Goal: Task Accomplishment & Management: Manage account settings

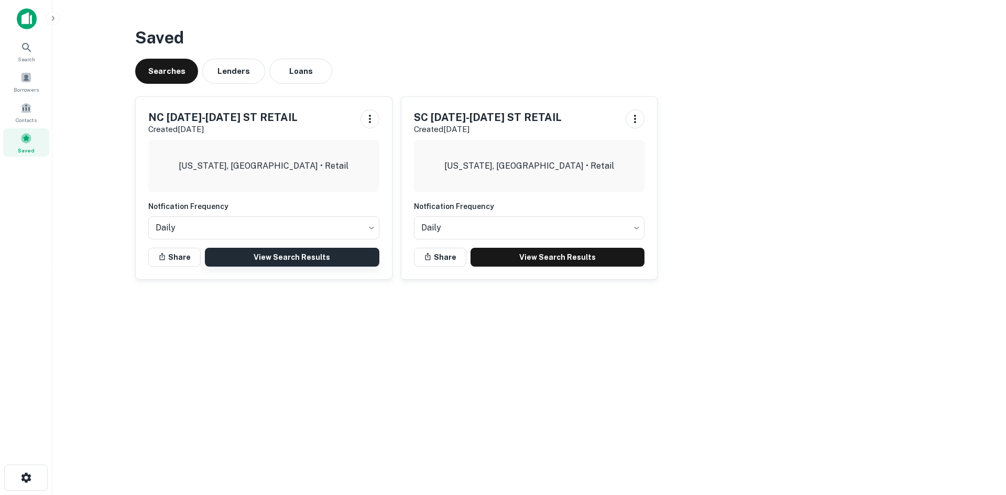
click at [295, 264] on link "View Search Results" at bounding box center [292, 257] width 175 height 19
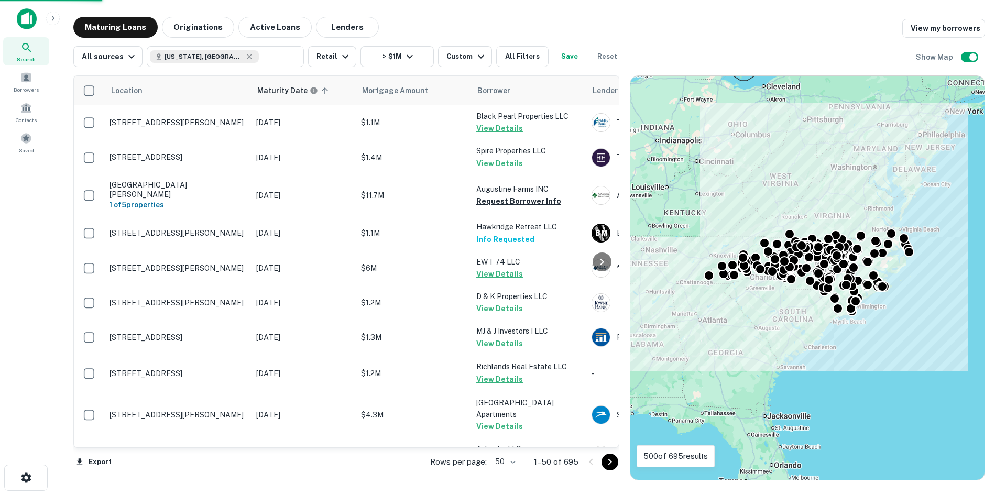
click at [503, 458] on body "Search Borrowers Contacts Saved Maturing Loans Originations Active Loans Lender…" at bounding box center [503, 247] width 1006 height 495
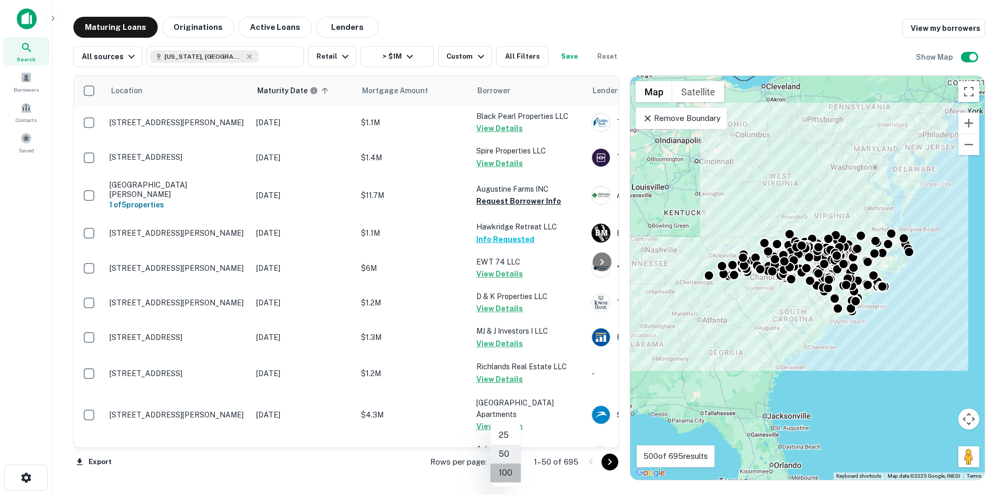
click at [503, 469] on li "100" at bounding box center [506, 473] width 30 height 19
click at [604, 465] on icon "Go to next page" at bounding box center [610, 462] width 13 height 13
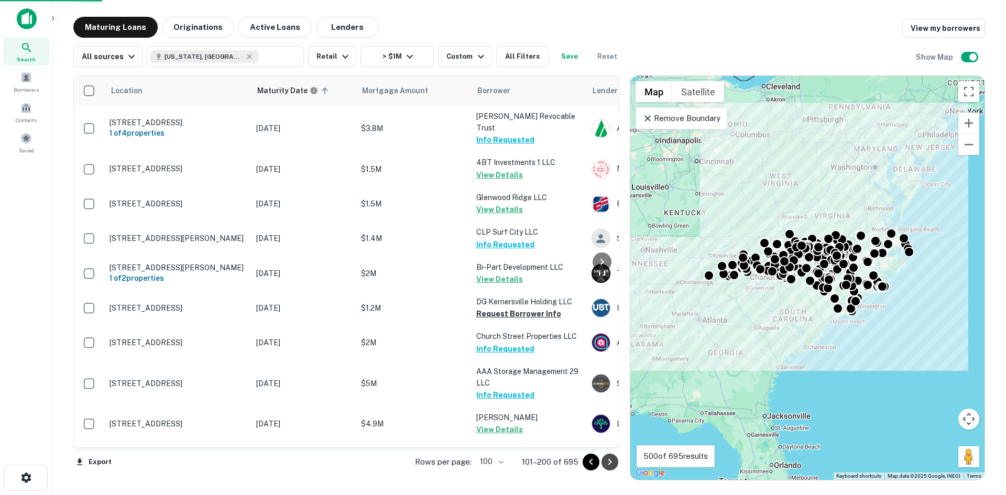
click at [605, 465] on icon "Go to next page" at bounding box center [610, 462] width 13 height 13
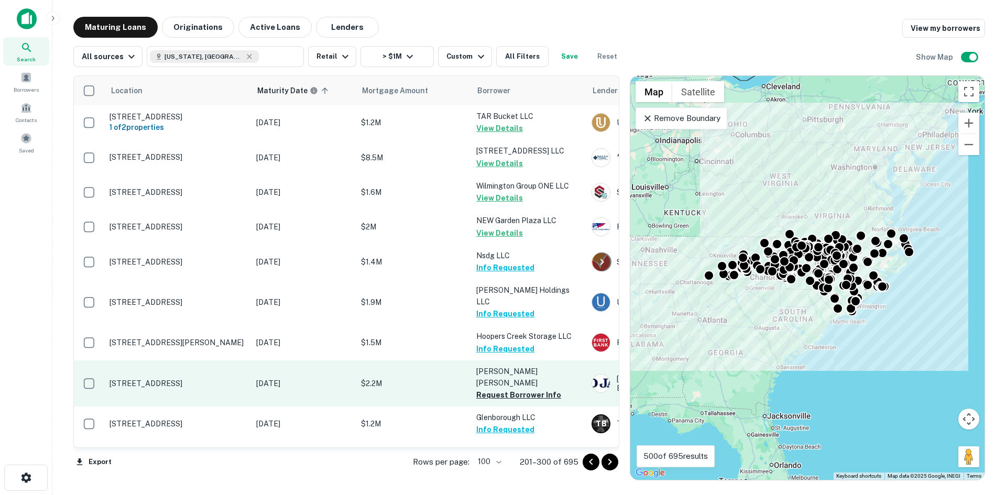
click at [161, 379] on p "822 W Club Blvd Lake Toxaway, NC28747" at bounding box center [178, 383] width 136 height 9
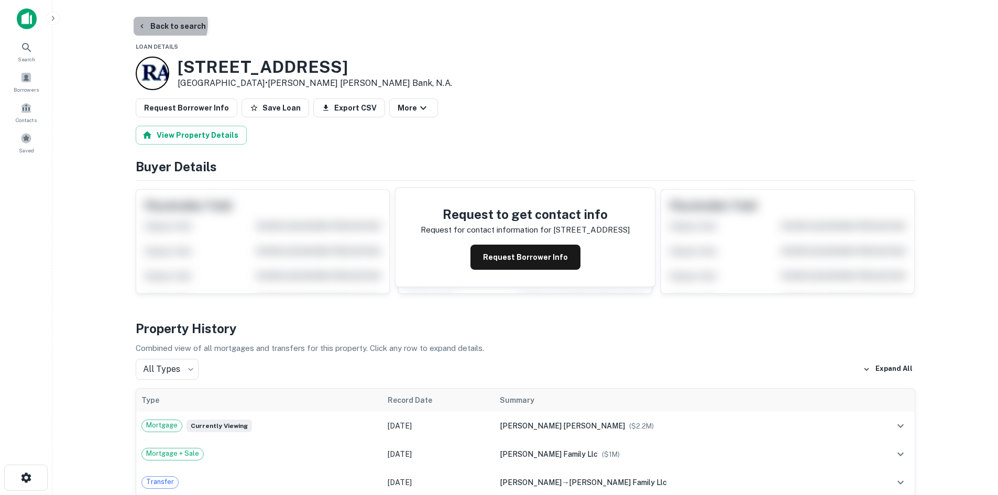
click at [165, 24] on button "Back to search" at bounding box center [172, 26] width 77 height 19
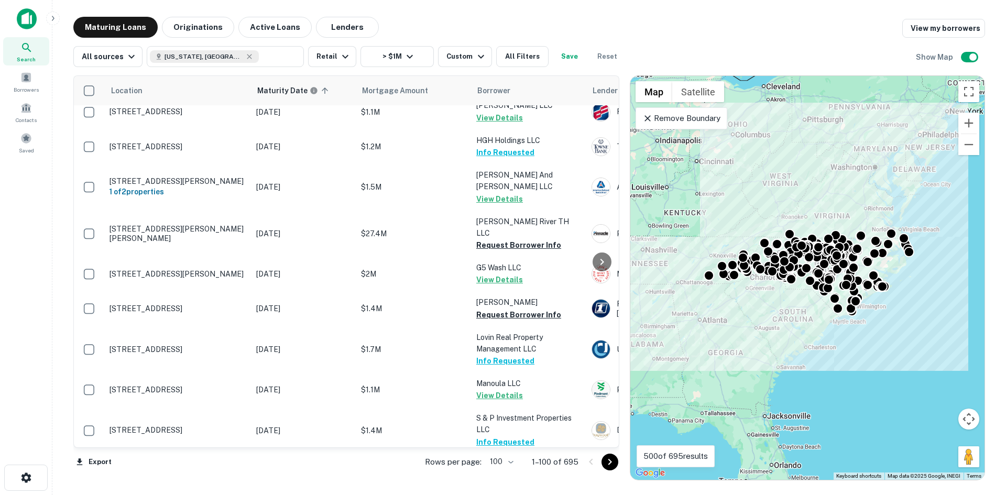
scroll to position [1048, 0]
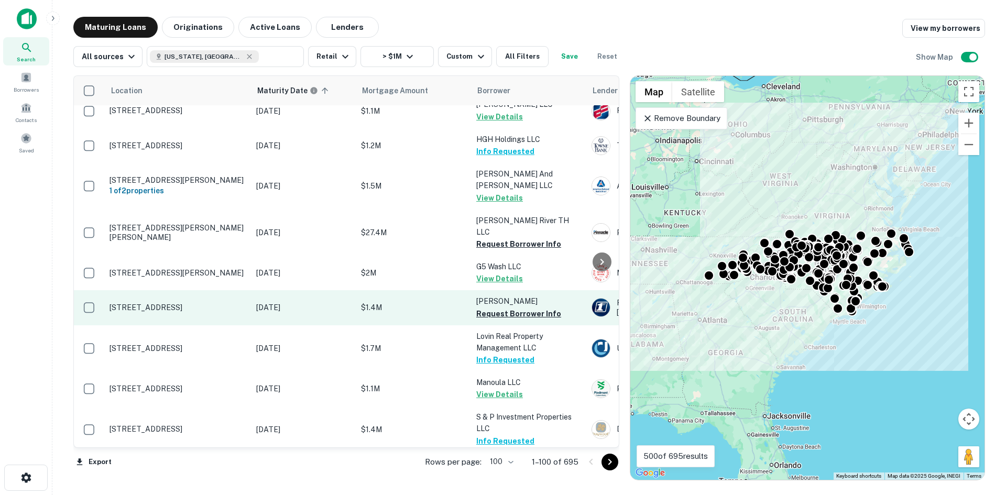
click at [193, 303] on p "916 Gum Branch Rd Jacksonville, NC28540" at bounding box center [178, 307] width 136 height 9
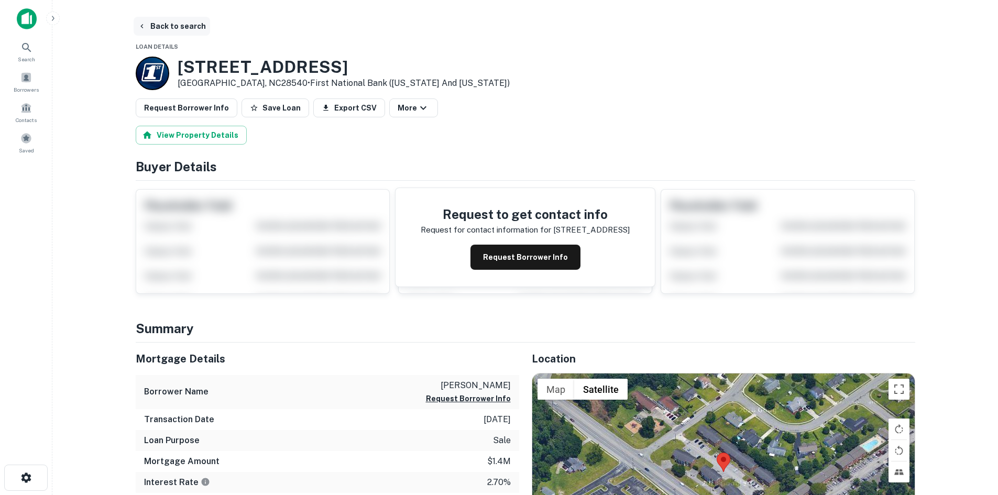
click at [190, 32] on button "Back to search" at bounding box center [172, 26] width 77 height 19
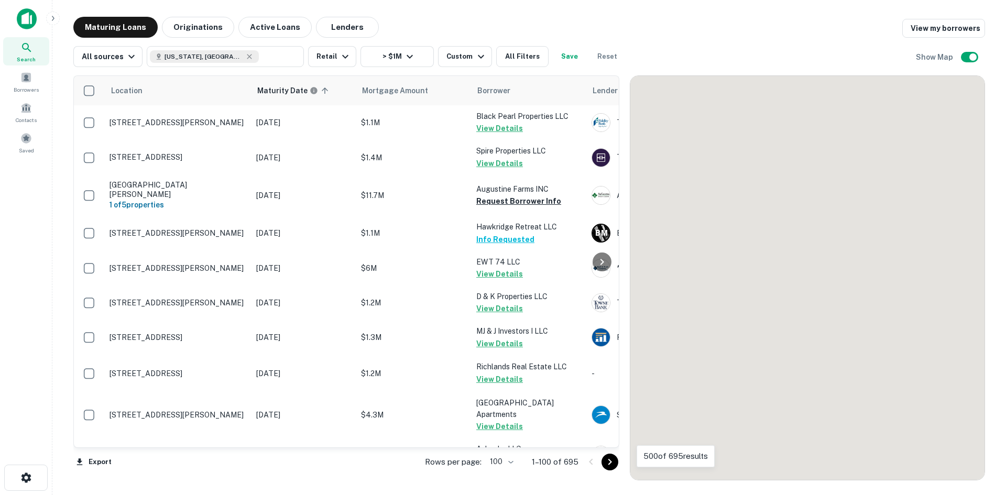
click at [607, 459] on icon "Go to next page" at bounding box center [610, 462] width 13 height 13
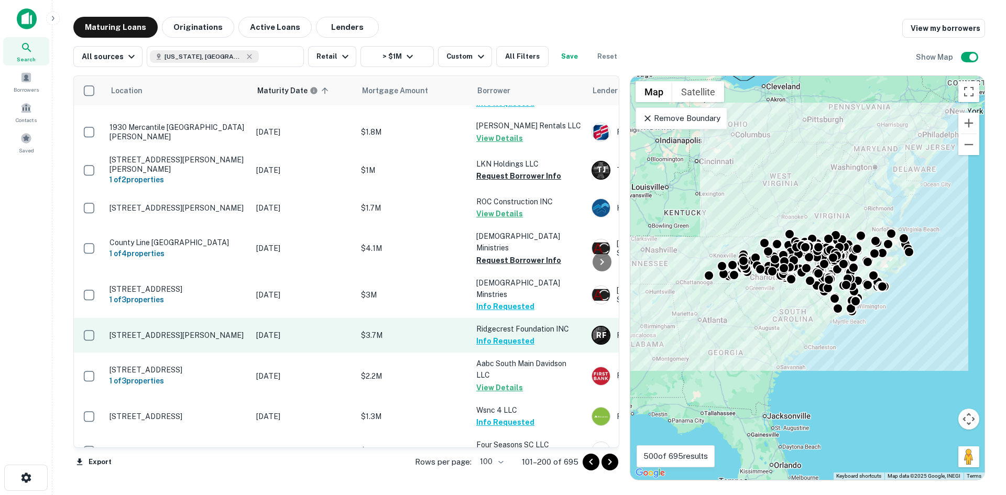
scroll to position [3409, 0]
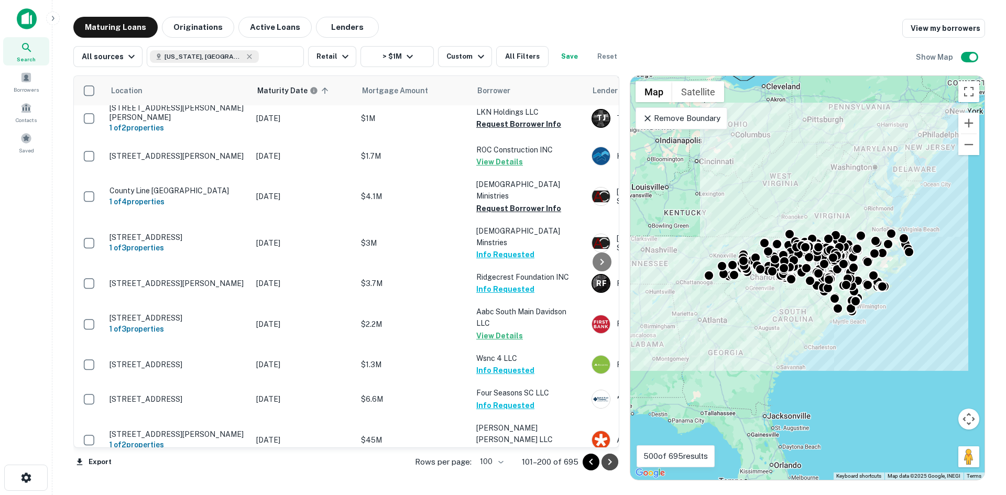
click at [608, 454] on button "Go to next page" at bounding box center [610, 462] width 17 height 17
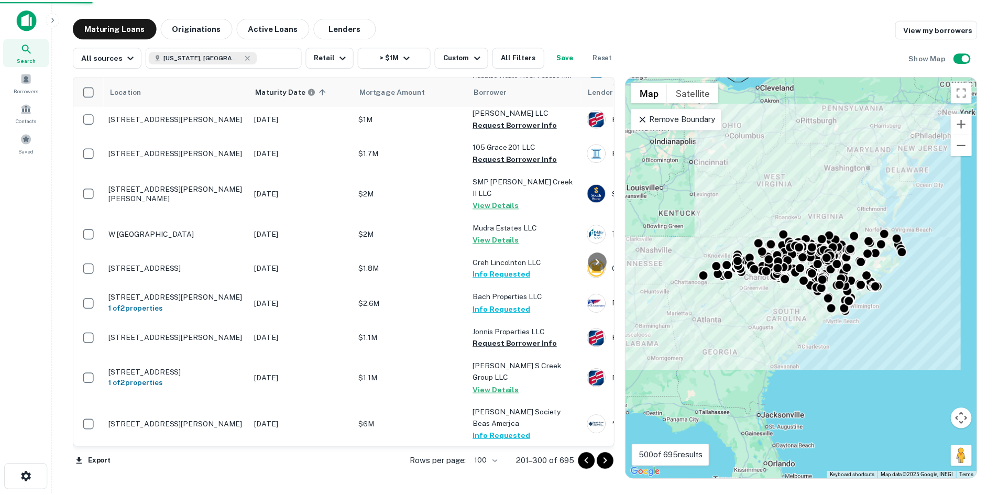
scroll to position [3389, 0]
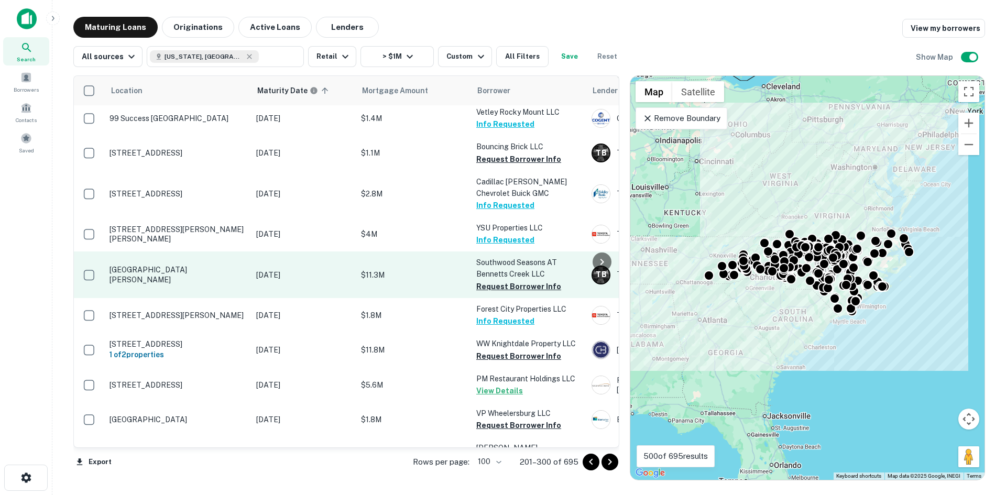
click at [203, 240] on td "910 Seasons Dr Gastonia, NC28054" at bounding box center [177, 263] width 147 height 46
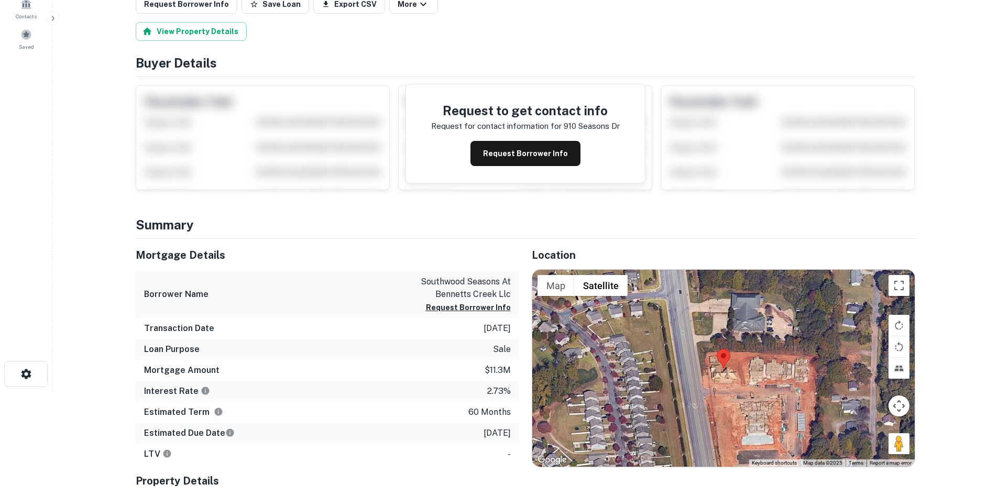
scroll to position [105, 0]
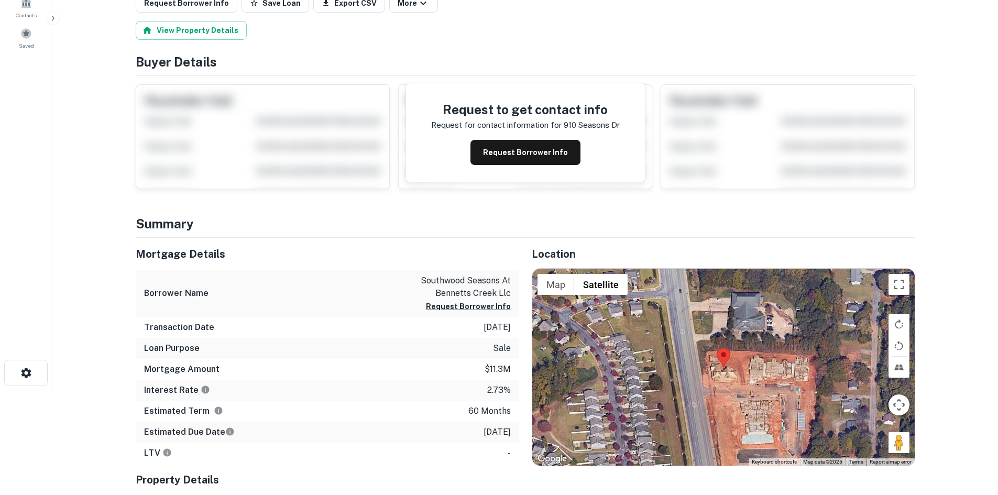
drag, startPoint x: 898, startPoint y: 442, endPoint x: 709, endPoint y: 378, distance: 200.4
click at [709, 378] on div "Map Terrain Satellite Labels Keyboard shortcuts Map Data Map data ©2025 Map dat…" at bounding box center [723, 367] width 383 height 197
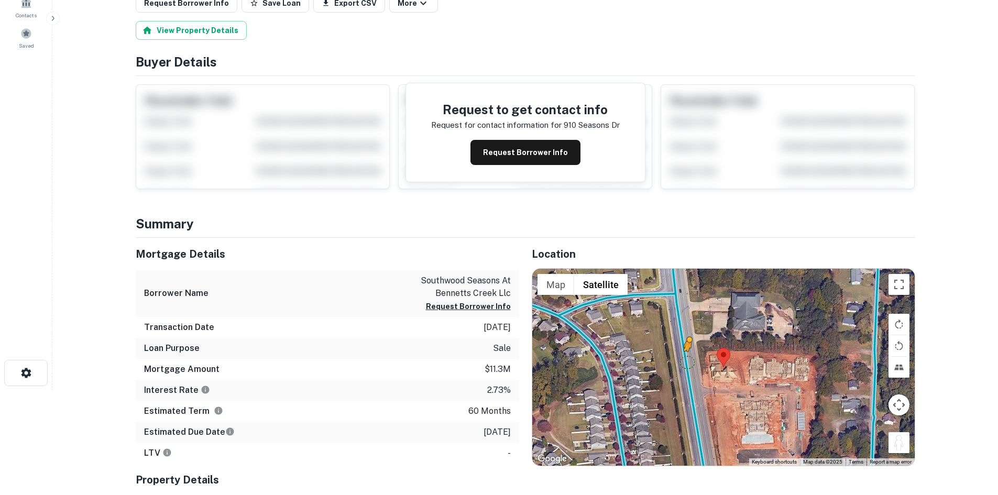
drag, startPoint x: 901, startPoint y: 449, endPoint x: 684, endPoint y: 357, distance: 236.1
click at [684, 357] on div "To activate drag with keyboard, press Alt + Enter. Once in keyboard drag state,…" at bounding box center [723, 367] width 383 height 197
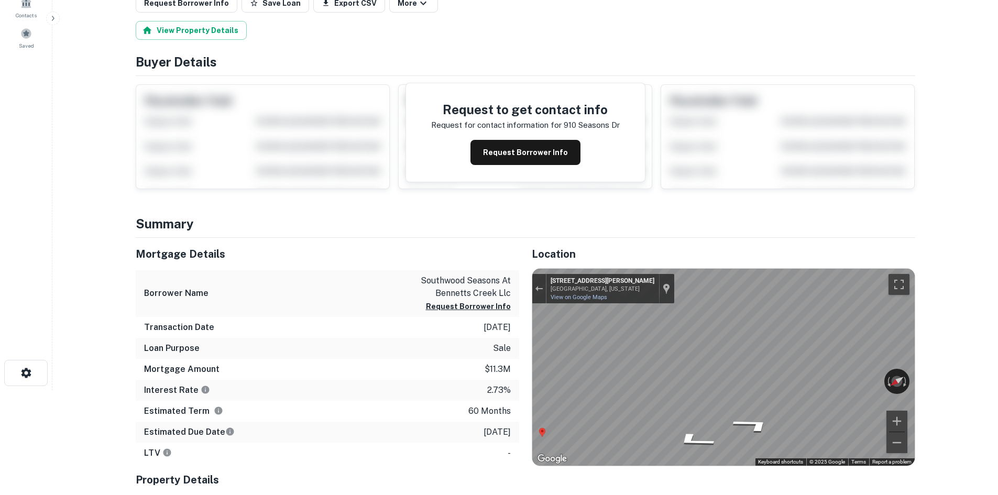
click at [483, 375] on div "Mortgage Details Borrower Name southwood seasons at bennetts creek llc Request …" at bounding box center [519, 398] width 792 height 321
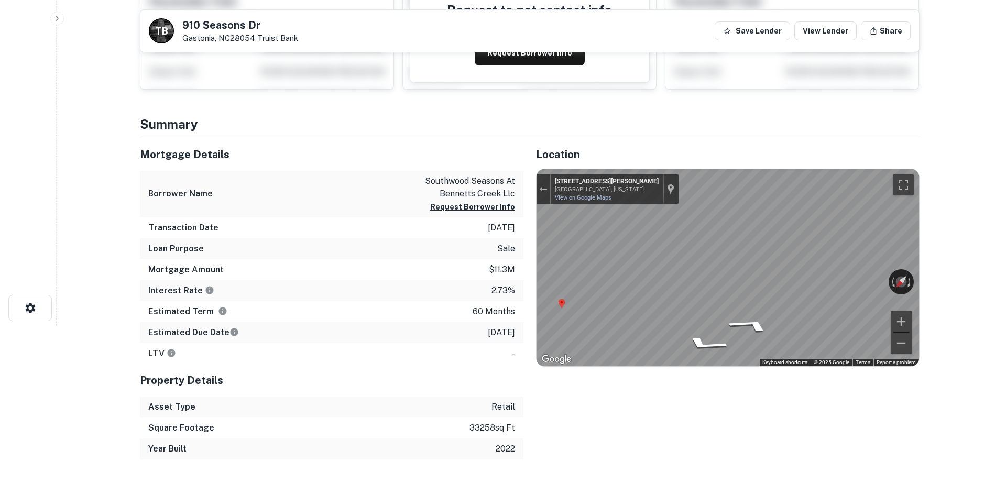
scroll to position [0, 0]
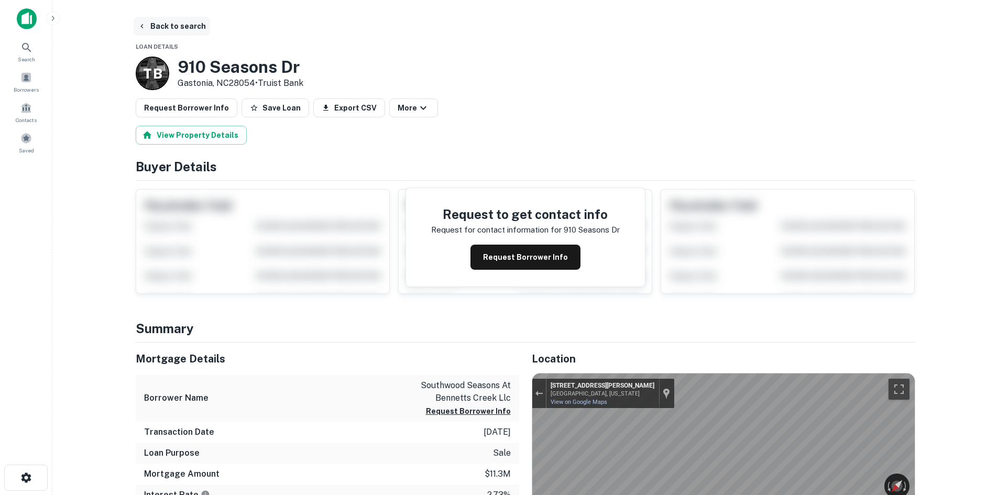
click at [179, 27] on button "Back to search" at bounding box center [172, 26] width 77 height 19
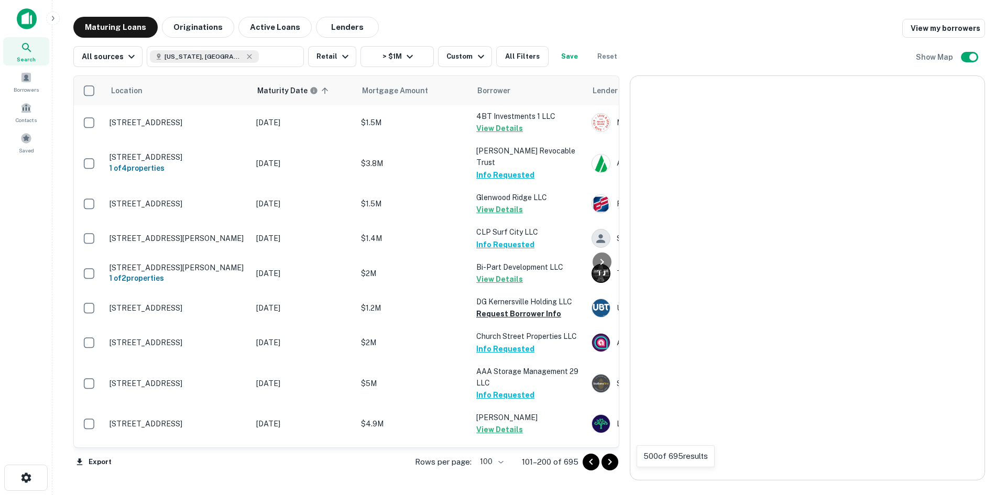
scroll to position [2391, 0]
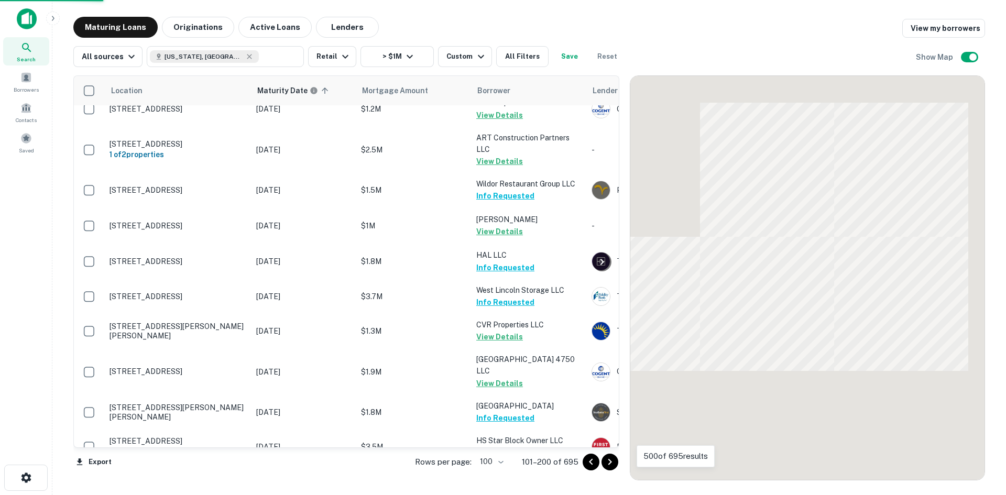
drag, startPoint x: 179, startPoint y: 27, endPoint x: 592, endPoint y: 306, distance: 497.9
click at [611, 455] on button "Go to next page" at bounding box center [610, 462] width 17 height 17
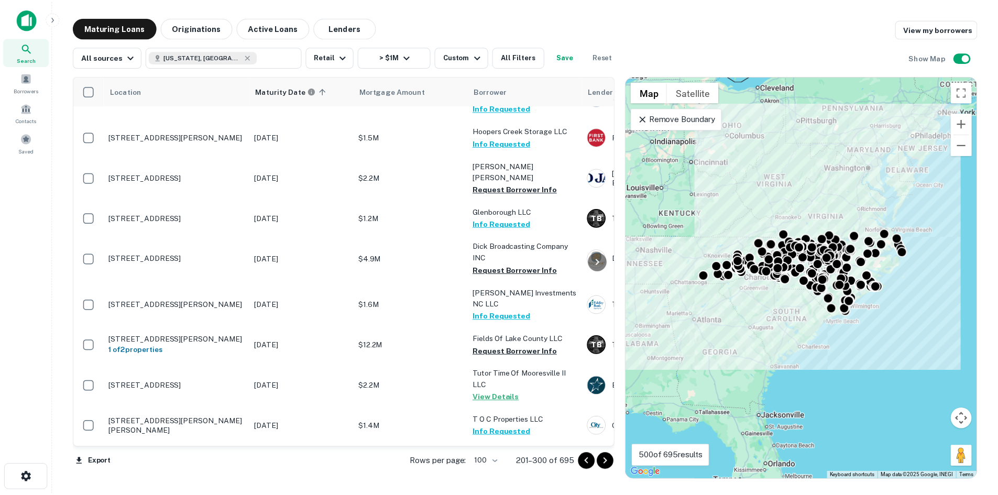
scroll to position [210, 0]
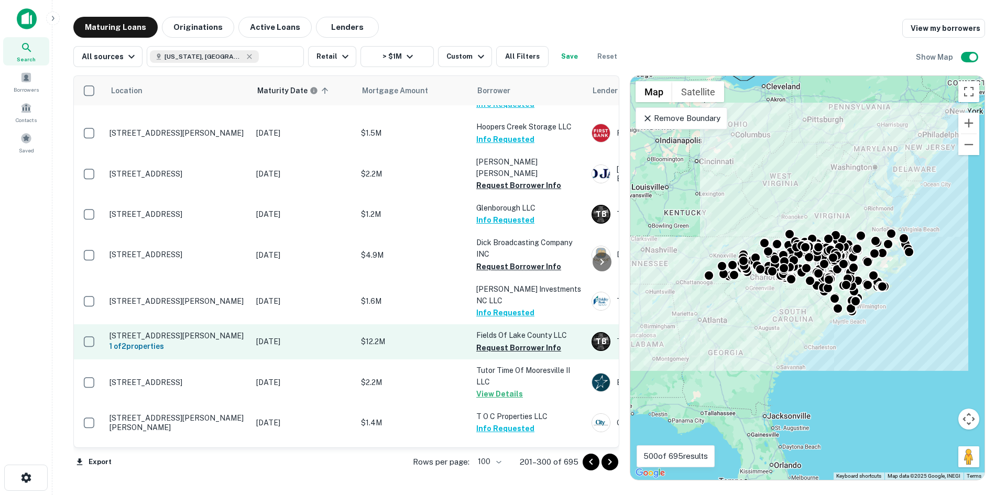
click at [226, 331] on p "655 New Airport Rd Fletcher, NC28732" at bounding box center [178, 335] width 136 height 9
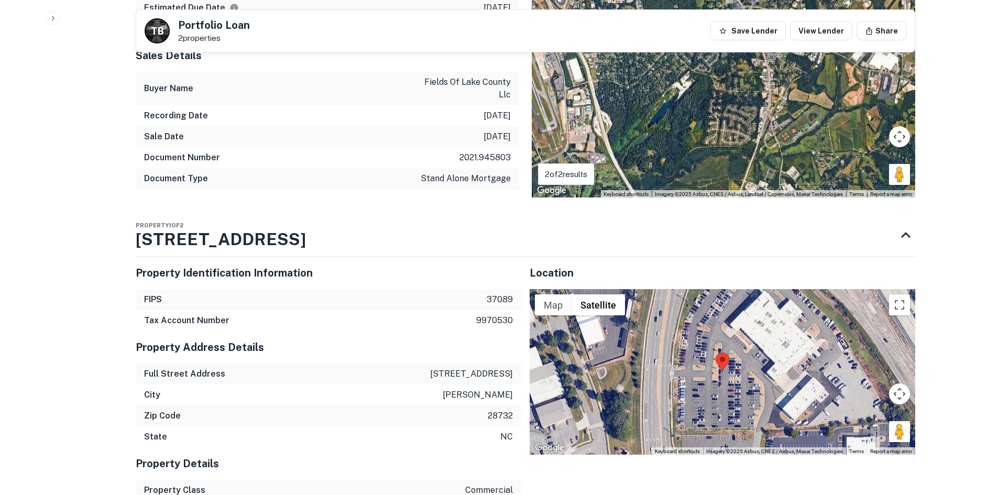
scroll to position [629, 0]
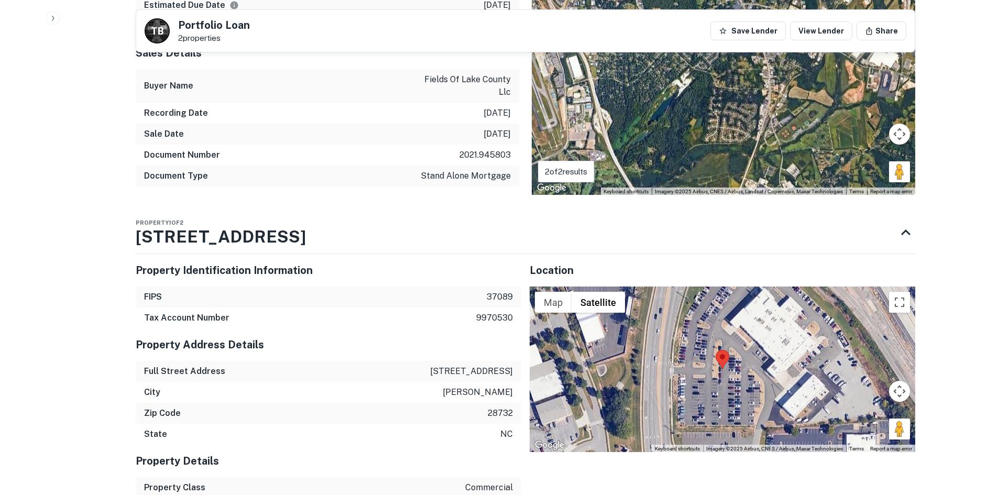
drag, startPoint x: 897, startPoint y: 426, endPoint x: 752, endPoint y: 372, distance: 155.6
click at [752, 372] on div "Map Terrain Satellite Labels Keyboard shortcuts Map Data Imagery ©2025 Airbus, …" at bounding box center [723, 370] width 386 height 166
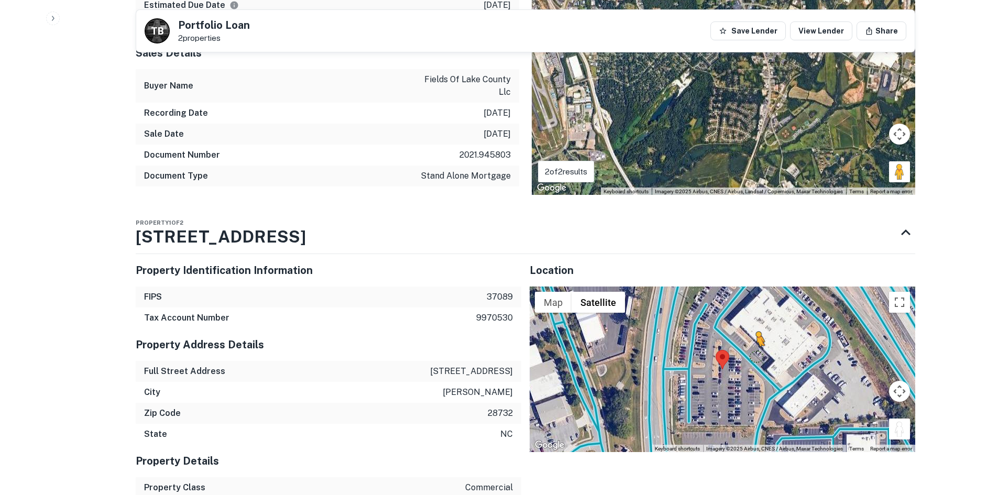
drag, startPoint x: 908, startPoint y: 432, endPoint x: 743, endPoint y: 356, distance: 181.3
click at [743, 356] on div "To activate drag with keyboard, press Alt + Enter. Once in keyboard drag state,…" at bounding box center [723, 370] width 386 height 166
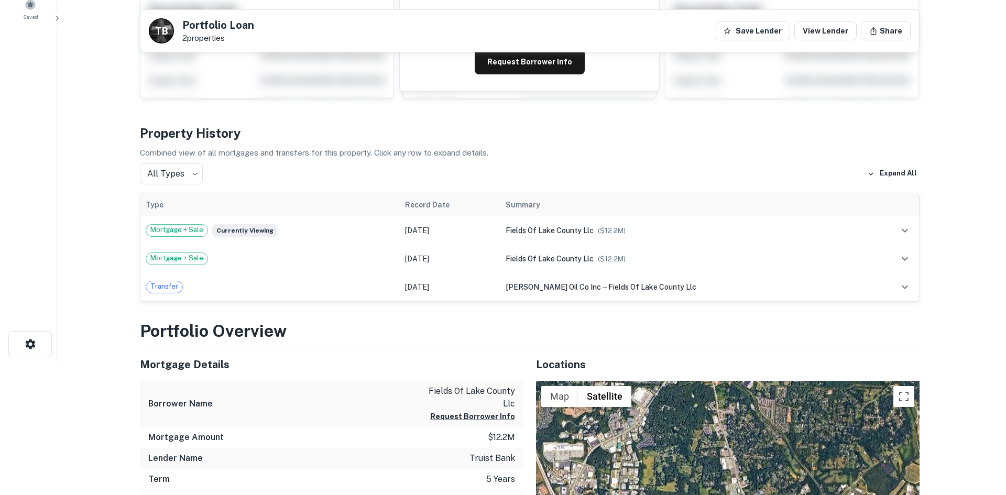
scroll to position [0, 0]
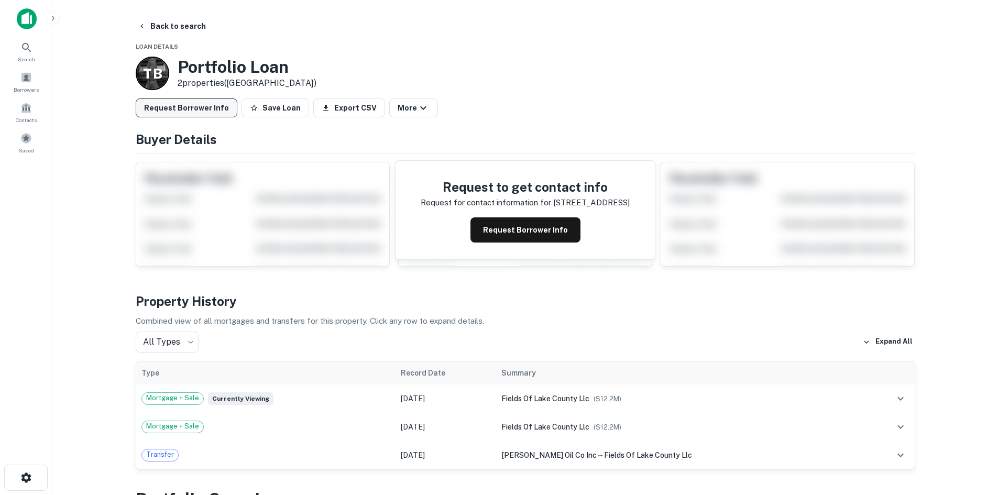
click at [211, 104] on button "Request Borrower Info" at bounding box center [187, 108] width 102 height 19
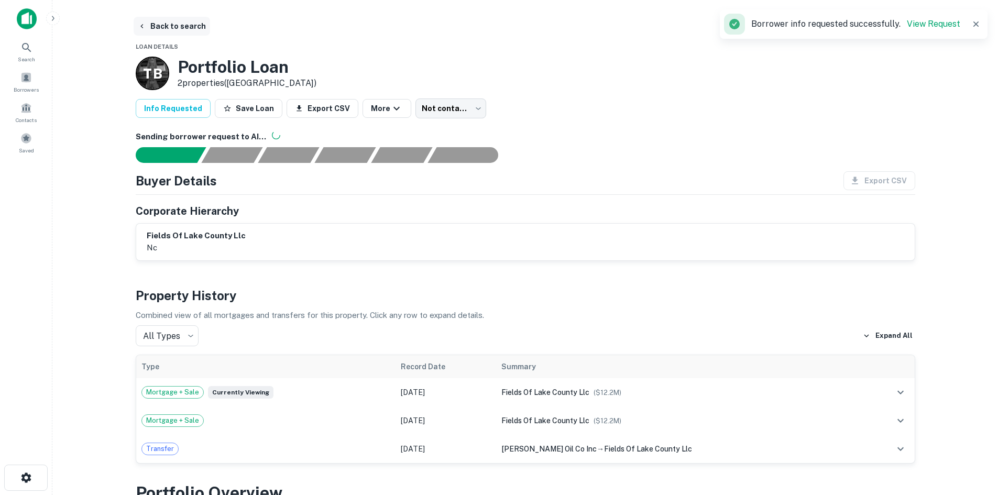
click at [189, 30] on button "Back to search" at bounding box center [172, 26] width 77 height 19
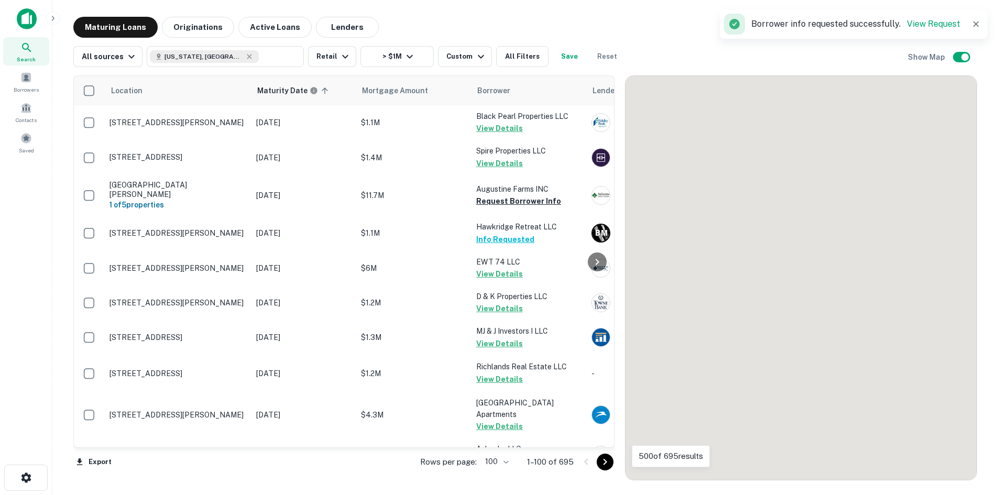
click at [611, 468] on icon "Go to next page" at bounding box center [605, 462] width 13 height 13
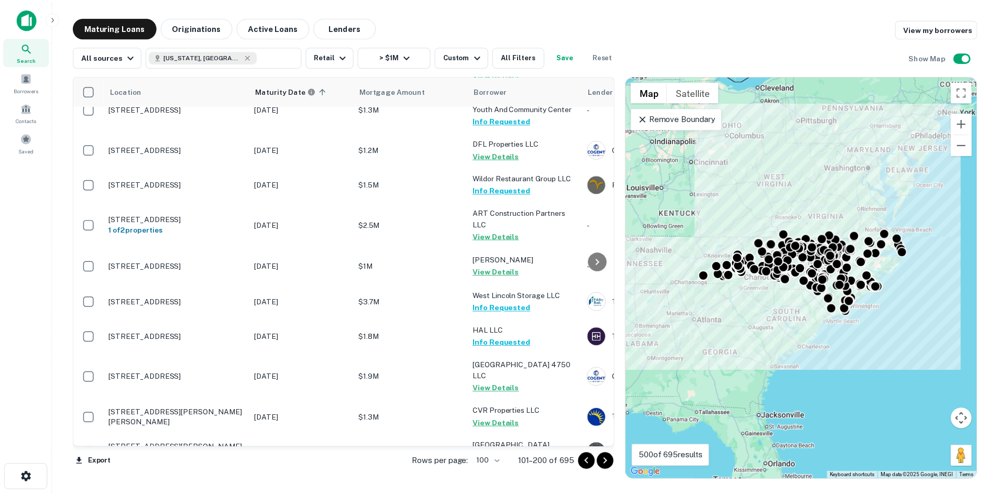
scroll to position [2358, 0]
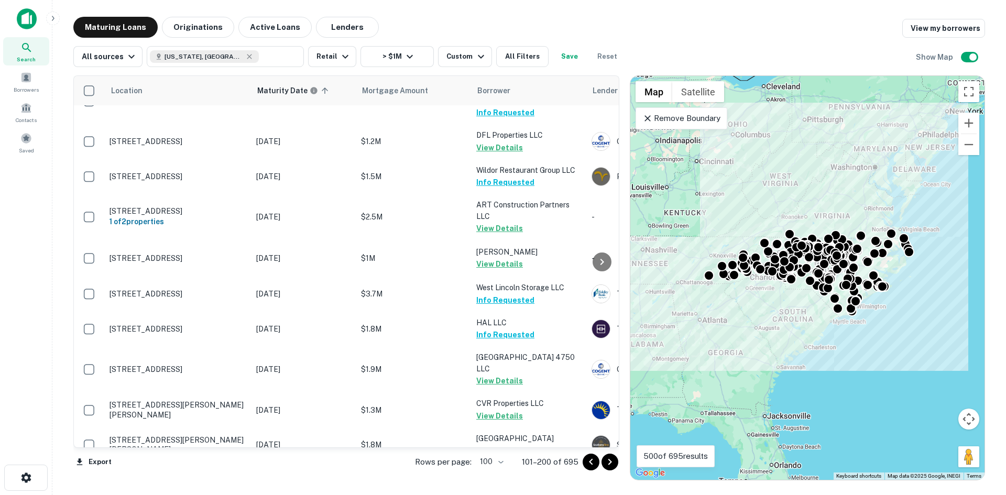
click at [203, 469] on p "13 Broadway St Asheville, NC28801" at bounding box center [178, 473] width 136 height 9
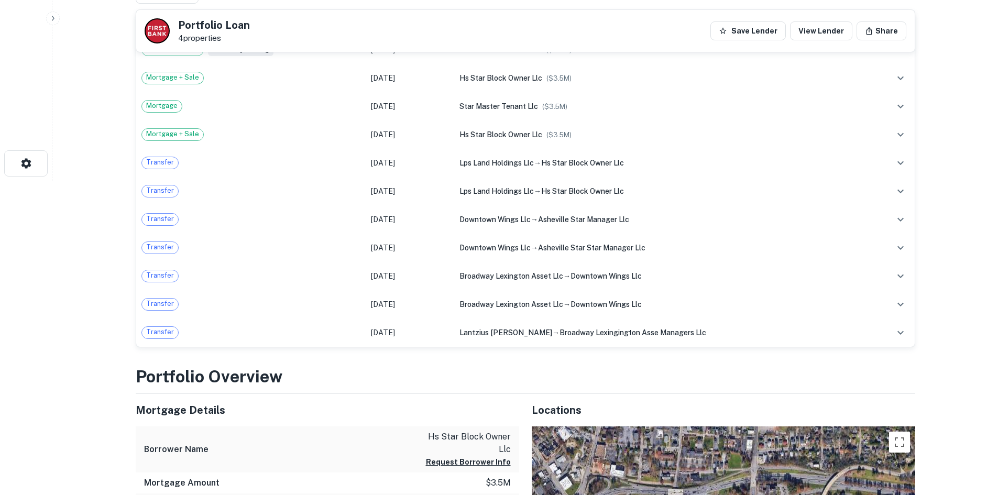
scroll to position [577, 0]
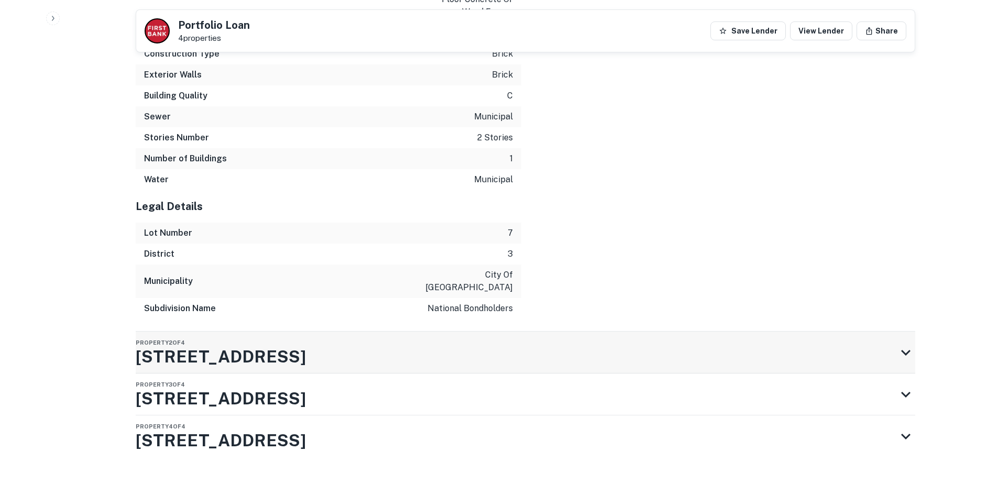
click at [604, 346] on div "Property 2 of 4 9 Broadway St" at bounding box center [516, 353] width 761 height 42
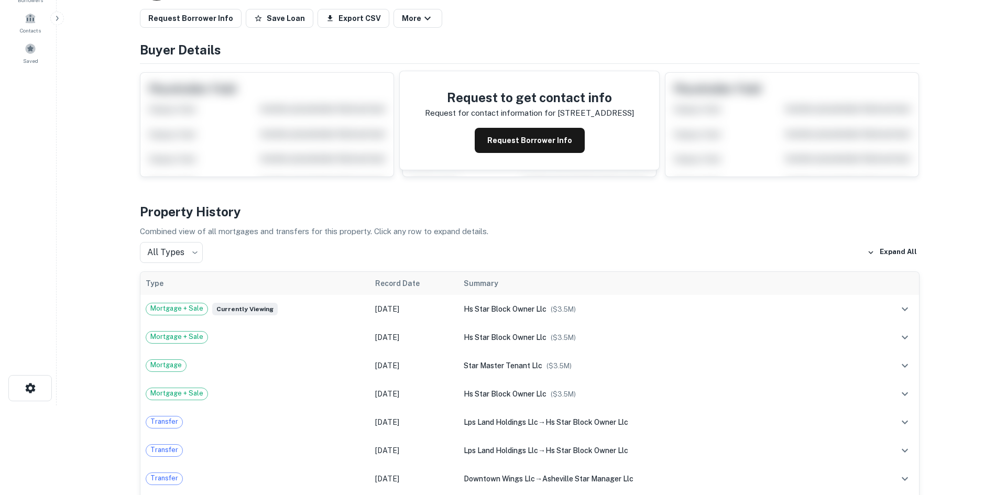
scroll to position [0, 0]
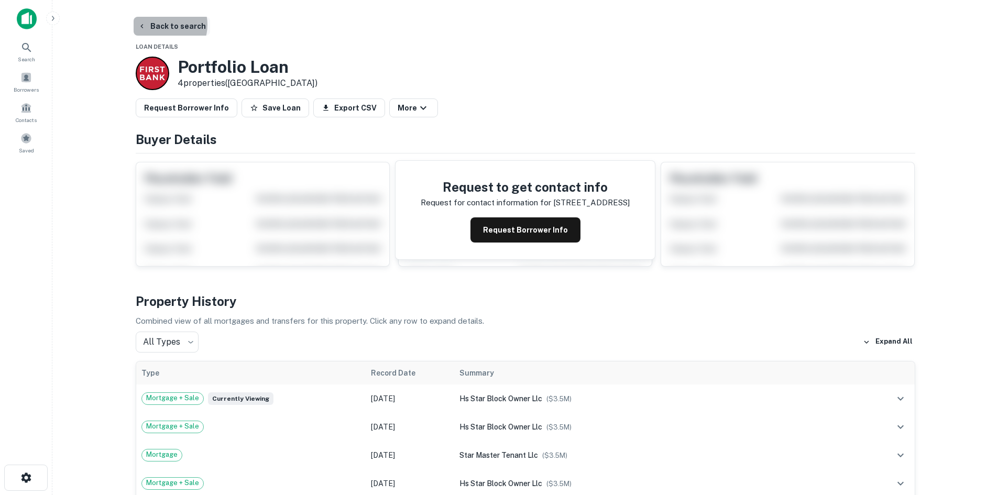
click at [162, 25] on button "Back to search" at bounding box center [172, 26] width 77 height 19
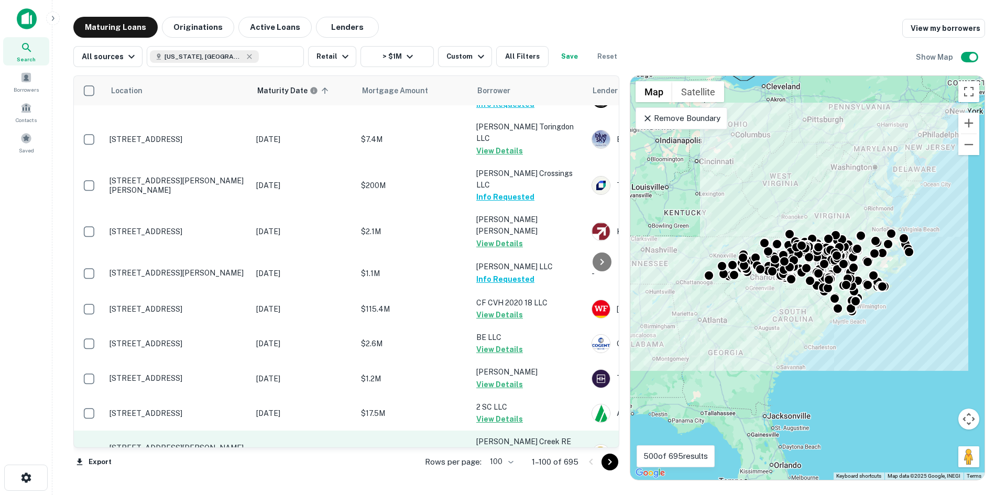
scroll to position [3355, 0]
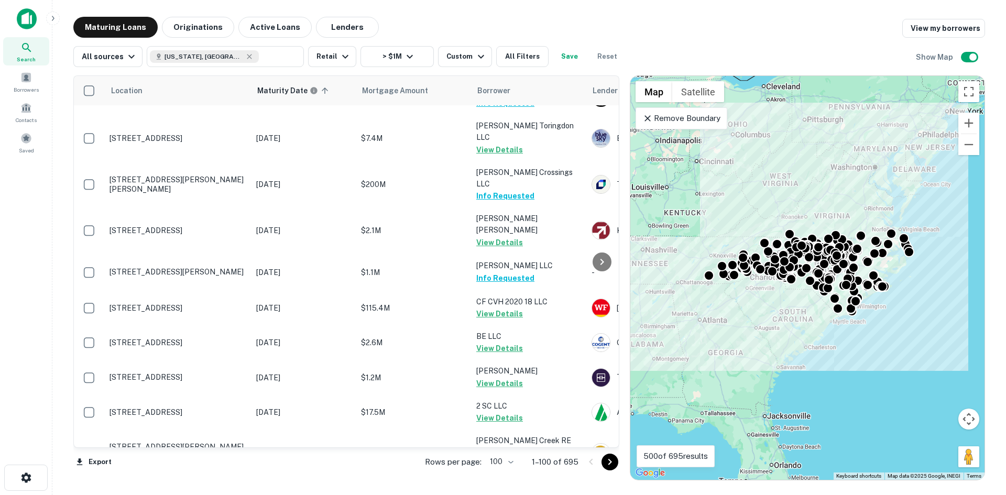
click at [610, 460] on icon "Go to next page" at bounding box center [610, 462] width 4 height 6
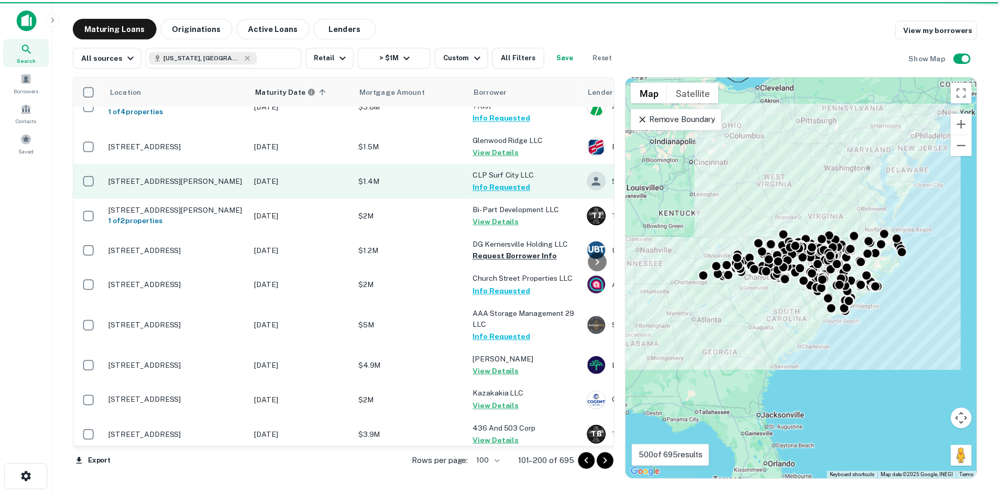
scroll to position [157, 0]
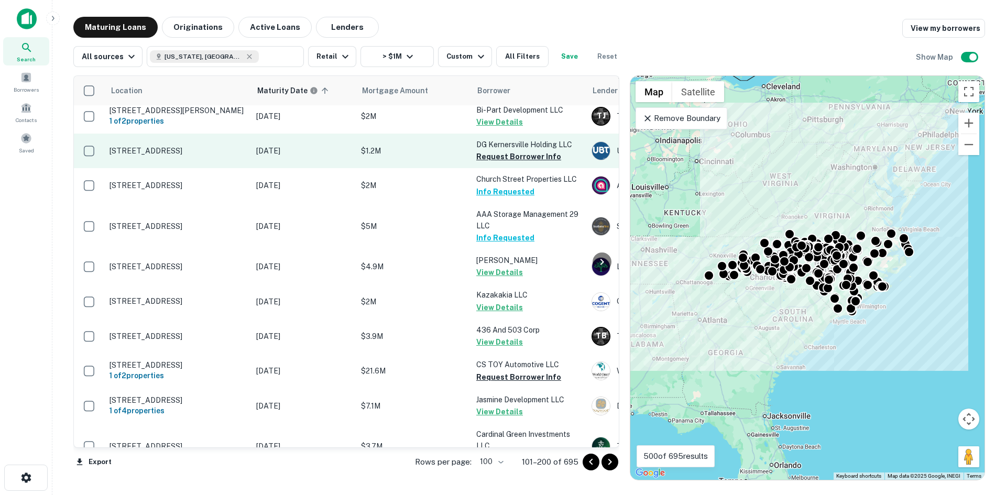
click at [180, 147] on td "706 Crosscreek Rd Kernersville, NC27284" at bounding box center [177, 151] width 147 height 35
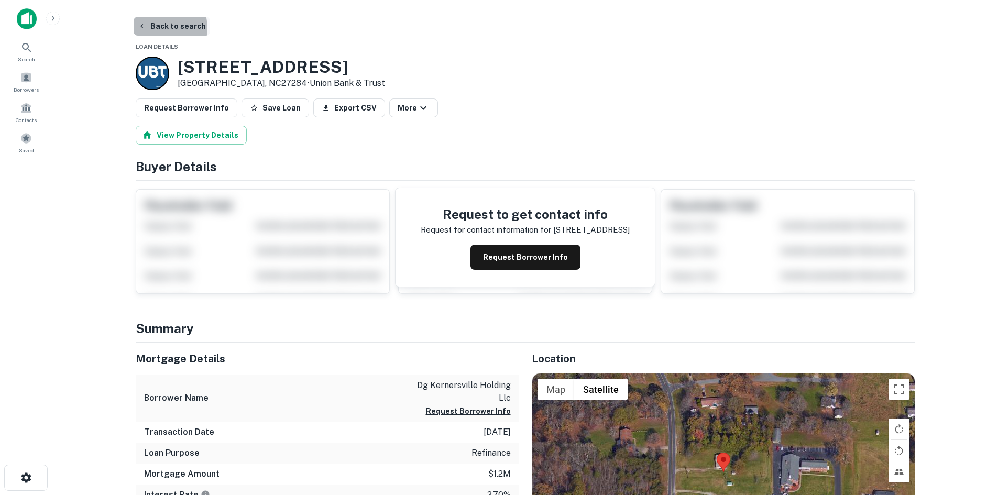
click at [160, 28] on button "Back to search" at bounding box center [172, 26] width 77 height 19
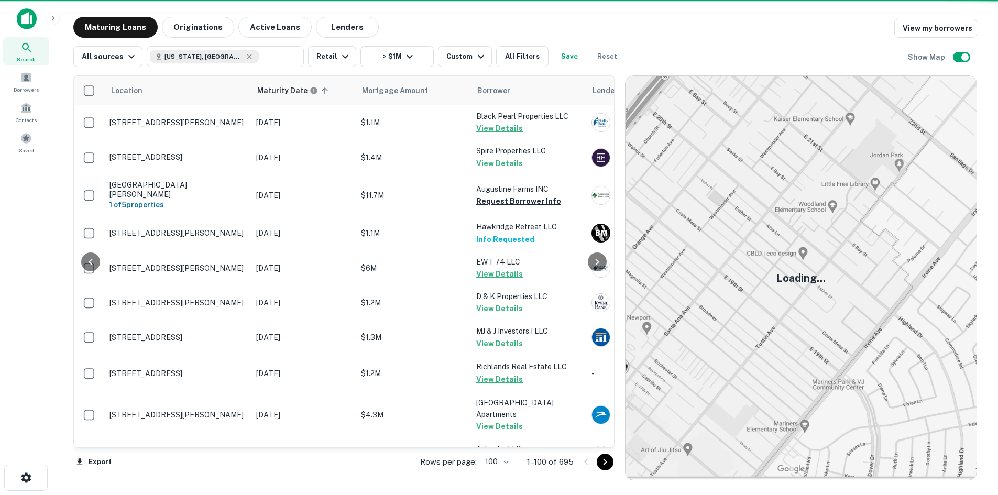
click at [612, 460] on icon "Go to next page" at bounding box center [605, 462] width 13 height 13
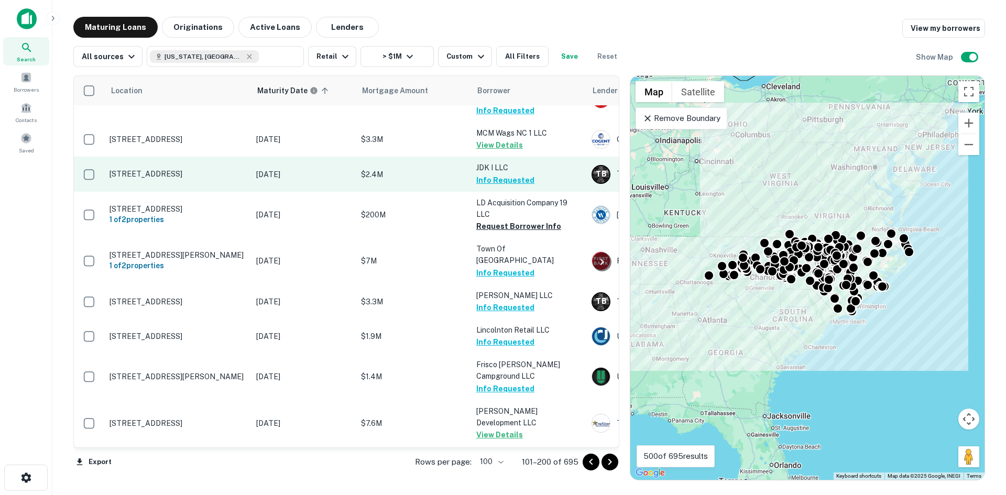
scroll to position [1467, 0]
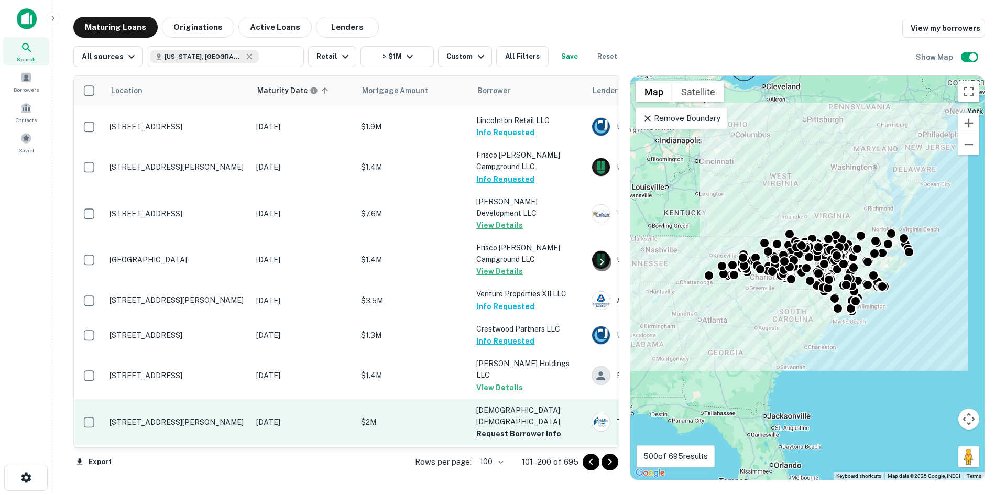
click at [167, 418] on p "1200 W Cornwallis Rd Durham, NC27705" at bounding box center [178, 422] width 136 height 9
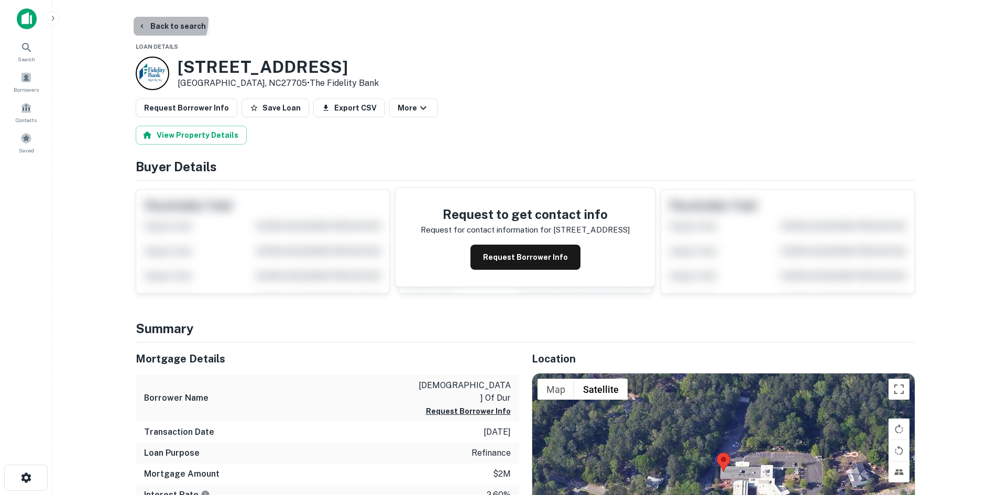
click at [153, 19] on button "Back to search" at bounding box center [172, 26] width 77 height 19
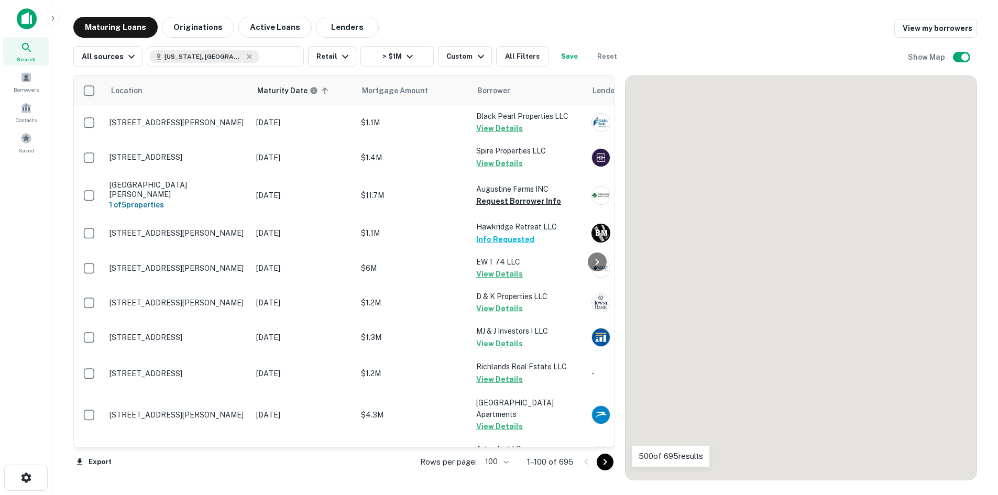
click at [611, 460] on icon "Go to next page" at bounding box center [605, 462] width 13 height 13
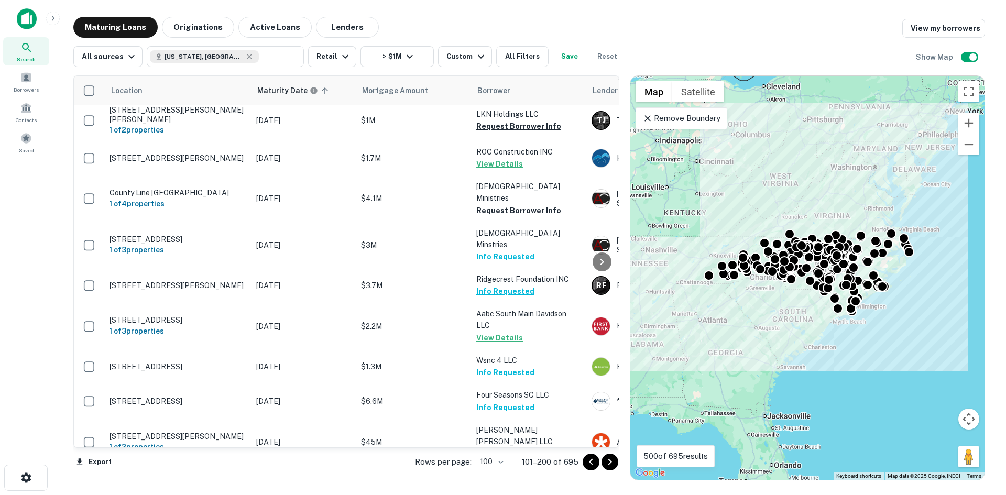
scroll to position [3409, 0]
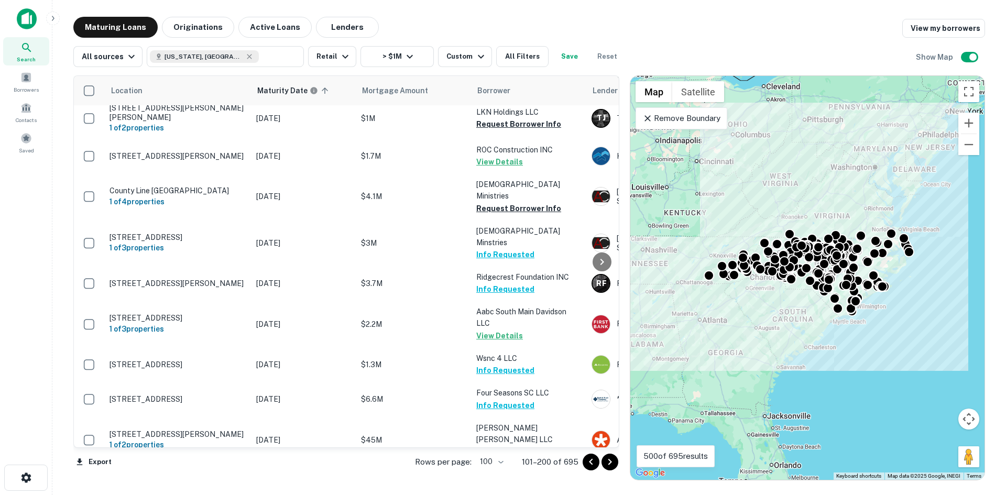
click at [605, 466] on icon "Go to next page" at bounding box center [610, 462] width 13 height 13
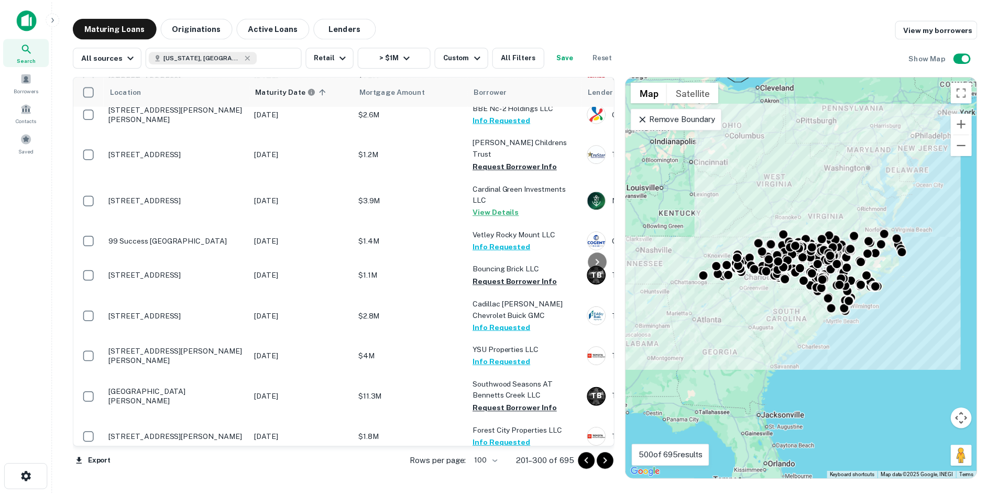
scroll to position [3232, 0]
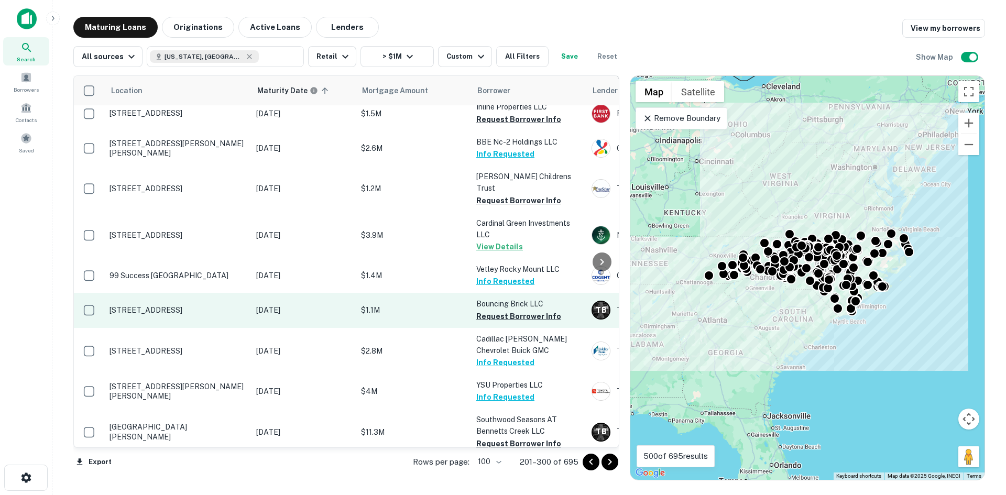
click at [217, 294] on p "[STREET_ADDRESS]" at bounding box center [178, 298] width 136 height 9
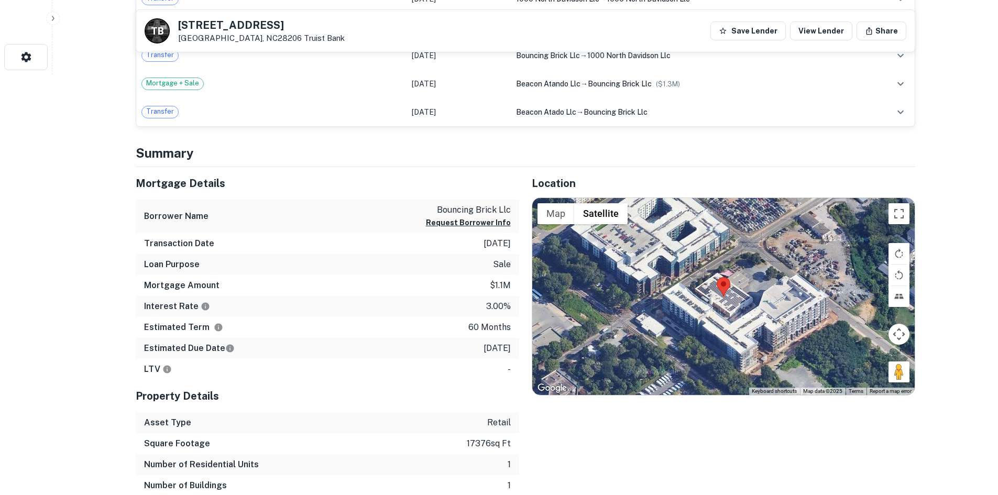
scroll to position [419, 0]
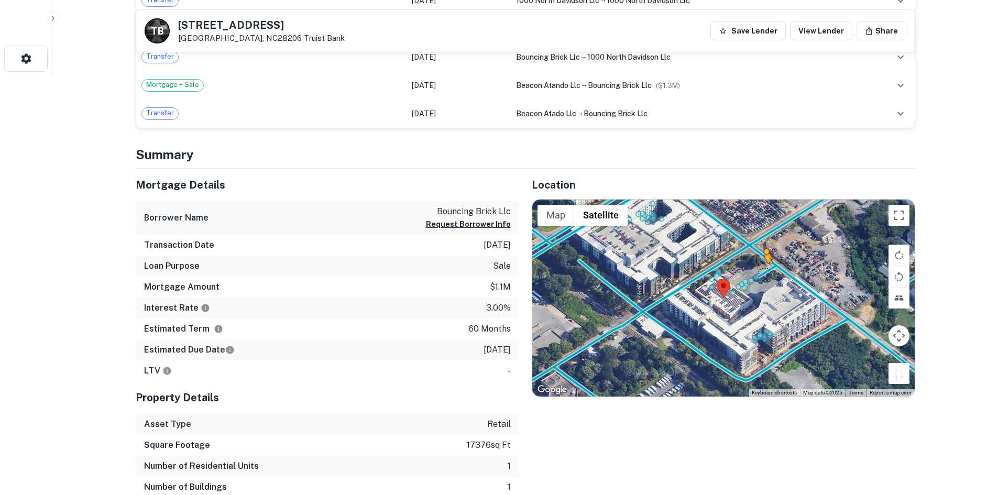
drag, startPoint x: 902, startPoint y: 379, endPoint x: 763, endPoint y: 273, distance: 175.3
click at [763, 273] on div "To activate drag with keyboard, press Alt + Enter. Once in keyboard drag state,…" at bounding box center [723, 298] width 383 height 197
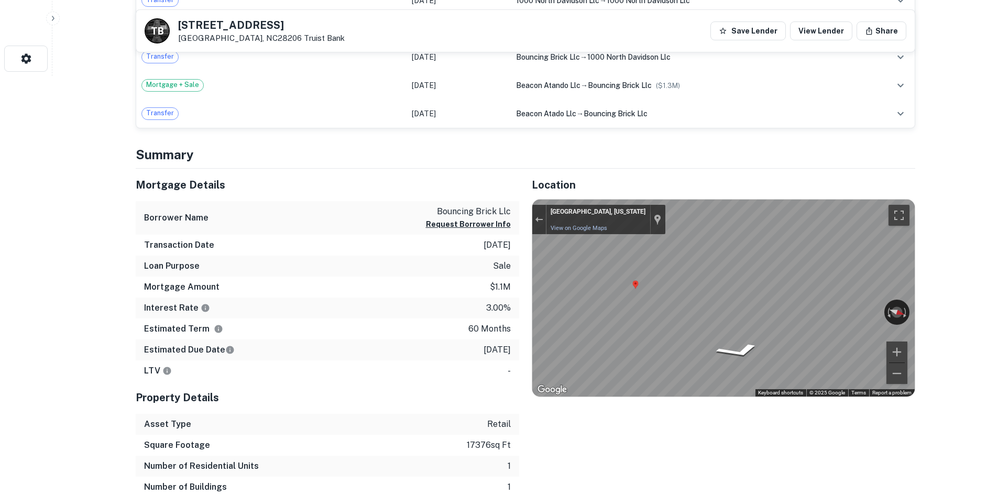
click at [468, 326] on div "Mortgage Details Borrower Name bouncing brick llc Request Borrower Info Transac…" at bounding box center [519, 344] width 792 height 351
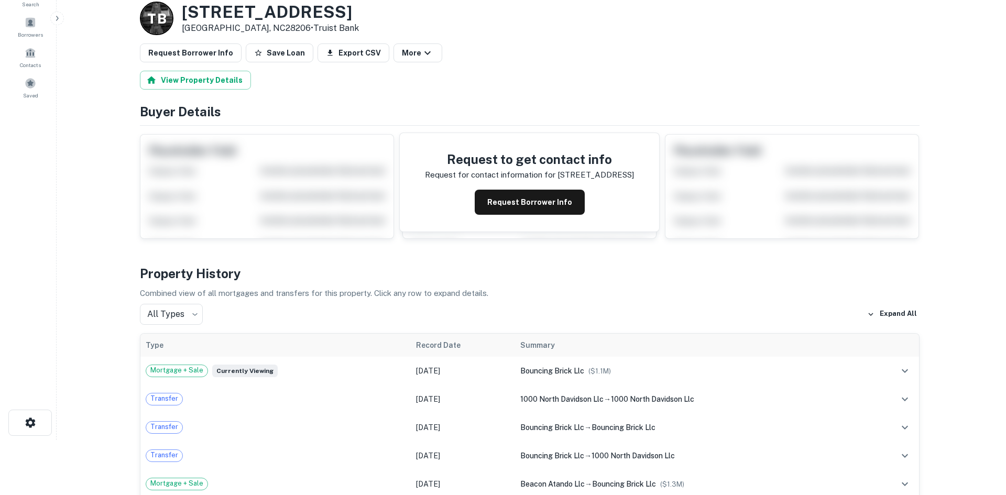
scroll to position [0, 0]
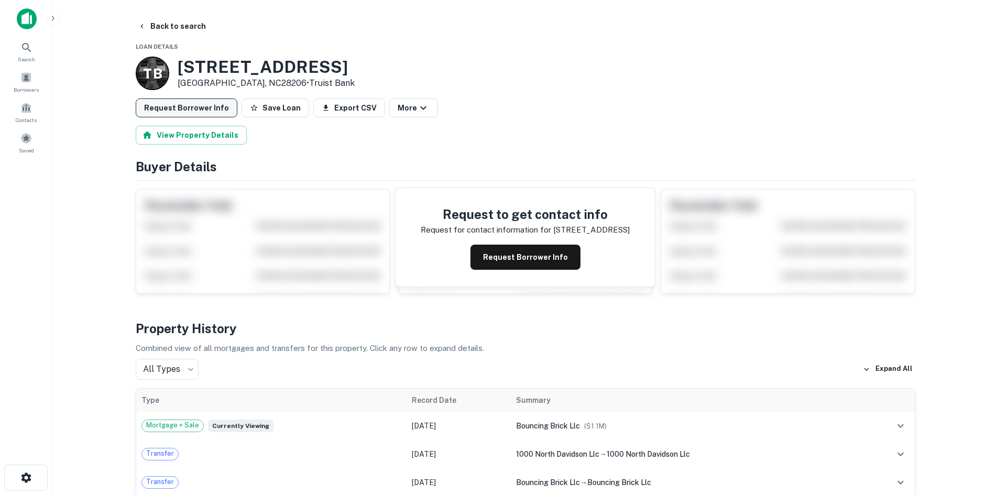
click at [198, 113] on button "Request Borrower Info" at bounding box center [187, 108] width 102 height 19
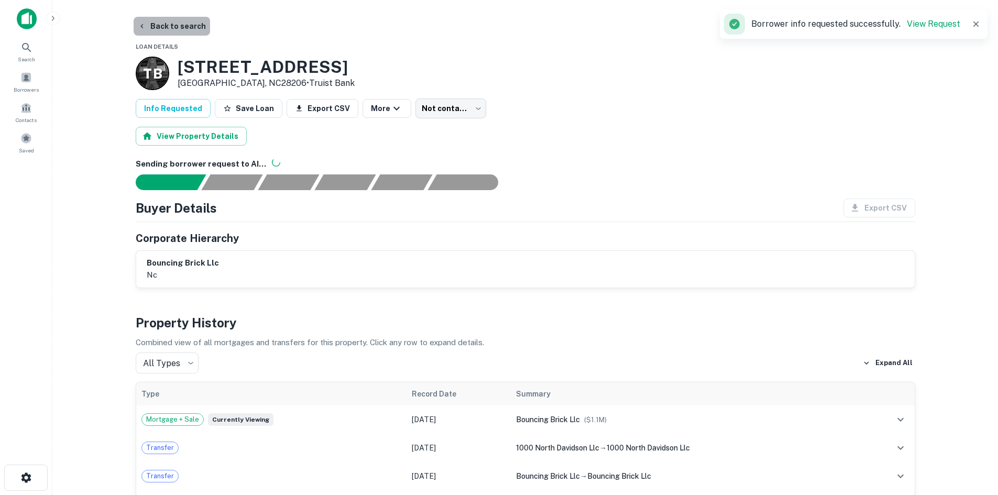
click at [182, 25] on button "Back to search" at bounding box center [172, 26] width 77 height 19
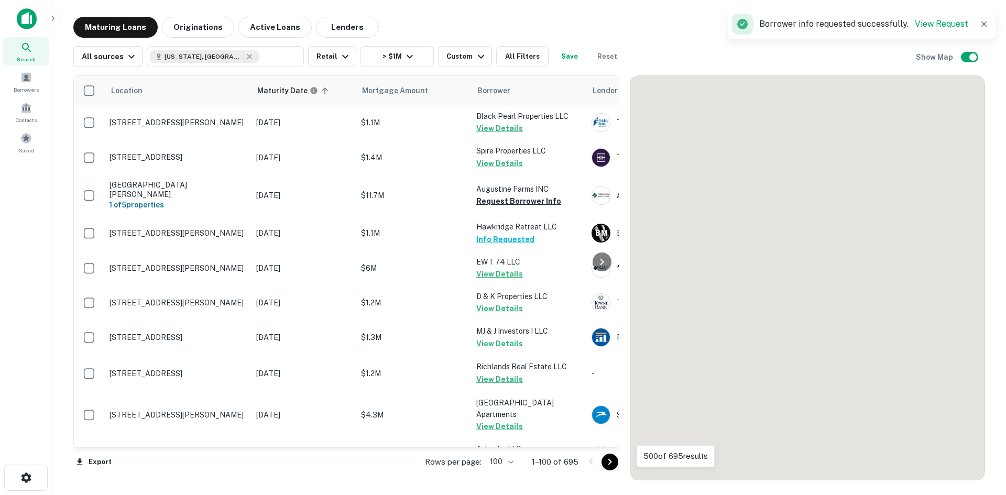
scroll to position [3232, 0]
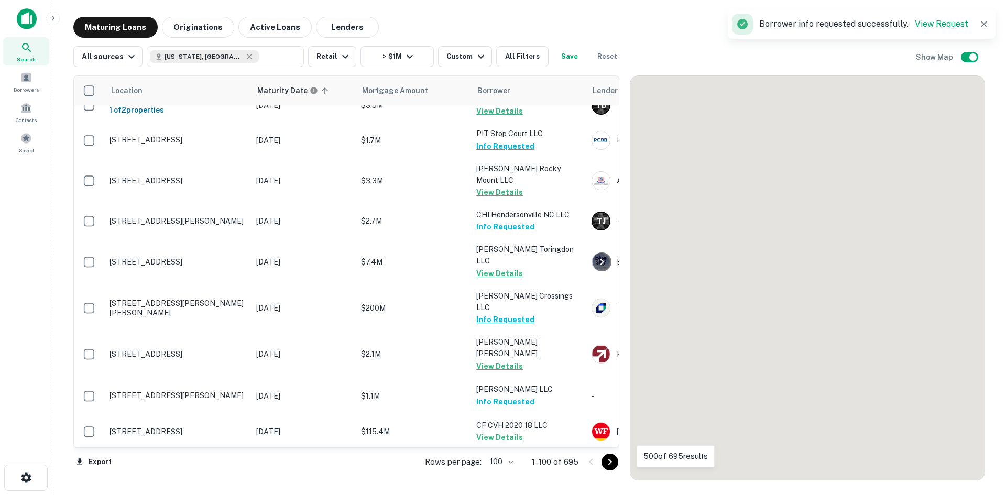
click at [609, 467] on icon "Go to next page" at bounding box center [610, 462] width 13 height 13
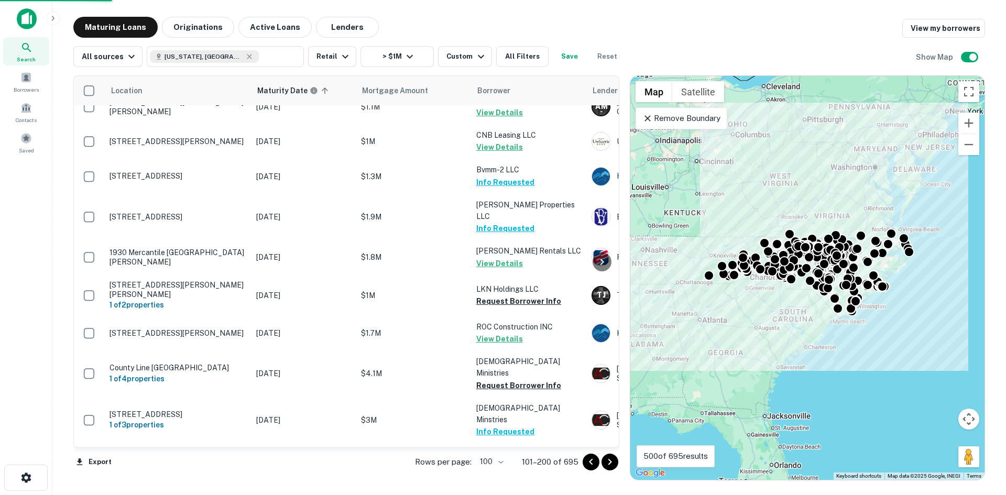
click at [613, 465] on icon "Go to next page" at bounding box center [610, 462] width 13 height 13
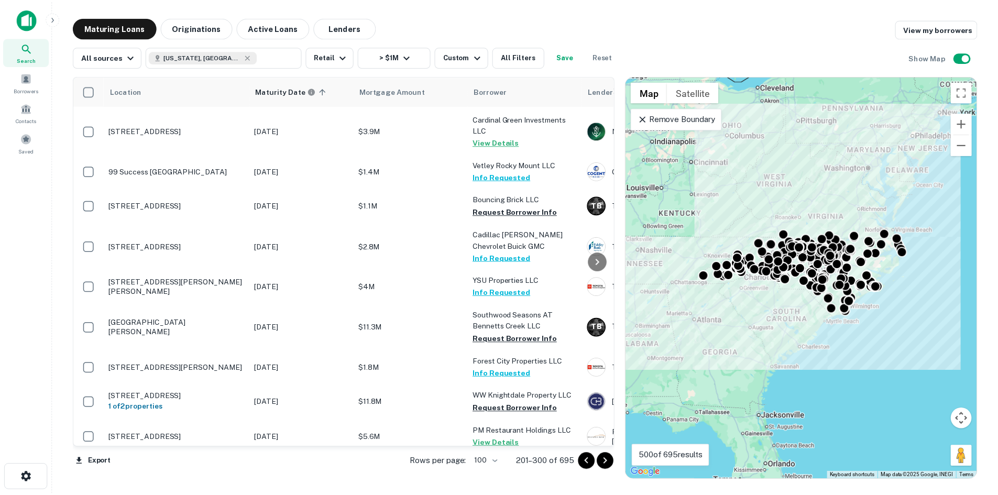
scroll to position [3389, 0]
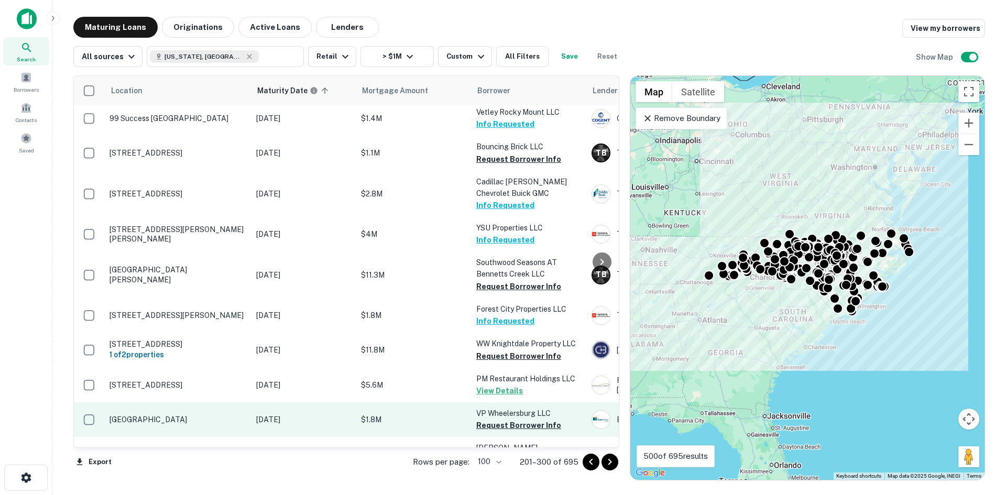
click at [205, 404] on p "[GEOGRAPHIC_DATA]" at bounding box center [178, 408] width 136 height 9
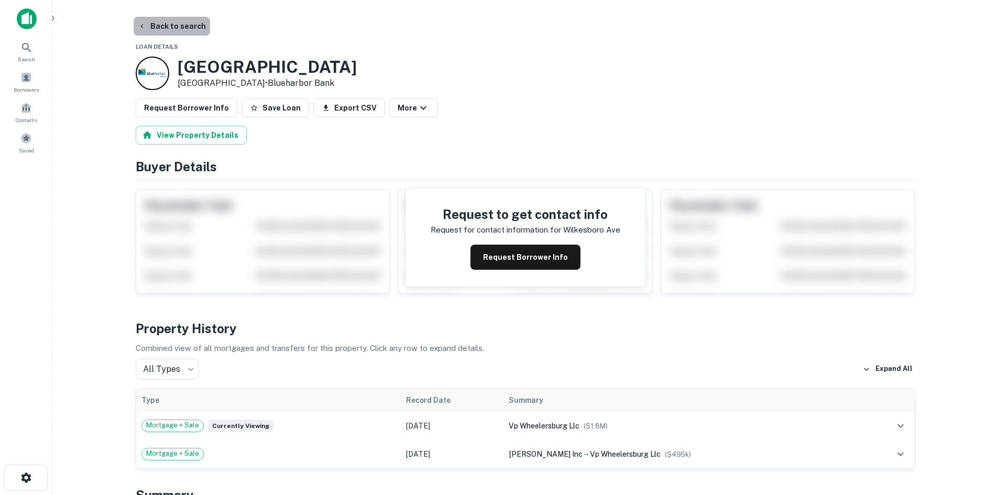
click at [177, 22] on button "Back to search" at bounding box center [172, 26] width 77 height 19
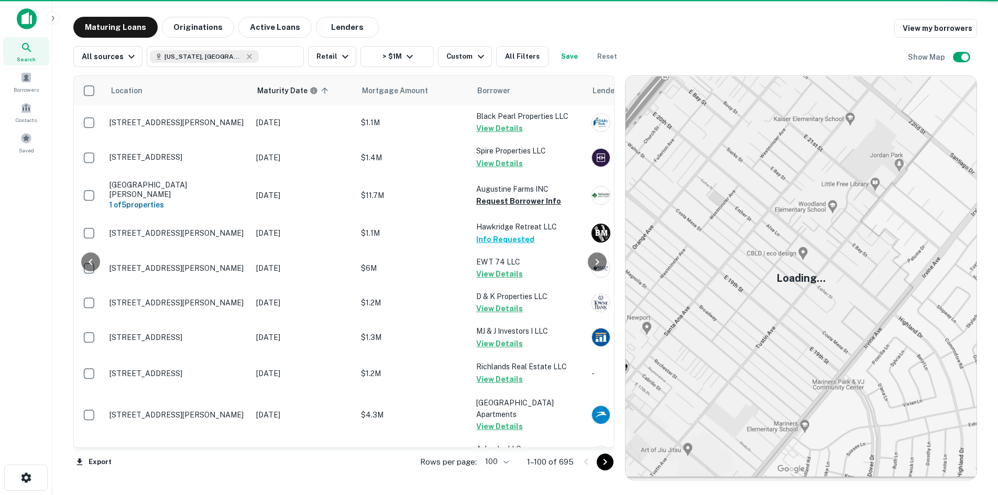
click at [612, 467] on icon "Go to next page" at bounding box center [605, 462] width 13 height 13
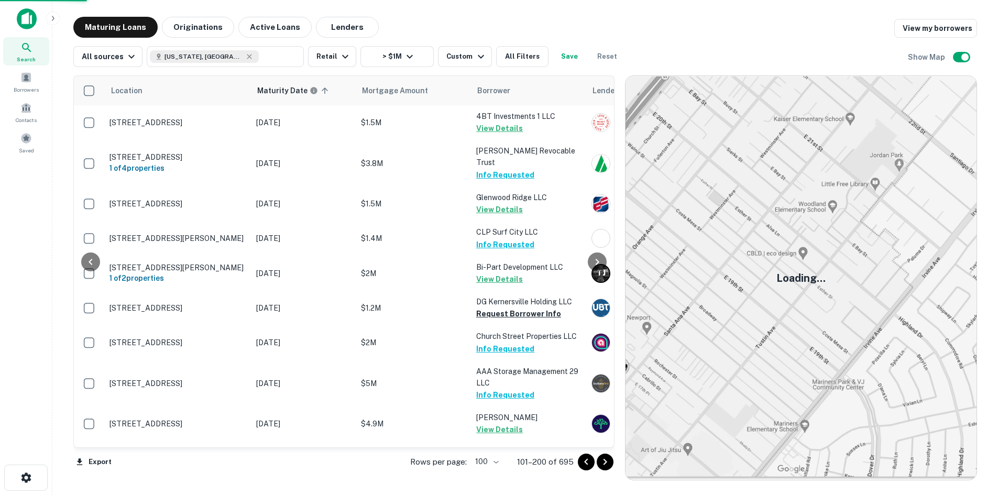
click at [612, 462] on icon "Go to next page" at bounding box center [605, 462] width 13 height 13
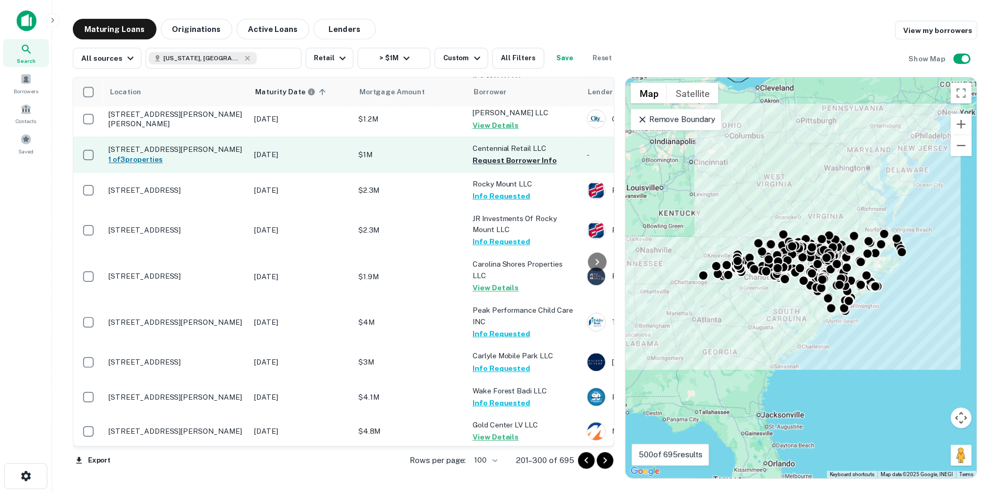
scroll to position [3074, 0]
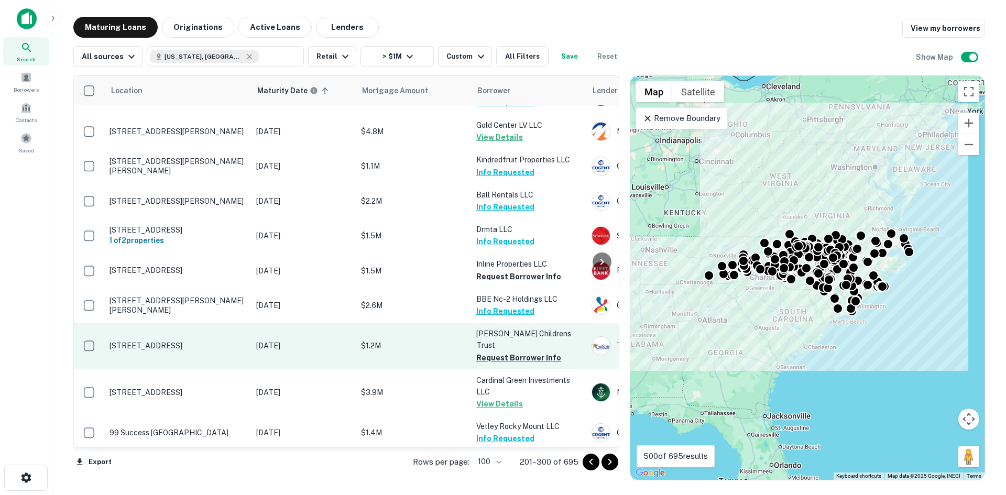
click at [223, 330] on p "[STREET_ADDRESS]" at bounding box center [178, 334] width 136 height 9
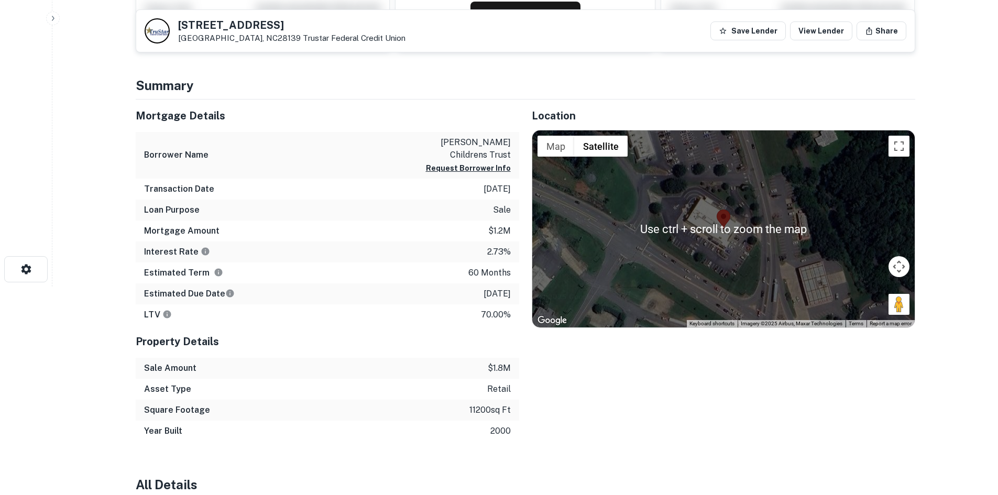
scroll to position [210, 0]
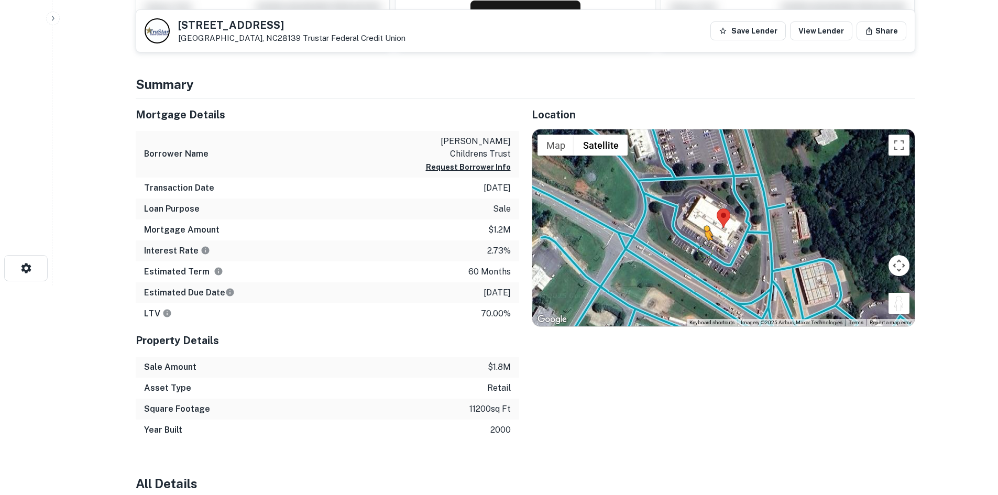
drag, startPoint x: 907, startPoint y: 308, endPoint x: 695, endPoint y: 251, distance: 219.3
click at [695, 251] on div "To activate drag with keyboard, press Alt + Enter. Once in keyboard drag state,…" at bounding box center [723, 227] width 383 height 197
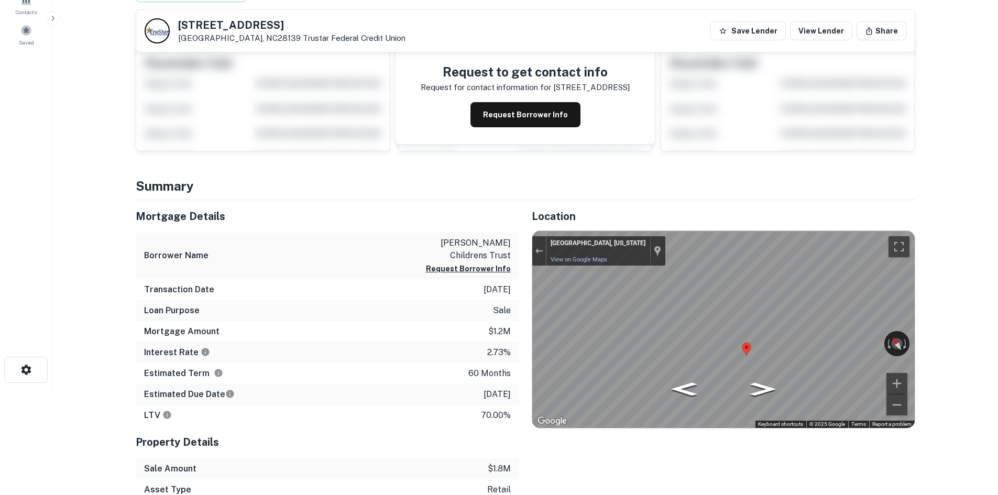
scroll to position [12, 0]
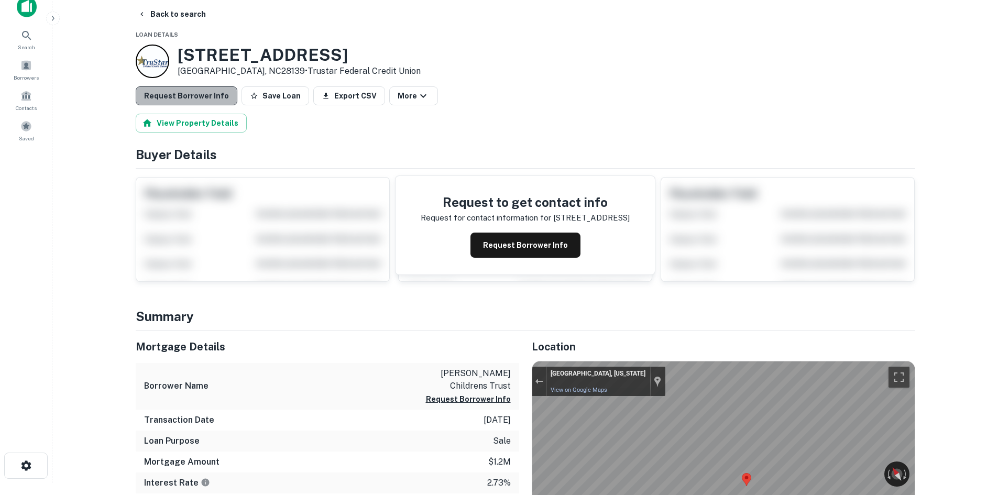
click at [186, 105] on button "Request Borrower Info" at bounding box center [187, 95] width 102 height 19
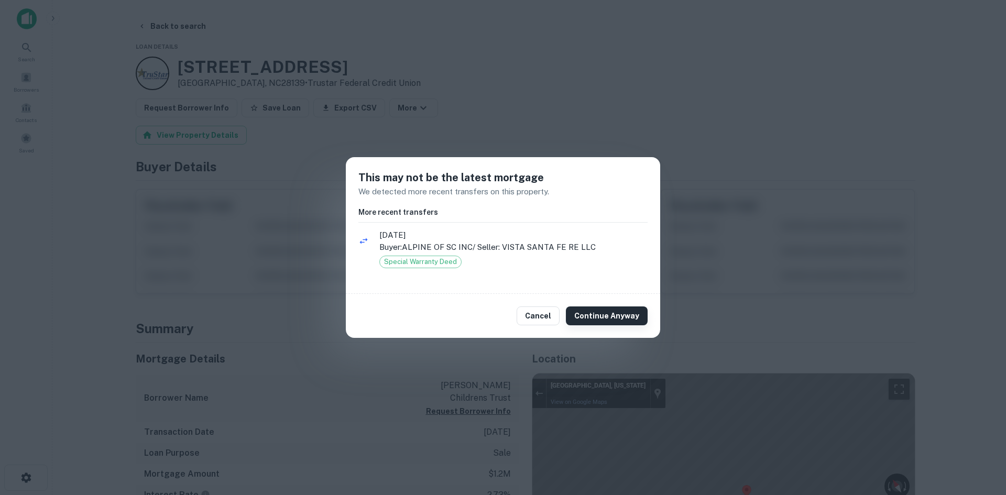
click at [600, 321] on button "Continue Anyway" at bounding box center [607, 316] width 82 height 19
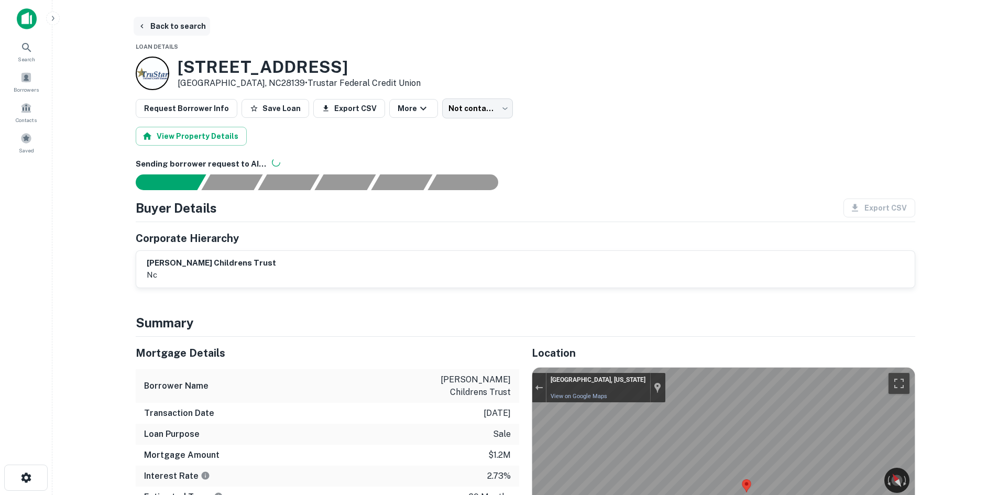
click at [195, 30] on button "Back to search" at bounding box center [172, 26] width 77 height 19
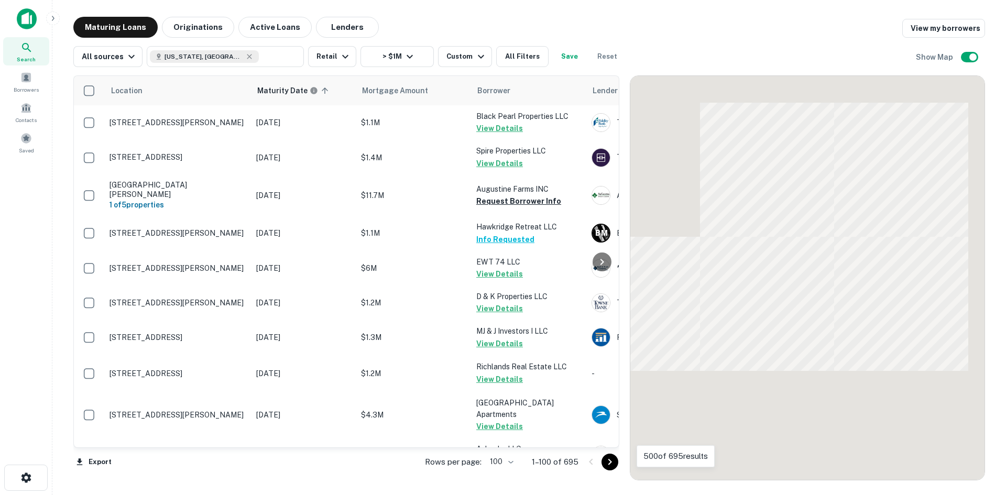
scroll to position [3074, 0]
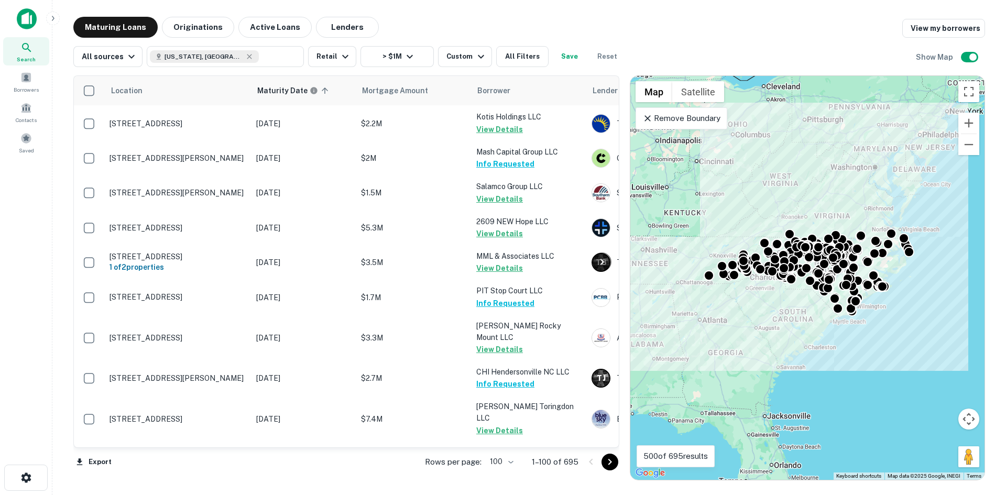
click at [607, 461] on icon "Go to next page" at bounding box center [610, 462] width 13 height 13
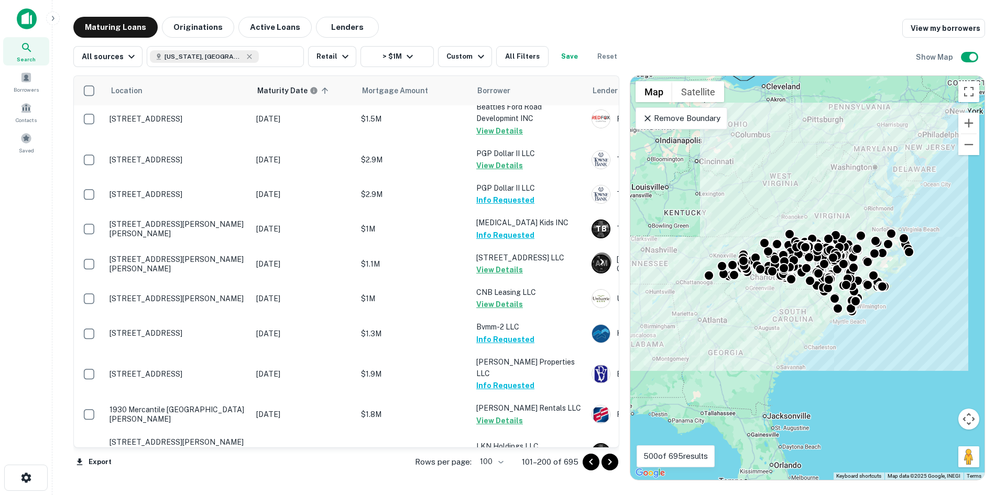
click at [612, 468] on icon "Go to next page" at bounding box center [610, 462] width 13 height 13
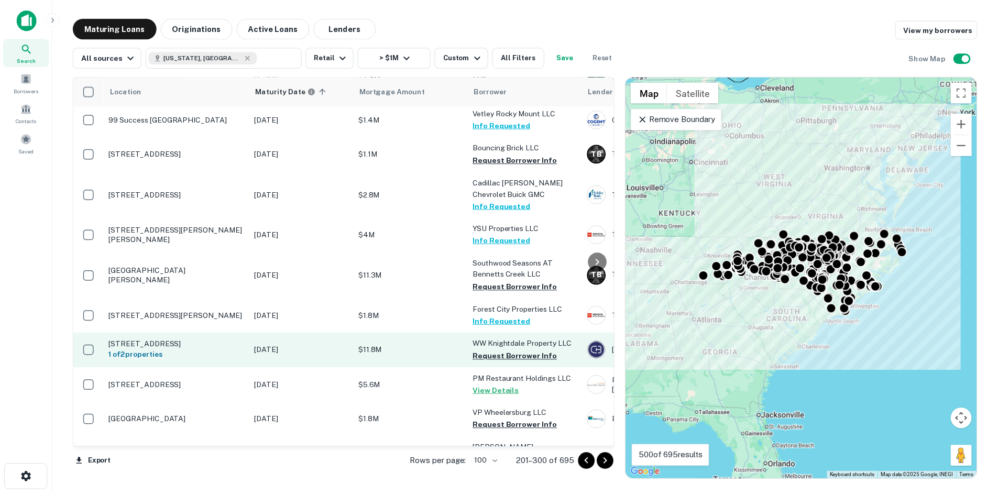
scroll to position [3389, 0]
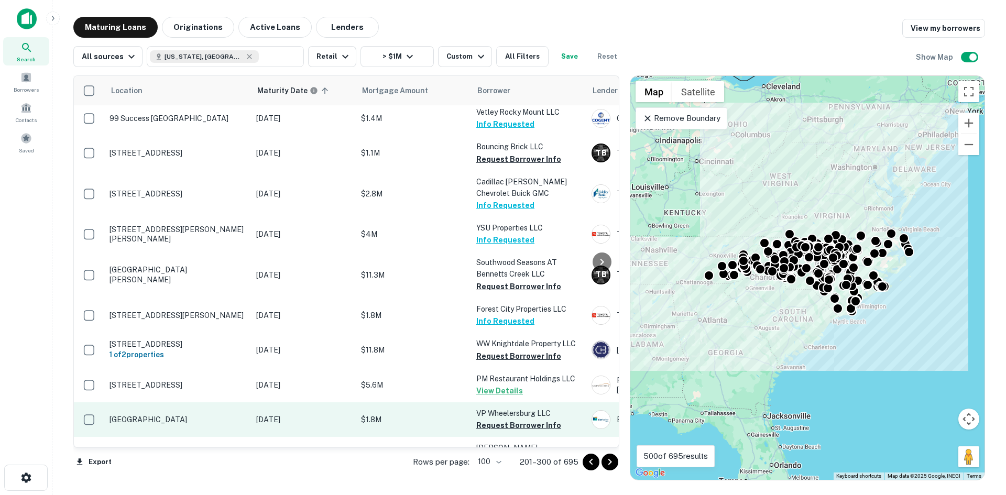
click at [209, 404] on p "Wilkesboro Ave North Wilkesboro, NC28659" at bounding box center [178, 408] width 136 height 9
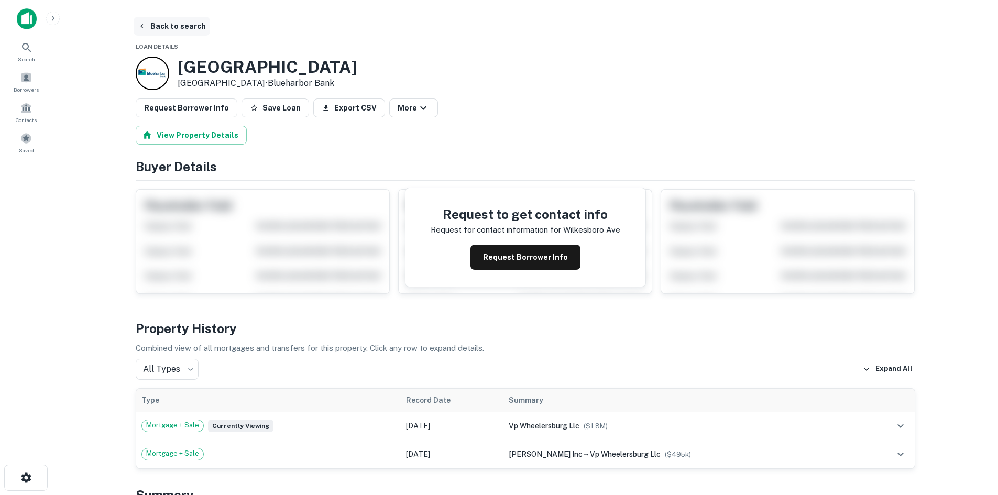
click at [162, 26] on button "Back to search" at bounding box center [172, 26] width 77 height 19
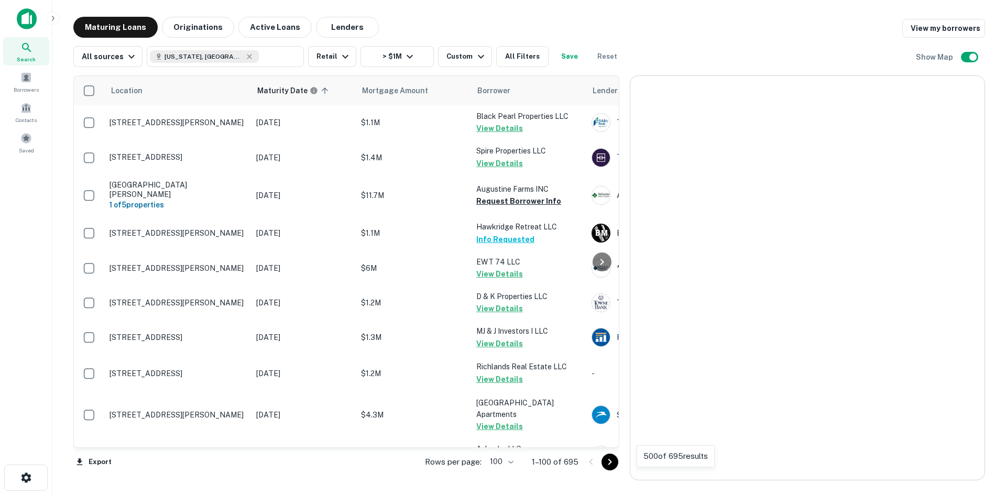
scroll to position [3355, 0]
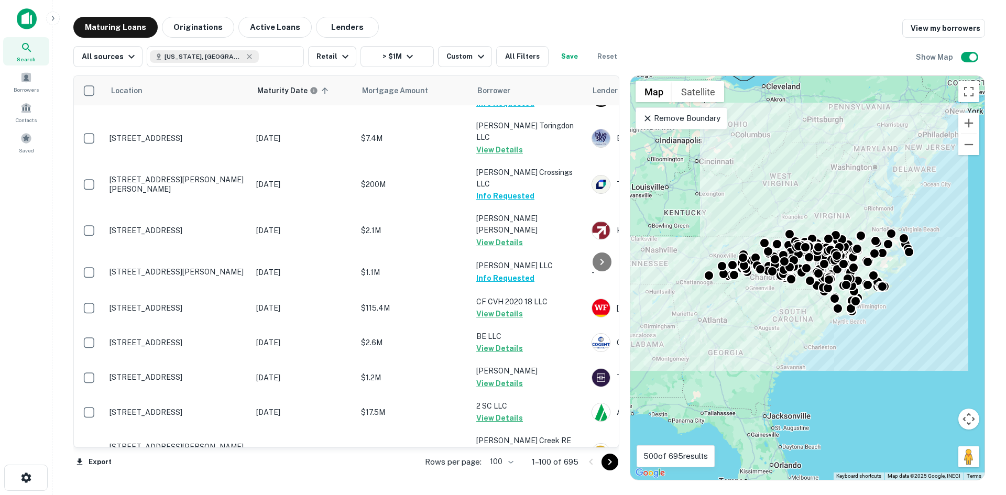
drag, startPoint x: 604, startPoint y: 462, endPoint x: 397, endPoint y: 456, distance: 207.6
click at [604, 463] on icon "Go to next page" at bounding box center [610, 462] width 13 height 13
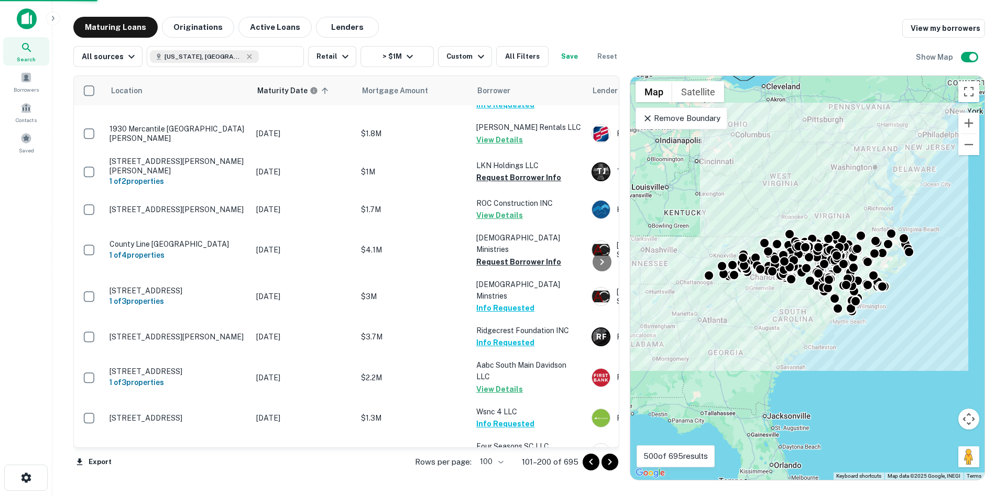
scroll to position [3409, 0]
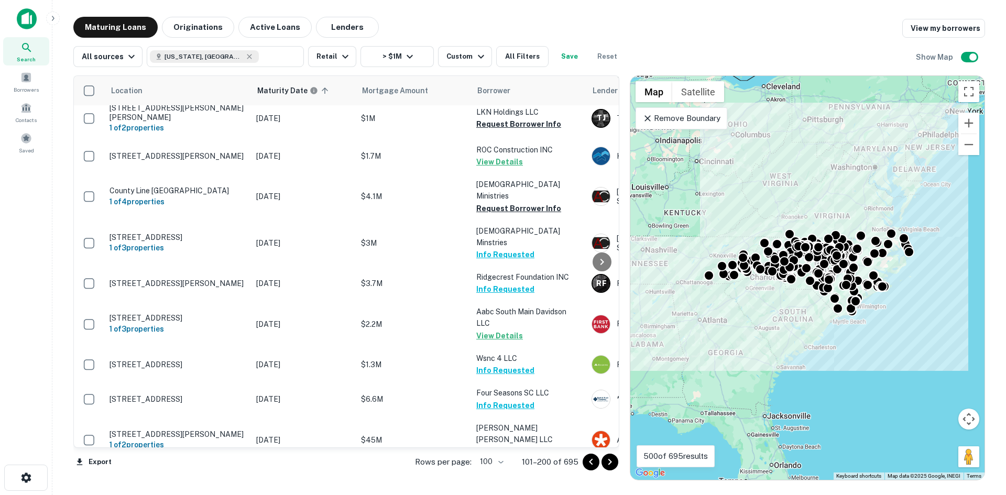
click at [614, 463] on icon "Go to next page" at bounding box center [610, 462] width 13 height 13
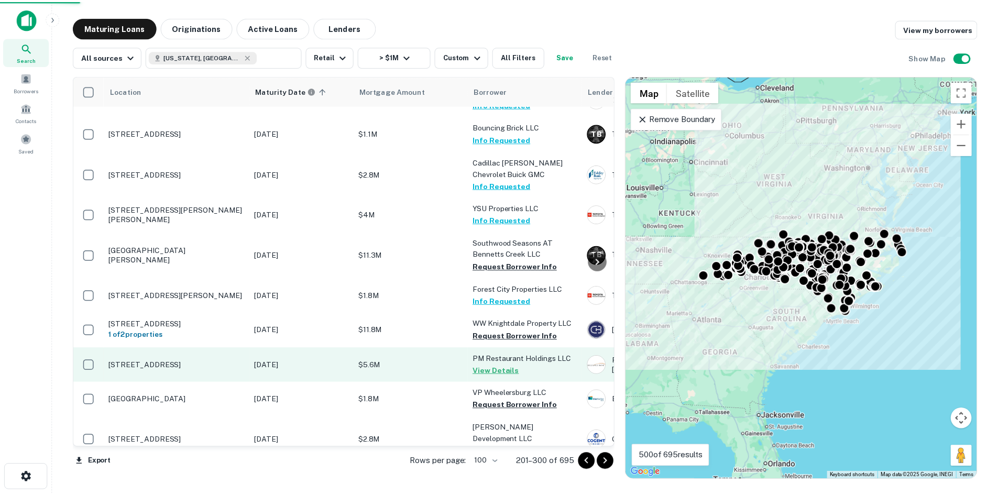
scroll to position [3389, 0]
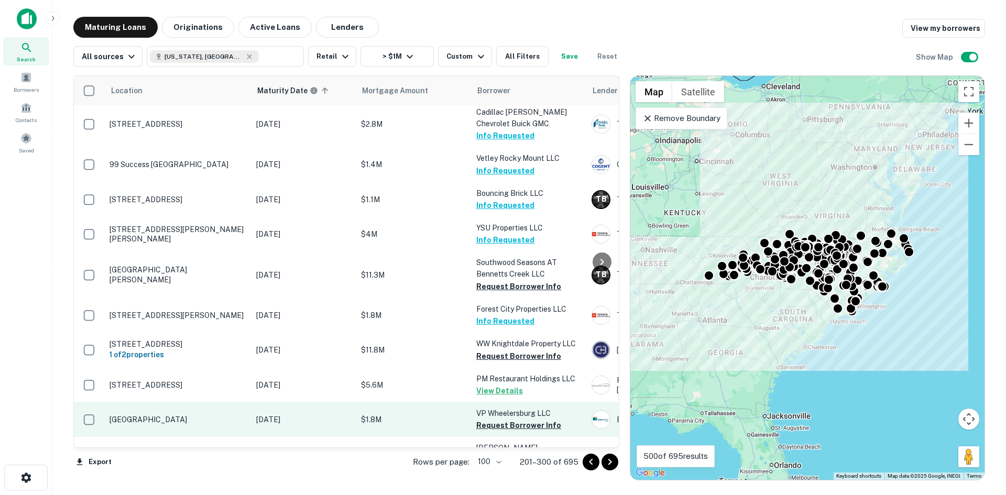
click at [168, 391] on td "Wilkesboro Ave North Wilkesboro, NC28659" at bounding box center [177, 408] width 147 height 35
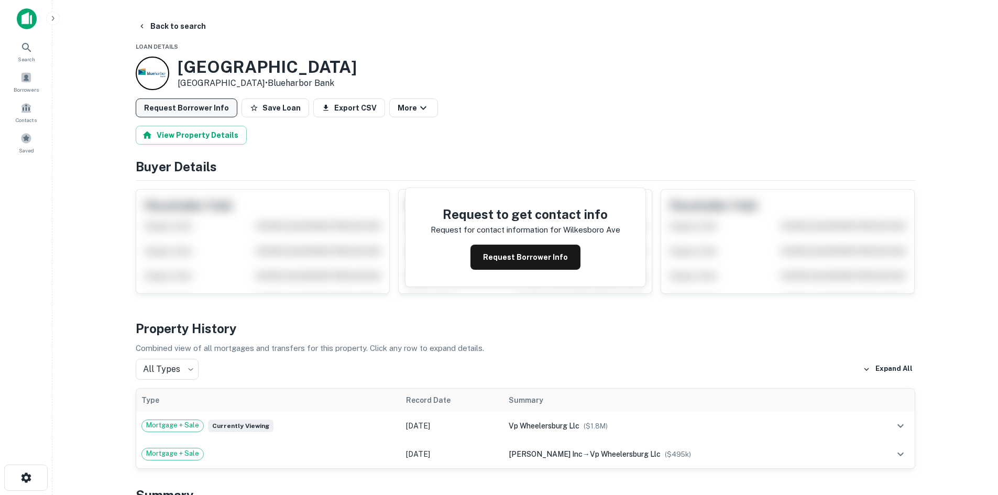
click at [181, 113] on button "Request Borrower Info" at bounding box center [187, 108] width 102 height 19
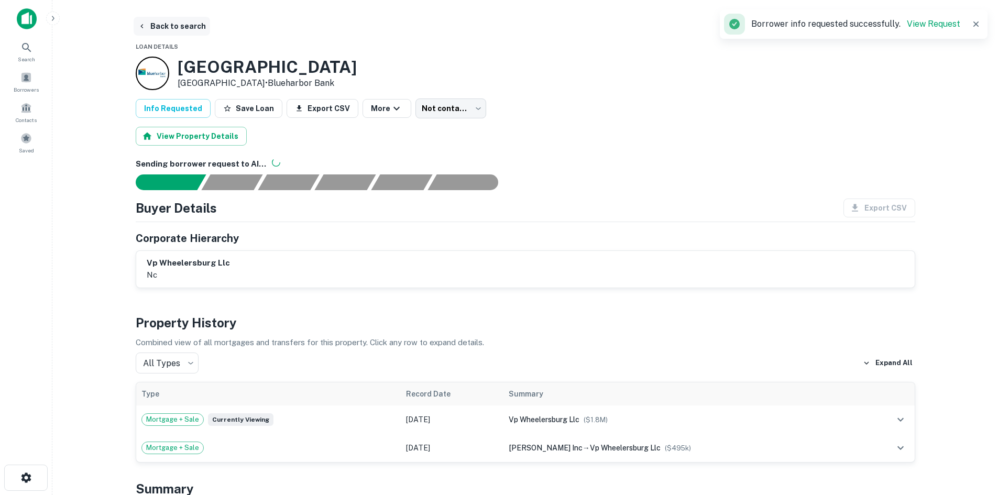
click at [178, 31] on button "Back to search" at bounding box center [172, 26] width 77 height 19
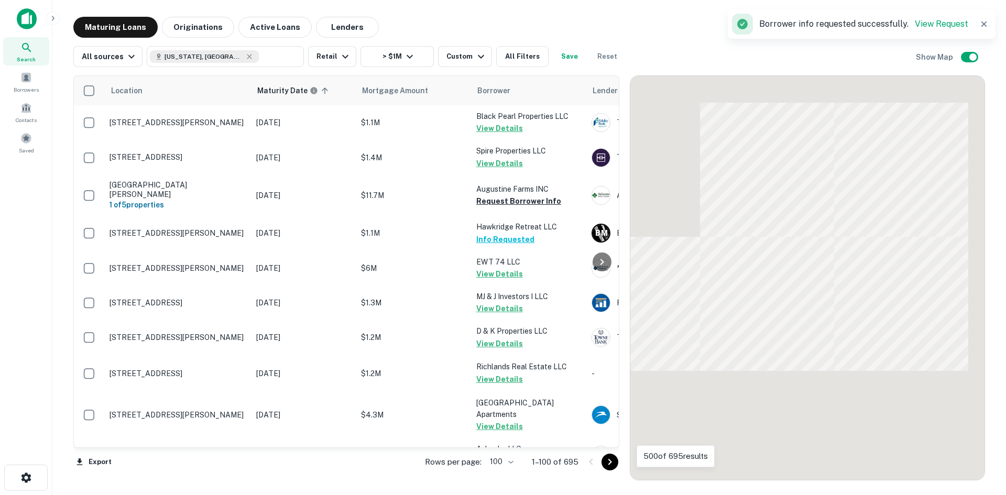
scroll to position [2391, 0]
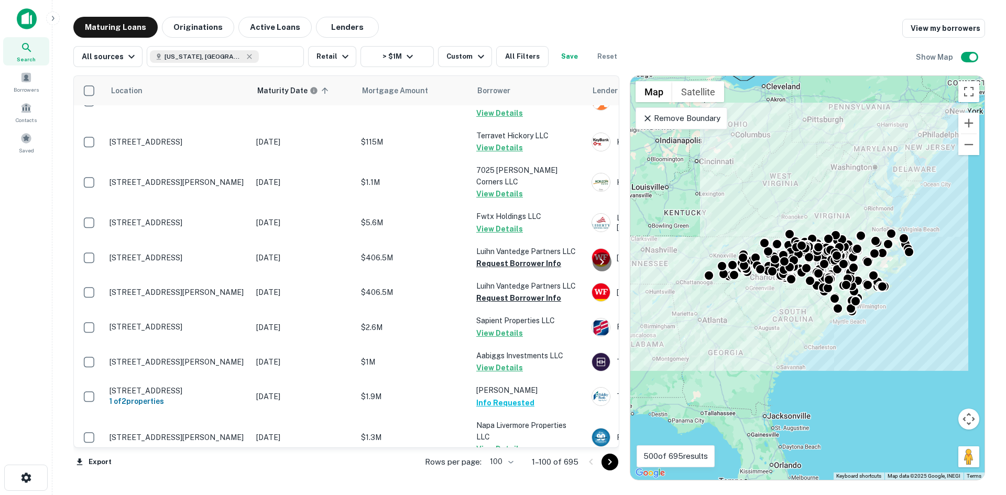
click at [608, 468] on icon "Go to next page" at bounding box center [610, 462] width 13 height 13
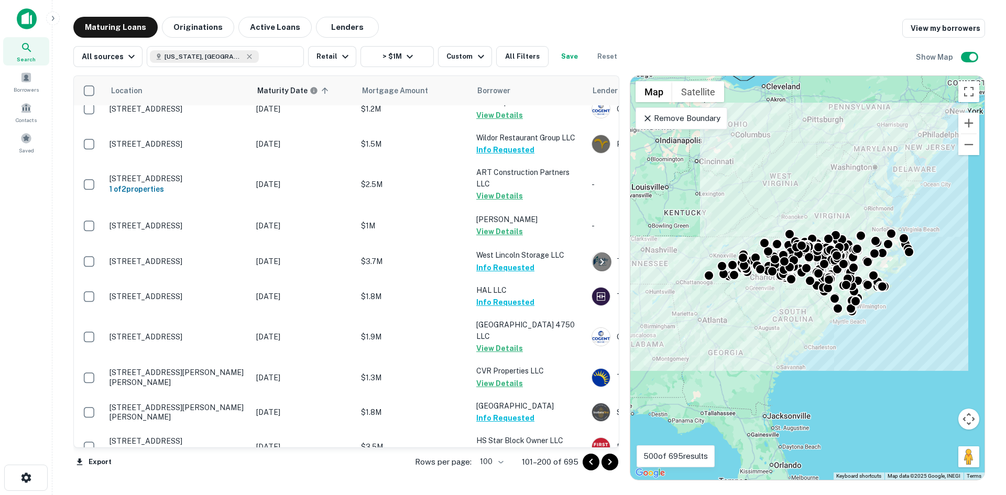
click at [612, 460] on icon "Go to next page" at bounding box center [610, 462] width 13 height 13
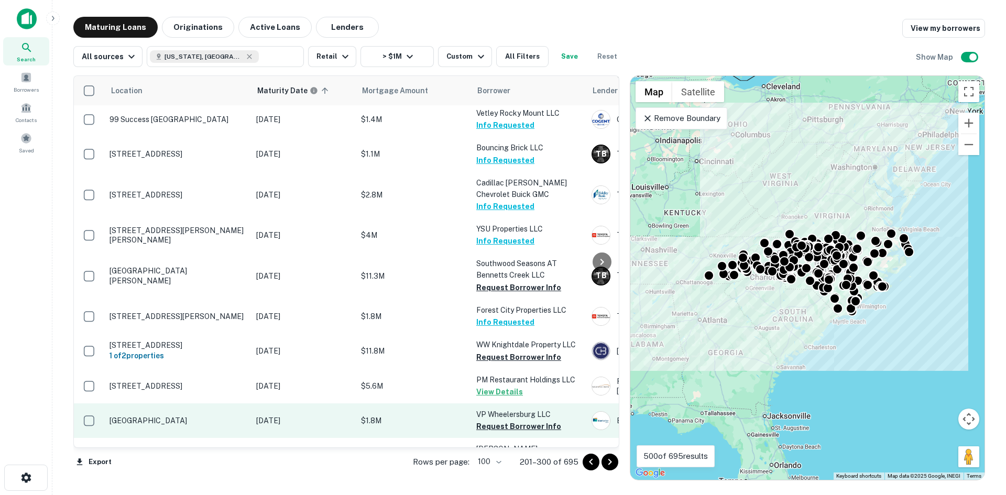
scroll to position [3389, 0]
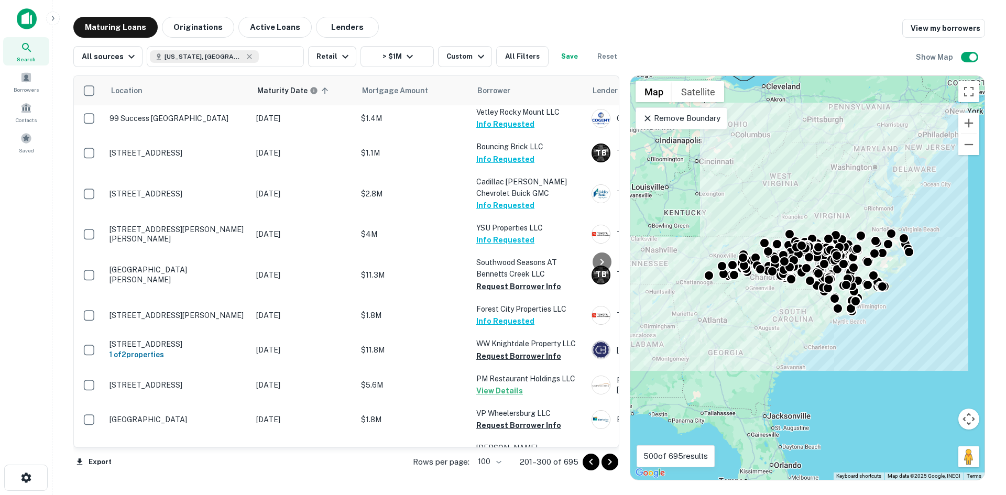
drag, startPoint x: 607, startPoint y: 458, endPoint x: 577, endPoint y: 465, distance: 30.8
click at [607, 458] on icon "Go to next page" at bounding box center [610, 462] width 13 height 13
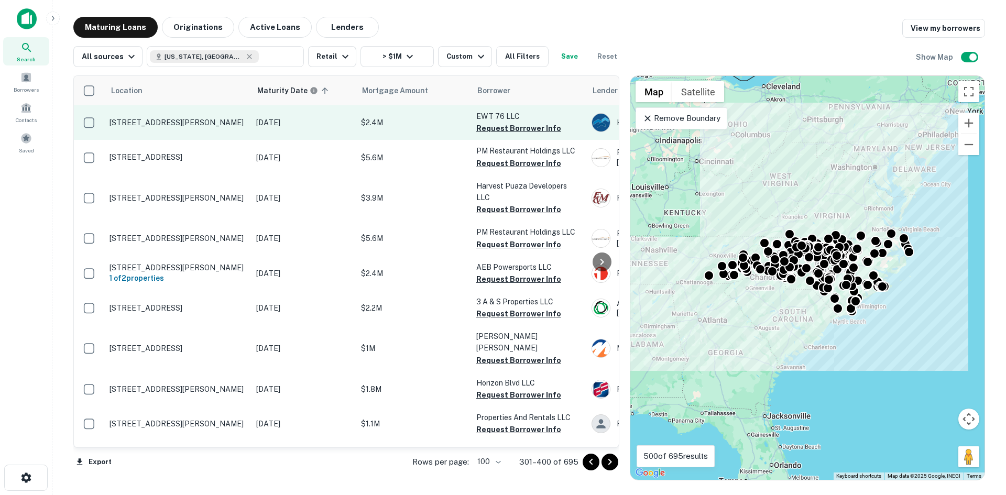
click at [146, 118] on p "342 Drummer Kellum Rd Jacksonville, NC28546" at bounding box center [178, 122] width 136 height 9
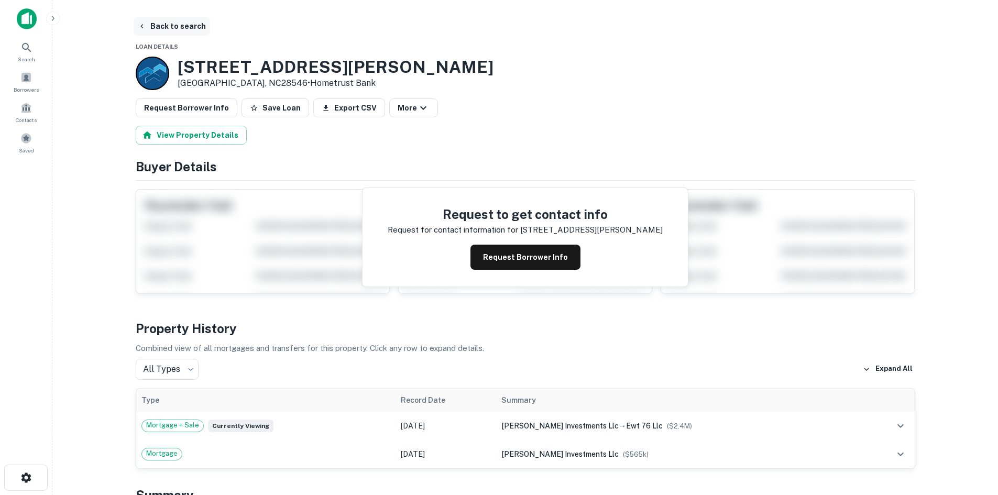
click at [173, 32] on button "Back to search" at bounding box center [172, 26] width 77 height 19
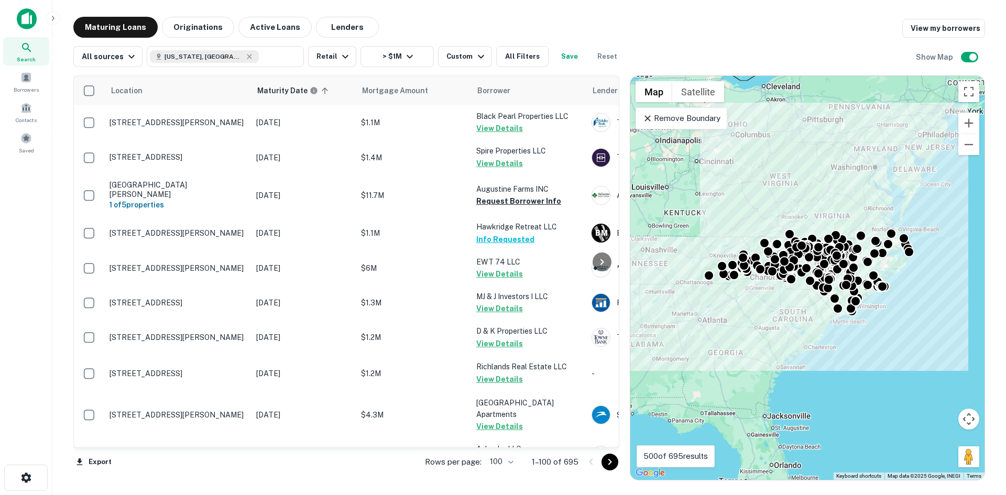
click at [615, 456] on icon "Go to next page" at bounding box center [610, 462] width 13 height 13
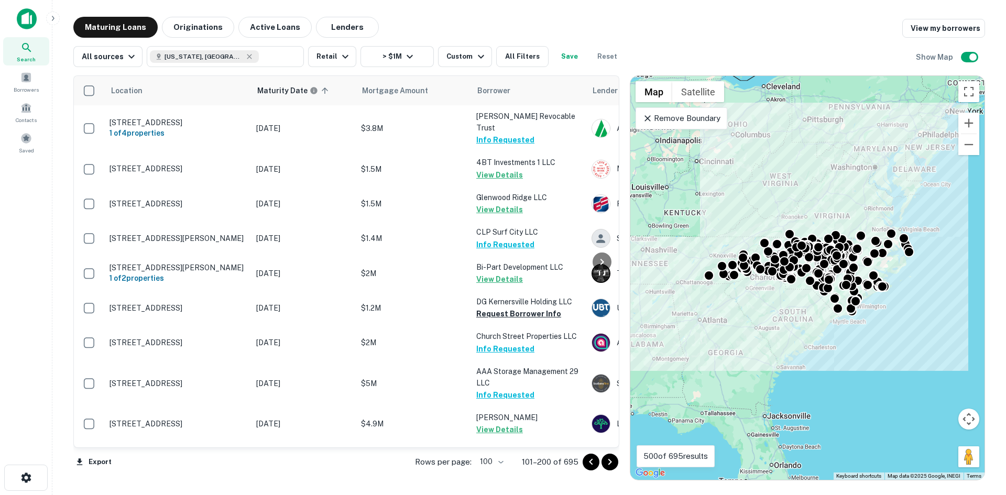
click at [609, 463] on icon "Go to next page" at bounding box center [610, 462] width 13 height 13
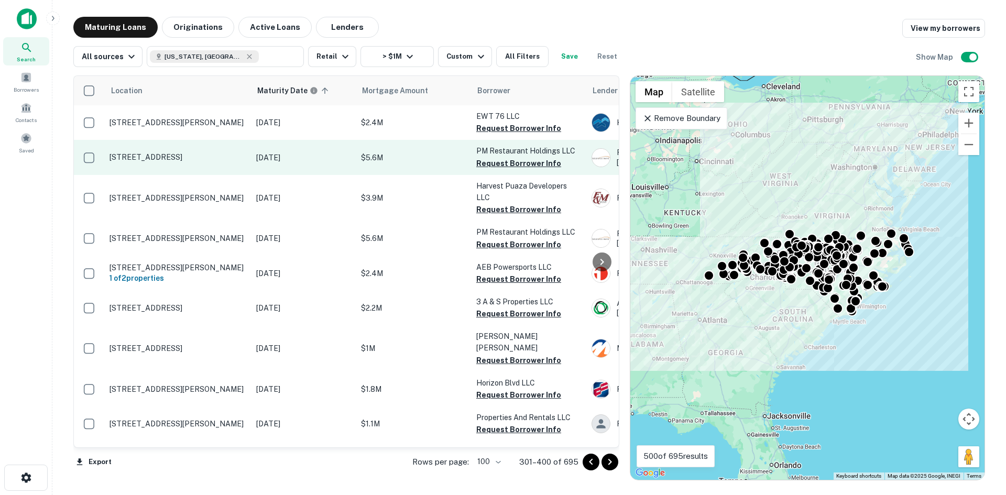
click at [139, 153] on p "1850 W Us Highway 421 North Wilkesboro, NC28659" at bounding box center [178, 157] width 136 height 9
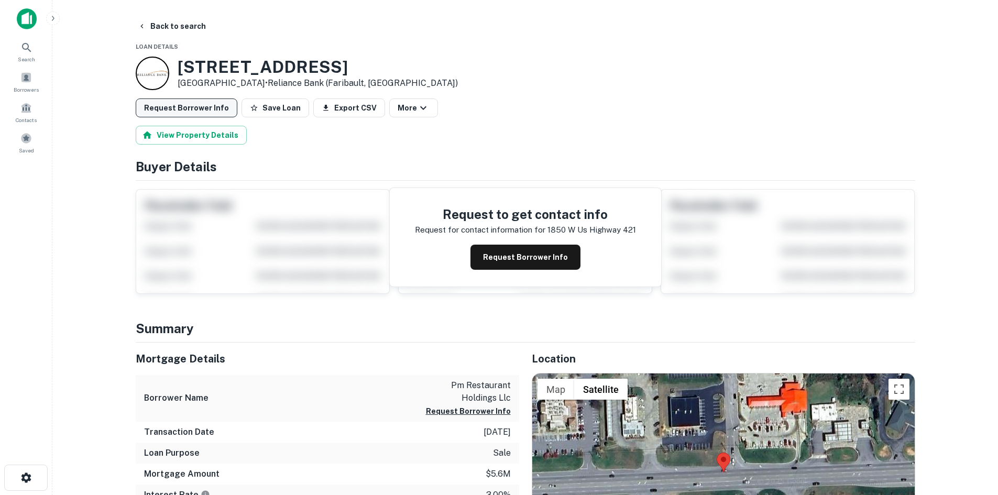
click at [175, 101] on button "Request Borrower Info" at bounding box center [187, 108] width 102 height 19
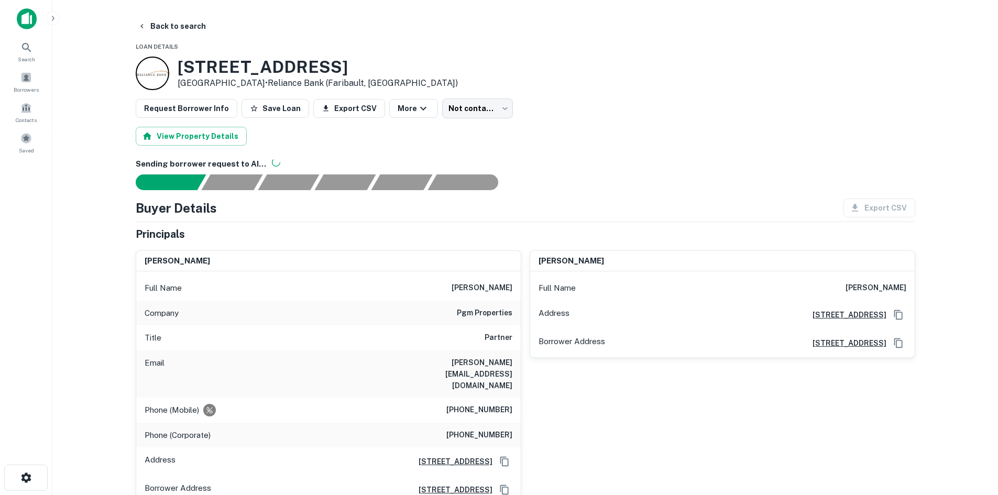
click at [164, 14] on main "Back to search Loan Details 1850 W Us Highway 421 North Wilkesboro, NC28659 • R…" at bounding box center [525, 247] width 946 height 495
click at [163, 34] on button "Back to search" at bounding box center [172, 26] width 77 height 19
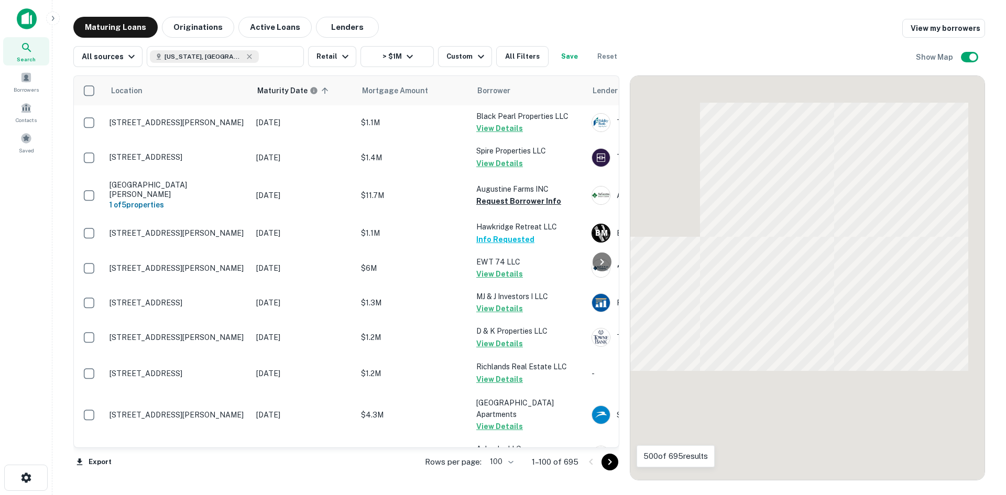
click at [609, 463] on icon "Go to next page" at bounding box center [610, 462] width 13 height 13
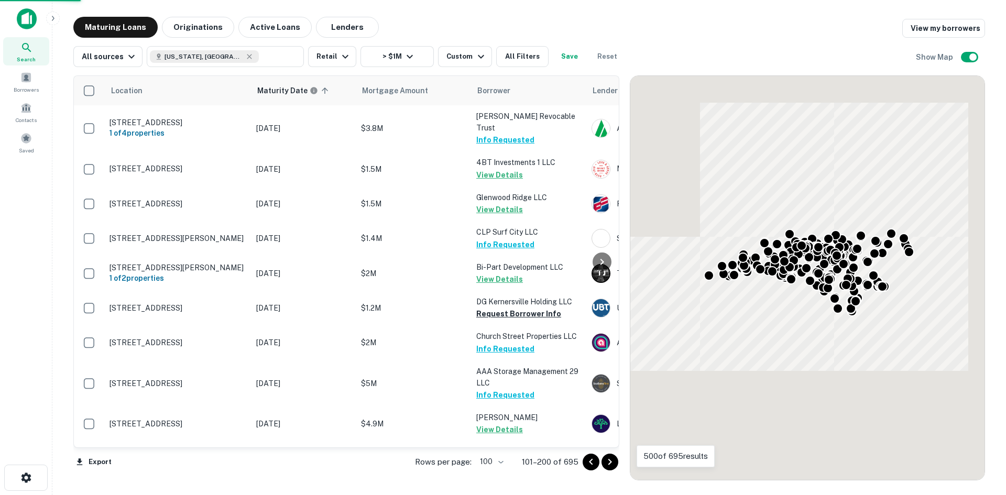
click at [609, 463] on icon "Go to next page" at bounding box center [610, 462] width 13 height 13
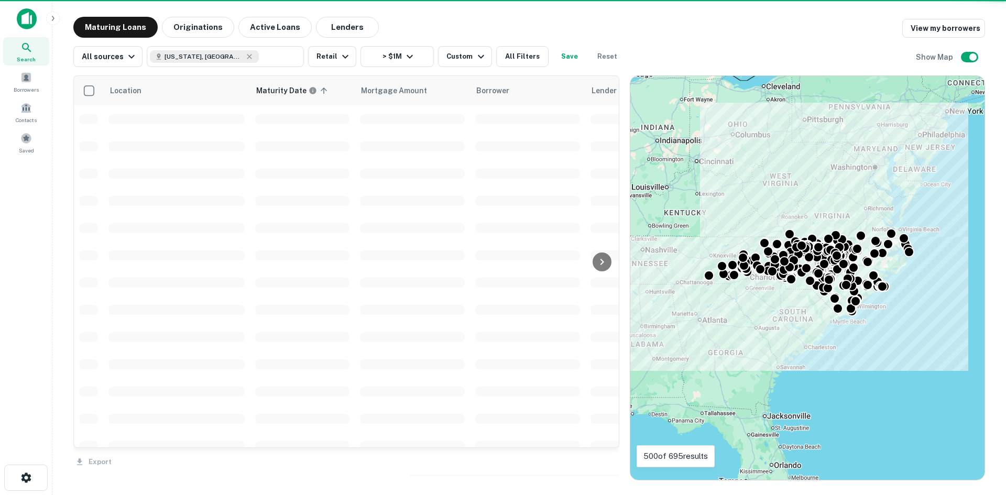
click at [609, 463] on div "Export" at bounding box center [346, 459] width 546 height 22
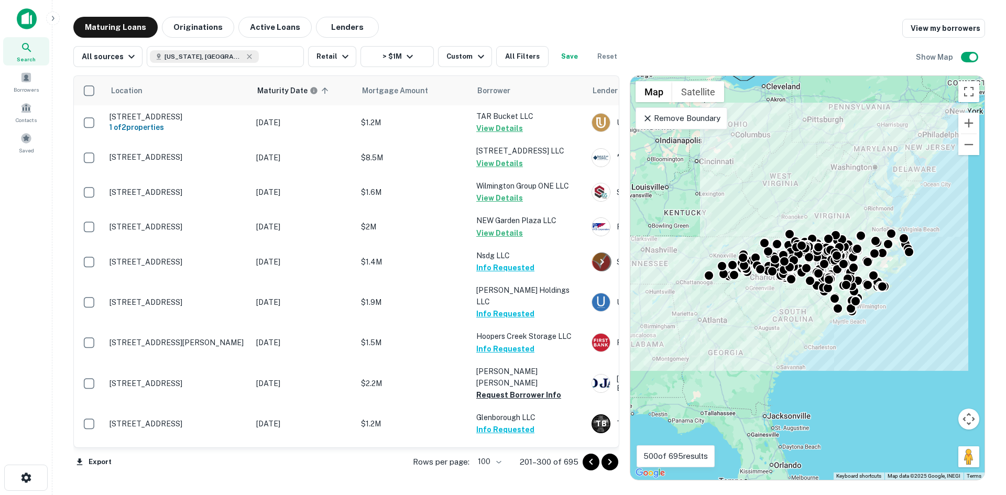
click at [609, 463] on icon "Go to next page" at bounding box center [610, 462] width 13 height 13
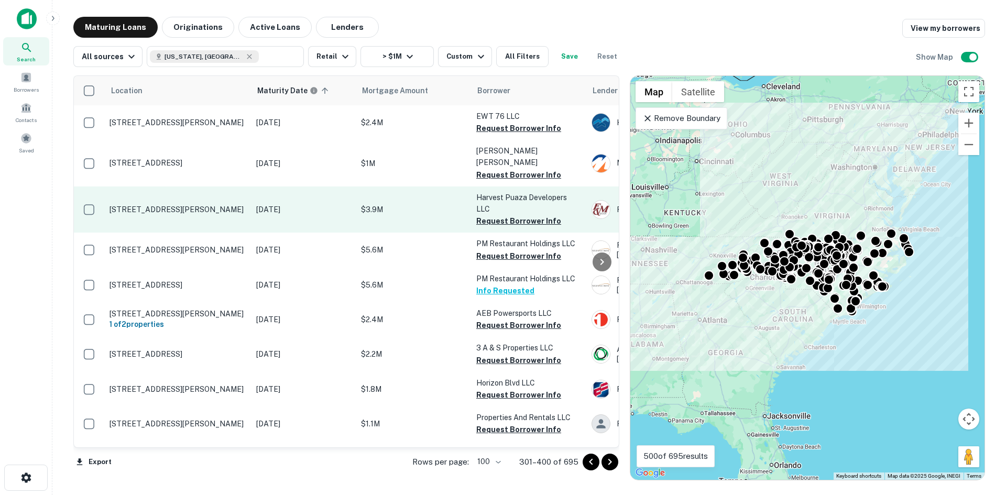
click at [169, 205] on p "8800 Harvest Oaks Dr Raleigh, NC27615" at bounding box center [178, 209] width 136 height 9
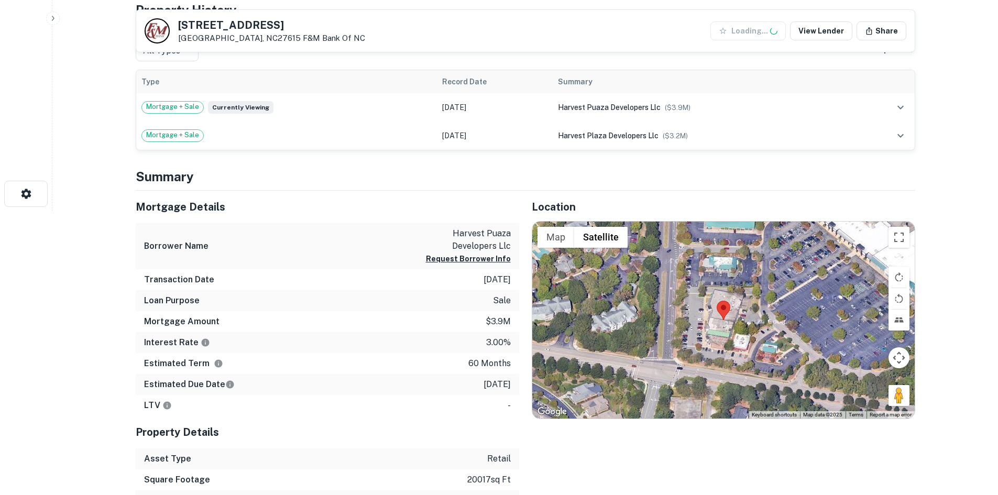
scroll to position [314, 0]
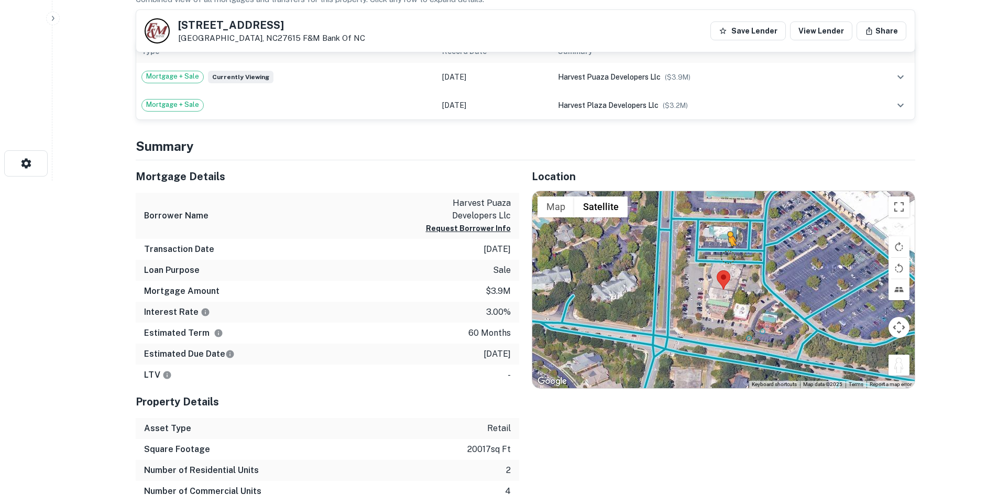
drag, startPoint x: 896, startPoint y: 362, endPoint x: 723, endPoint y: 254, distance: 203.9
click at [723, 254] on div "To activate drag with keyboard, press Alt + Enter. Once in keyboard drag state,…" at bounding box center [723, 289] width 383 height 197
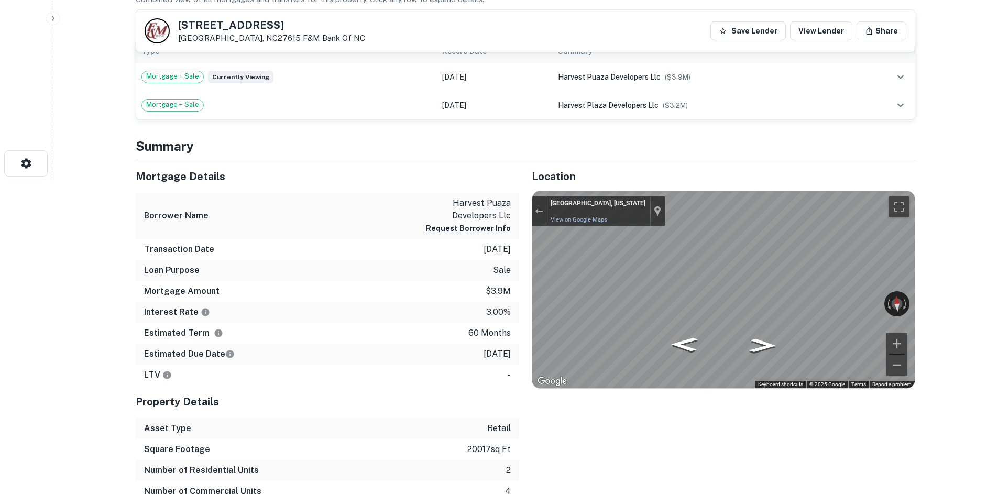
click at [475, 258] on div "Mortgage Details Borrower Name harvest puaza developers llc Request Borrower In…" at bounding box center [519, 341] width 792 height 363
click at [541, 219] on div at bounding box center [539, 211] width 14 height 29
drag, startPoint x: 542, startPoint y: 213, endPoint x: 539, endPoint y: 218, distance: 6.1
click at [540, 216] on button "Exit the Street View" at bounding box center [539, 211] width 14 height 14
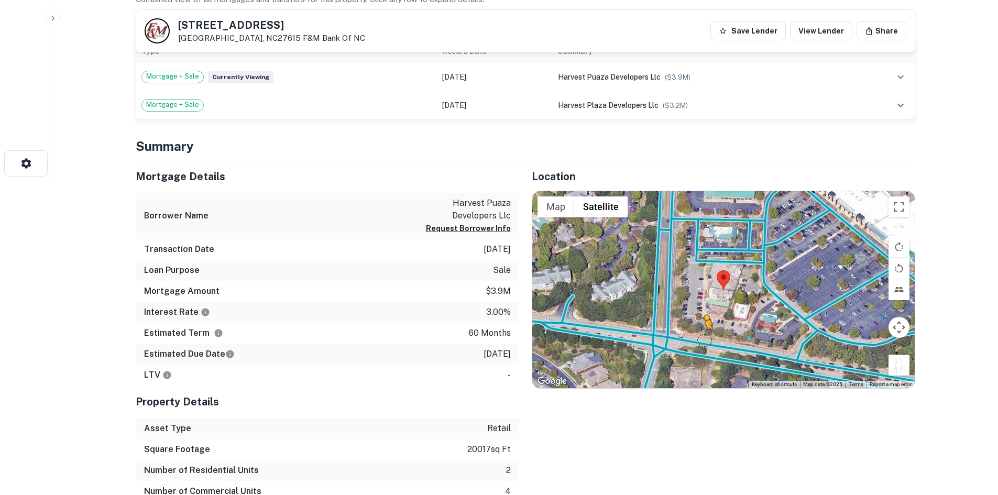
drag, startPoint x: 895, startPoint y: 366, endPoint x: 705, endPoint y: 341, distance: 191.5
click at [705, 341] on div "To activate drag with keyboard, press Alt + Enter. Once in keyboard drag state,…" at bounding box center [723, 289] width 383 height 197
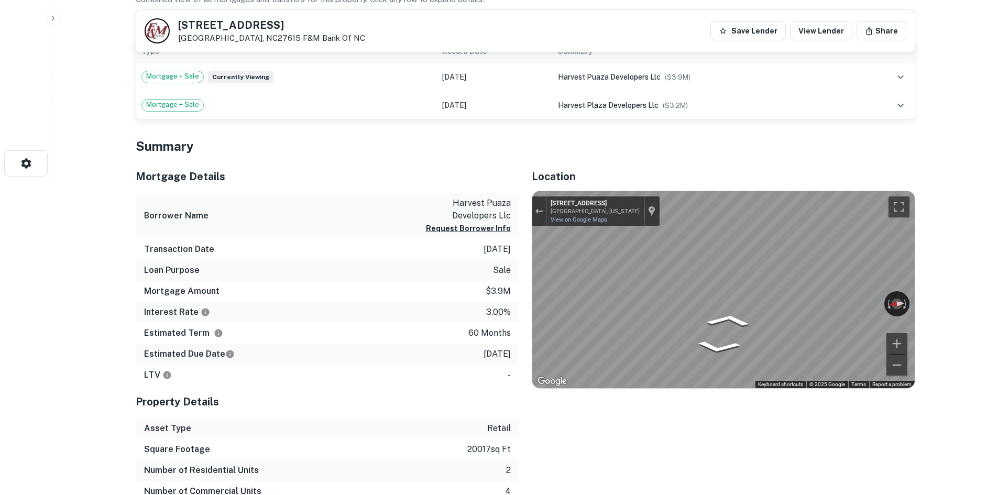
click at [483, 268] on div "Mortgage Details Borrower Name harvest puaza developers llc Request Borrower In…" at bounding box center [519, 341] width 792 height 363
click at [516, 365] on div "Mortgage Details Borrower Name harvest puaza developers llc Request Borrower In…" at bounding box center [519, 341] width 792 height 363
click at [509, 321] on div "Mortgage Details Borrower Name harvest puaza developers llc Request Borrower In…" at bounding box center [519, 341] width 792 height 363
click at [491, 299] on div "Mortgage Details Borrower Name harvest puaza developers llc Request Borrower In…" at bounding box center [519, 341] width 792 height 363
click at [745, 341] on icon "Go East, Strickland Rd" at bounding box center [743, 344] width 78 height 21
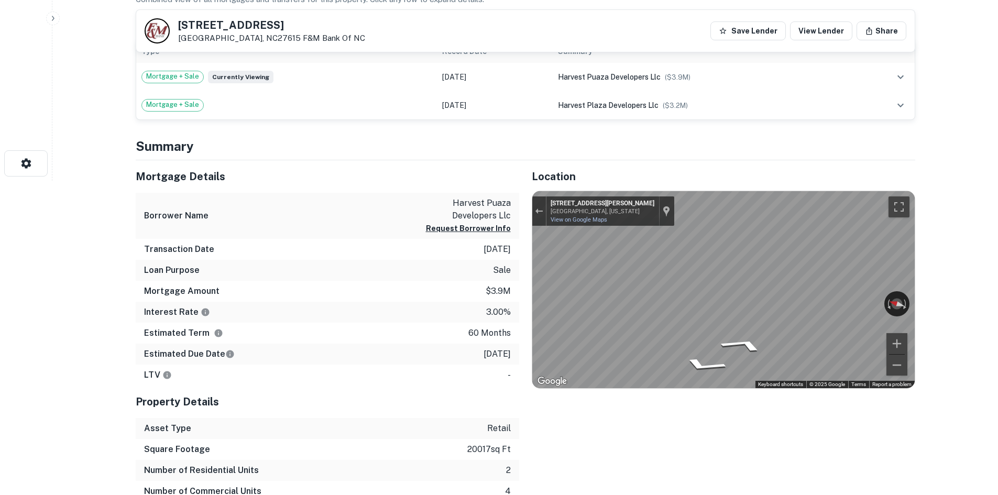
click at [698, 314] on div "Location ← Move left → Move right ↑ Move up ↓ Move down + Zoom in - Zoom out Ho…" at bounding box center [717, 341] width 396 height 363
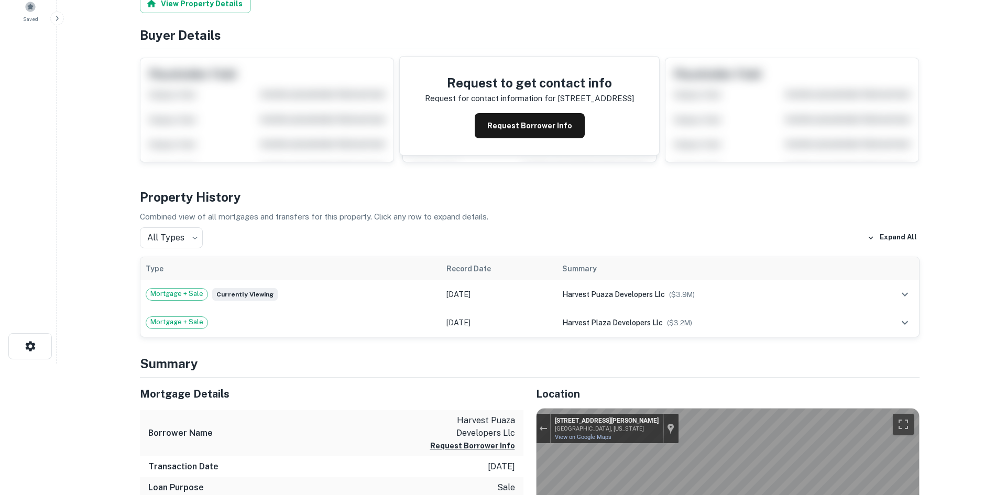
scroll to position [0, 0]
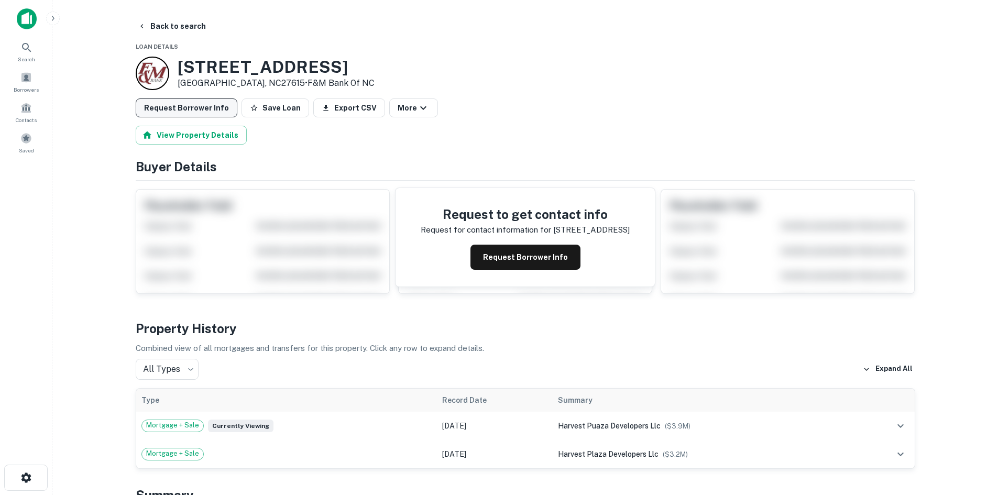
click at [186, 109] on button "Request Borrower Info" at bounding box center [187, 108] width 102 height 19
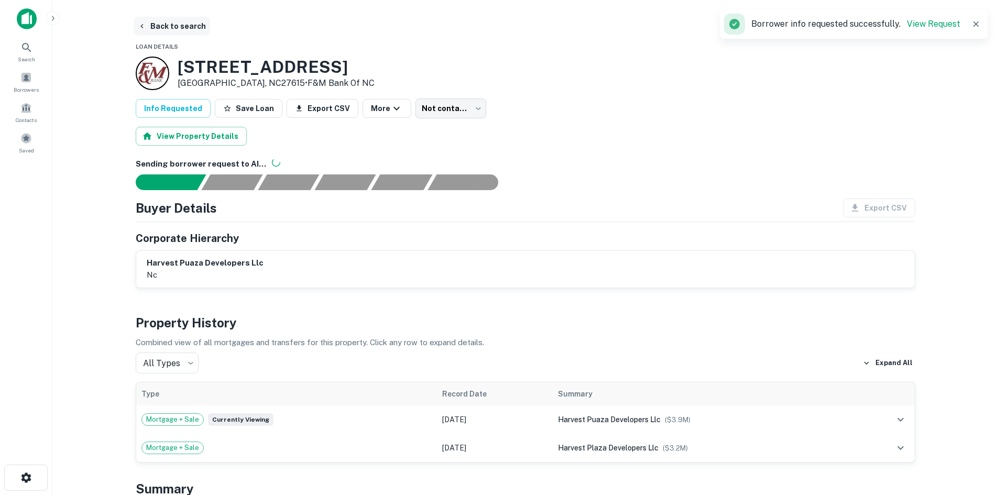
click at [185, 24] on button "Back to search" at bounding box center [172, 26] width 77 height 19
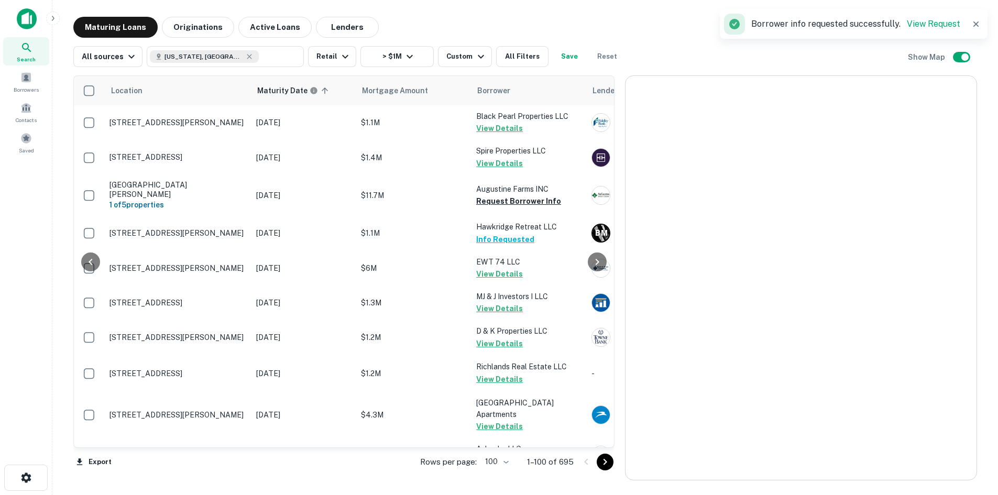
click at [614, 467] on div at bounding box center [596, 462] width 36 height 17
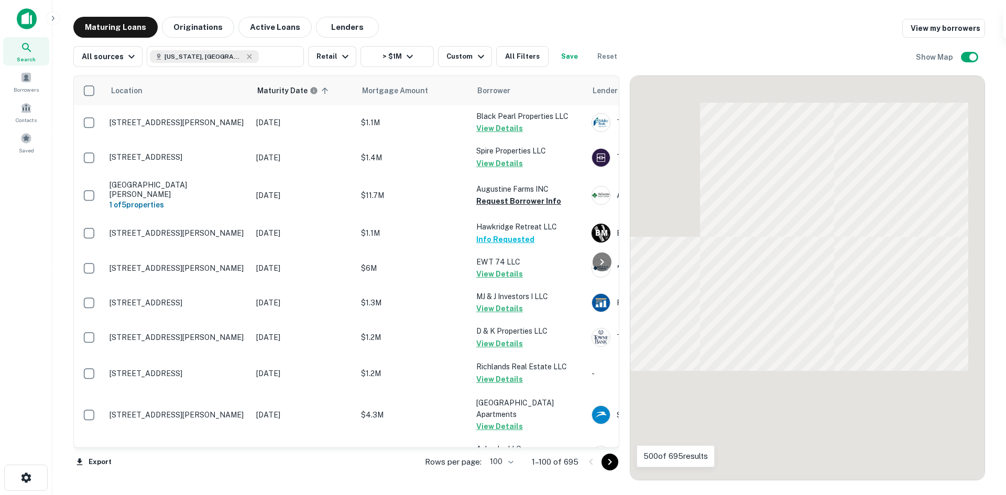
click at [616, 464] on icon "Go to next page" at bounding box center [610, 462] width 13 height 13
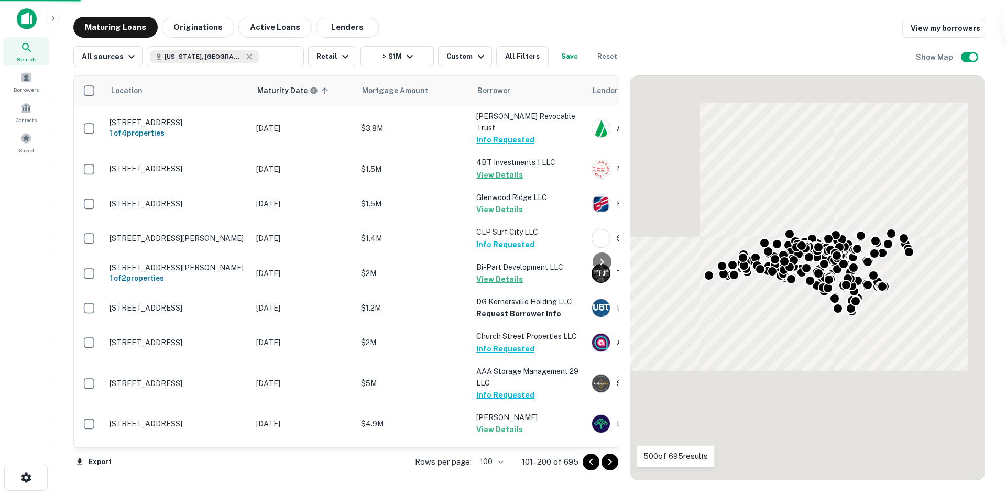
click at [615, 464] on icon "Go to next page" at bounding box center [610, 462] width 13 height 13
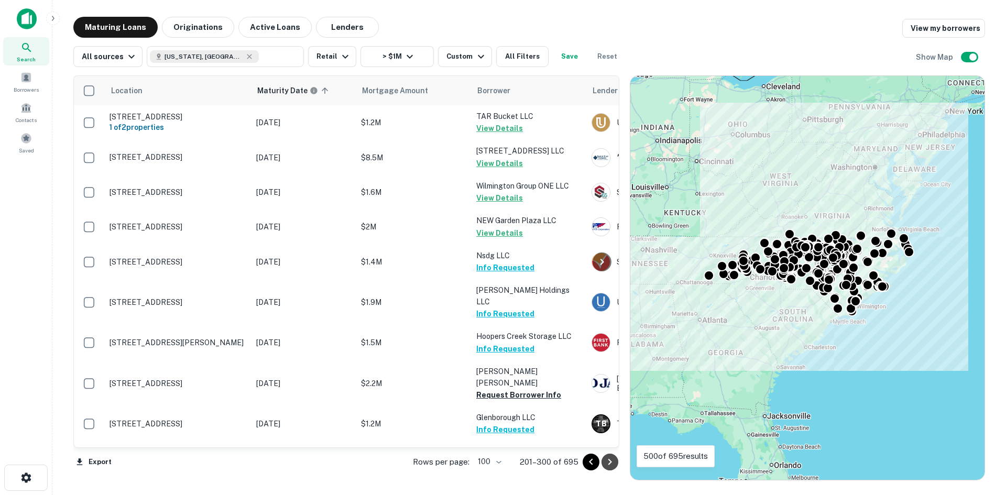
click at [615, 464] on icon "Go to next page" at bounding box center [610, 462] width 13 height 13
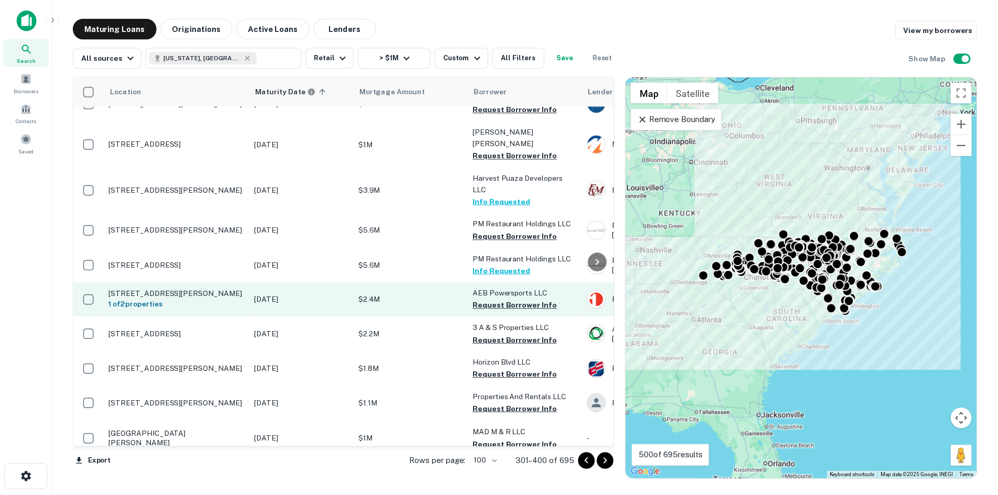
scroll to position [52, 0]
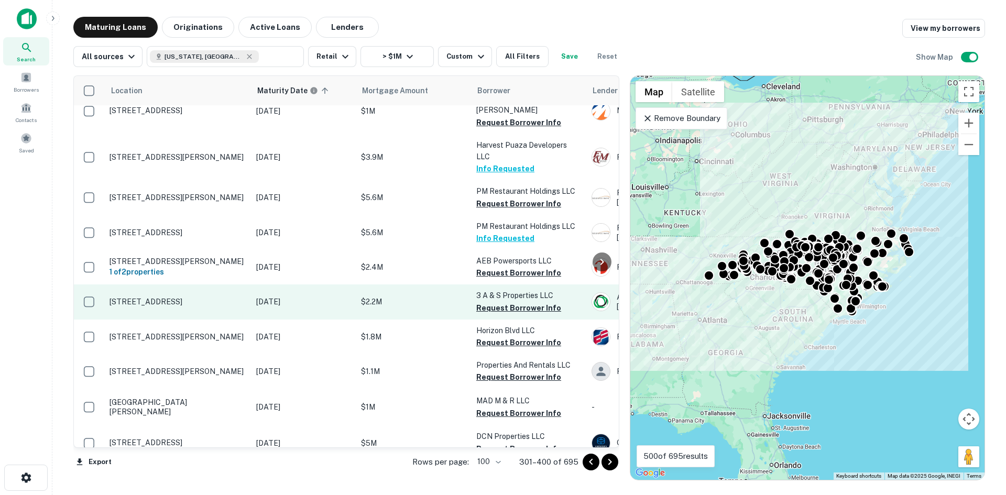
click at [179, 297] on p "[STREET_ADDRESS]" at bounding box center [178, 301] width 136 height 9
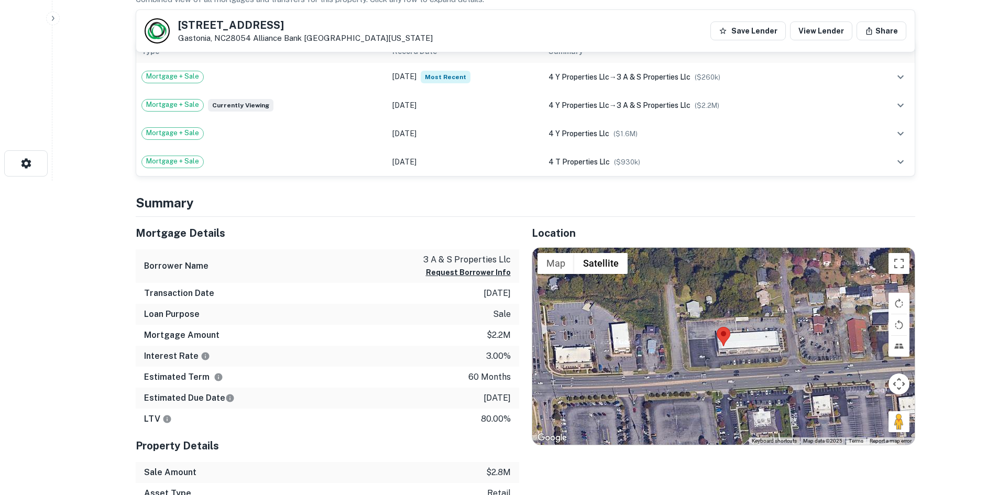
scroll to position [367, 0]
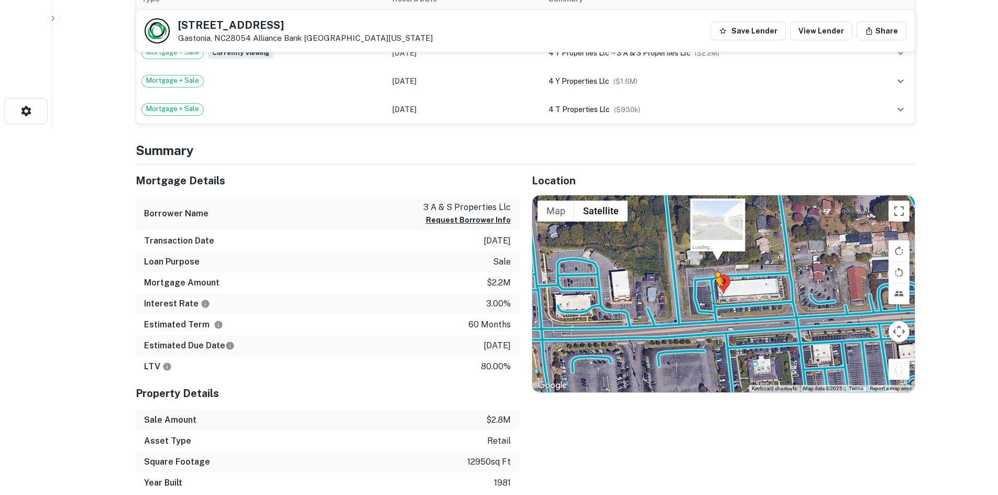
drag, startPoint x: 903, startPoint y: 375, endPoint x: 712, endPoint y: 296, distance: 206.1
click at [712, 296] on div "To activate drag with keyboard, press Alt + Enter. Once in keyboard drag state,…" at bounding box center [723, 293] width 383 height 197
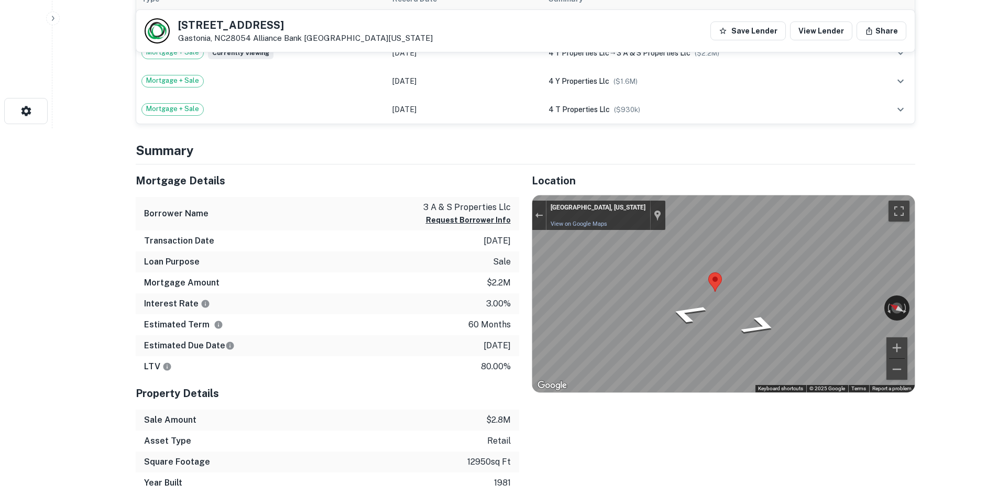
drag, startPoint x: 720, startPoint y: 275, endPoint x: 657, endPoint y: 393, distance: 133.4
click at [657, 393] on div "← Move left → Move right ↑ Move up ↓ Move down + Zoom in - Zoom out Home Jump l…" at bounding box center [724, 294] width 384 height 198
click at [586, 419] on div "Location ← Move left → Move right ↑ Move up ↓ Move down + Zoom in - Zoom out Ho…" at bounding box center [717, 330] width 396 height 330
click at [706, 305] on div "← Move left → Move right ↑ Move up ↓ Move down + Zoom in - Zoom out Gastonia, N…" at bounding box center [723, 293] width 383 height 197
drag, startPoint x: 838, startPoint y: 299, endPoint x: 944, endPoint y: 353, distance: 119.3
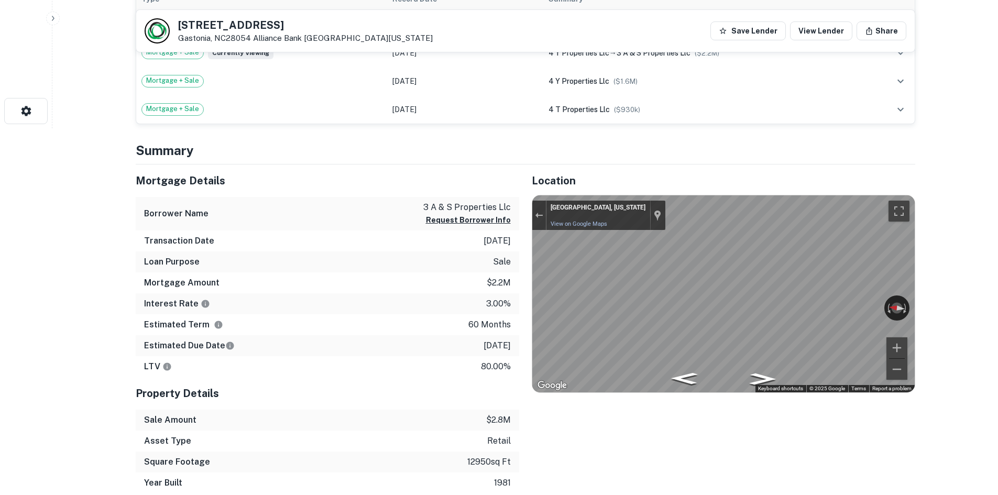
click at [417, 225] on div "Mortgage Details Borrower Name 3 a & s properties llc Request Borrower Info Tra…" at bounding box center [519, 330] width 792 height 330
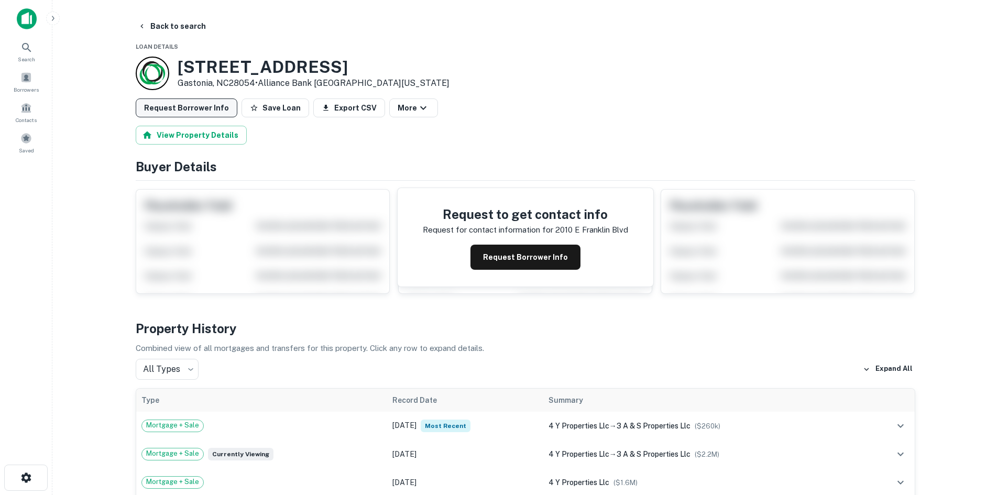
click at [190, 112] on button "Request Borrower Info" at bounding box center [187, 108] width 102 height 19
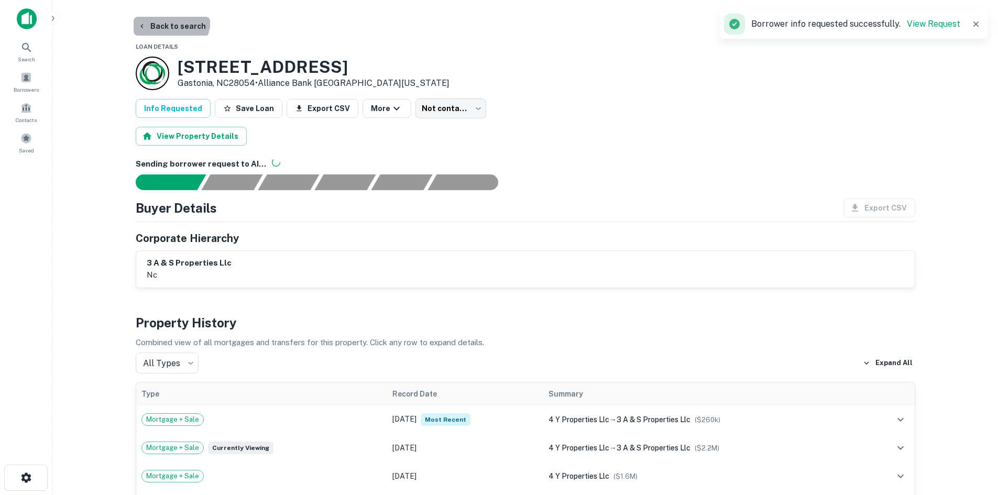
click at [170, 20] on button "Back to search" at bounding box center [172, 26] width 77 height 19
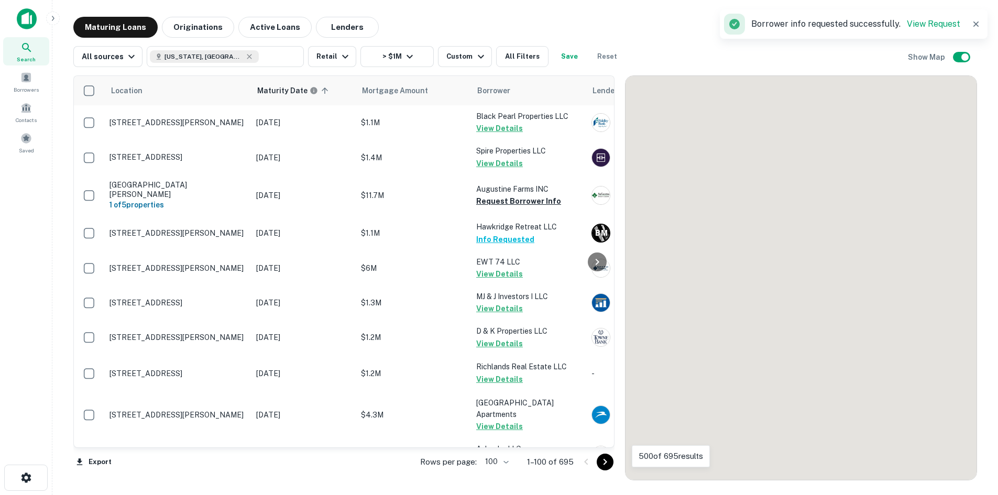
click at [607, 464] on icon "Go to next page" at bounding box center [605, 462] width 13 height 13
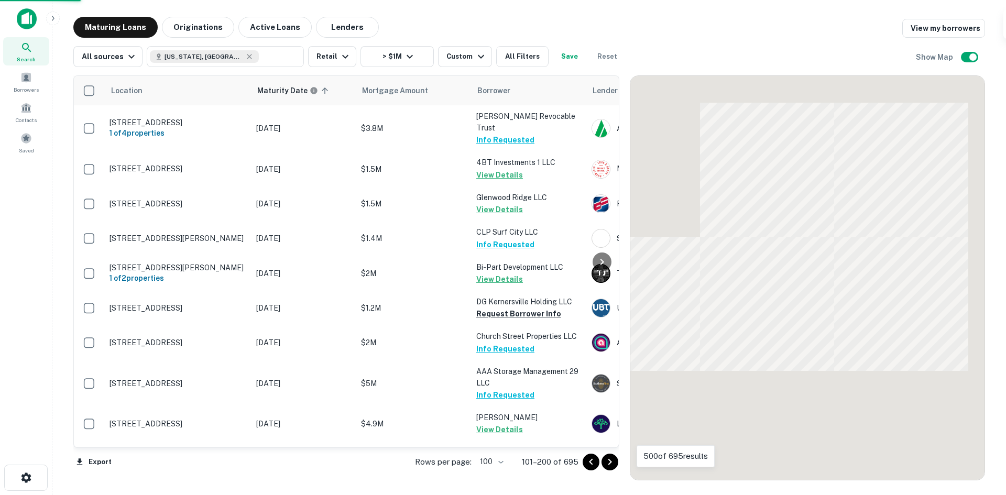
click at [611, 461] on icon "Go to next page" at bounding box center [610, 462] width 4 height 6
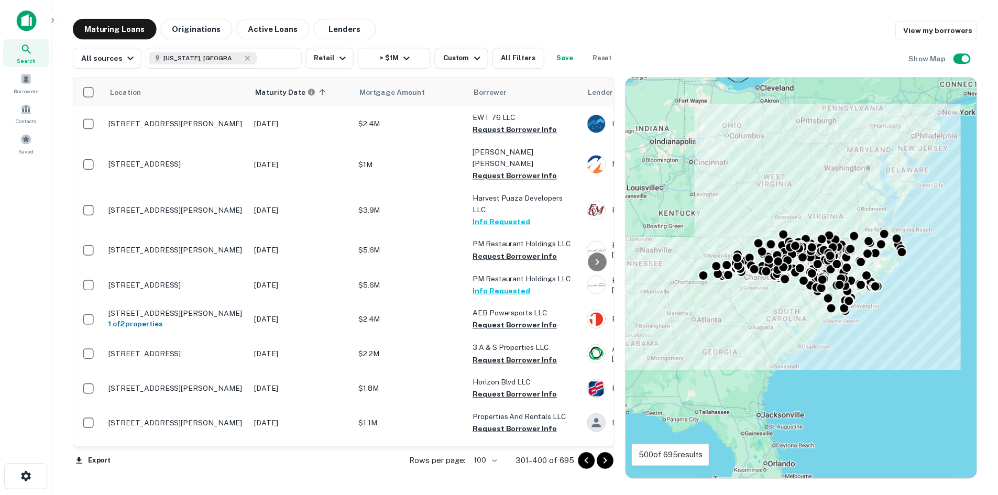
scroll to position [52, 0]
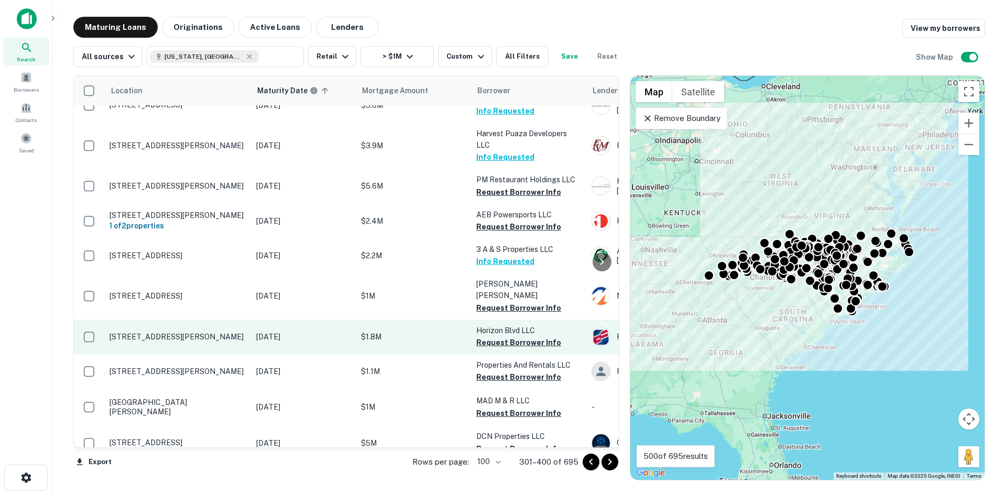
click at [155, 320] on td "19425 Statesville Rd Cornelius, NC28031" at bounding box center [177, 337] width 147 height 35
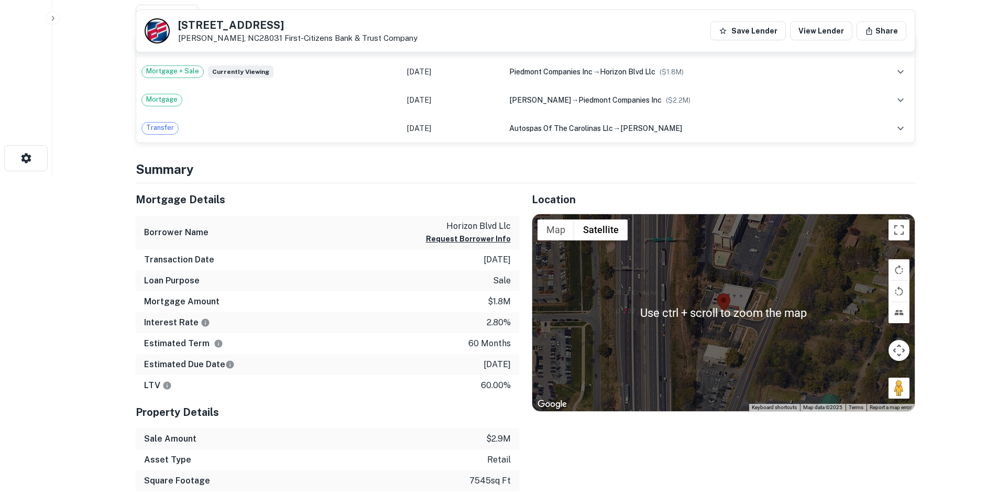
scroll to position [419, 0]
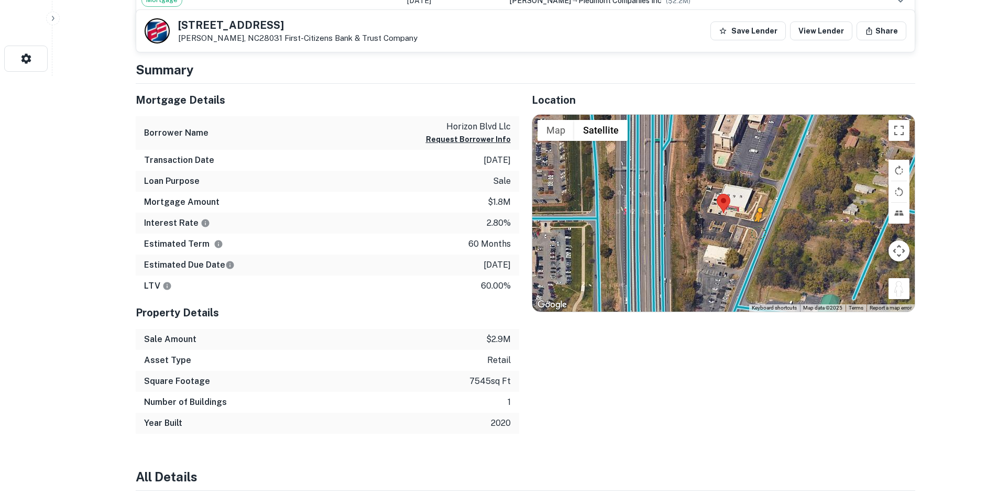
drag, startPoint x: 903, startPoint y: 283, endPoint x: 756, endPoint y: 227, distance: 157.4
click at [756, 227] on div "To activate drag with keyboard, press Alt + Enter. Once in keyboard drag state,…" at bounding box center [723, 213] width 383 height 197
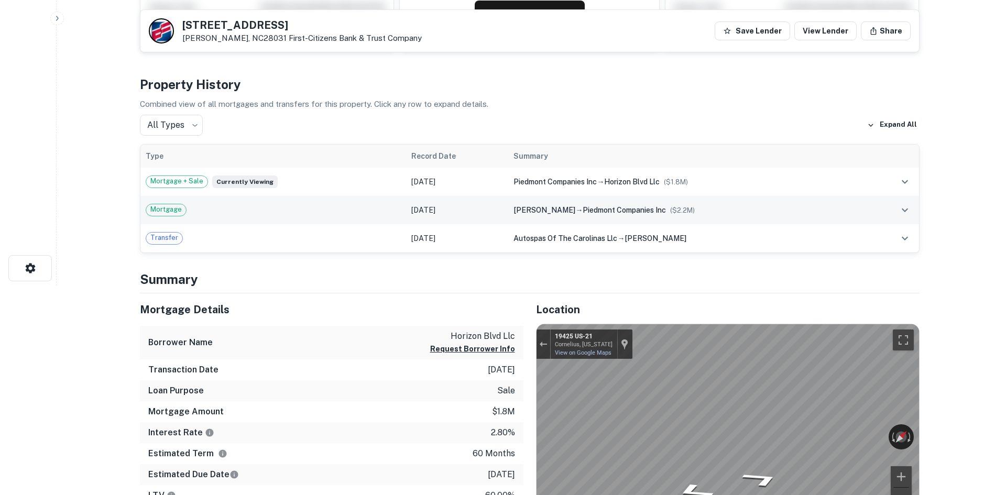
scroll to position [0, 0]
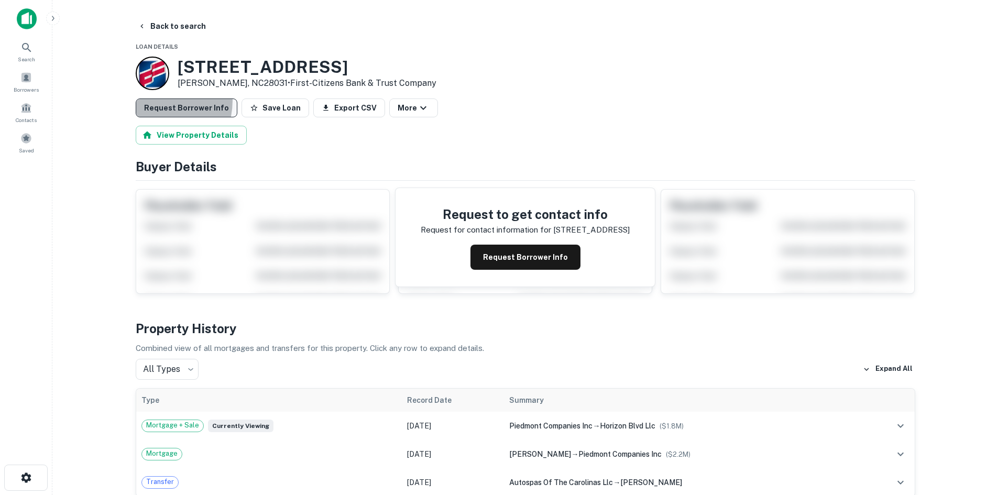
click at [146, 100] on button "Request Borrower Info" at bounding box center [187, 108] width 102 height 19
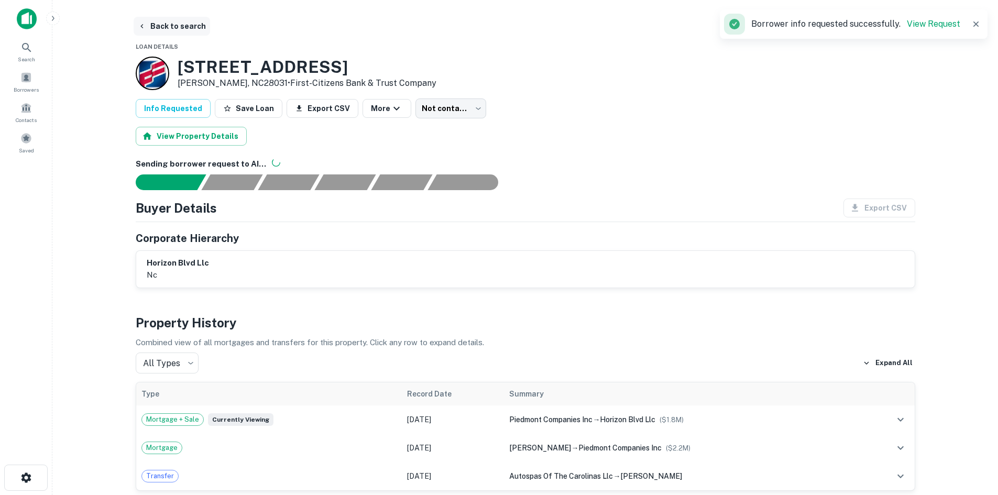
click at [168, 28] on button "Back to search" at bounding box center [172, 26] width 77 height 19
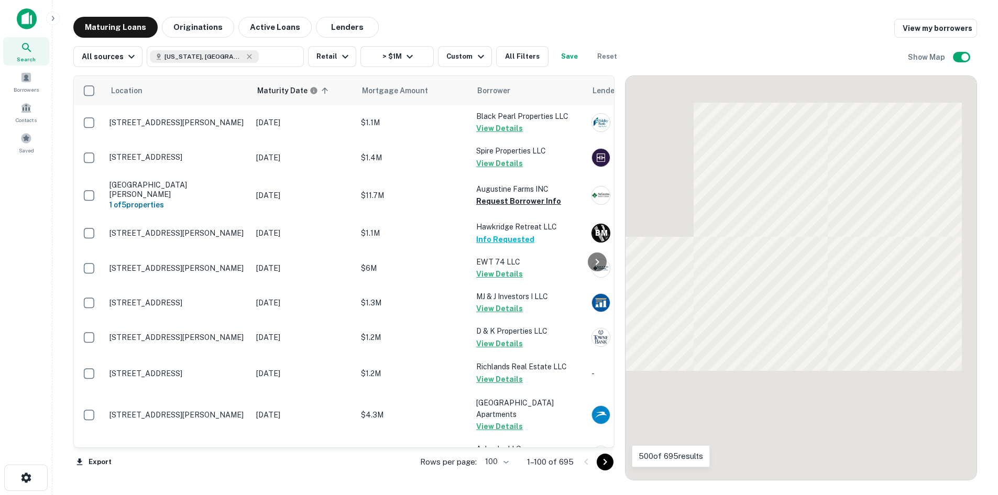
click at [604, 466] on icon "Go to next page" at bounding box center [605, 462] width 13 height 13
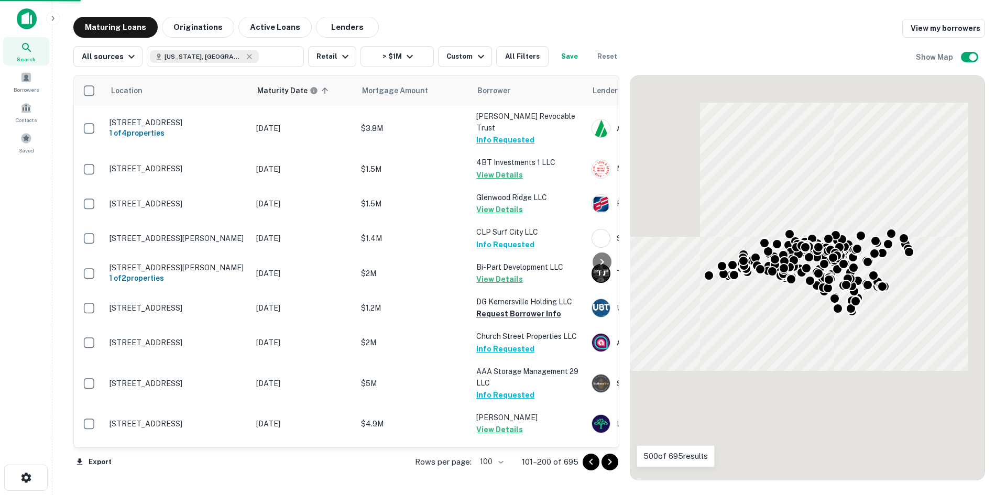
click at [604, 466] on icon "Go to next page" at bounding box center [610, 462] width 13 height 13
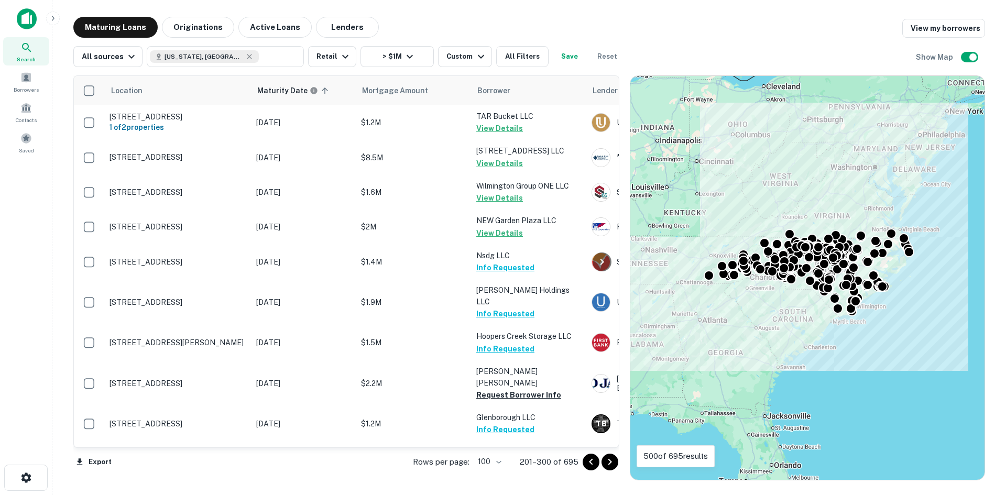
scroll to position [52, 0]
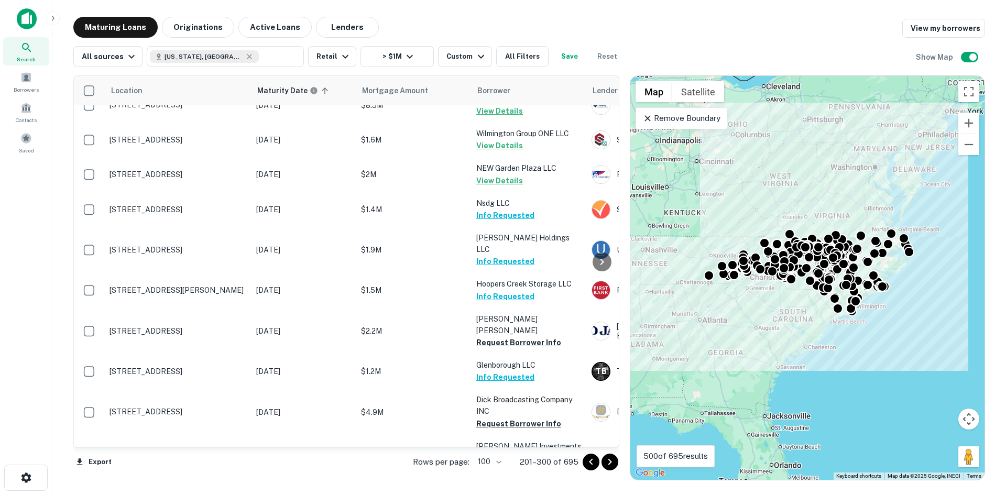
click at [617, 459] on button "Go to next page" at bounding box center [610, 462] width 17 height 17
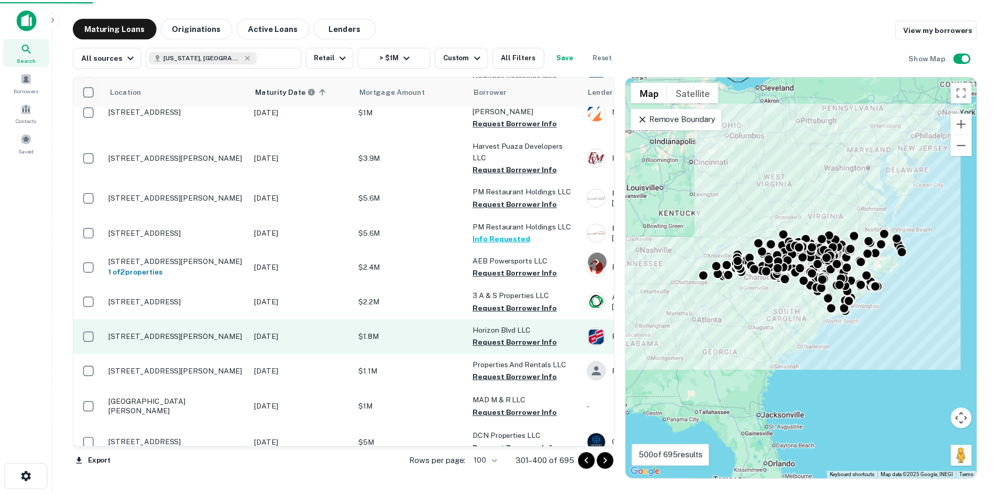
scroll to position [210, 0]
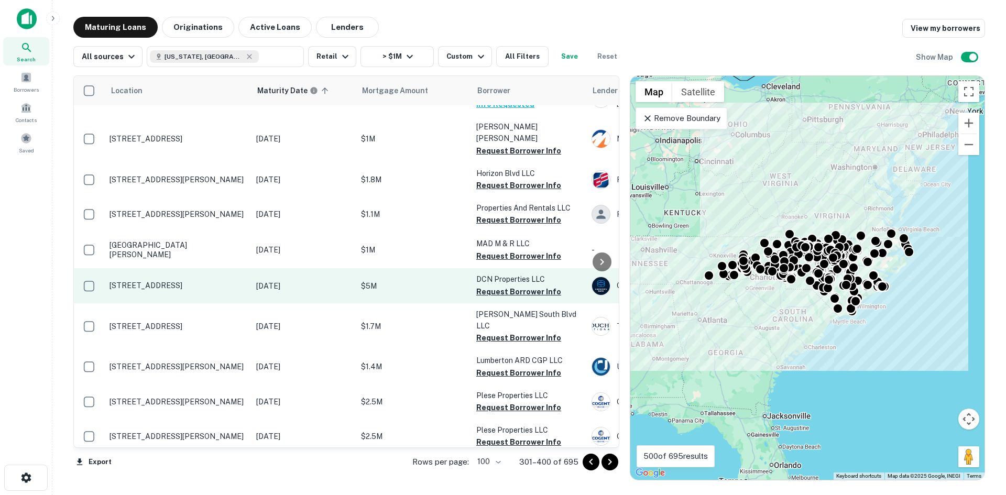
click at [165, 281] on p "1530 Avent Ferry Rd Holly Springs, NC27540" at bounding box center [178, 285] width 136 height 9
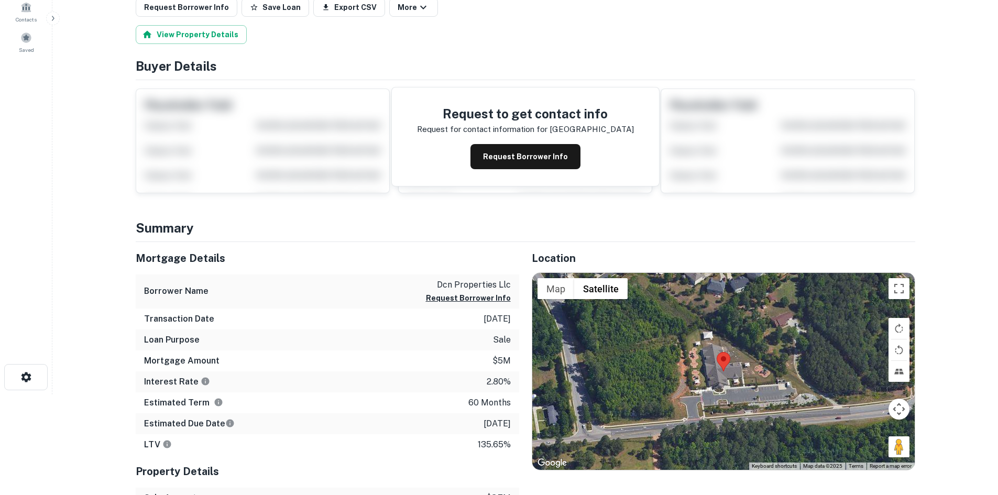
scroll to position [105, 0]
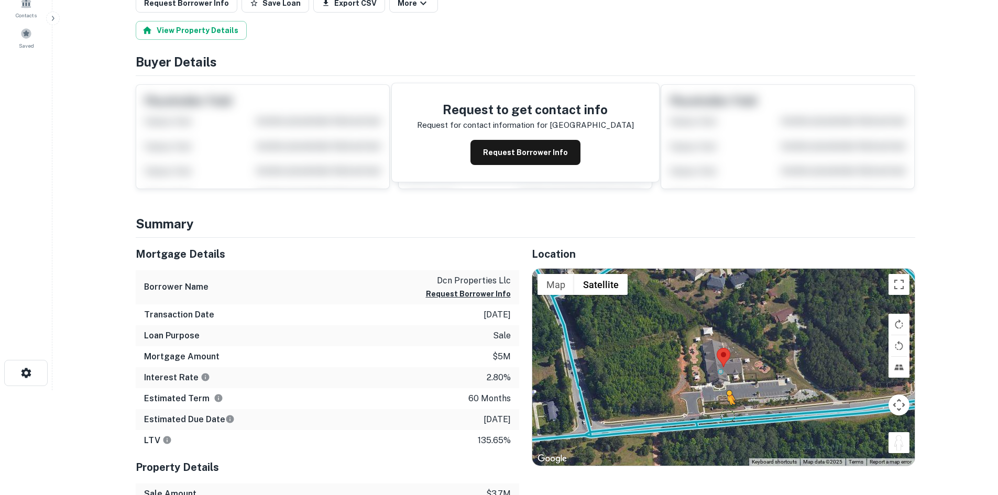
drag, startPoint x: 904, startPoint y: 445, endPoint x: 727, endPoint y: 415, distance: 179.7
click at [727, 415] on div "To activate drag with keyboard, press Alt + Enter. Once in keyboard drag state,…" at bounding box center [723, 367] width 383 height 197
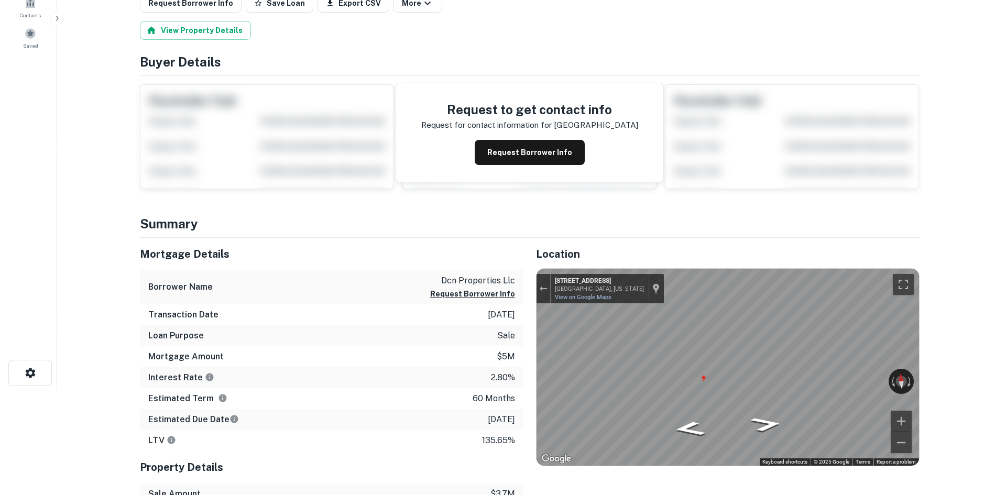
scroll to position [0, 0]
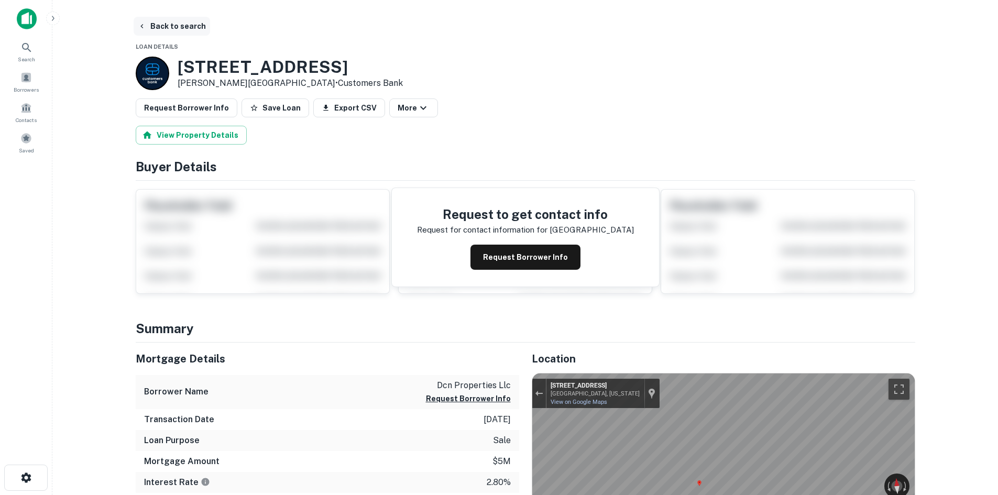
click at [173, 17] on button "Back to search" at bounding box center [172, 26] width 77 height 19
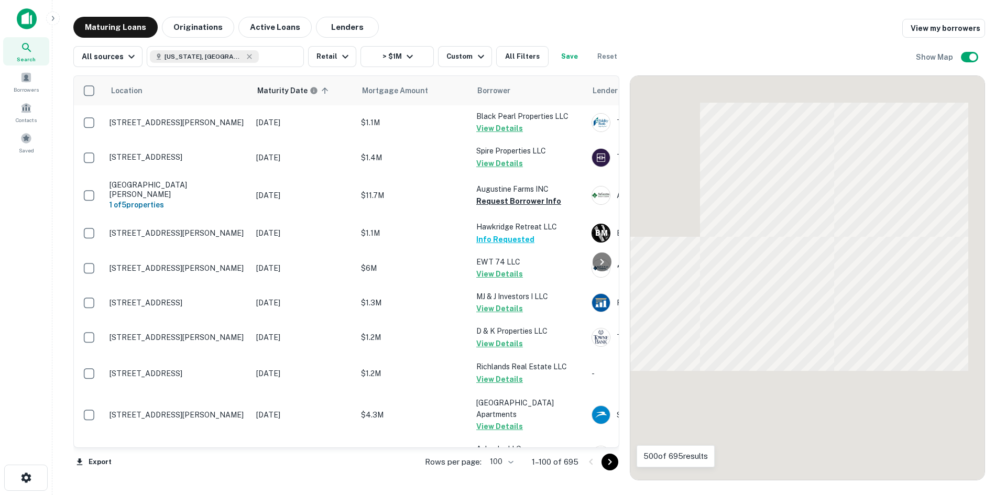
click at [604, 461] on icon "Go to next page" at bounding box center [610, 462] width 13 height 13
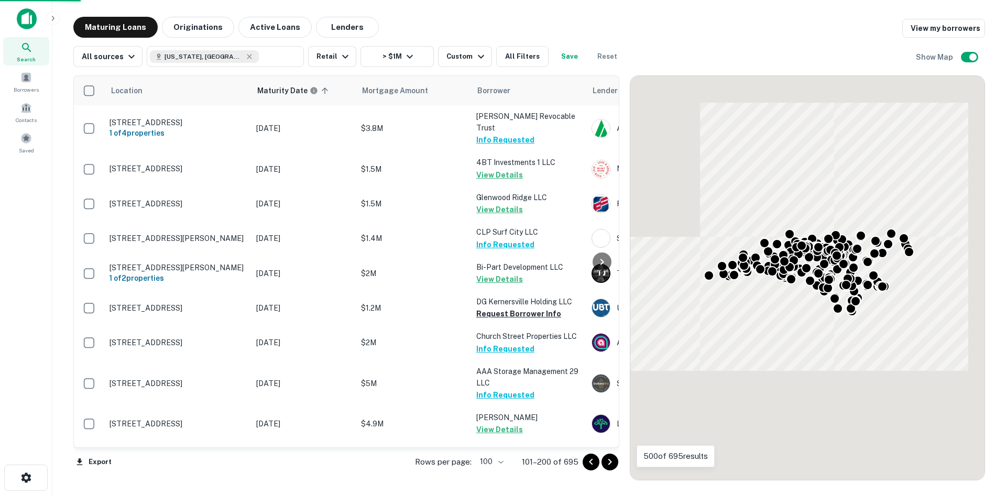
click at [604, 461] on icon "Go to next page" at bounding box center [610, 462] width 13 height 13
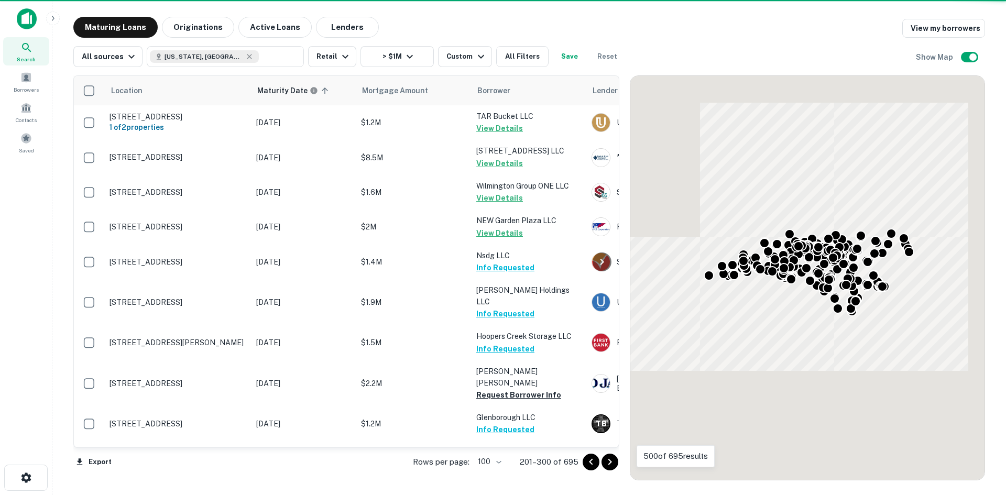
click at [604, 461] on icon "Go to next page" at bounding box center [610, 462] width 13 height 13
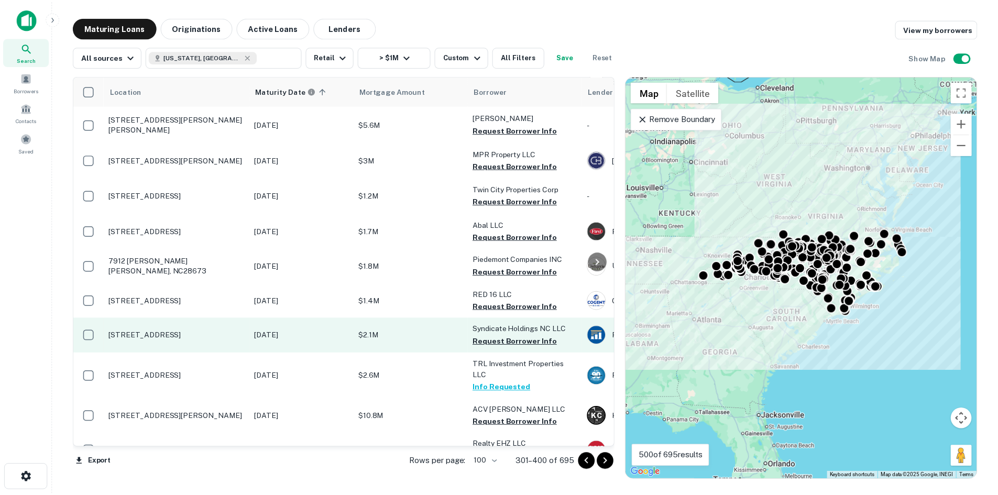
scroll to position [629, 0]
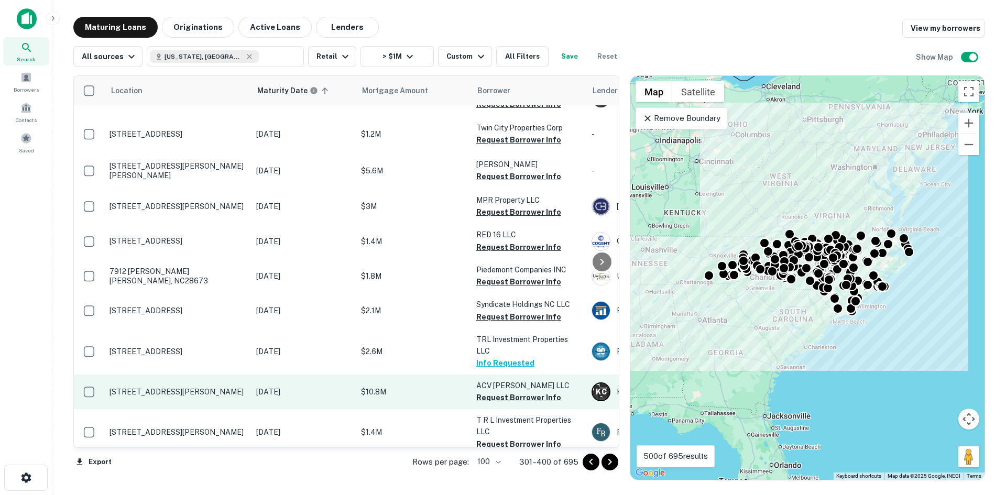
click at [186, 375] on td "1819 Walnut St Cary, NC27518" at bounding box center [177, 392] width 147 height 35
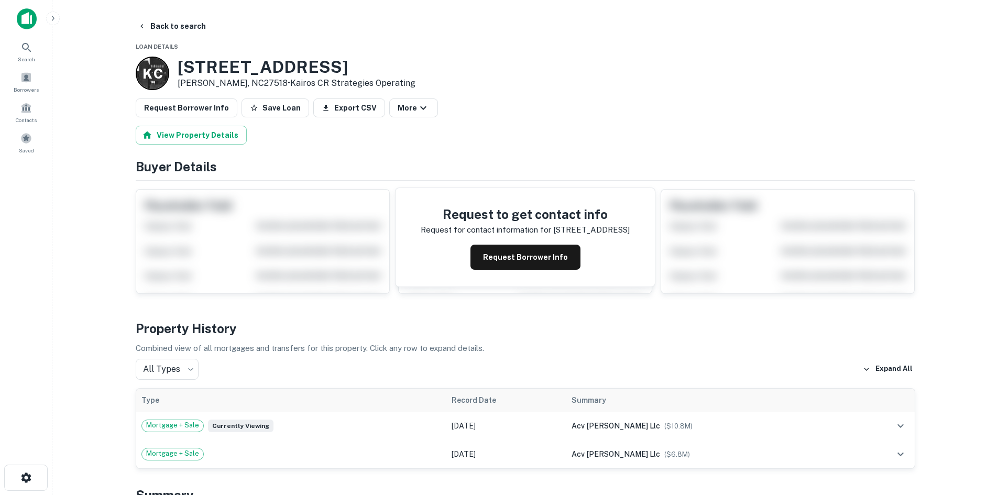
scroll to position [262, 0]
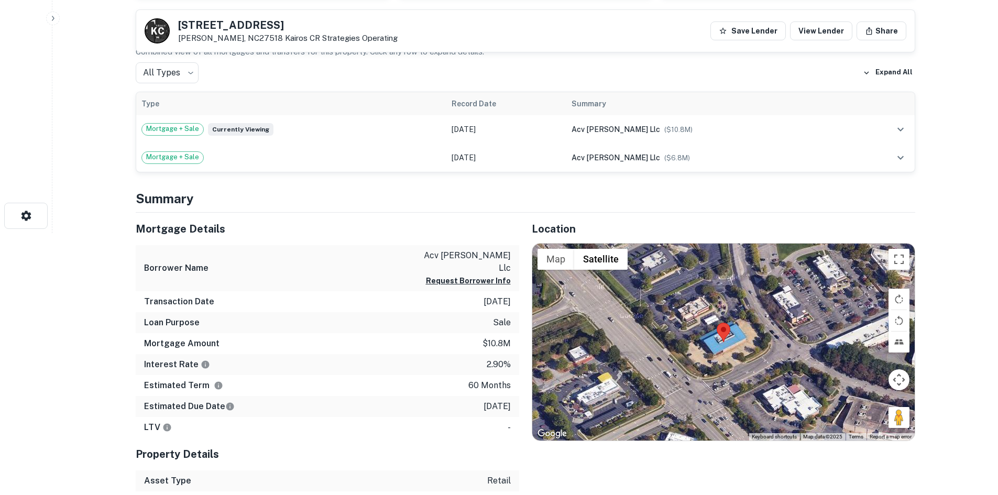
drag, startPoint x: 894, startPoint y: 418, endPoint x: 762, endPoint y: 373, distance: 140.1
click at [755, 373] on div "Map Terrain Satellite Labels Keyboard shortcuts Map Data Map data ©2025 Map dat…" at bounding box center [723, 342] width 383 height 197
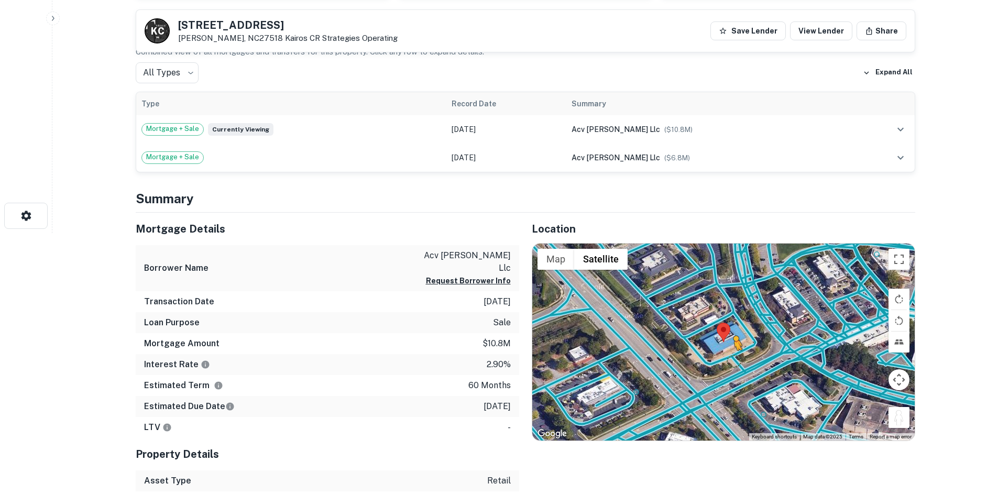
drag, startPoint x: 898, startPoint y: 414, endPoint x: 733, endPoint y: 358, distance: 174.2
click at [733, 358] on div "To activate drag with keyboard, press Alt + Enter. Once in keyboard drag state,…" at bounding box center [723, 342] width 383 height 197
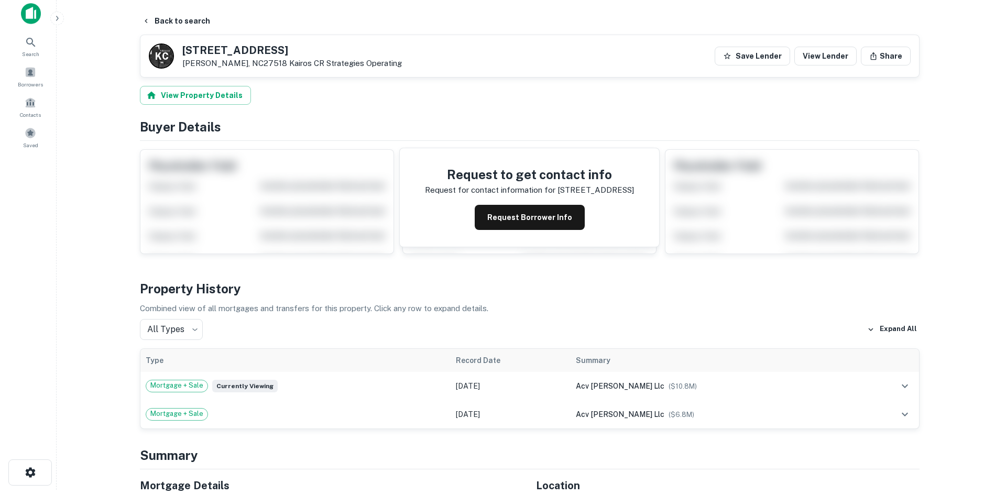
scroll to position [0, 0]
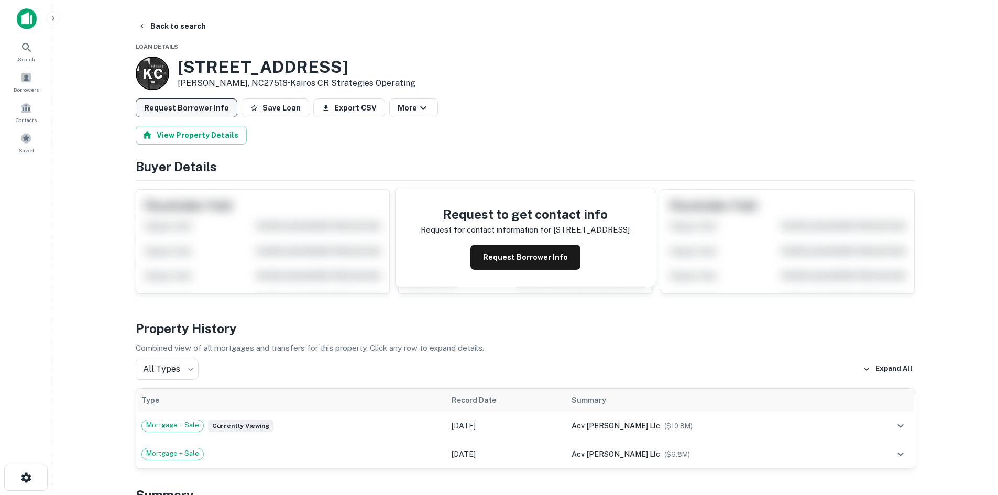
click at [178, 103] on button "Request Borrower Info" at bounding box center [187, 108] width 102 height 19
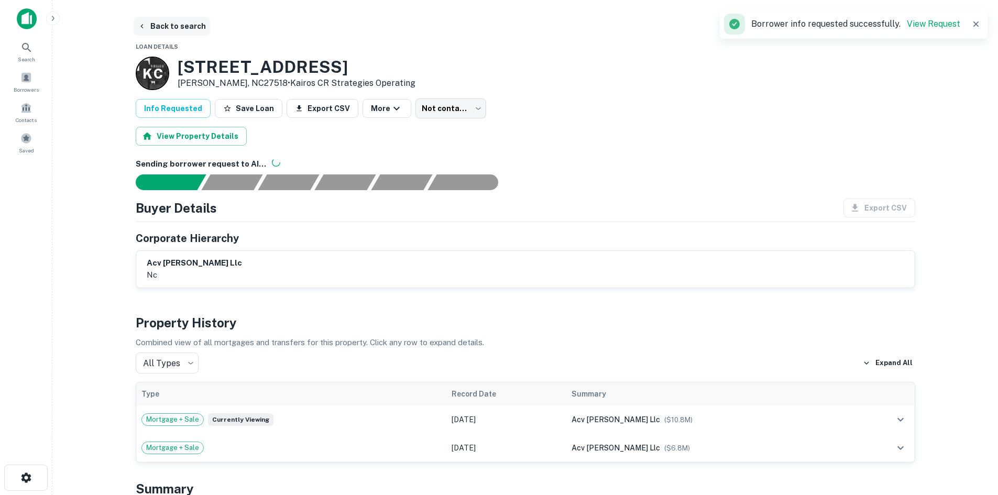
click at [172, 26] on button "Back to search" at bounding box center [172, 26] width 77 height 19
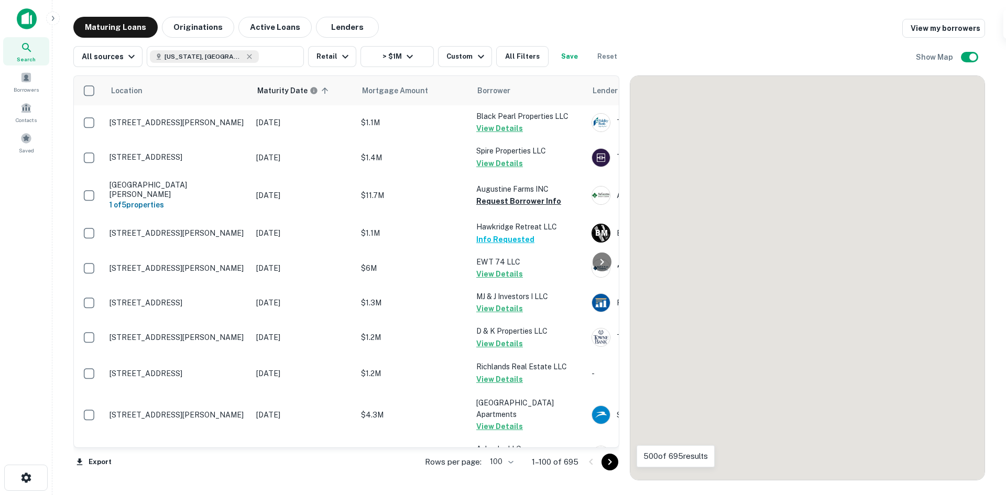
scroll to position [629, 0]
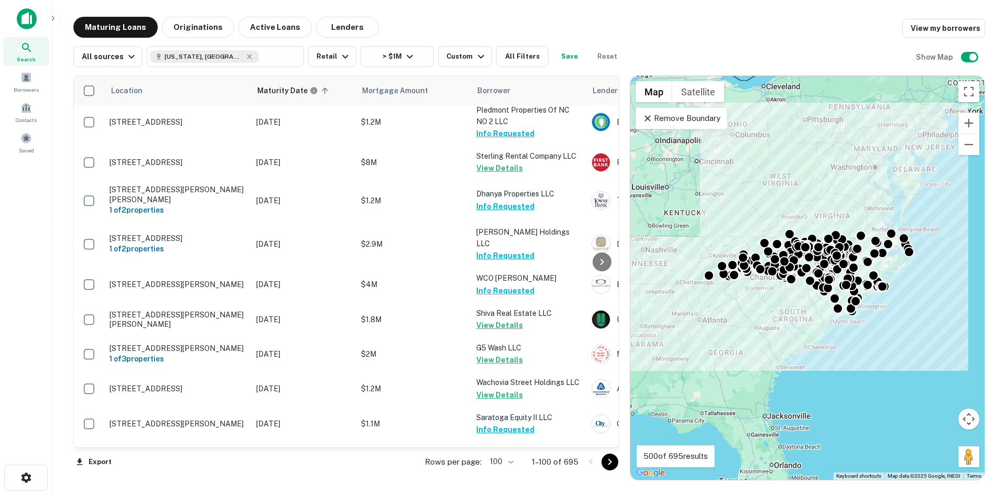
click at [608, 463] on icon "Go to next page" at bounding box center [610, 462] width 13 height 13
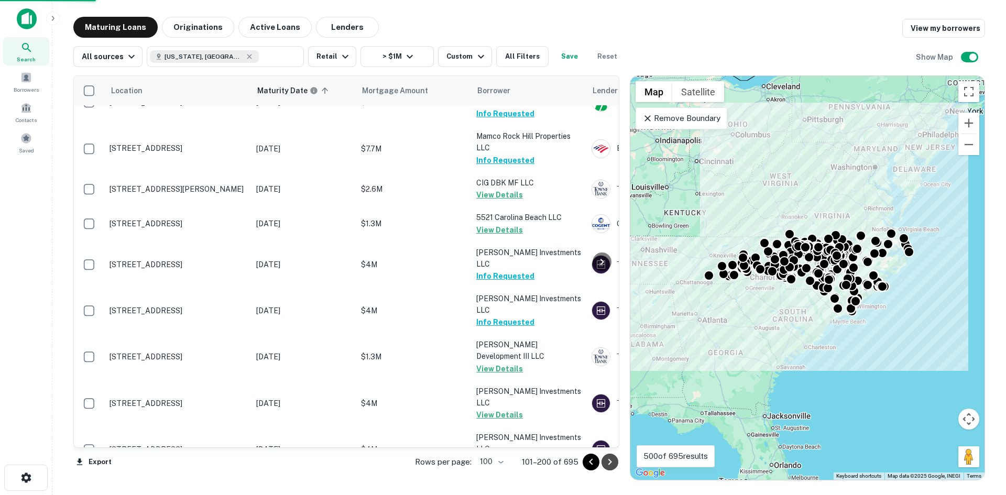
click at [608, 463] on icon "Go to next page" at bounding box center [610, 462] width 13 height 13
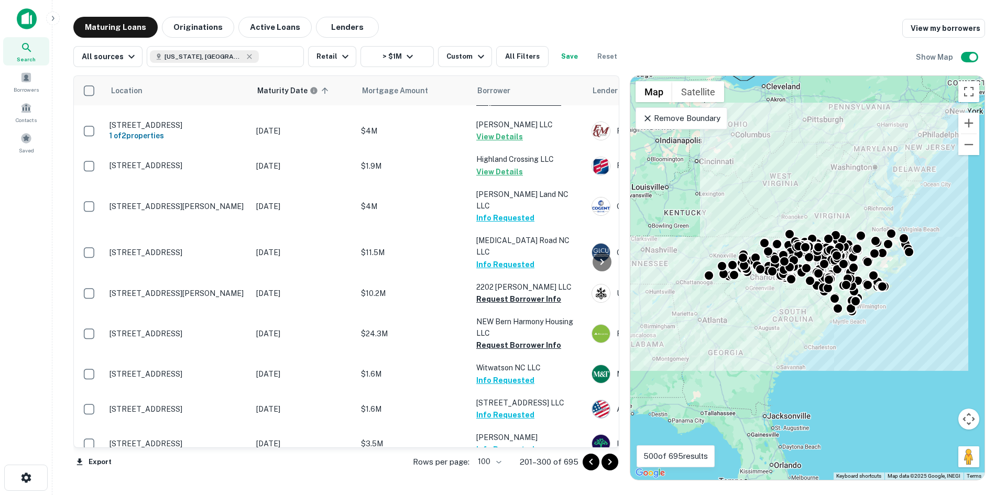
click at [608, 463] on icon "Go to next page" at bounding box center [610, 462] width 13 height 13
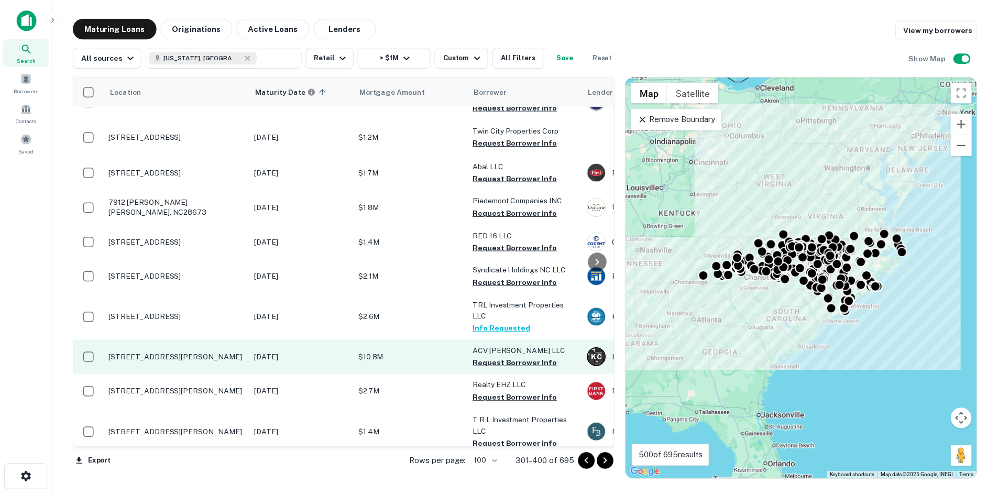
scroll to position [681, 0]
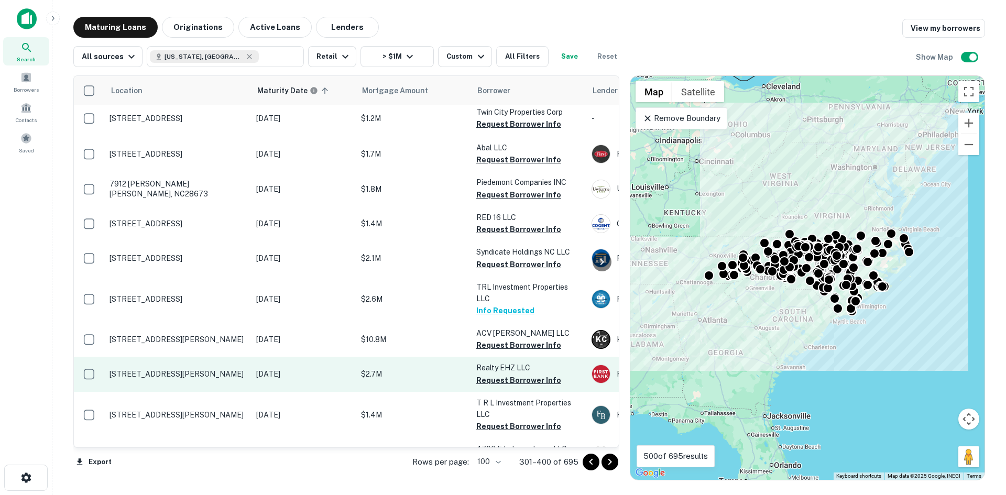
click at [197, 357] on td "1590 Dunn Rd Raleigh, NC27614" at bounding box center [177, 374] width 147 height 35
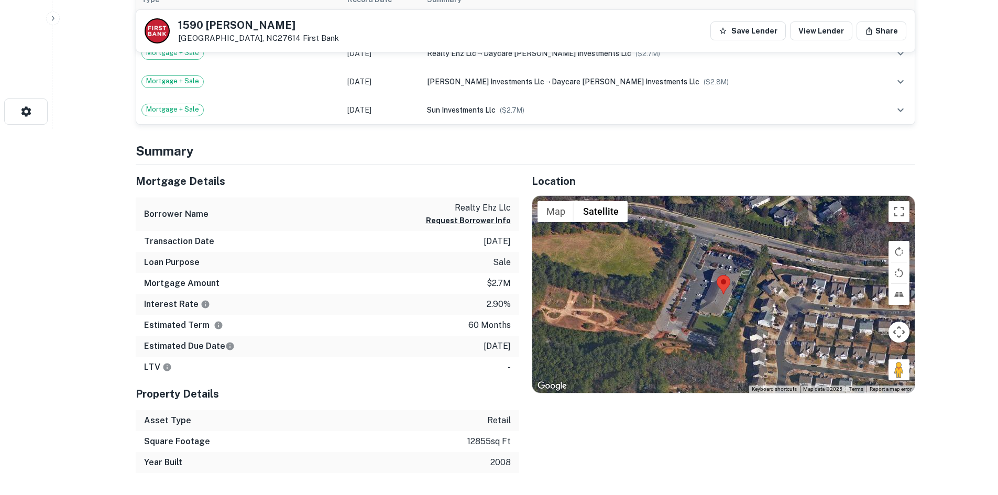
scroll to position [367, 0]
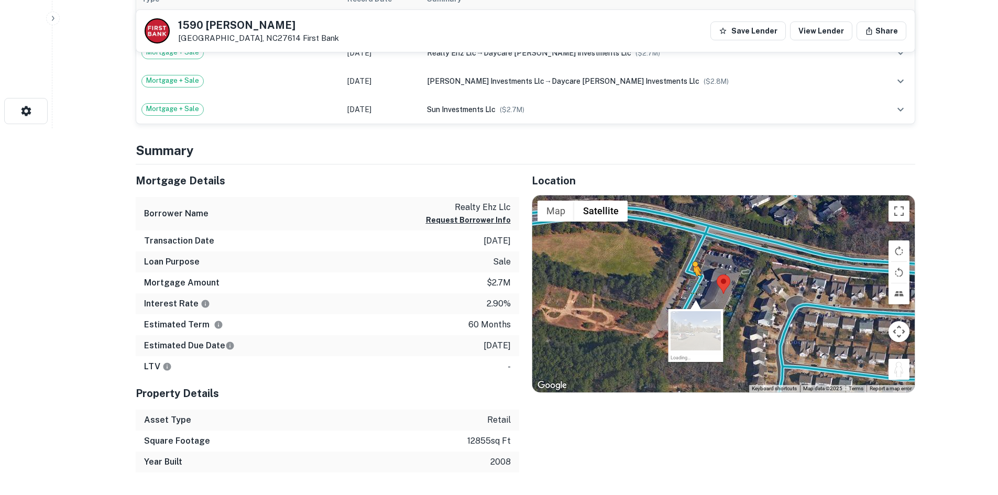
drag, startPoint x: 896, startPoint y: 376, endPoint x: 693, endPoint y: 286, distance: 221.7
click at [693, 286] on div "To activate drag with keyboard, press Alt + Enter. Once in keyboard drag state,…" at bounding box center [723, 293] width 383 height 197
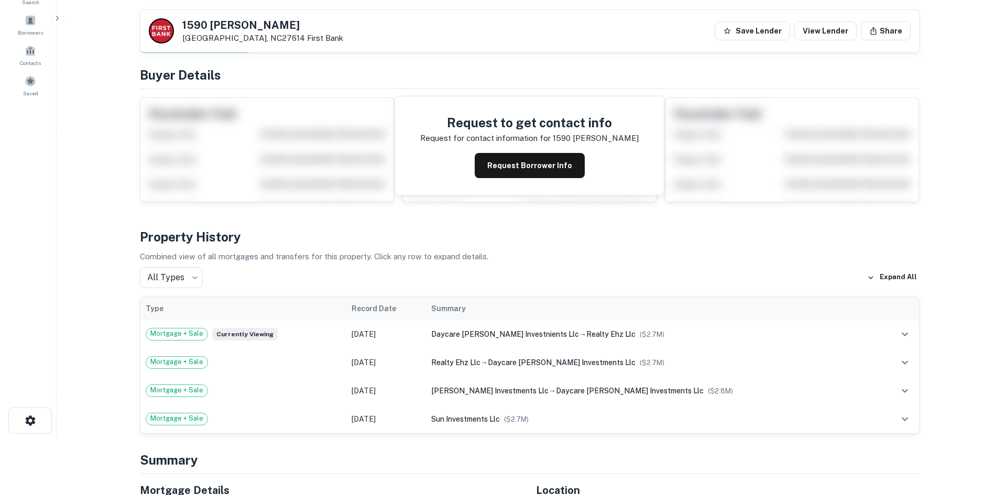
scroll to position [0, 0]
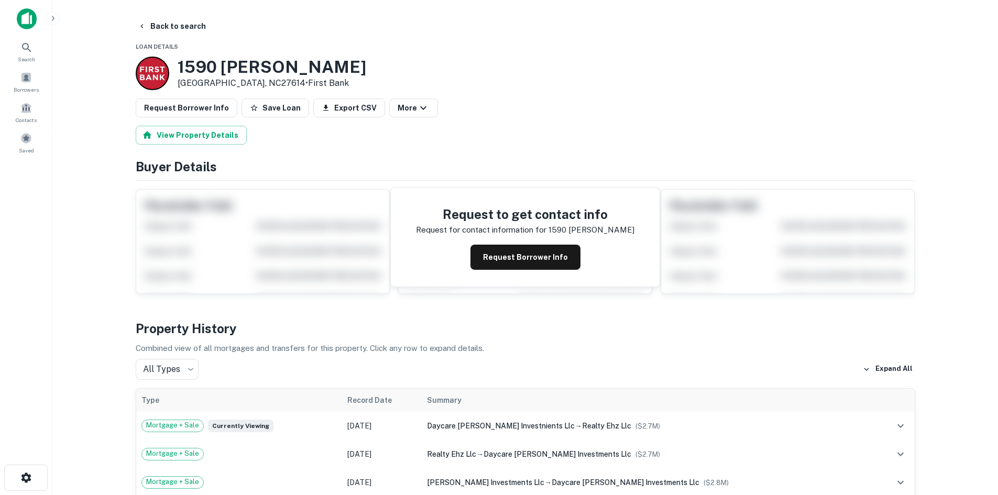
click at [197, 104] on button "Request Borrower Info" at bounding box center [187, 108] width 102 height 19
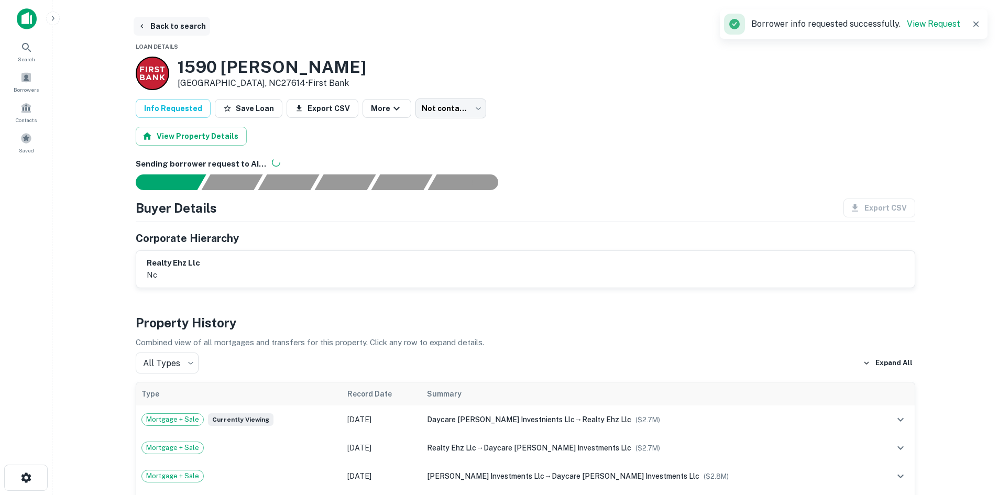
click at [167, 26] on button "Back to search" at bounding box center [172, 26] width 77 height 19
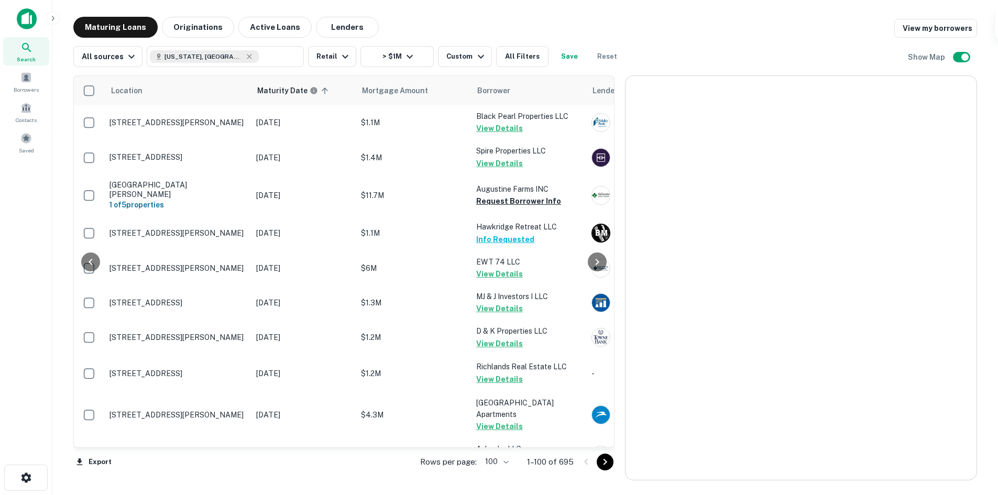
click at [609, 466] on icon "Go to next page" at bounding box center [605, 462] width 13 height 13
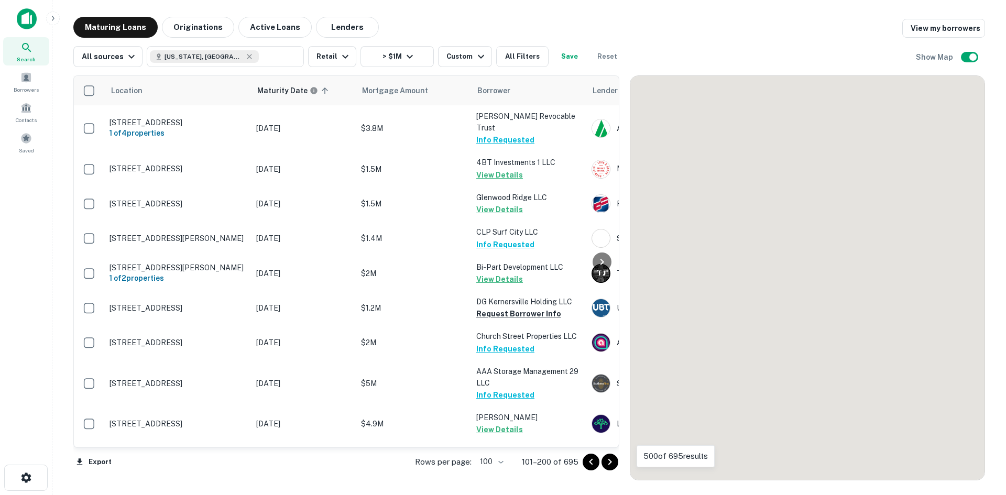
scroll to position [681, 0]
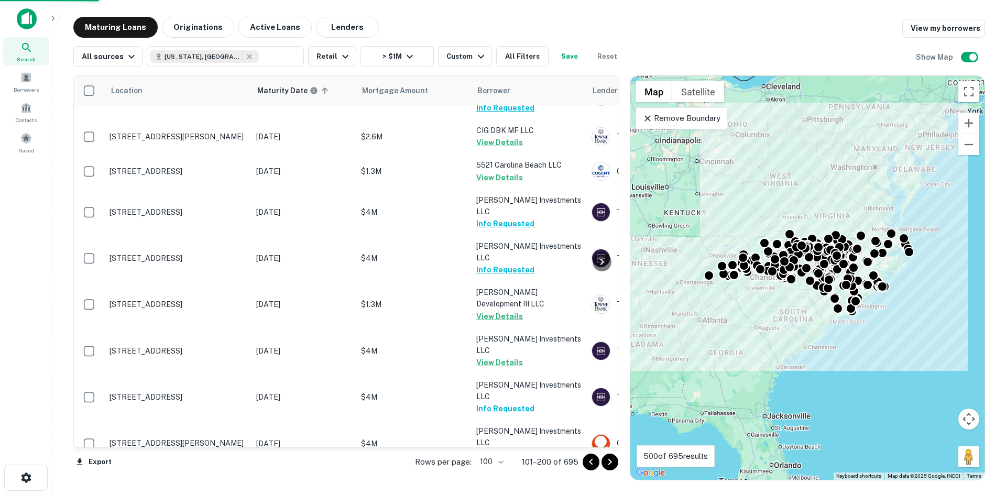
click at [605, 460] on icon "Go to next page" at bounding box center [610, 462] width 13 height 13
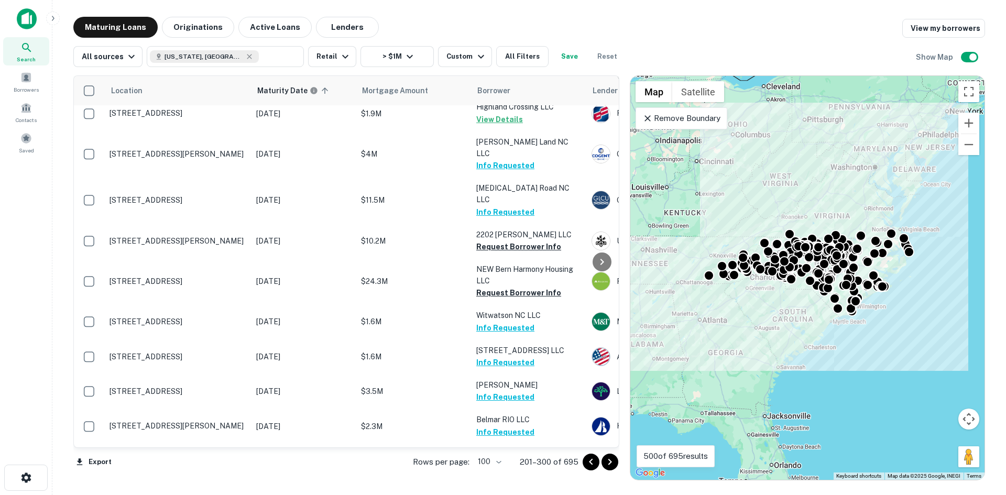
click at [607, 461] on icon "Go to next page" at bounding box center [610, 462] width 13 height 13
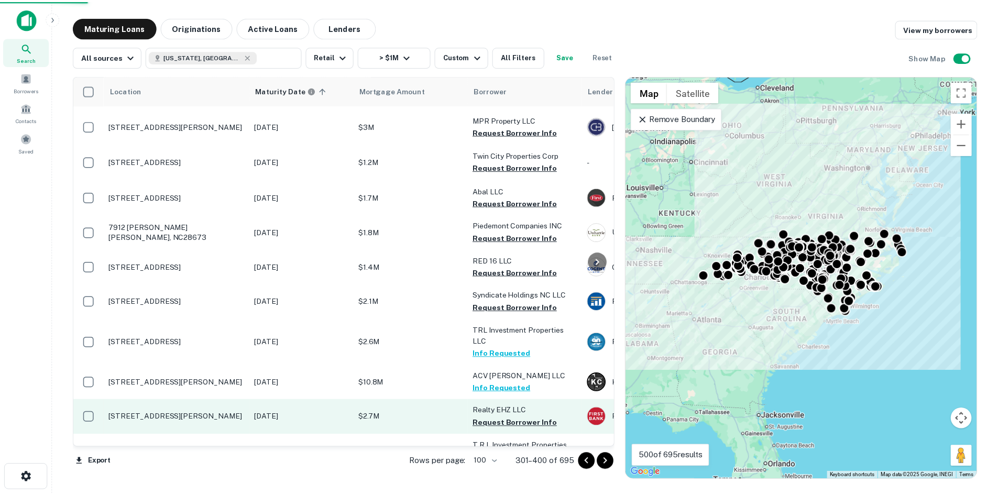
scroll to position [577, 0]
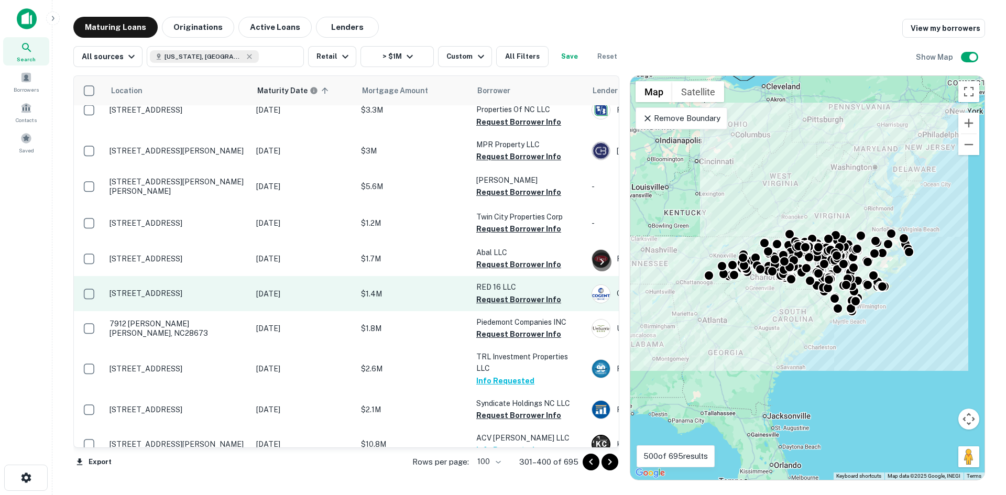
click at [180, 289] on p "1347 N Fayetteville St Asheboro, NC27203" at bounding box center [178, 293] width 136 height 9
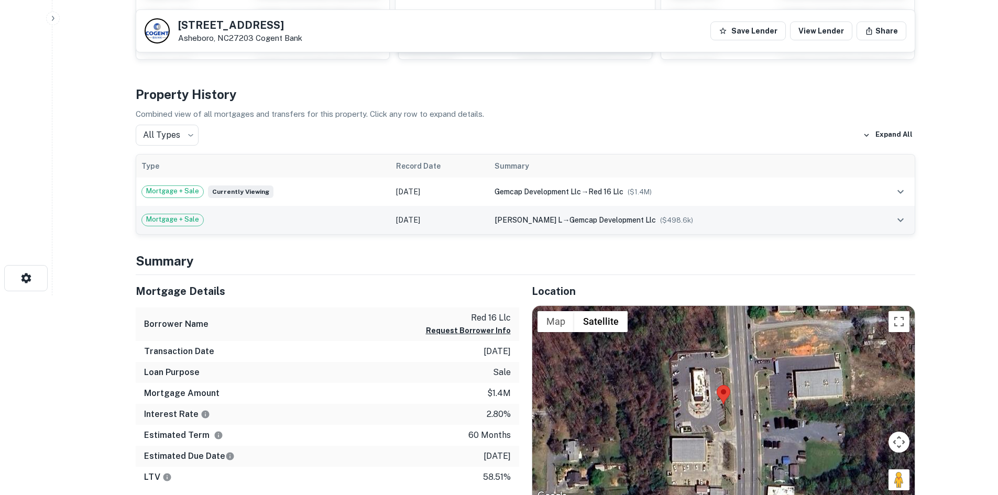
scroll to position [210, 0]
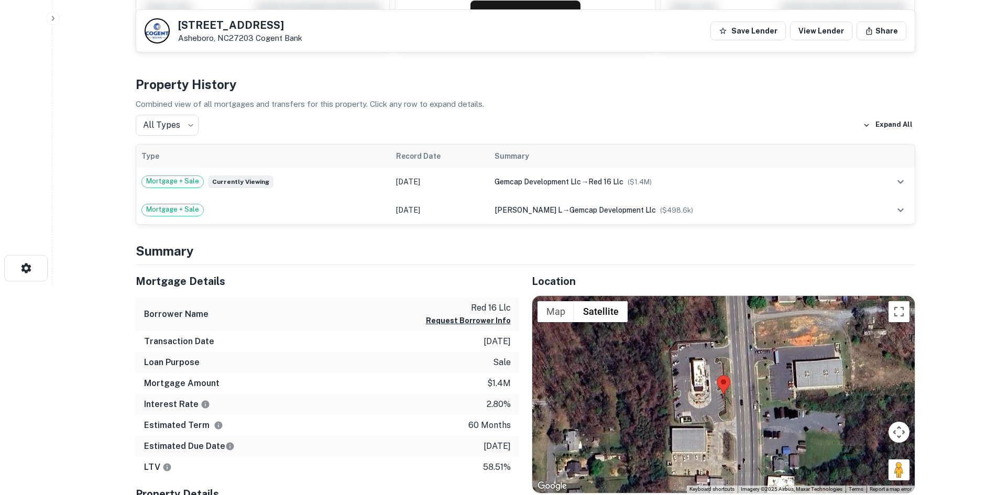
drag, startPoint x: 890, startPoint y: 469, endPoint x: 763, endPoint y: 408, distance: 141.1
click at [763, 408] on div "Map Terrain Satellite Labels Keyboard shortcuts Map Data Imagery ©2025 Airbus, …" at bounding box center [723, 394] width 383 height 197
drag, startPoint x: 901, startPoint y: 466, endPoint x: 745, endPoint y: 391, distance: 173.5
click at [745, 391] on div "To activate drag with keyboard, press Alt + Enter. Once in keyboard drag state,…" at bounding box center [723, 394] width 383 height 197
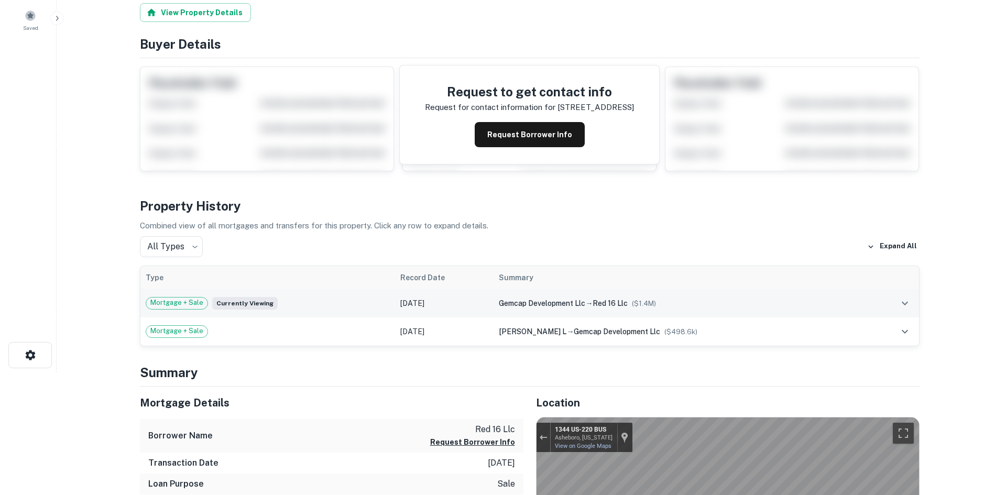
scroll to position [0, 0]
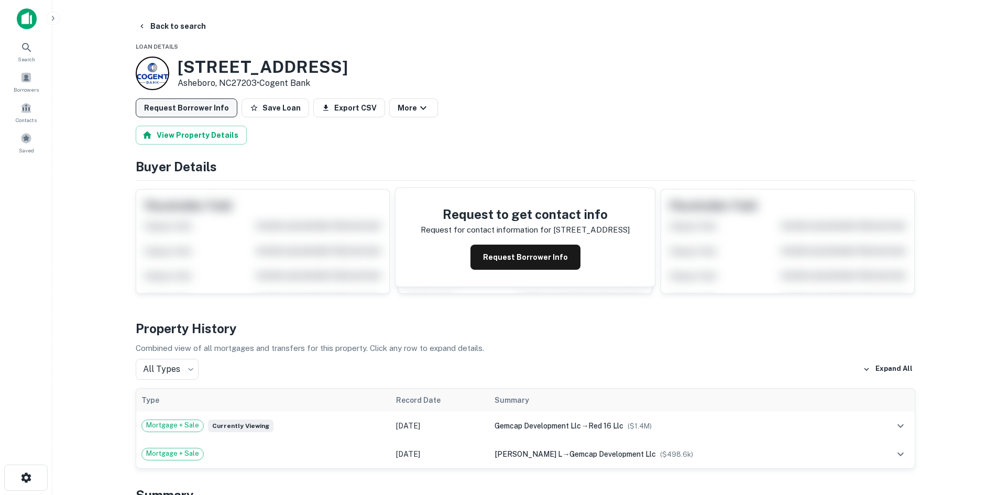
click at [203, 110] on button "Request Borrower Info" at bounding box center [187, 108] width 102 height 19
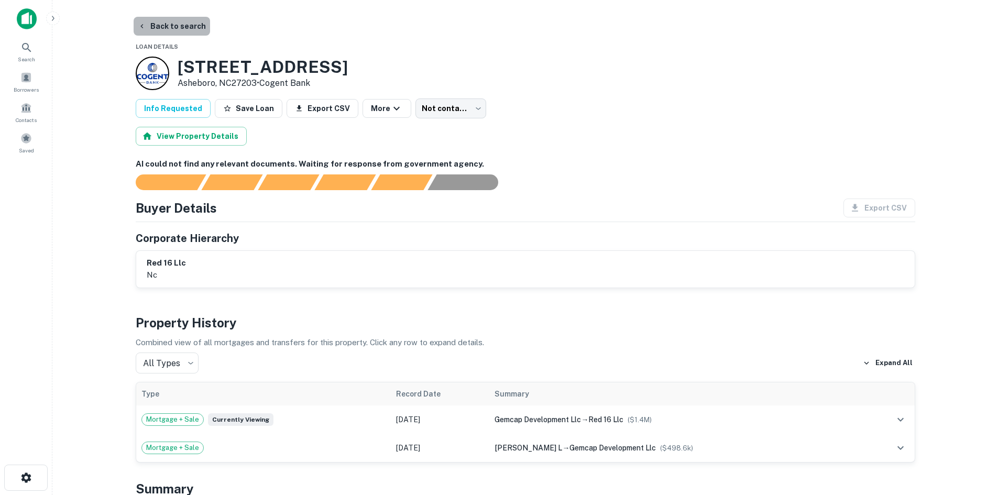
click at [175, 33] on button "Back to search" at bounding box center [172, 26] width 77 height 19
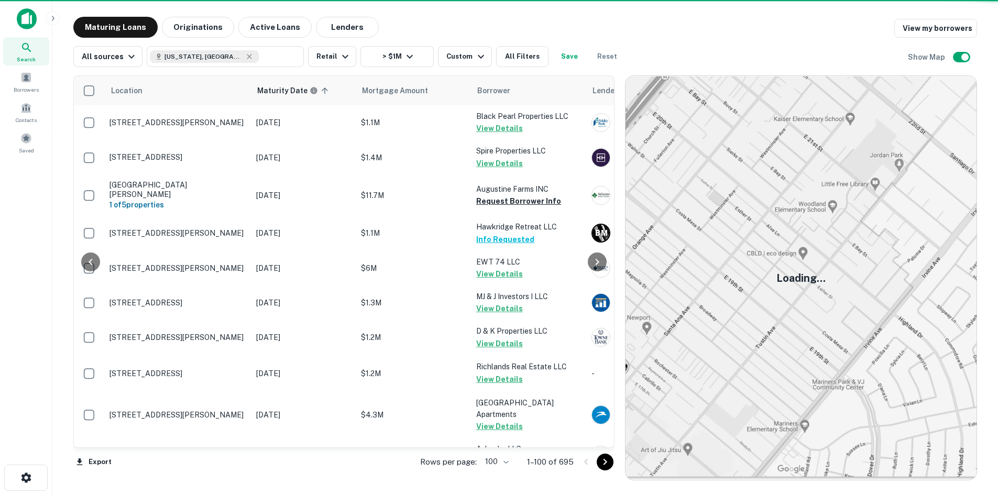
click at [610, 466] on icon "Go to next page" at bounding box center [605, 462] width 13 height 13
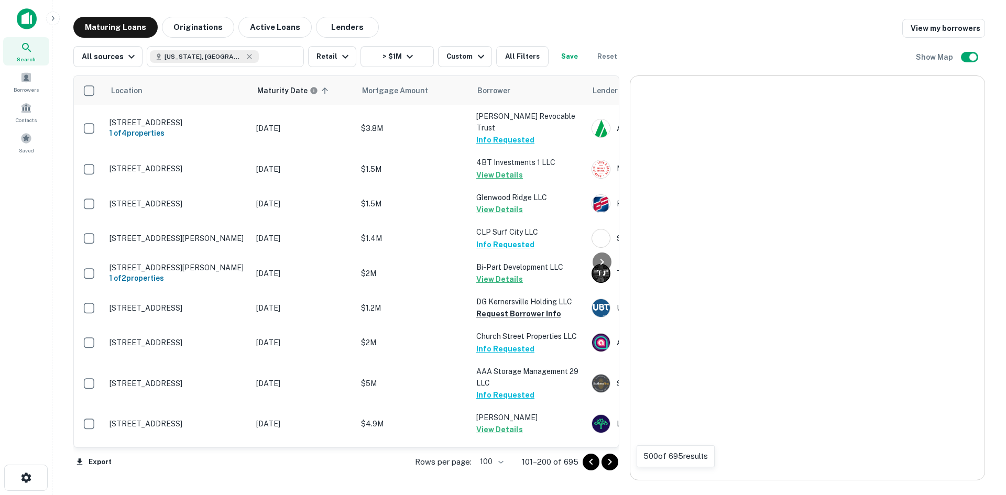
scroll to position [577, 0]
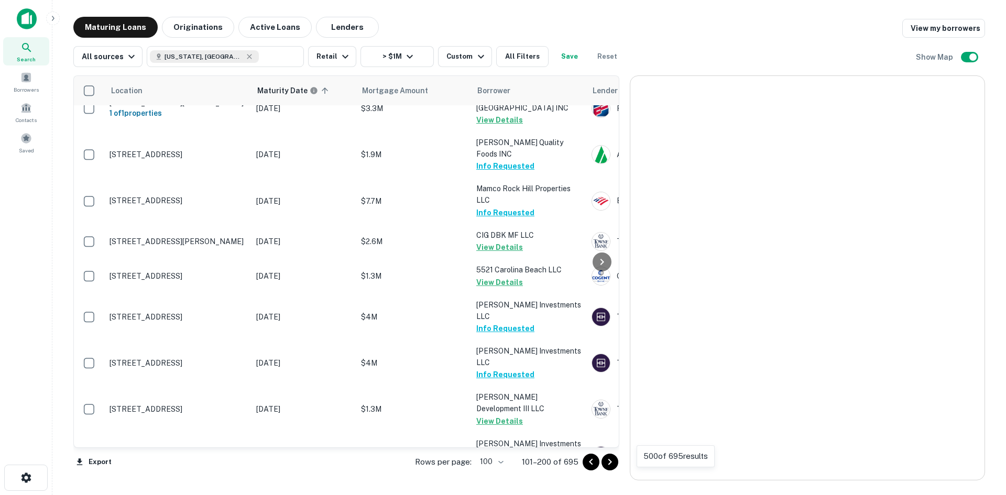
click at [609, 466] on icon "Go to next page" at bounding box center [610, 462] width 13 height 13
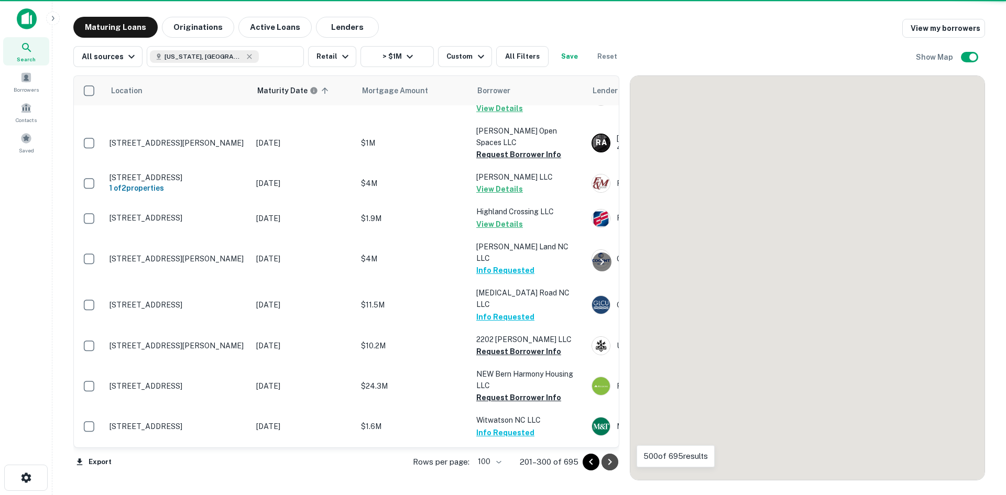
click at [609, 466] on icon "Go to next page" at bounding box center [610, 462] width 13 height 13
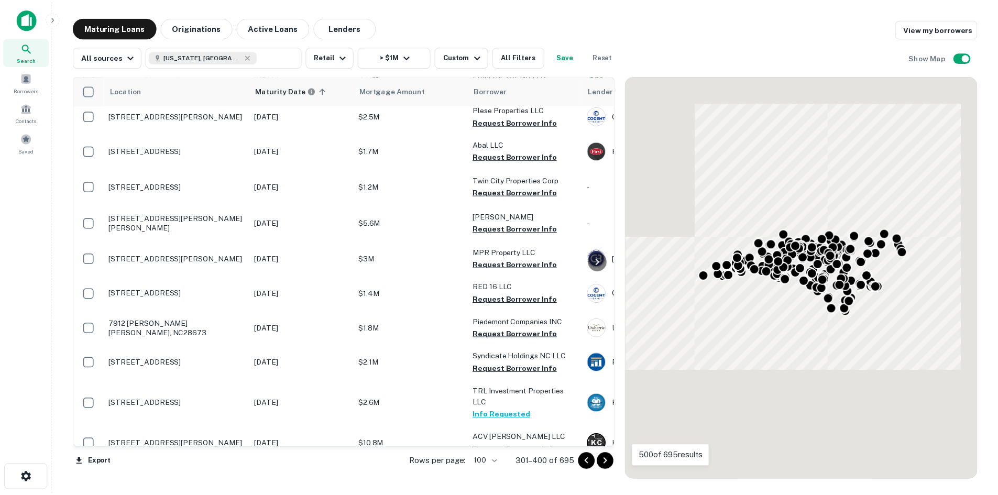
scroll to position [839, 0]
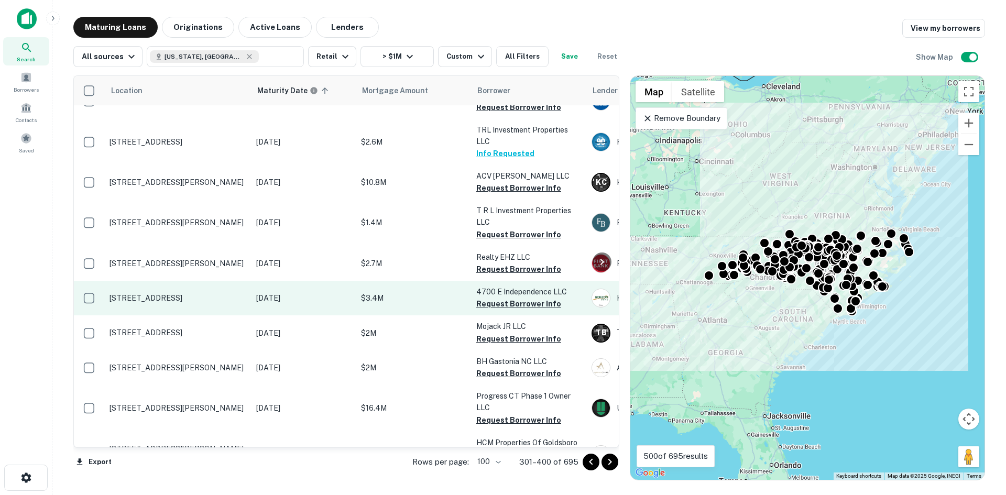
click at [194, 293] on p "4700 E Independence Blvd Charlotte, NC28212" at bounding box center [178, 297] width 136 height 9
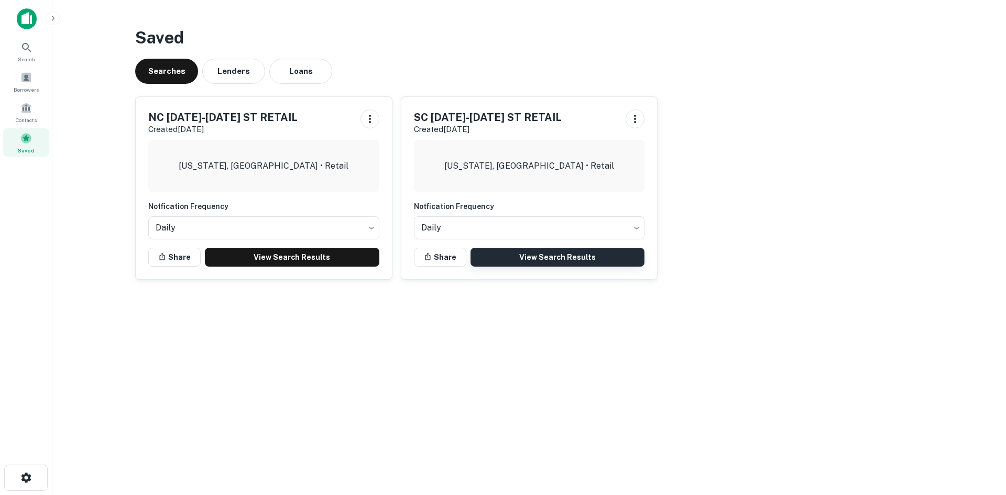
click at [502, 258] on link "View Search Results" at bounding box center [558, 257] width 175 height 19
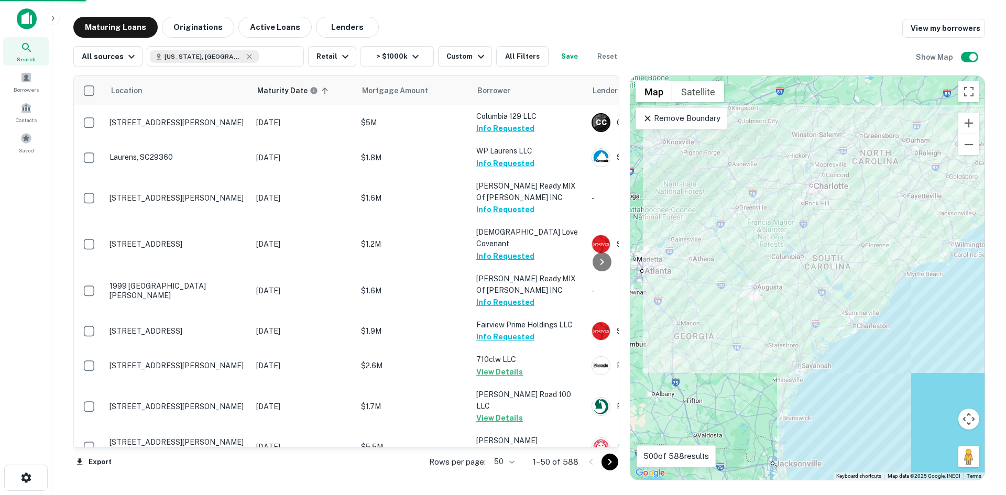
click at [502, 459] on body "Search Borrowers Contacts Saved Maturing Loans Originations Active Loans Lender…" at bounding box center [503, 247] width 1006 height 495
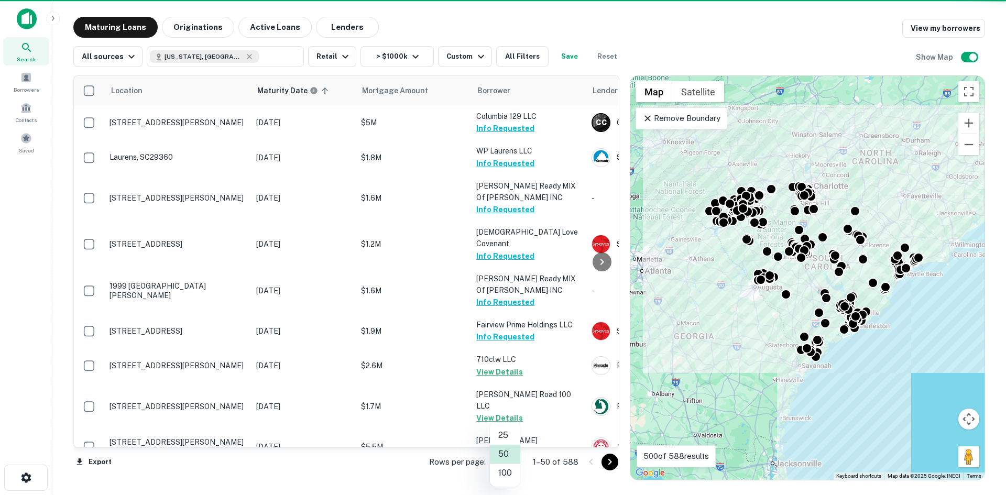
click at [511, 468] on li "100" at bounding box center [505, 473] width 30 height 19
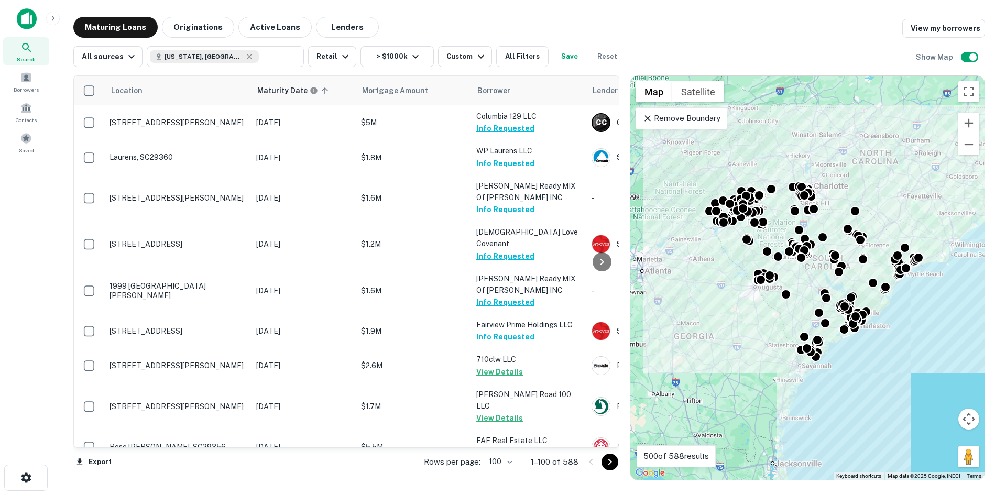
click at [617, 469] on div at bounding box center [601, 462] width 36 height 17
click at [608, 462] on icon "Go to next page" at bounding box center [610, 462] width 13 height 13
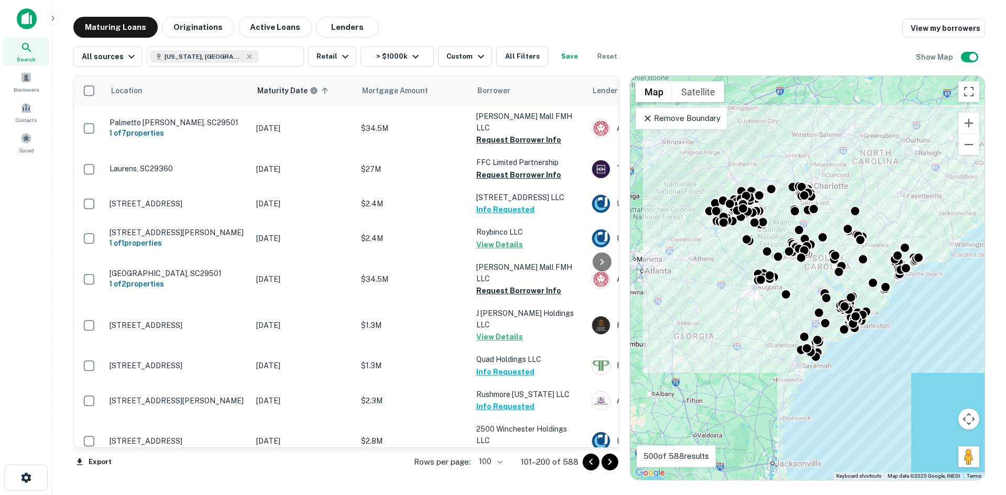
click at [607, 464] on icon "Go to next page" at bounding box center [610, 462] width 13 height 13
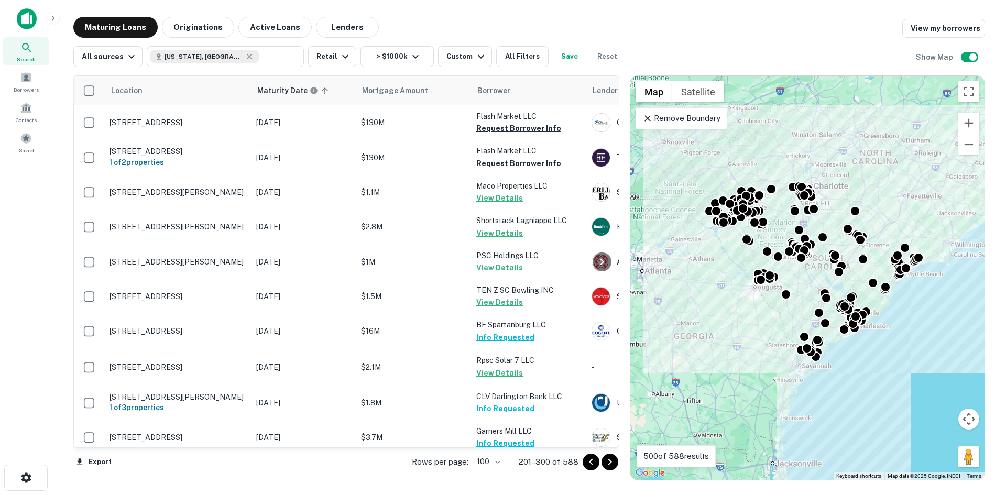
click at [610, 463] on icon "Go to next page" at bounding box center [610, 462] width 13 height 13
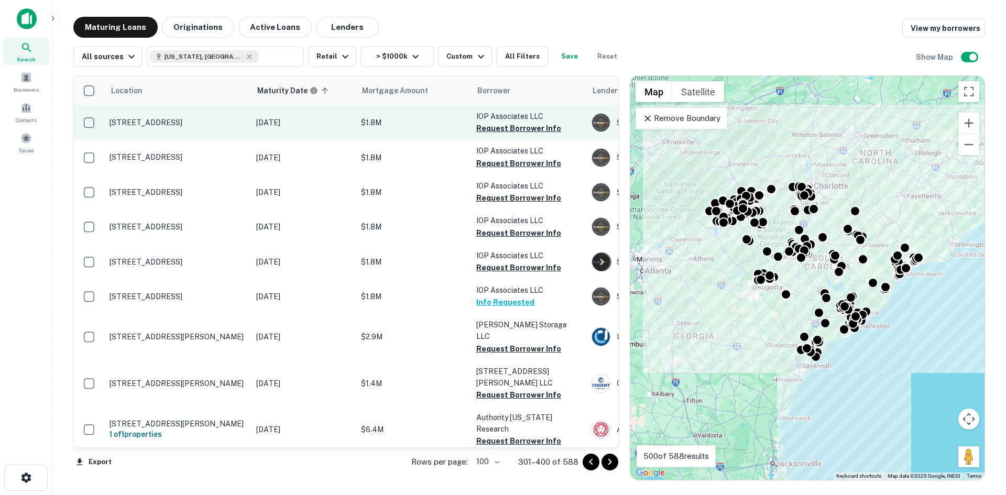
click at [176, 128] on td "[STREET_ADDRESS]" at bounding box center [177, 122] width 147 height 35
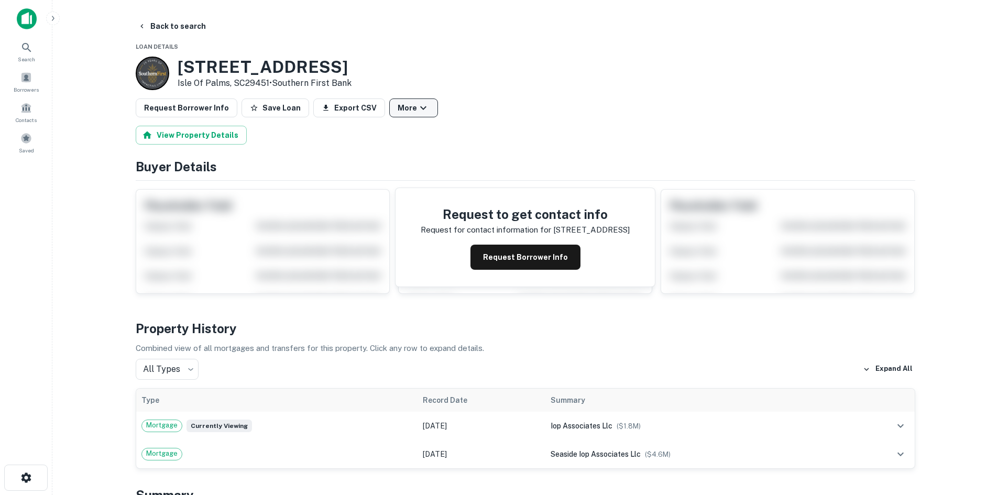
click at [399, 102] on button "More" at bounding box center [413, 108] width 49 height 19
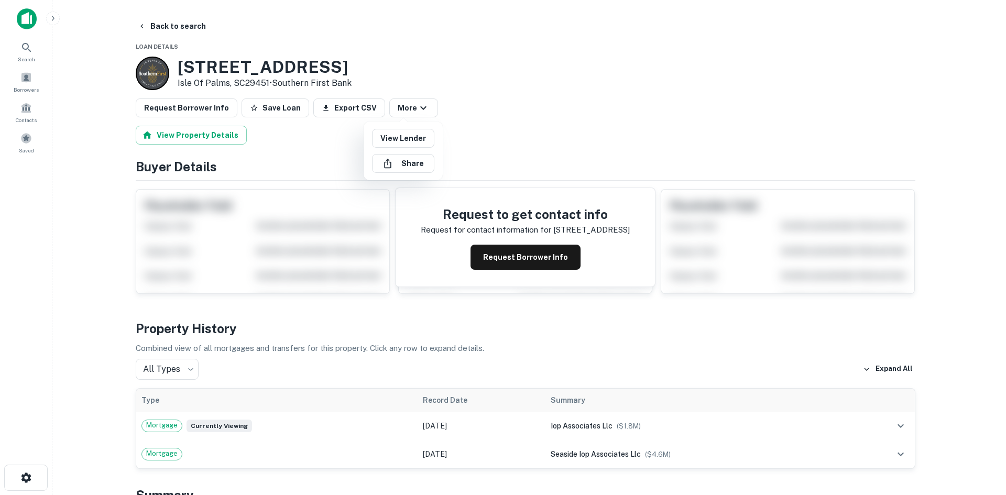
click at [161, 26] on div at bounding box center [503, 247] width 1006 height 495
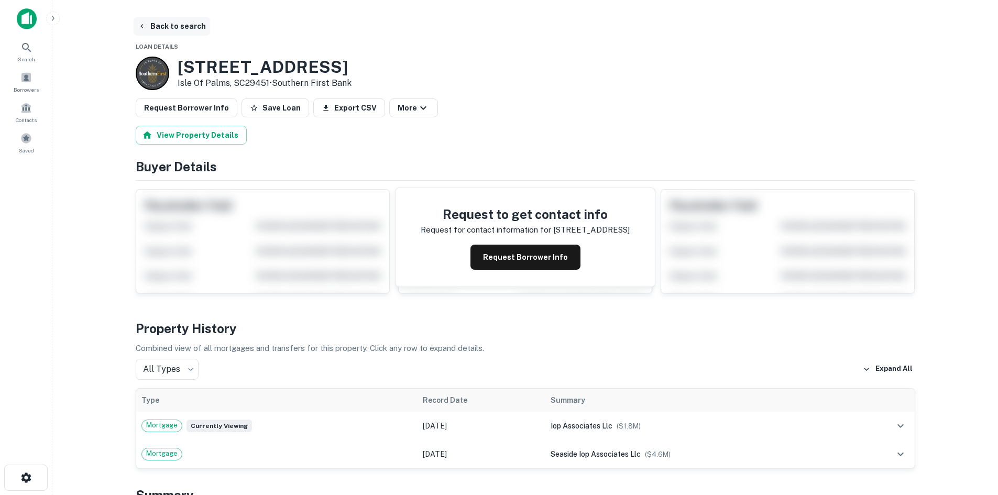
click at [168, 23] on button "Back to search" at bounding box center [172, 26] width 77 height 19
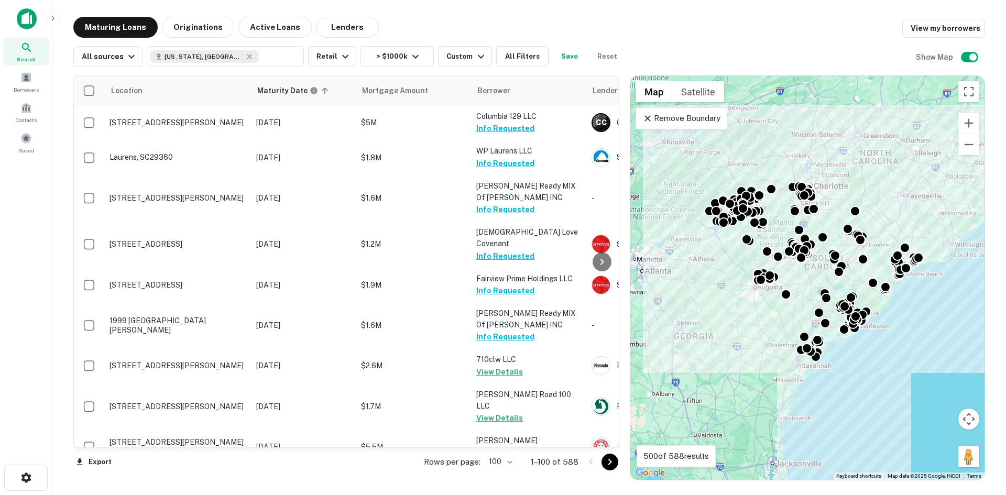
click at [563, 461] on p "1–100 of 588" at bounding box center [555, 462] width 48 height 13
click at [476, 460] on p "Rows per page:" at bounding box center [452, 462] width 57 height 13
click at [608, 463] on icon "Go to next page" at bounding box center [610, 462] width 13 height 13
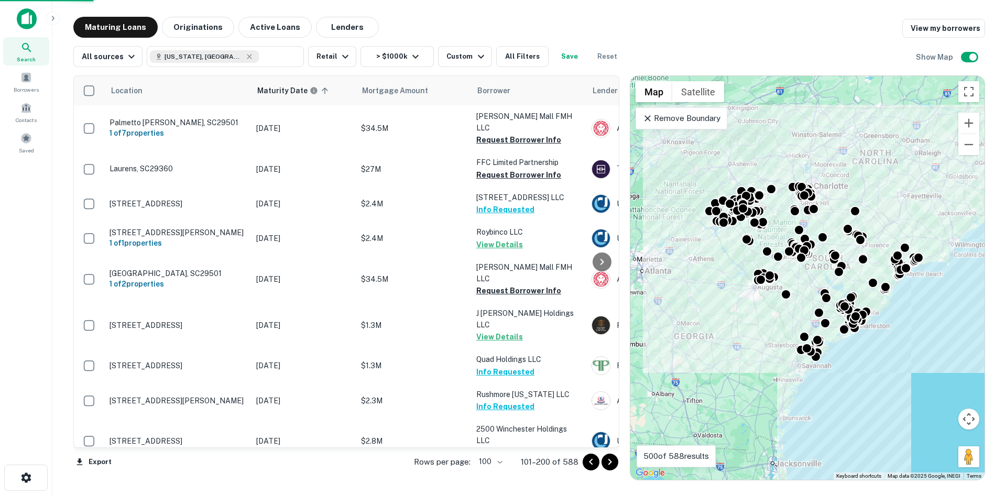
click at [613, 464] on icon "Go to next page" at bounding box center [610, 462] width 13 height 13
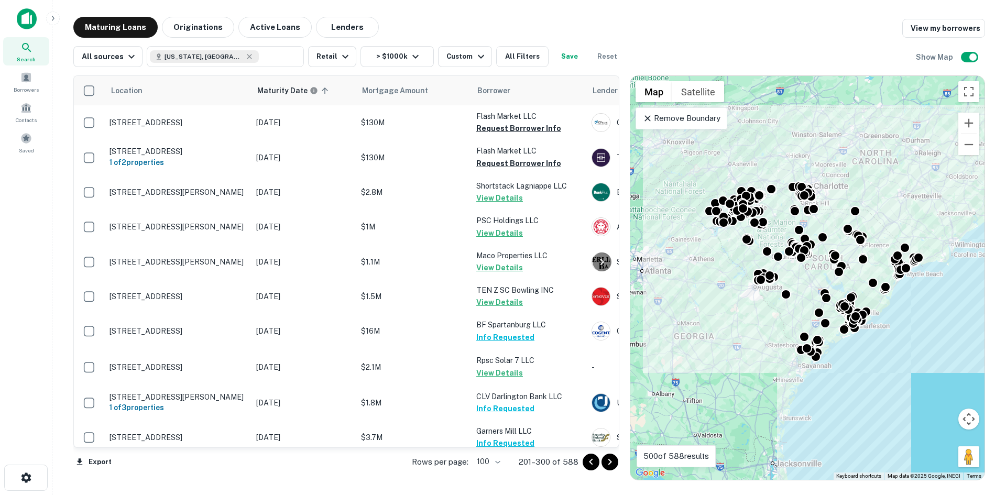
click at [613, 464] on icon "Go to next page" at bounding box center [610, 462] width 13 height 13
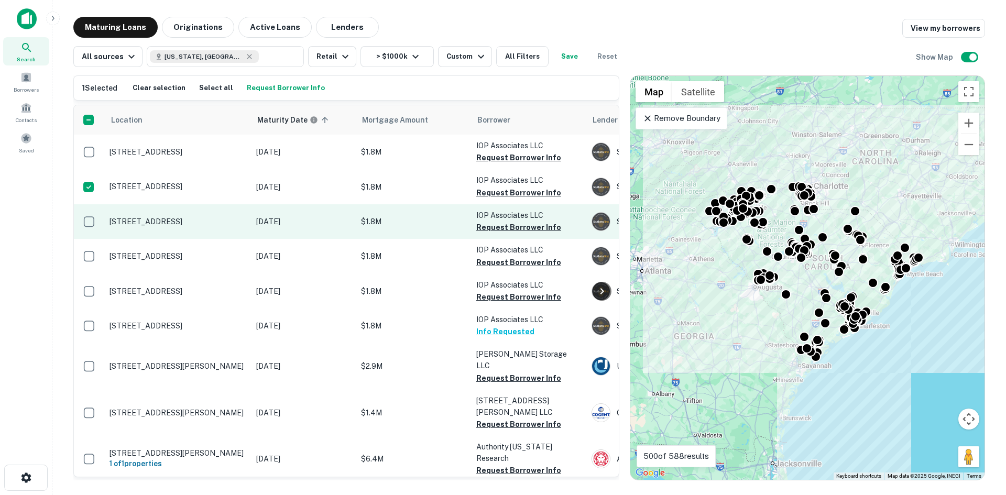
click at [88, 210] on td at bounding box center [89, 221] width 30 height 35
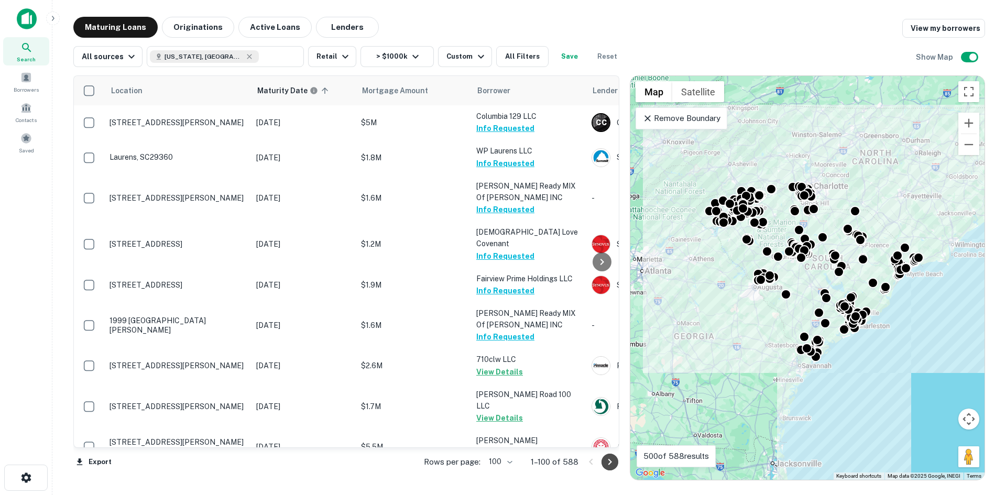
click at [607, 459] on icon "Go to next page" at bounding box center [610, 462] width 13 height 13
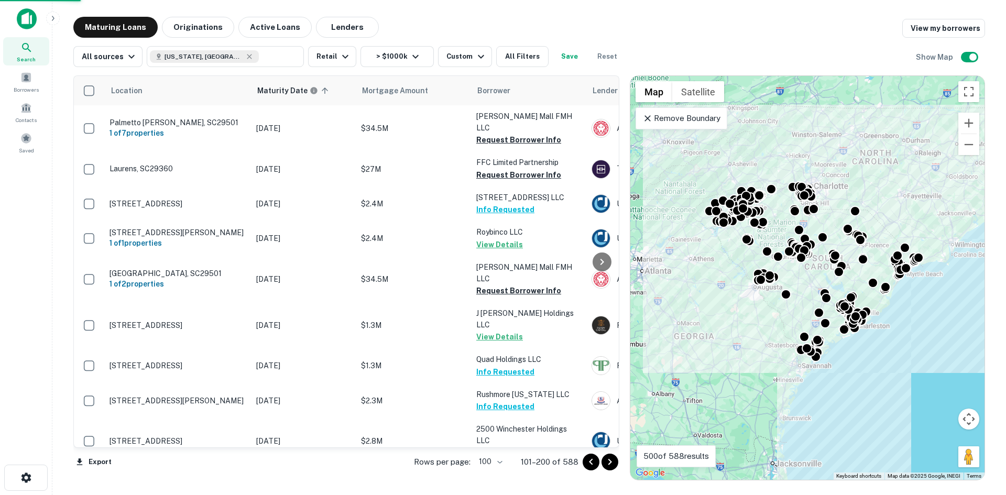
click at [607, 459] on icon "Go to next page" at bounding box center [610, 462] width 13 height 13
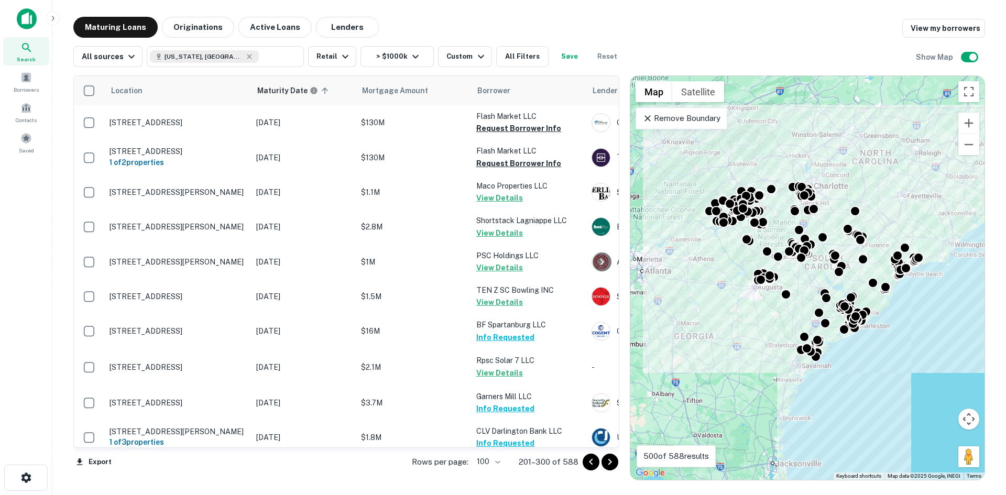
click at [605, 458] on icon "Go to next page" at bounding box center [610, 462] width 13 height 13
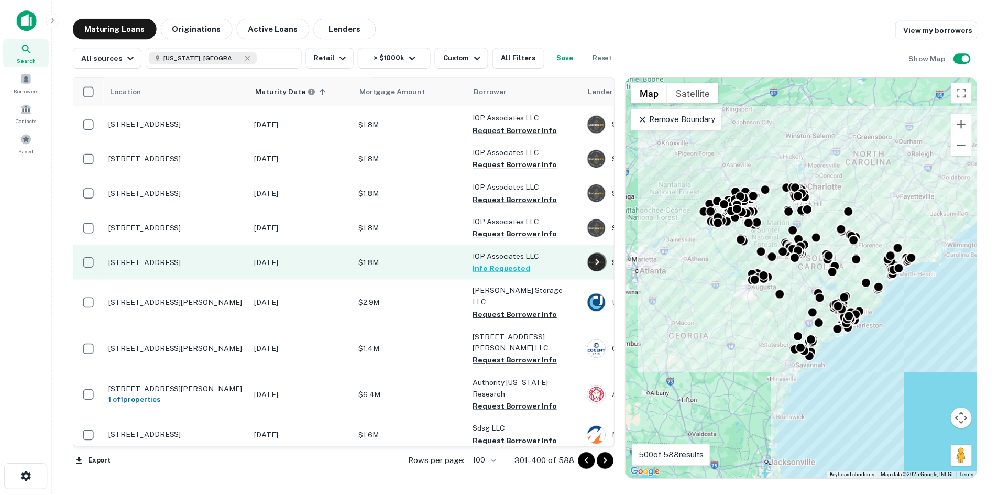
scroll to position [52, 0]
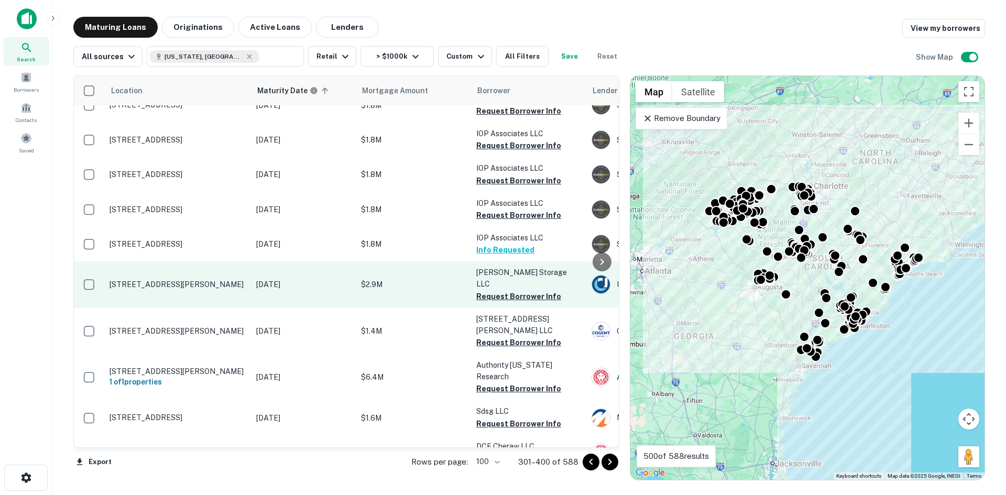
click at [183, 283] on p "[STREET_ADDRESS][PERSON_NAME]" at bounding box center [178, 284] width 136 height 9
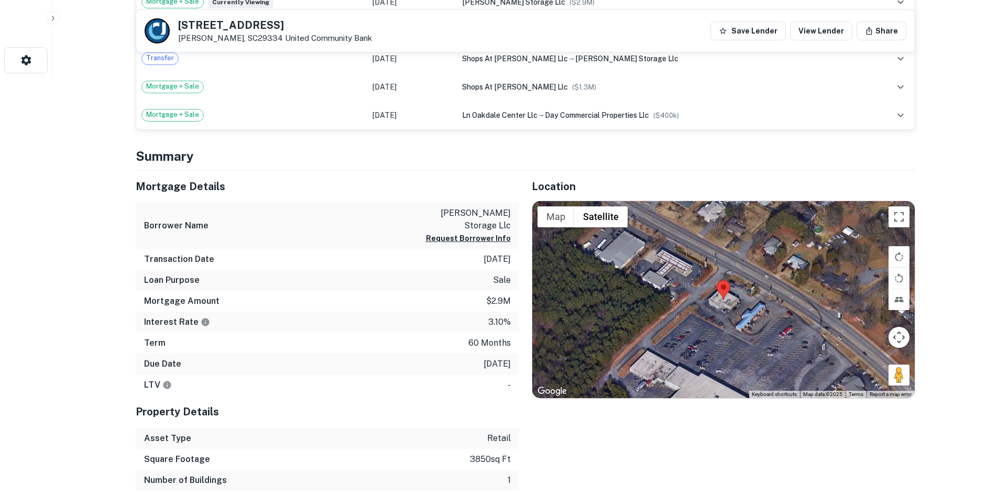
scroll to position [419, 0]
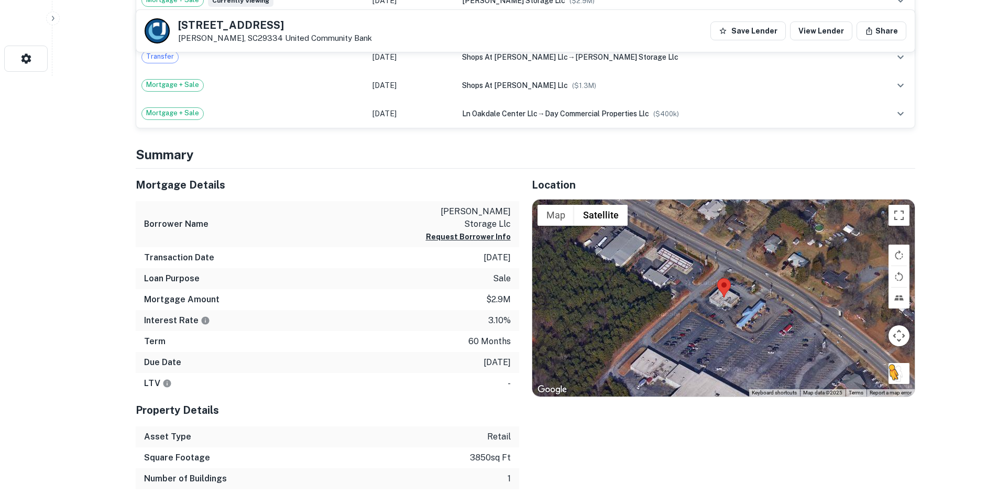
drag, startPoint x: 887, startPoint y: 377, endPoint x: 890, endPoint y: 369, distance: 8.7
click at [889, 371] on div "To activate drag with keyboard, press Alt + Enter. Once in keyboard drag state,…" at bounding box center [723, 298] width 383 height 197
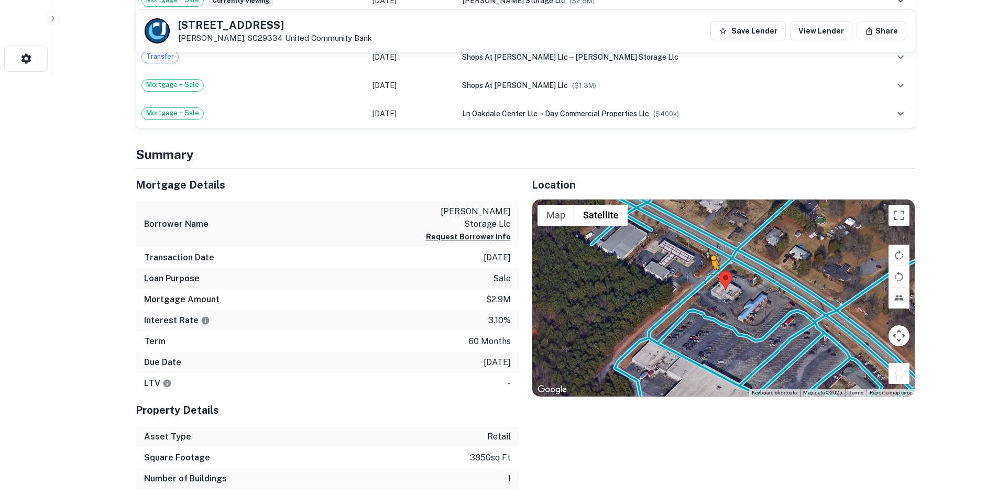
drag, startPoint x: 891, startPoint y: 367, endPoint x: 712, endPoint y: 280, distance: 199.0
click at [712, 280] on div "To activate drag with keyboard, press Alt + Enter. Once in keyboard drag state,…" at bounding box center [723, 298] width 383 height 197
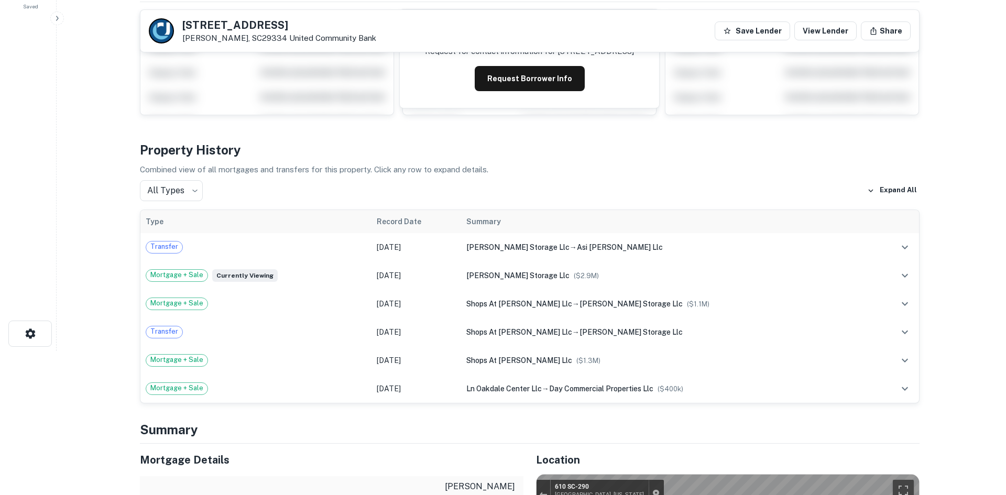
scroll to position [0, 0]
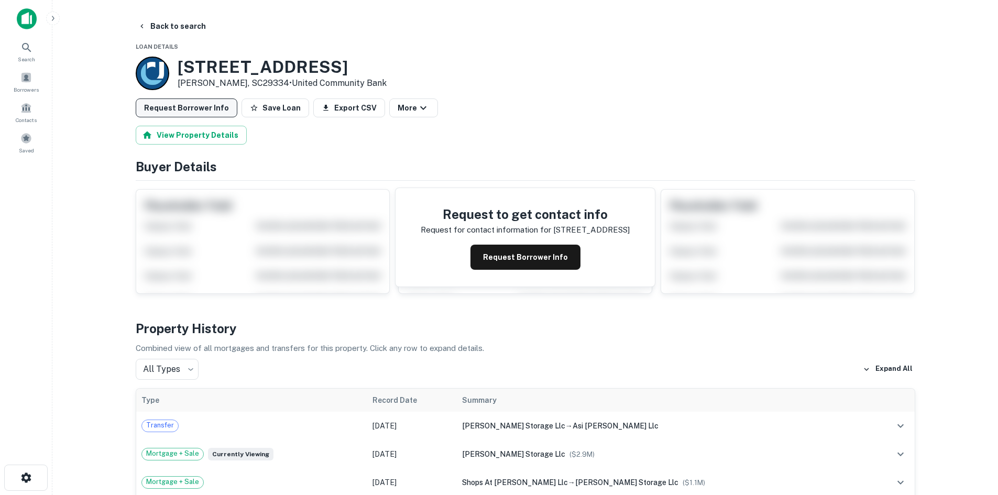
click at [213, 106] on button "Request Borrower Info" at bounding box center [187, 108] width 102 height 19
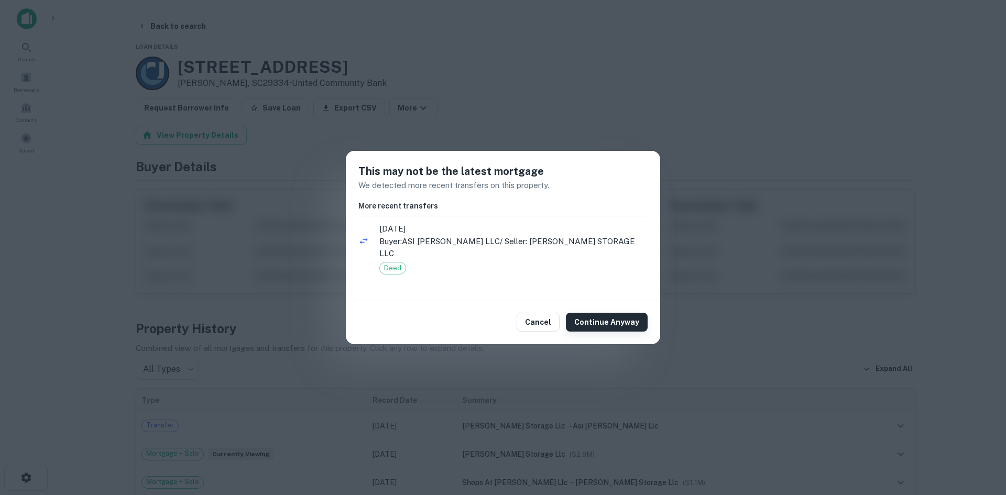
click at [612, 319] on button "Continue Anyway" at bounding box center [607, 322] width 82 height 19
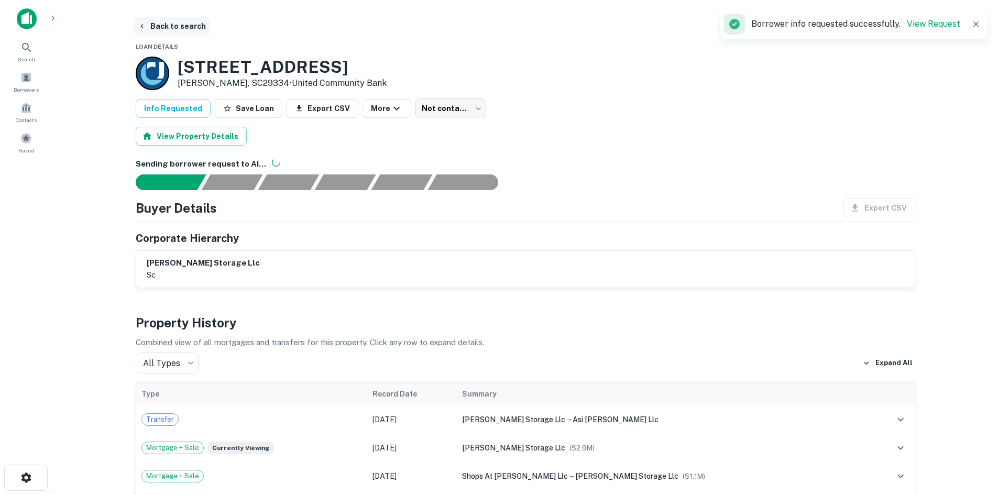
click at [162, 23] on button "Back to search" at bounding box center [172, 26] width 77 height 19
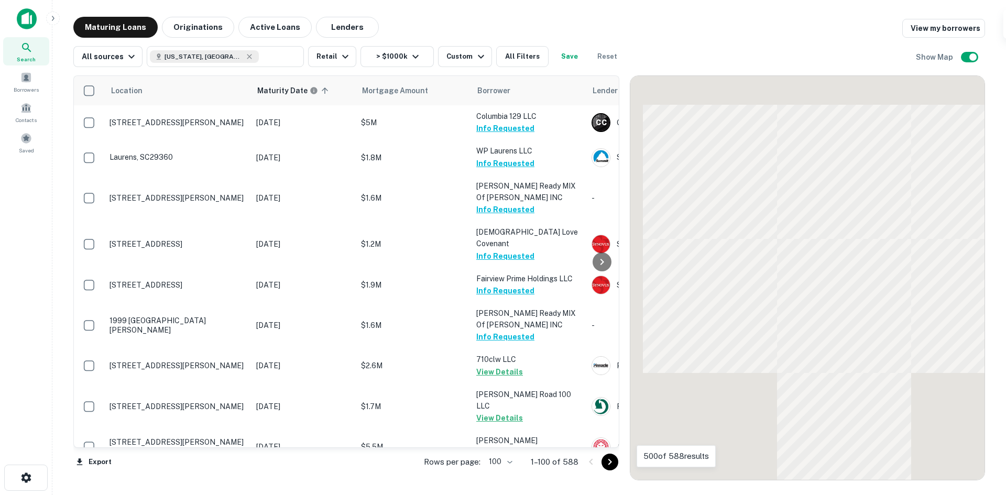
click at [604, 460] on icon "Go to next page" at bounding box center [610, 462] width 13 height 13
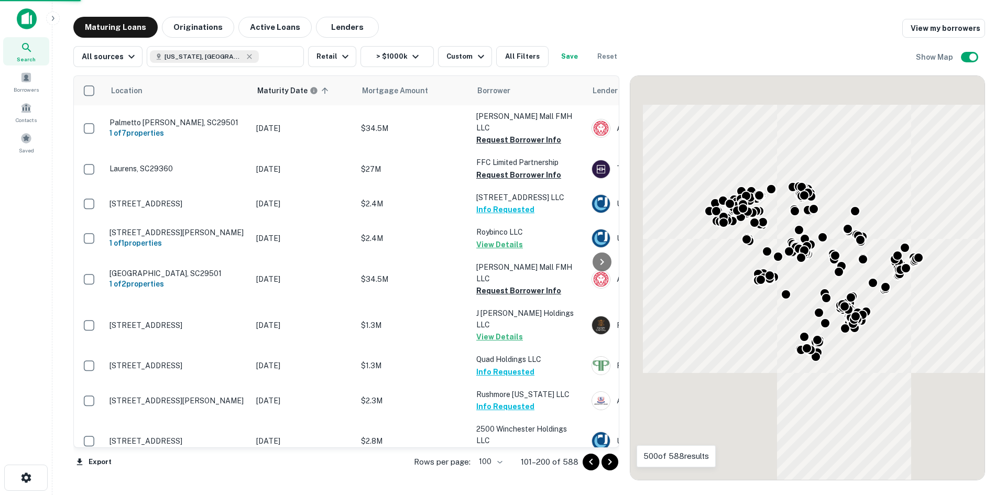
click at [604, 460] on icon "Go to next page" at bounding box center [610, 462] width 13 height 13
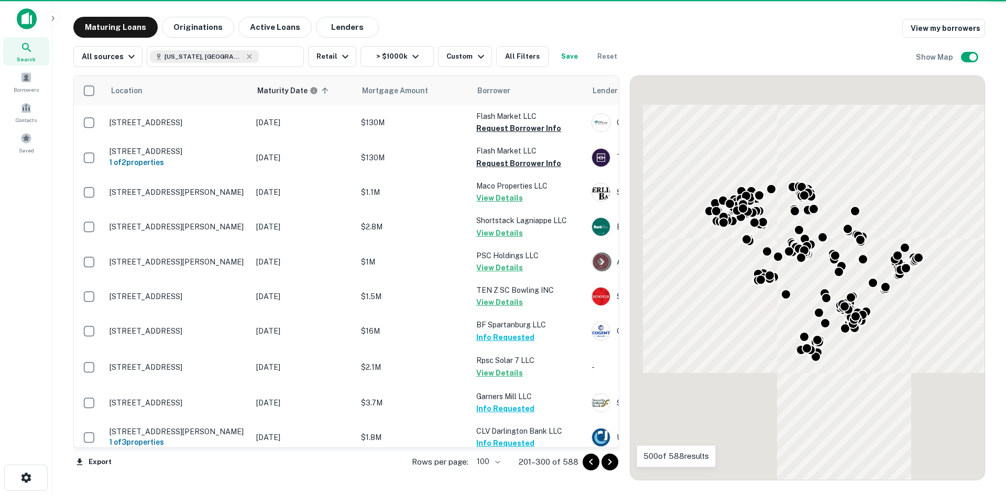
click at [604, 460] on icon "Go to next page" at bounding box center [610, 462] width 13 height 13
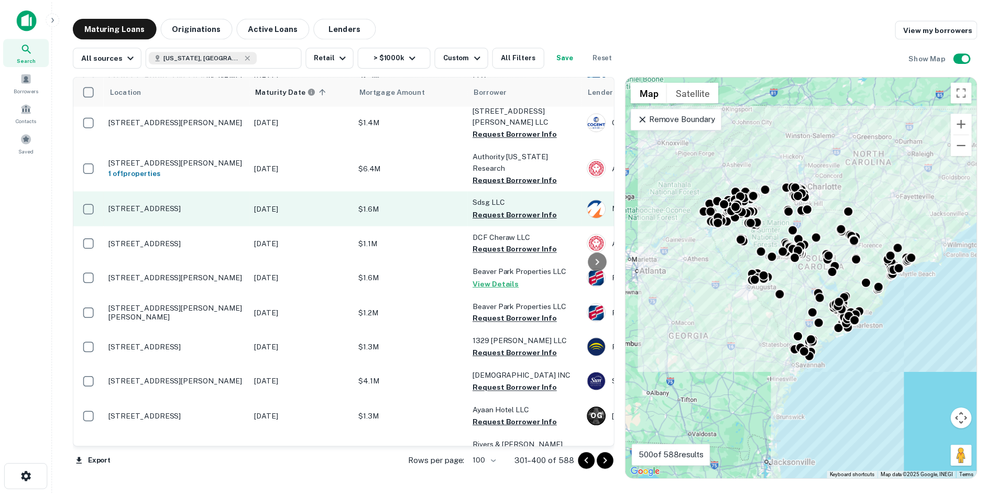
scroll to position [314, 0]
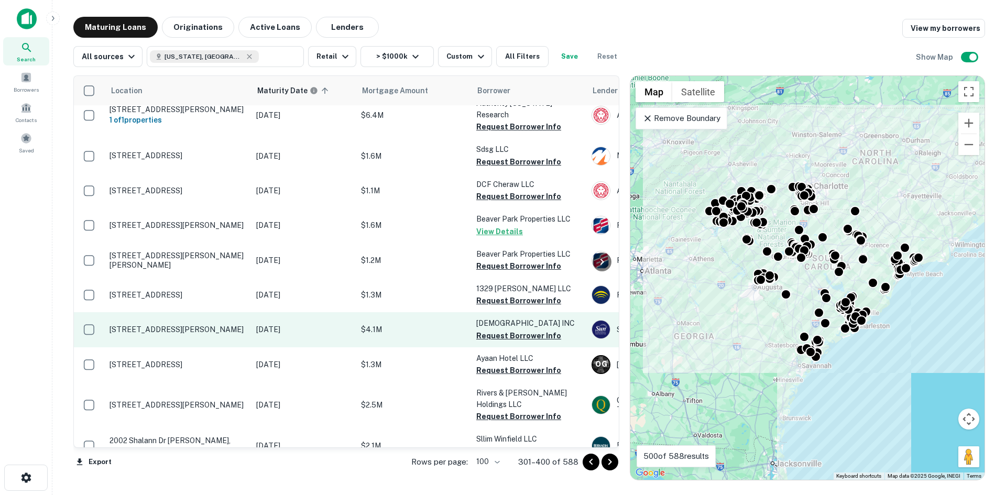
click at [162, 312] on td "[STREET_ADDRESS][PERSON_NAME]" at bounding box center [177, 329] width 147 height 35
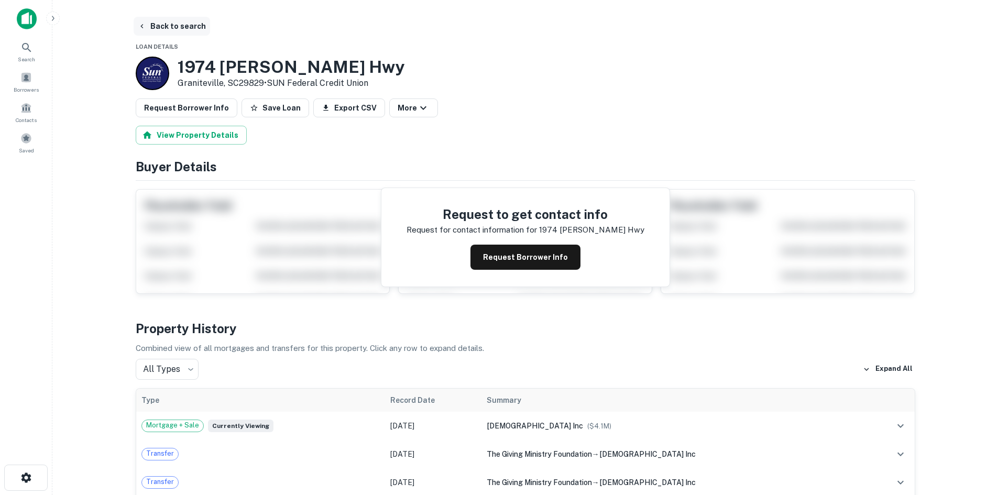
click at [184, 26] on button "Back to search" at bounding box center [172, 26] width 77 height 19
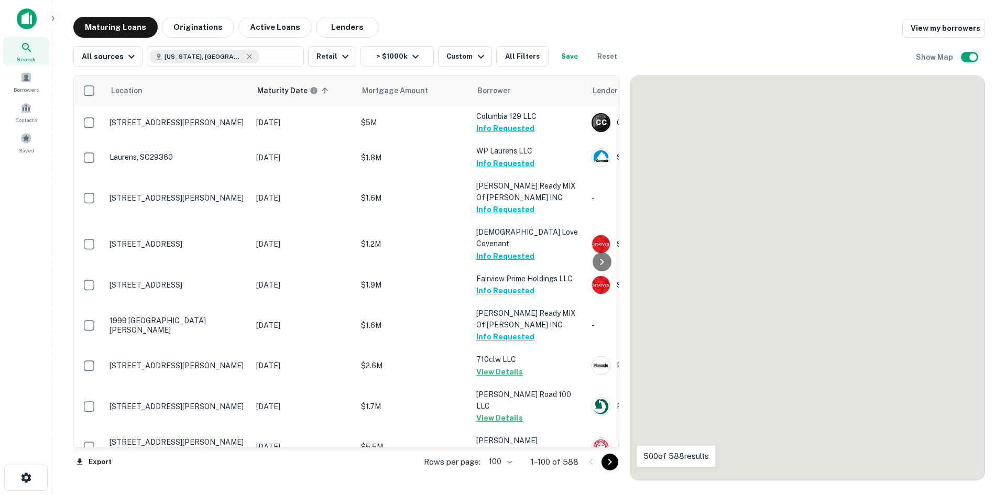
scroll to position [314, 0]
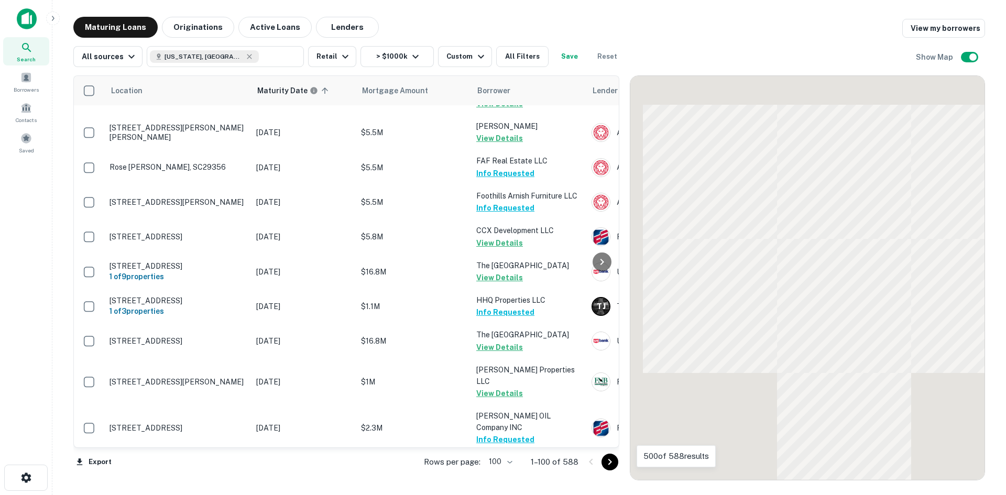
click at [605, 466] on icon "Go to next page" at bounding box center [610, 462] width 13 height 13
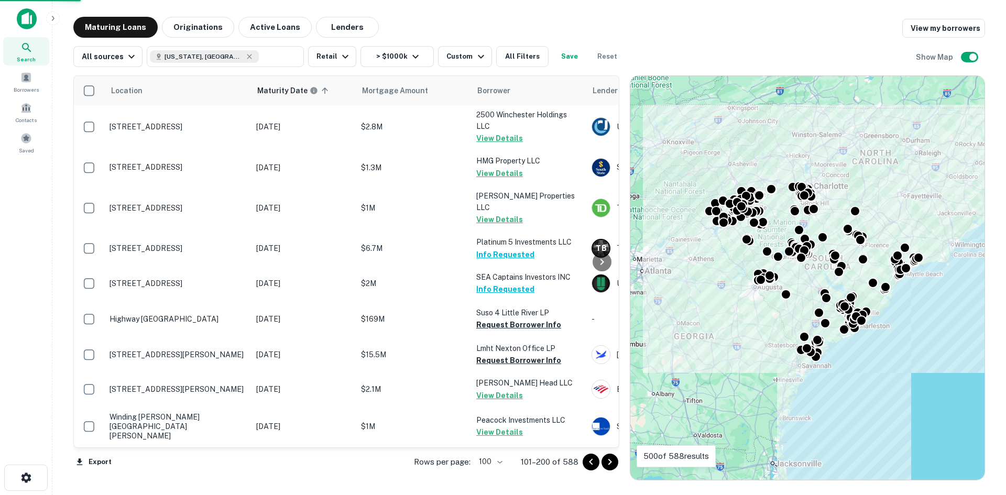
click at [605, 466] on icon "Go to next page" at bounding box center [610, 462] width 13 height 13
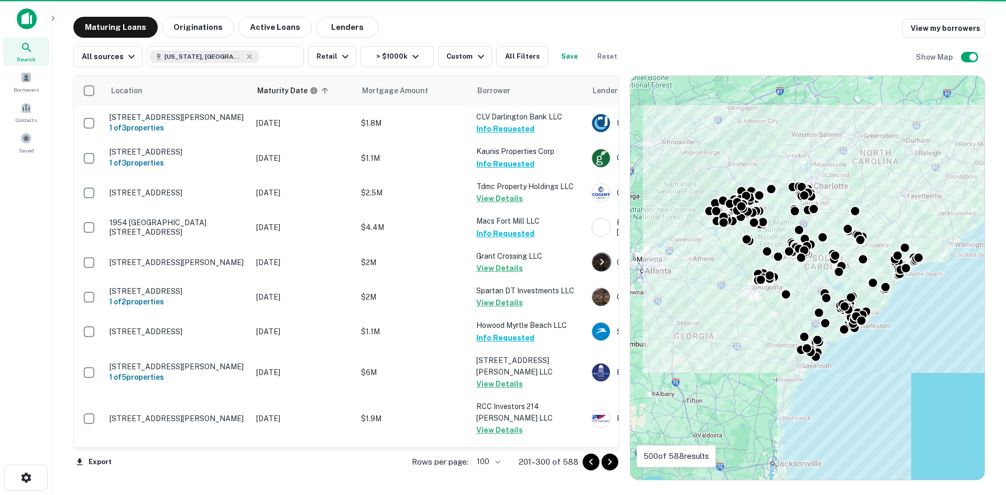
click at [605, 466] on icon "Go to next page" at bounding box center [610, 462] width 13 height 13
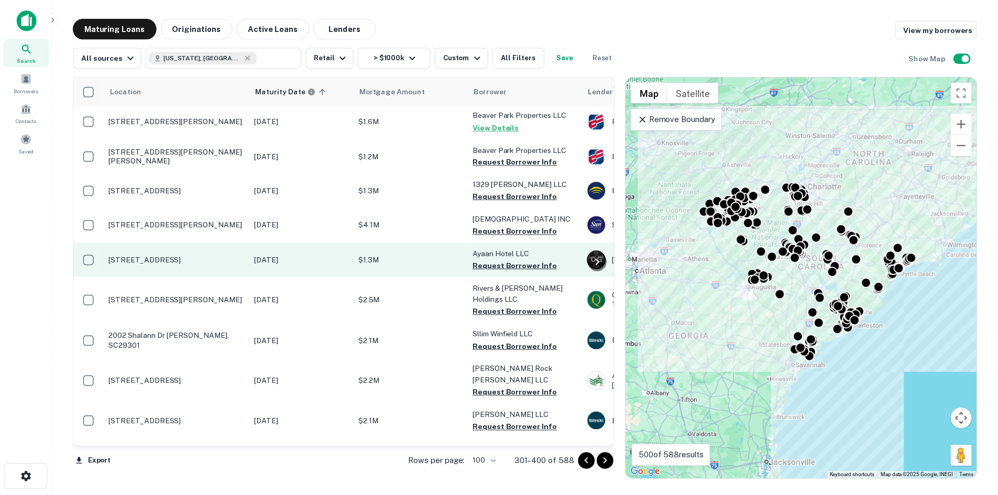
scroll to position [367, 0]
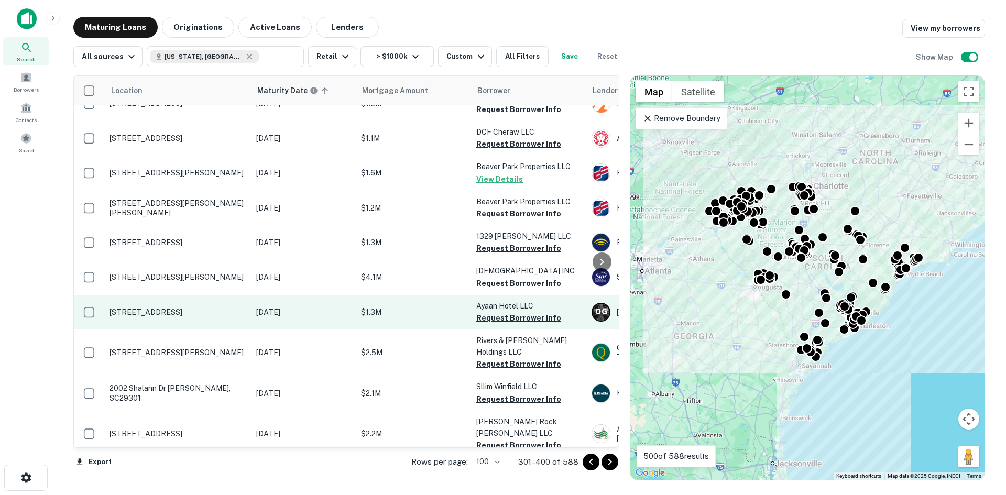
click at [187, 308] on p "1211 Camden Hwy Sumter, SC29153" at bounding box center [178, 312] width 136 height 9
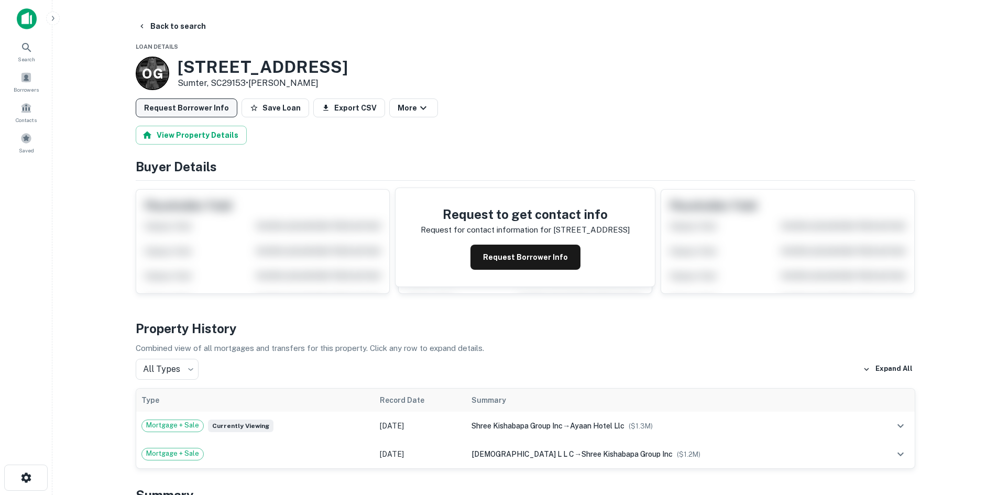
click at [199, 100] on button "Request Borrower Info" at bounding box center [187, 108] width 102 height 19
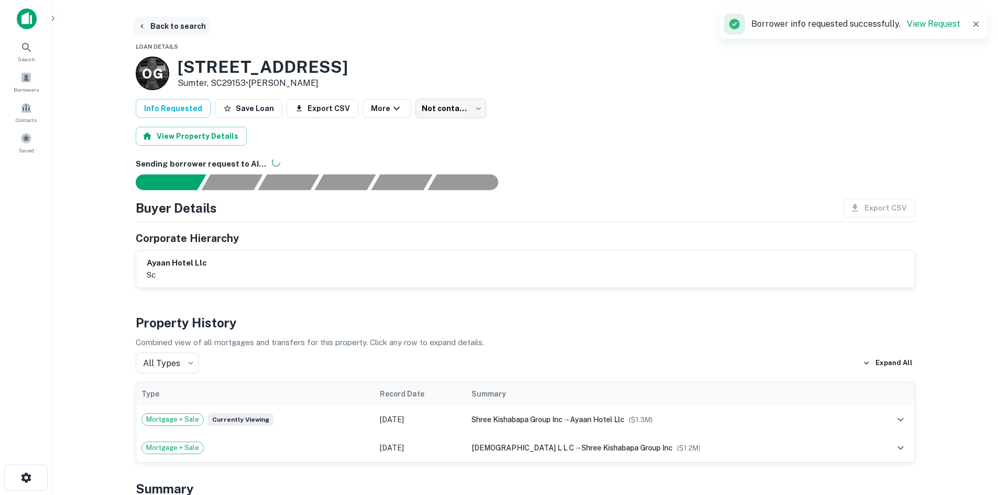
click at [184, 29] on button "Back to search" at bounding box center [172, 26] width 77 height 19
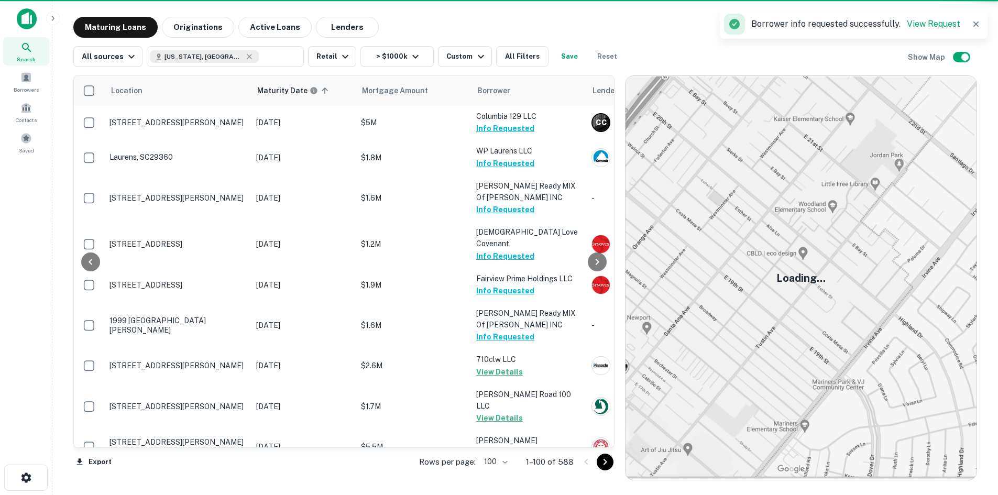
click at [612, 457] on icon "Go to next page" at bounding box center [605, 462] width 13 height 13
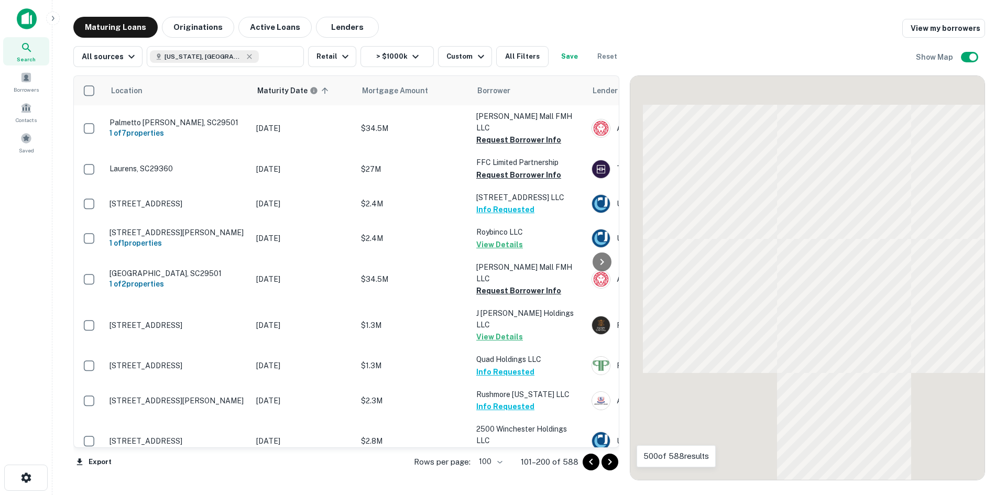
click at [613, 457] on icon "Go to next page" at bounding box center [610, 462] width 13 height 13
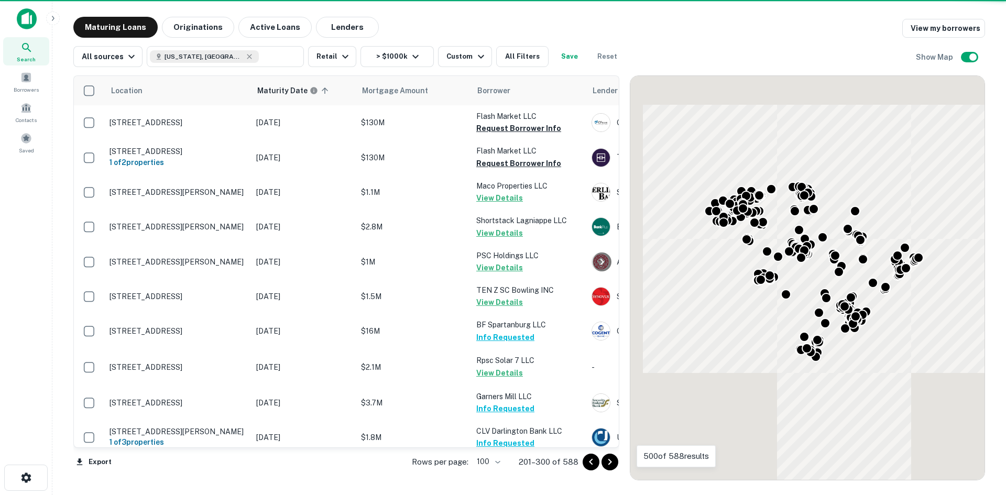
click at [613, 457] on icon "Go to next page" at bounding box center [610, 462] width 13 height 13
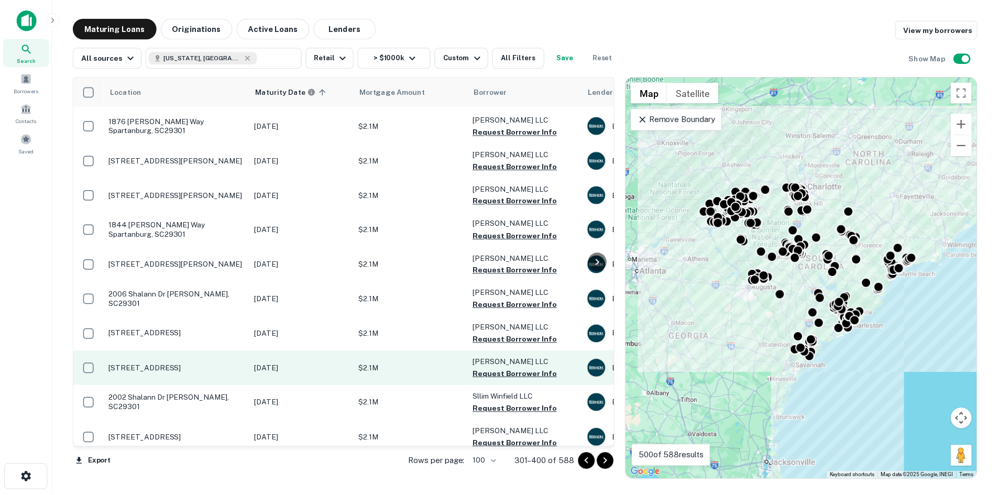
scroll to position [734, 0]
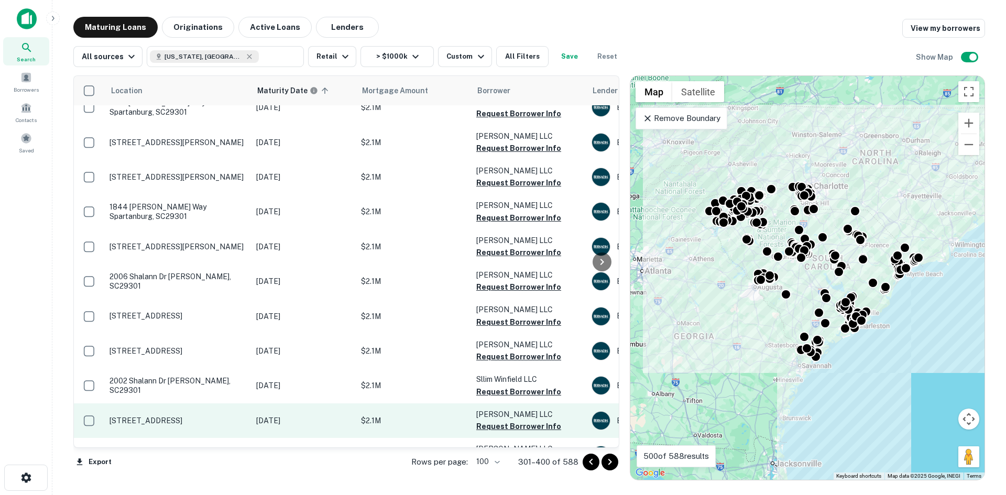
click at [177, 416] on p "530 Lavendula St Spartanburg, SC29301" at bounding box center [178, 420] width 136 height 9
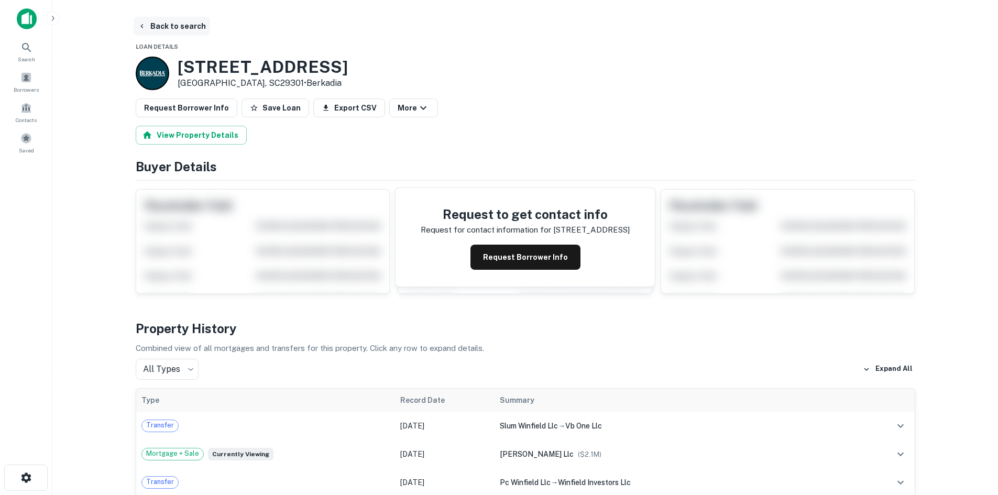
click at [169, 24] on button "Back to search" at bounding box center [172, 26] width 77 height 19
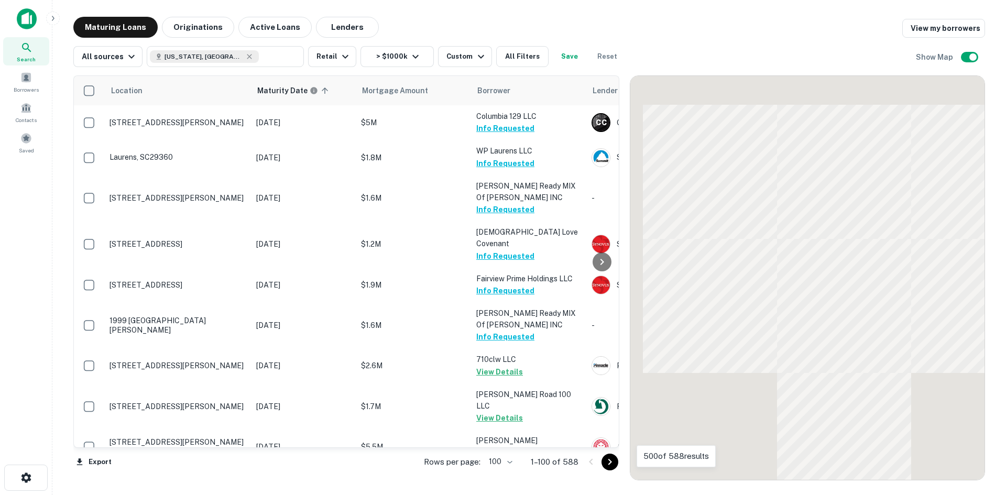
scroll to position [734, 0]
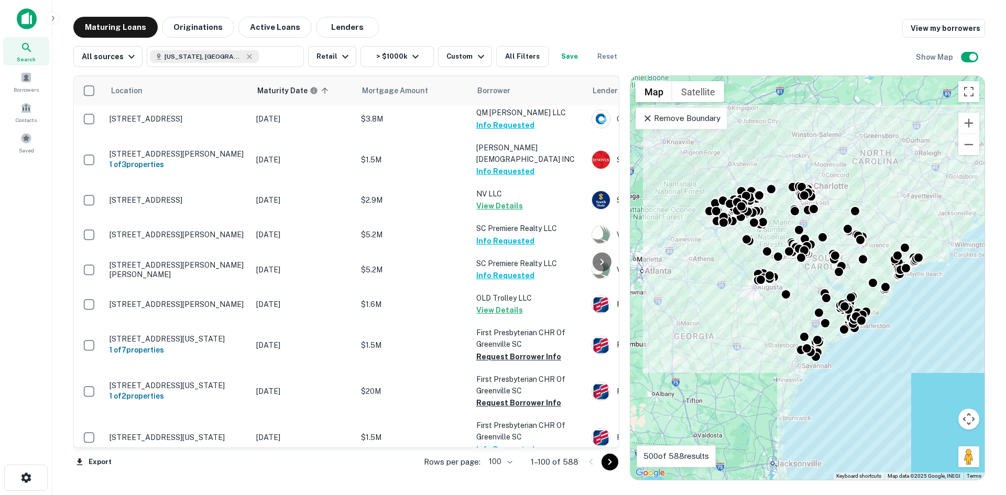
click at [612, 462] on icon "Go to next page" at bounding box center [610, 462] width 4 height 6
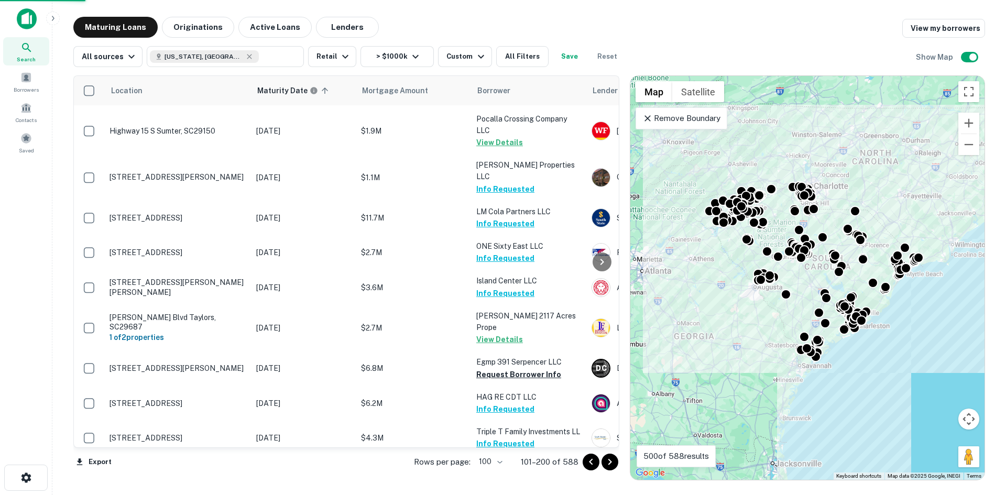
click at [611, 467] on icon "Go to next page" at bounding box center [610, 462] width 13 height 13
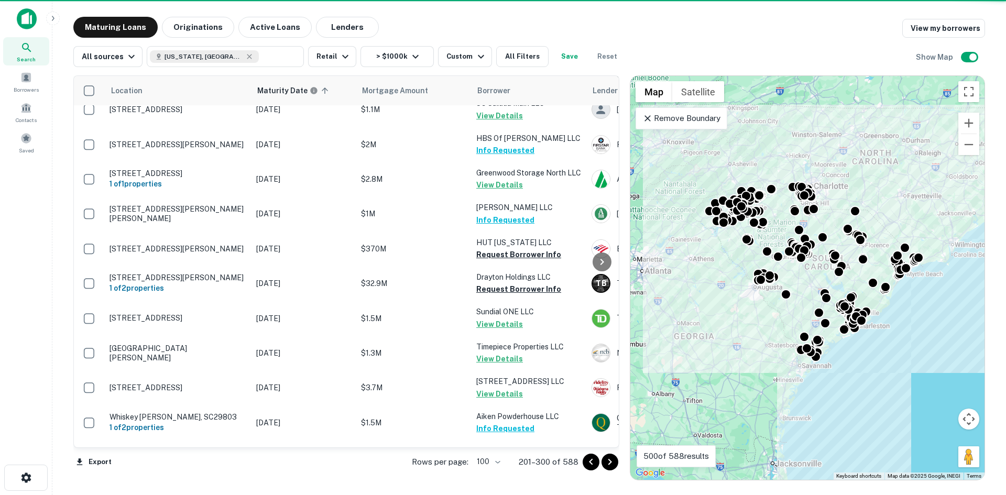
click at [606, 466] on icon "Go to next page" at bounding box center [610, 462] width 13 height 13
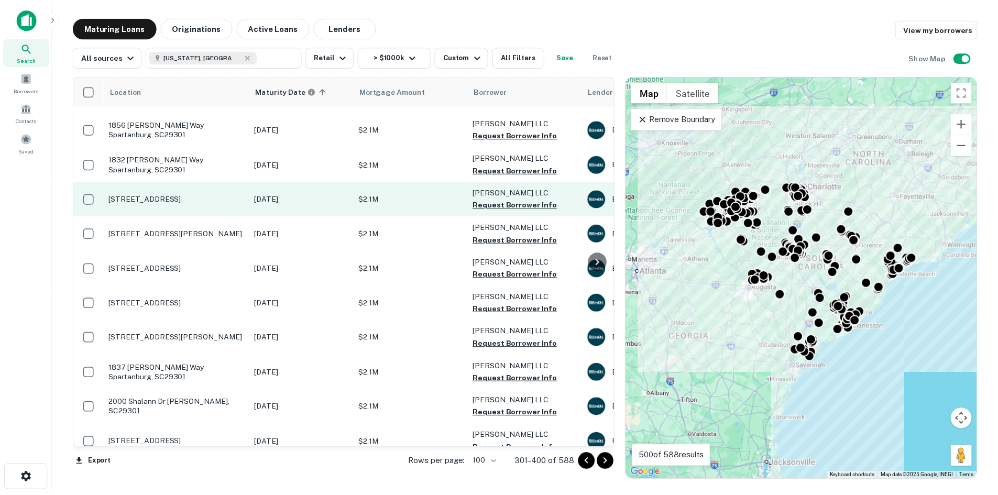
scroll to position [1625, 0]
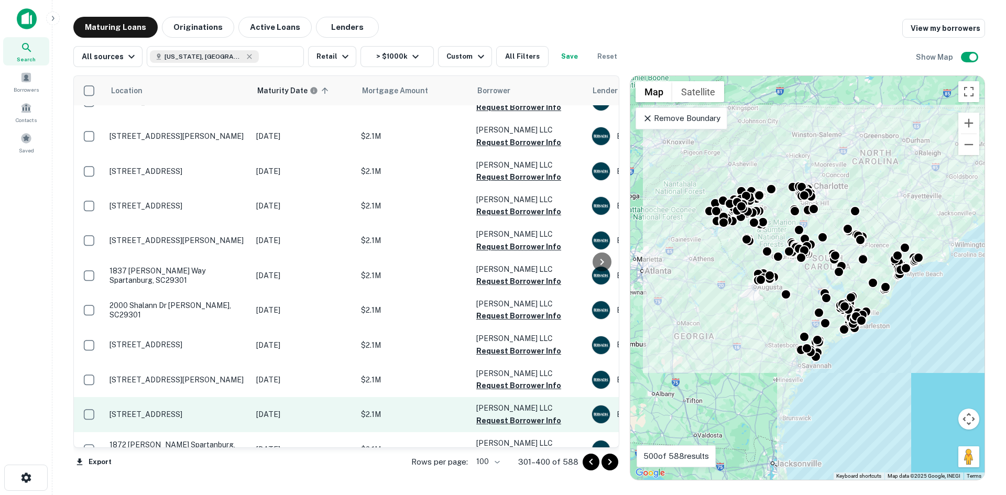
click at [152, 410] on p "514 Lavendula St Spartanburg, SC29301" at bounding box center [178, 414] width 136 height 9
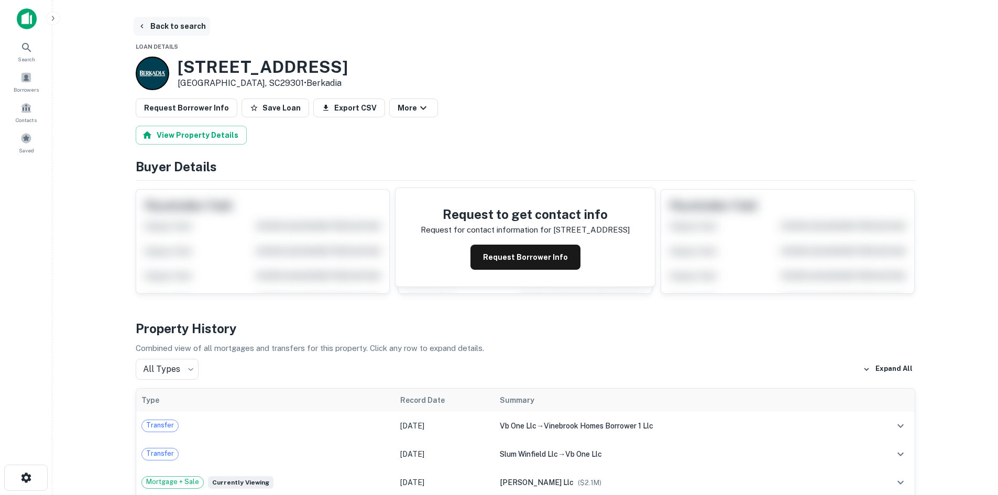
click at [179, 32] on button "Back to search" at bounding box center [172, 26] width 77 height 19
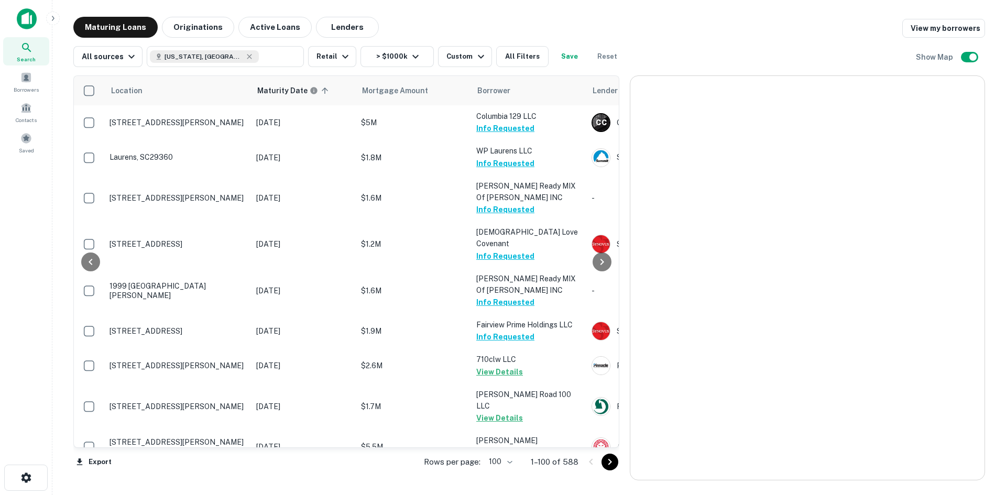
scroll to position [1625, 0]
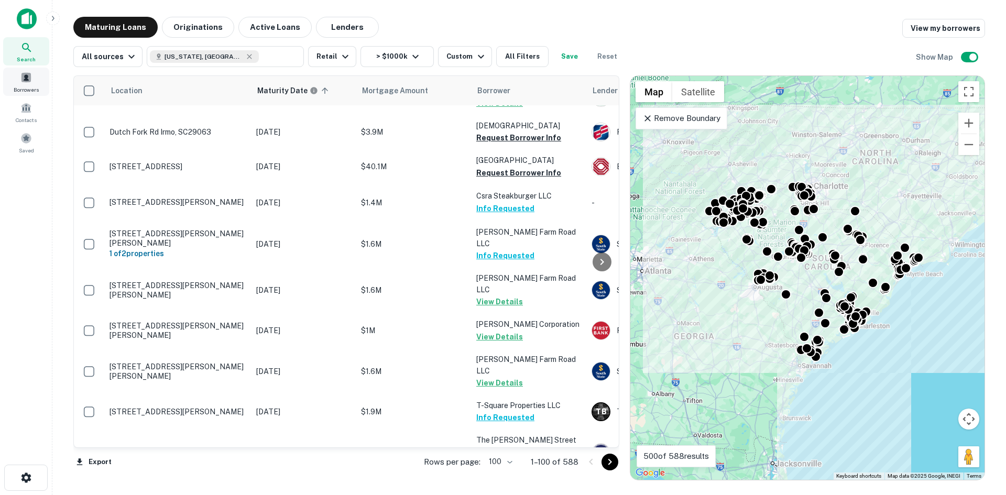
click at [28, 93] on span "Borrowers" at bounding box center [26, 89] width 25 height 8
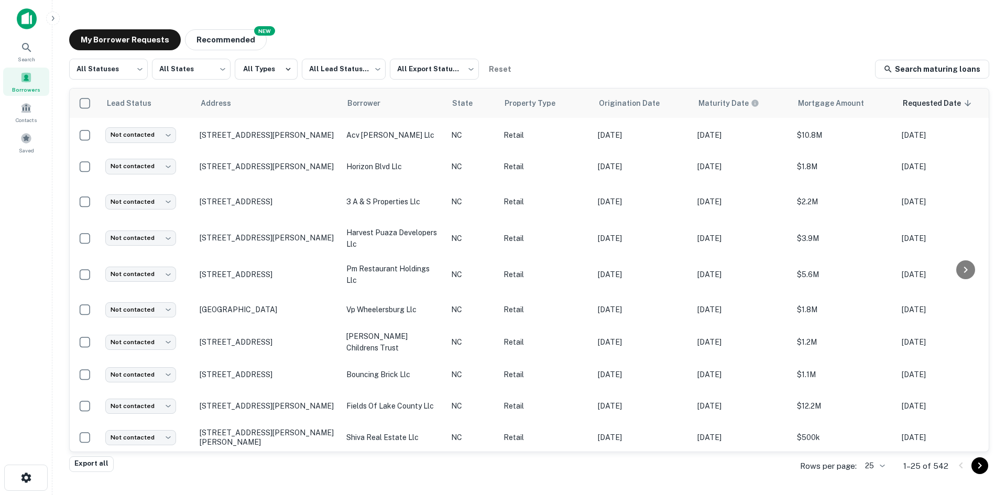
scroll to position [146, 0]
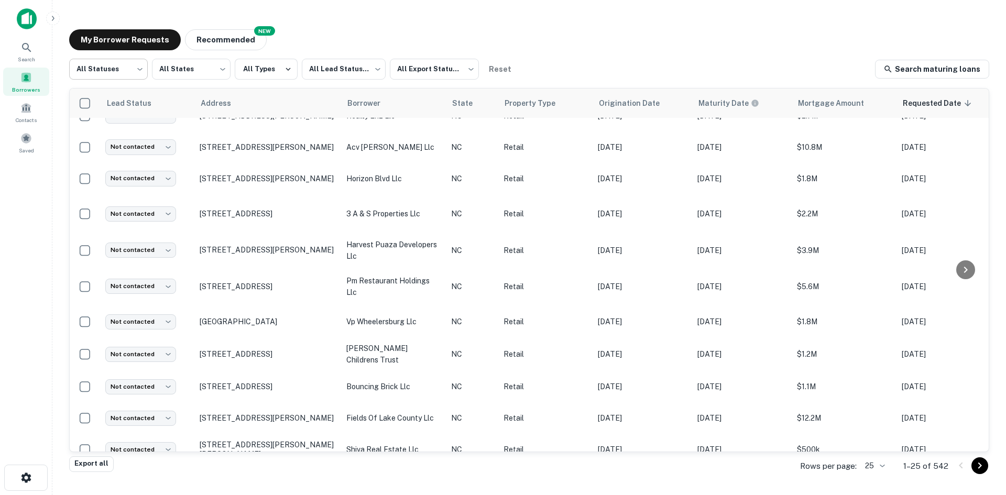
click at [74, 60] on body "Search Borrowers Contacts Saved My Borrower Requests NEW Recommended All Status…" at bounding box center [503, 247] width 1006 height 495
click at [96, 124] on li "Processing" at bounding box center [108, 115] width 79 height 19
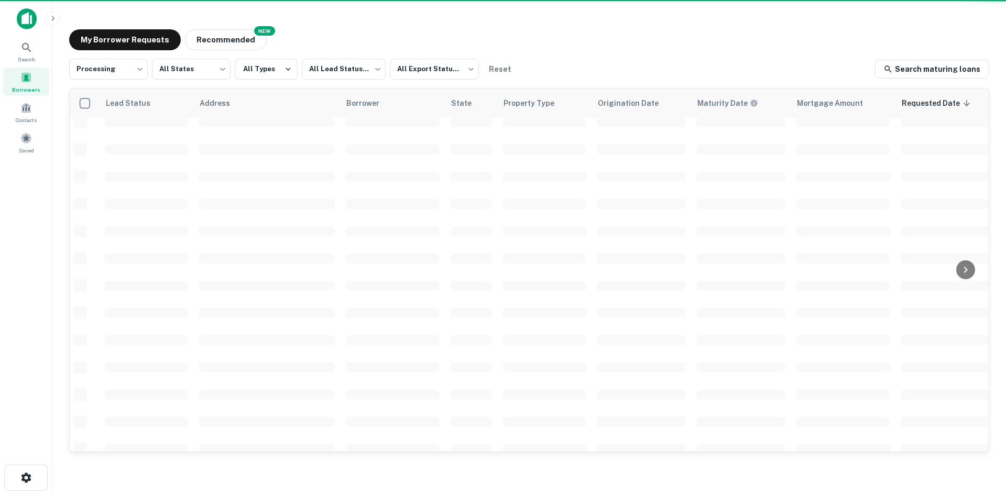
click at [100, 71] on div at bounding box center [503, 247] width 1006 height 495
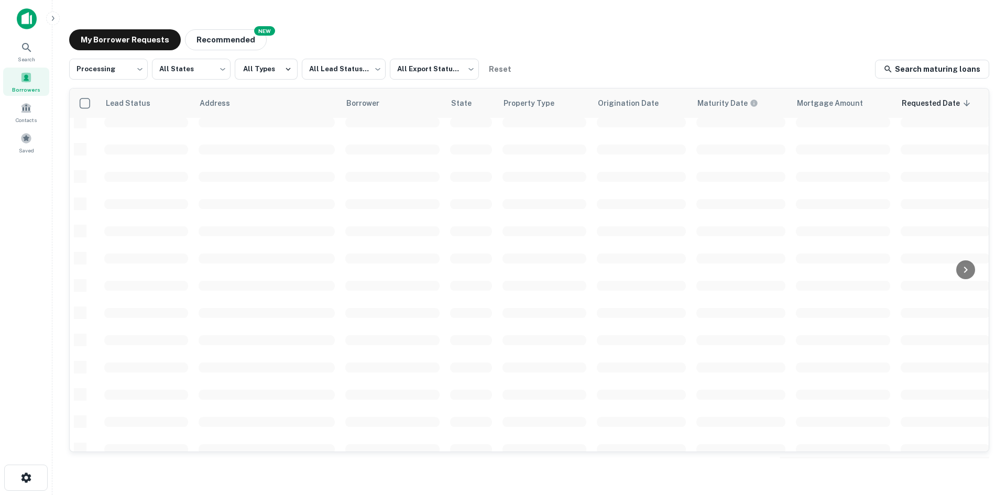
click at [100, 71] on div at bounding box center [503, 247] width 1006 height 495
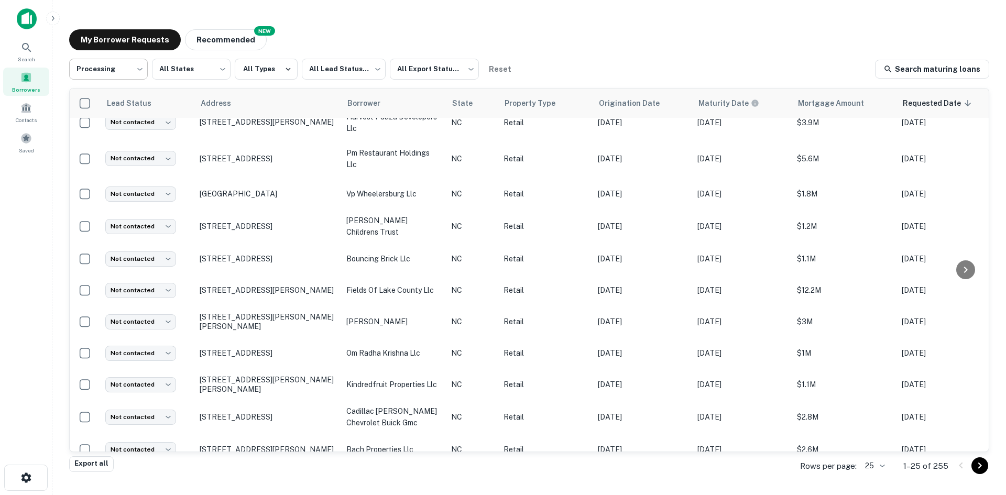
click at [117, 77] on body "**********" at bounding box center [503, 247] width 1006 height 495
click at [117, 138] on li "Fulfilled" at bounding box center [108, 134] width 79 height 19
type input "*********"
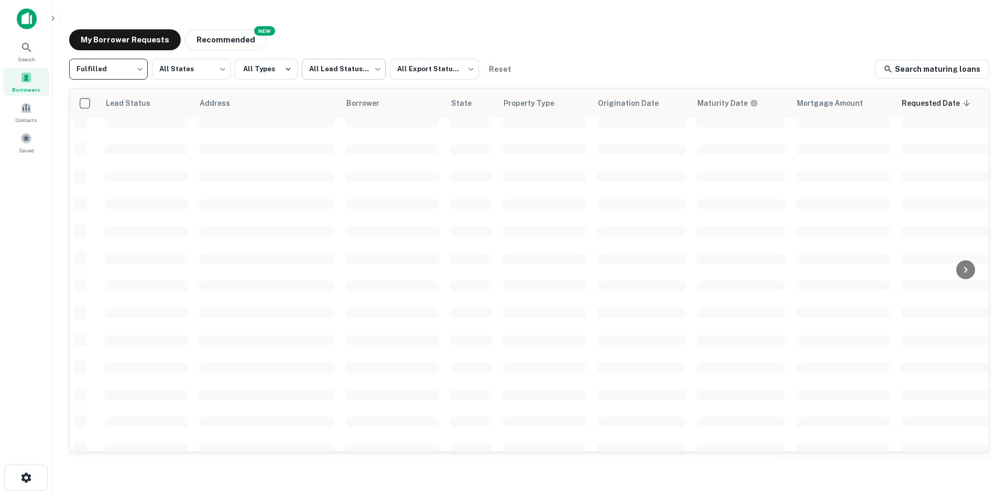
click at [354, 73] on body "Search Borrowers Contacts Saved My Borrower Requests NEW Recommended Fulfilled …" at bounding box center [503, 247] width 1006 height 495
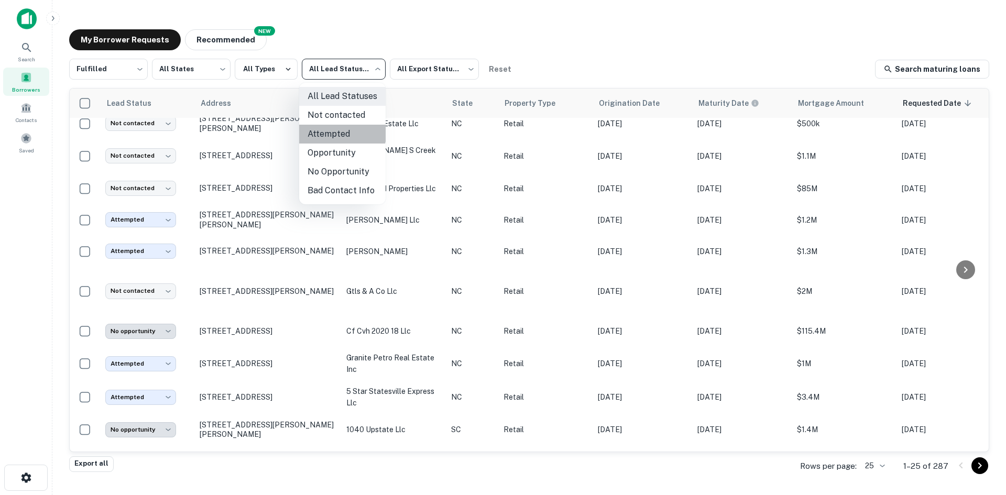
click at [334, 131] on li "Attempted" at bounding box center [342, 134] width 86 height 19
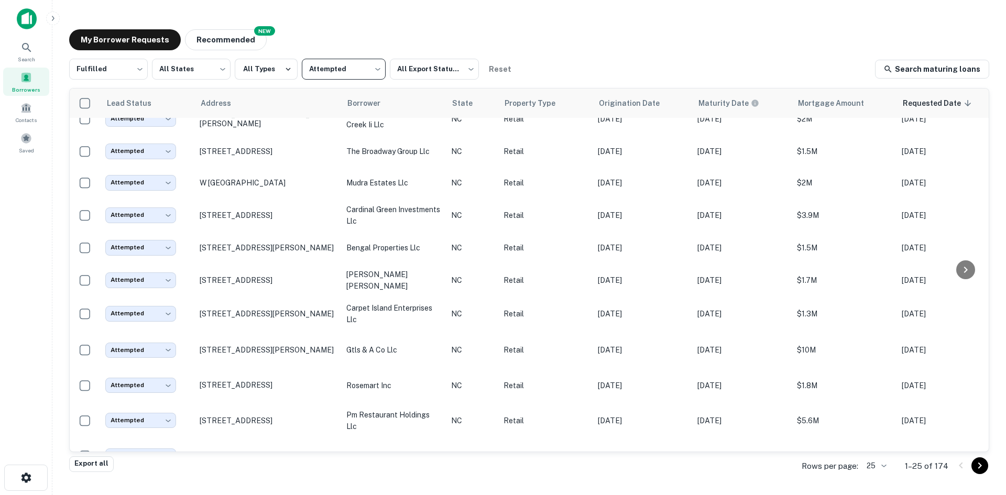
click at [306, 73] on body "Search Borrowers Contacts Saved My Borrower Requests NEW Recommended Fulfilled …" at bounding box center [503, 247] width 1006 height 495
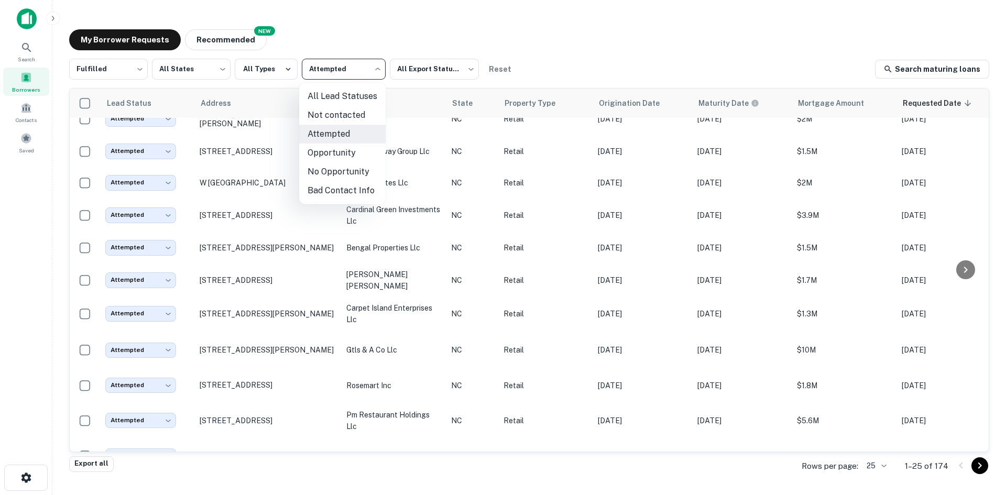
click at [342, 112] on li "Not contacted" at bounding box center [342, 115] width 86 height 19
type input "****"
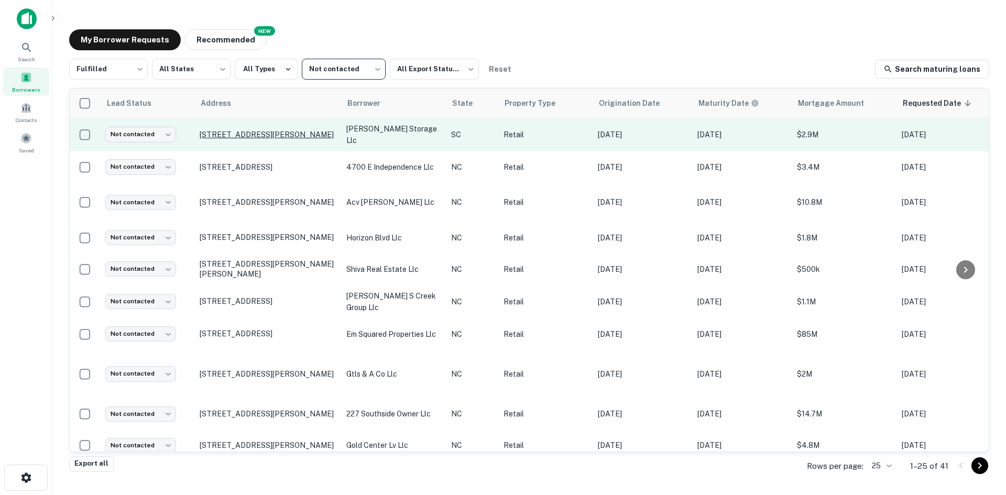
click at [257, 137] on p "[STREET_ADDRESS][PERSON_NAME]" at bounding box center [268, 134] width 136 height 9
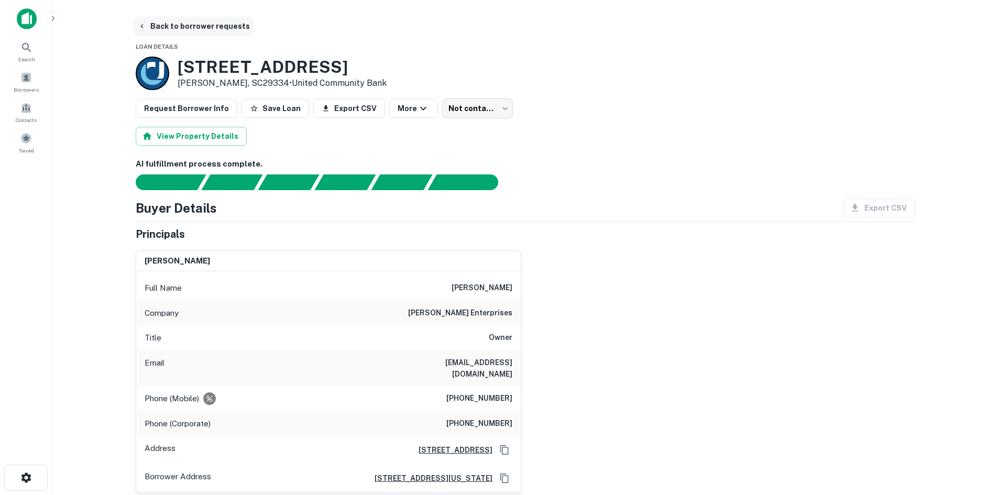
click at [191, 26] on button "Back to borrower requests" at bounding box center [194, 26] width 121 height 19
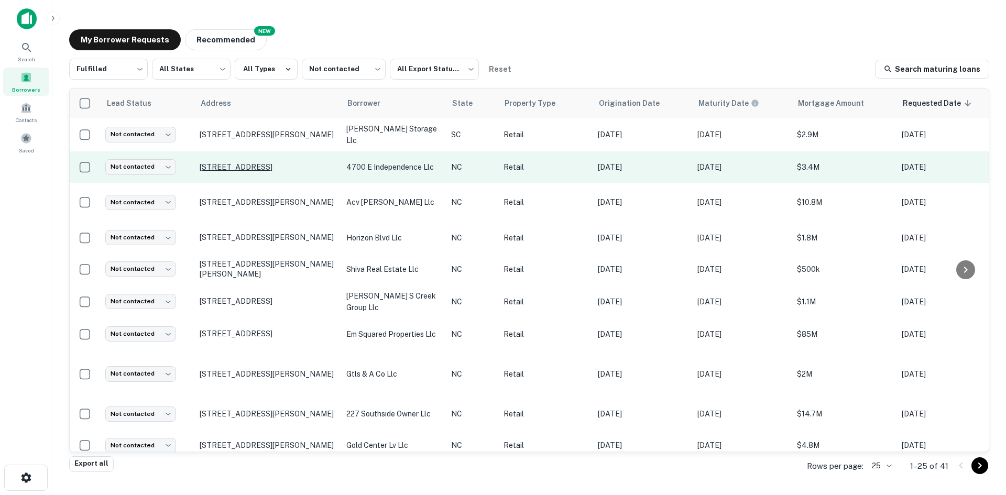
click at [231, 166] on p "[STREET_ADDRESS]" at bounding box center [268, 166] width 136 height 9
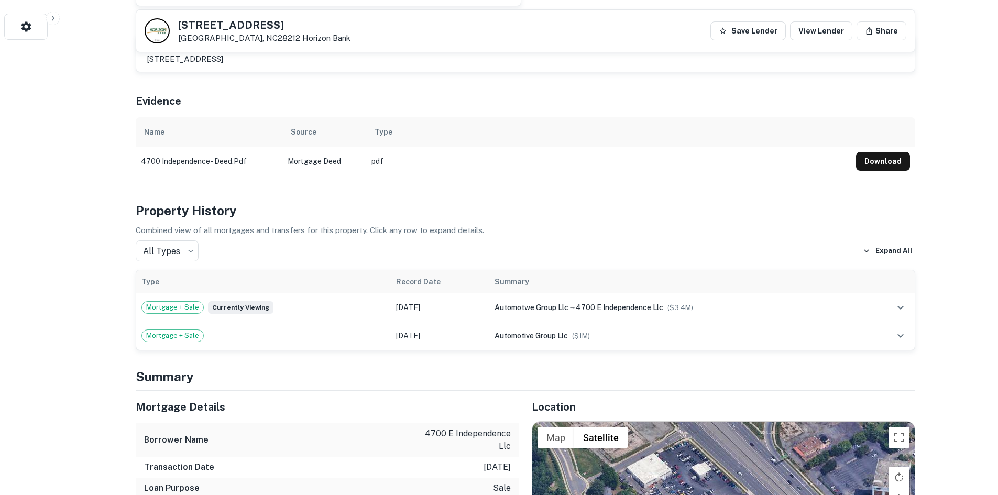
scroll to position [577, 0]
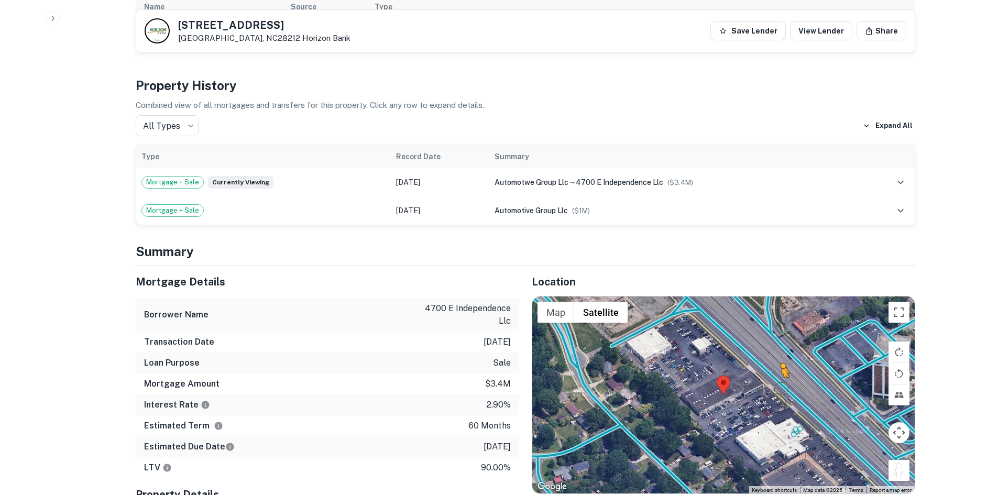
drag, startPoint x: 909, startPoint y: 470, endPoint x: 768, endPoint y: 373, distance: 171.1
click at [768, 373] on div "To activate drag with keyboard, press Alt + Enter. Once in keyboard drag state,…" at bounding box center [723, 395] width 383 height 197
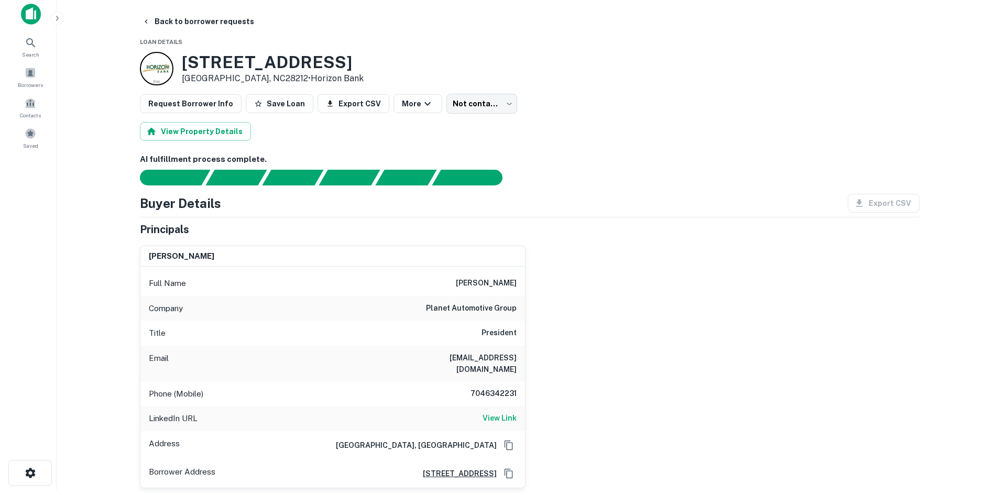
scroll to position [0, 0]
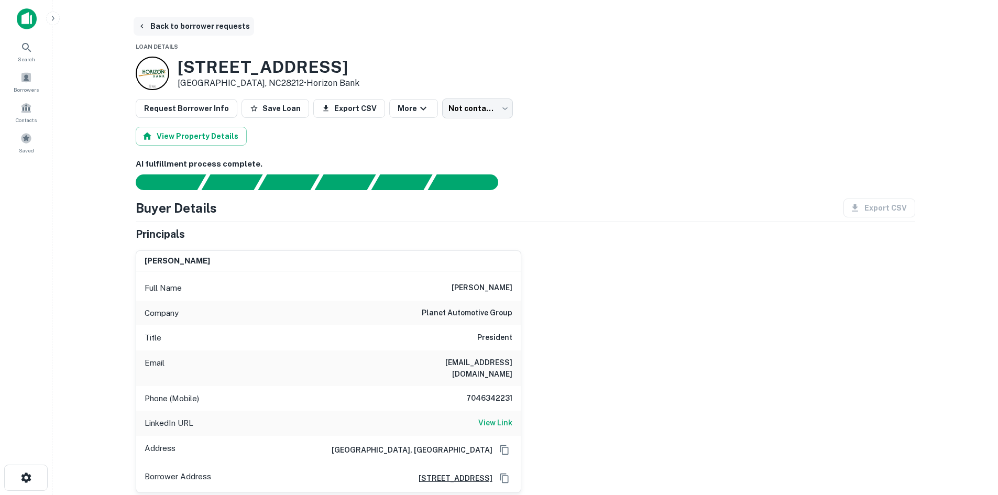
click at [170, 23] on button "Back to borrower requests" at bounding box center [194, 26] width 121 height 19
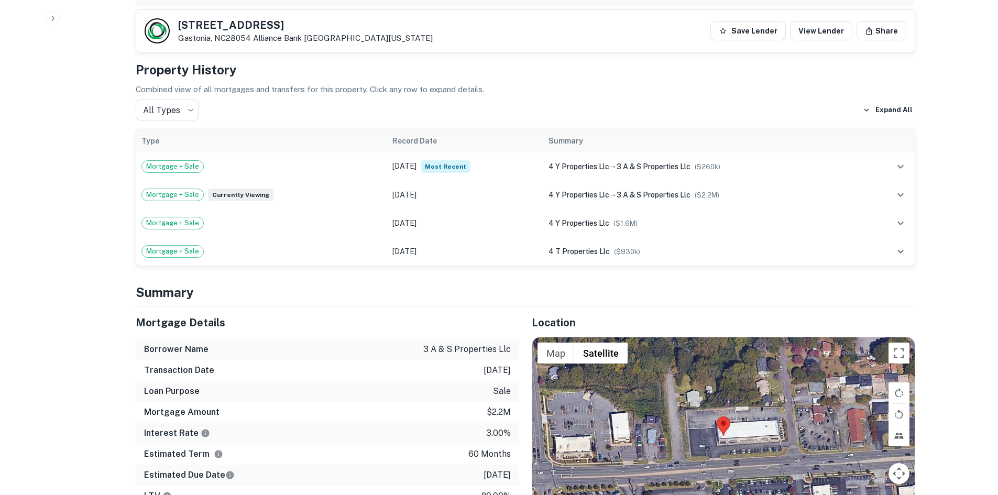
scroll to position [629, 0]
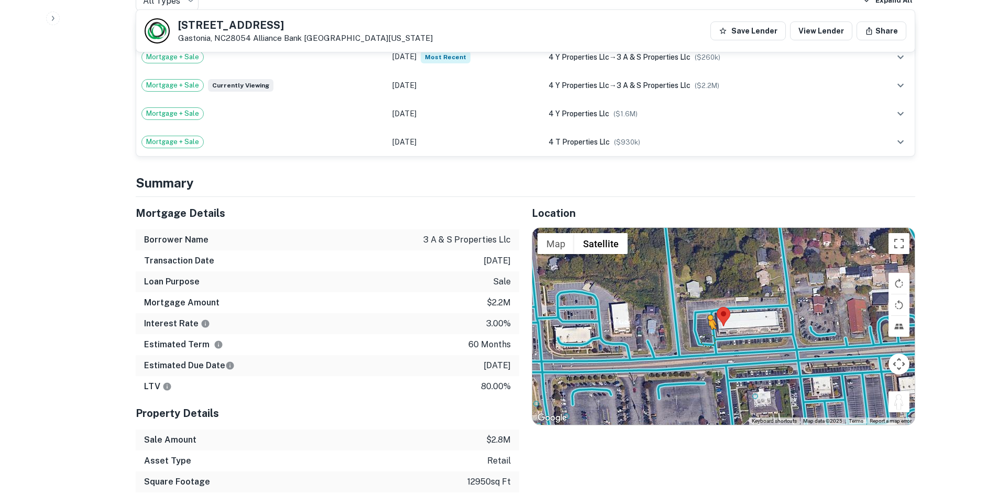
drag, startPoint x: 900, startPoint y: 403, endPoint x: 710, endPoint y: 337, distance: 200.7
click at [710, 337] on div "To activate drag with keyboard, press Alt + Enter. Once in keyboard drag state,…" at bounding box center [723, 326] width 383 height 197
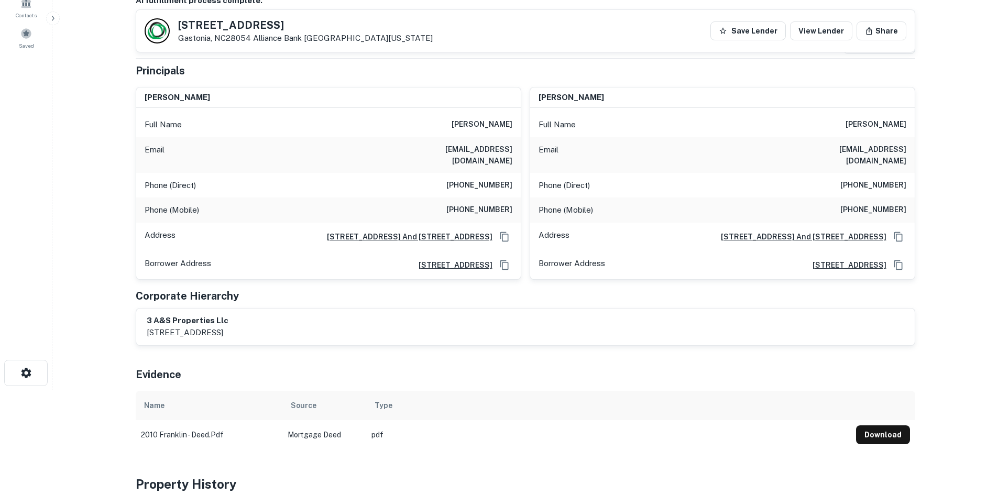
scroll to position [52, 0]
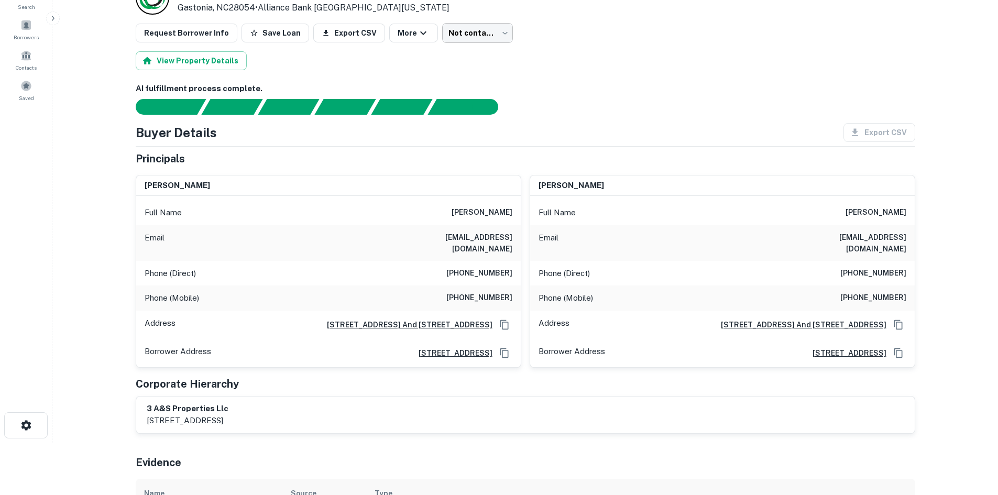
click at [469, 28] on body "Search Borrowers Contacts Saved Loan Details 2010 E FRANKLIN BLVD Gastonia, NC2…" at bounding box center [499, 195] width 998 height 495
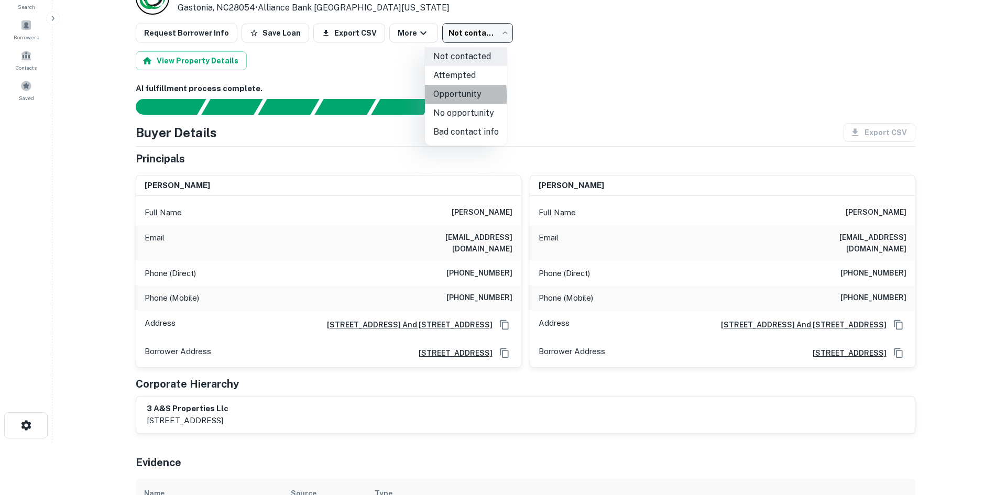
click at [454, 96] on li "Opportunity" at bounding box center [466, 94] width 82 height 19
type input "**********"
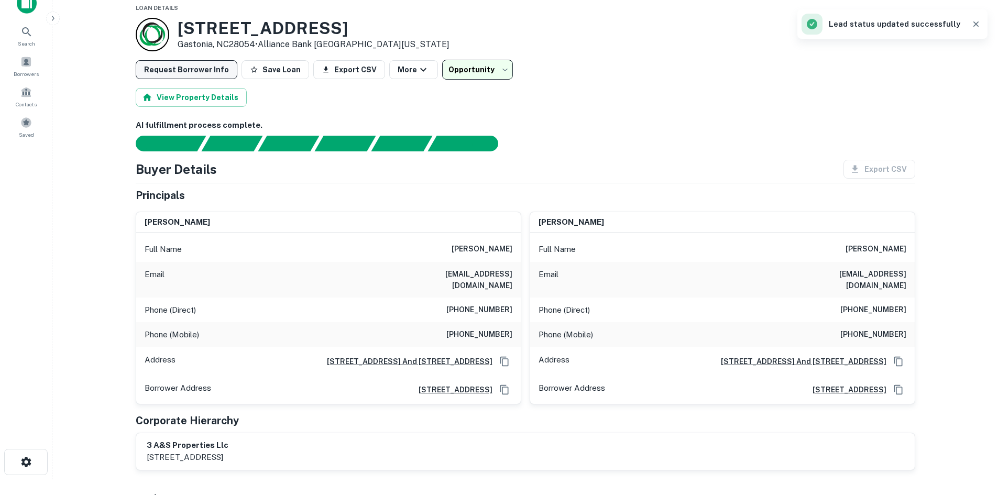
scroll to position [0, 0]
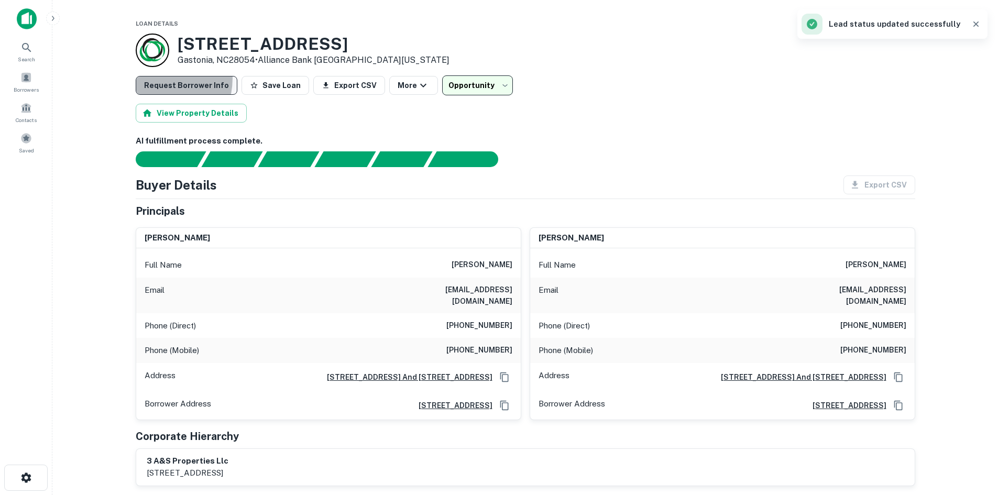
click at [144, 78] on button "Request Borrower Info" at bounding box center [187, 85] width 102 height 19
click at [30, 57] on span "Search" at bounding box center [26, 59] width 17 height 8
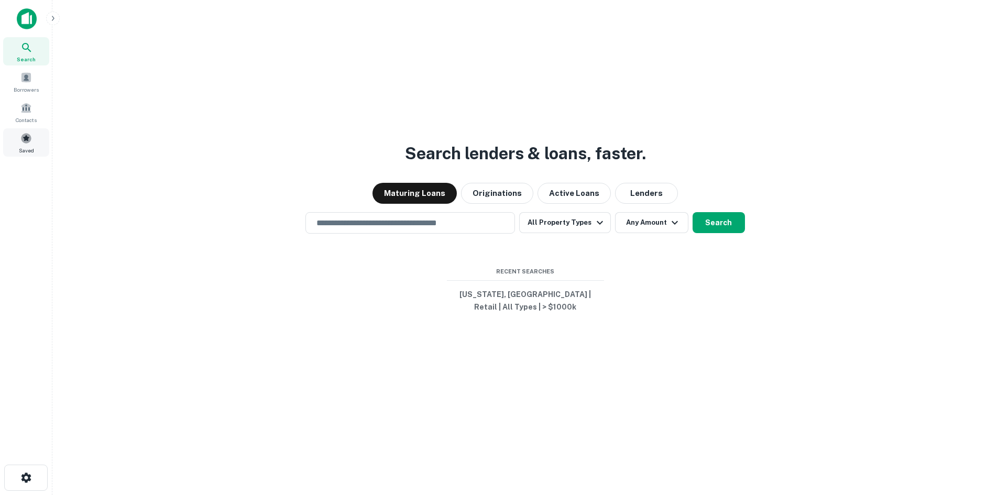
click at [36, 145] on div "Saved" at bounding box center [26, 142] width 46 height 28
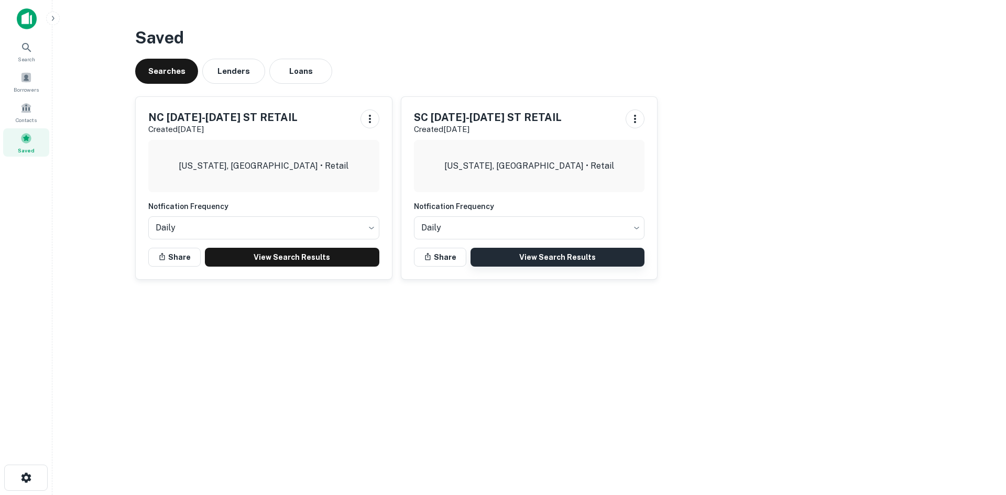
click at [487, 264] on link "View Search Results" at bounding box center [558, 257] width 175 height 19
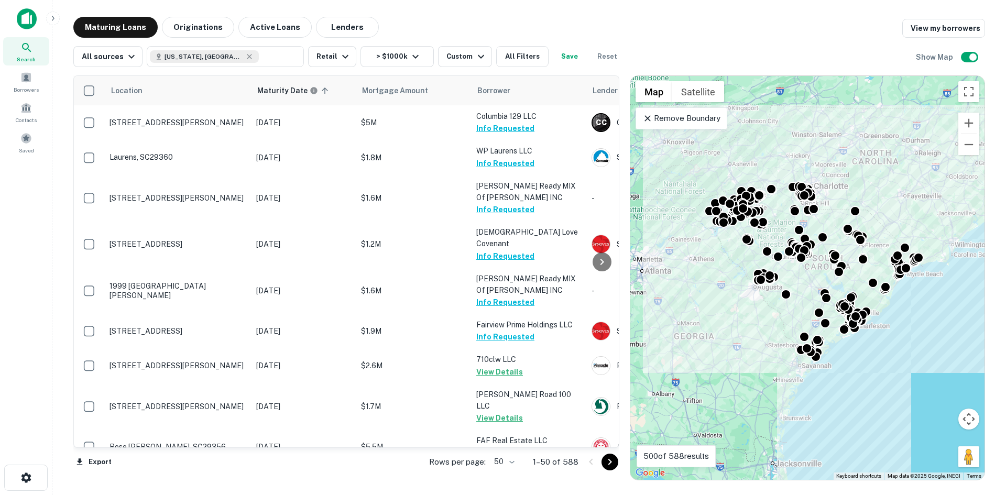
click at [503, 463] on body "Search Borrowers Contacts Saved Maturing Loans Originations Active Loans Lender…" at bounding box center [503, 247] width 1006 height 495
click at [507, 470] on li "100" at bounding box center [505, 473] width 30 height 19
click at [612, 460] on icon "Go to next page" at bounding box center [610, 462] width 13 height 13
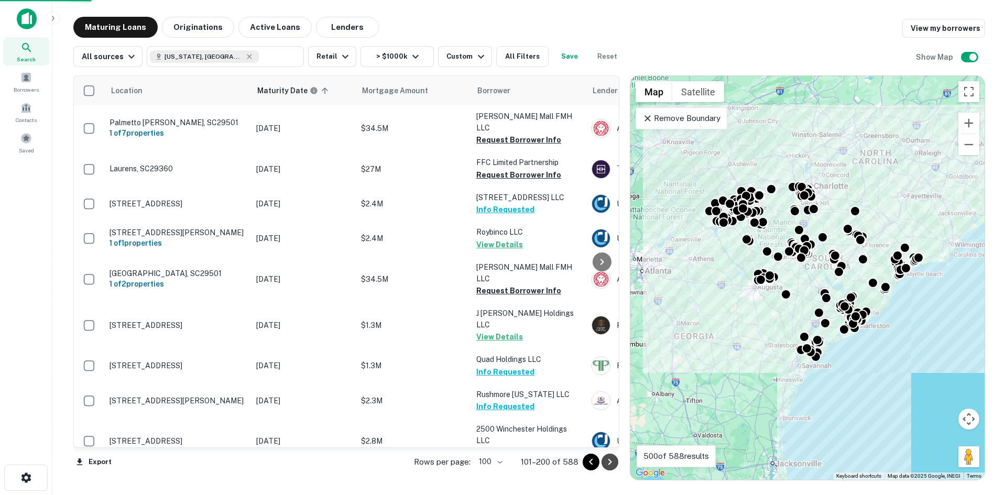
click at [606, 461] on icon "Go to next page" at bounding box center [610, 462] width 13 height 13
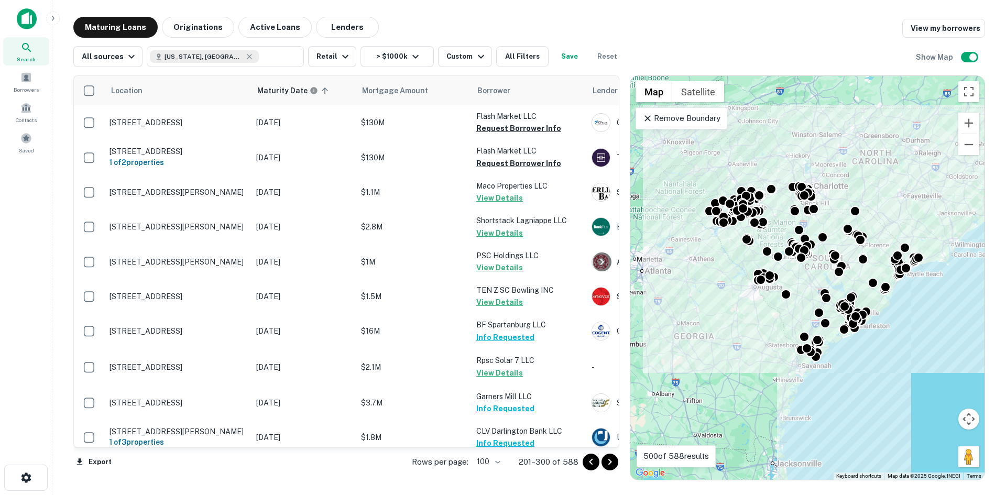
click at [606, 461] on icon "Go to next page" at bounding box center [610, 462] width 13 height 13
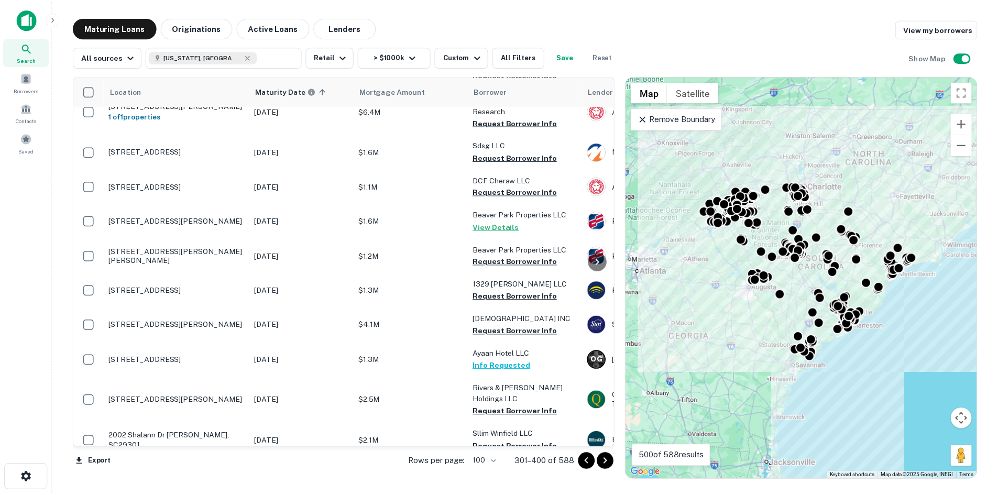
scroll to position [314, 0]
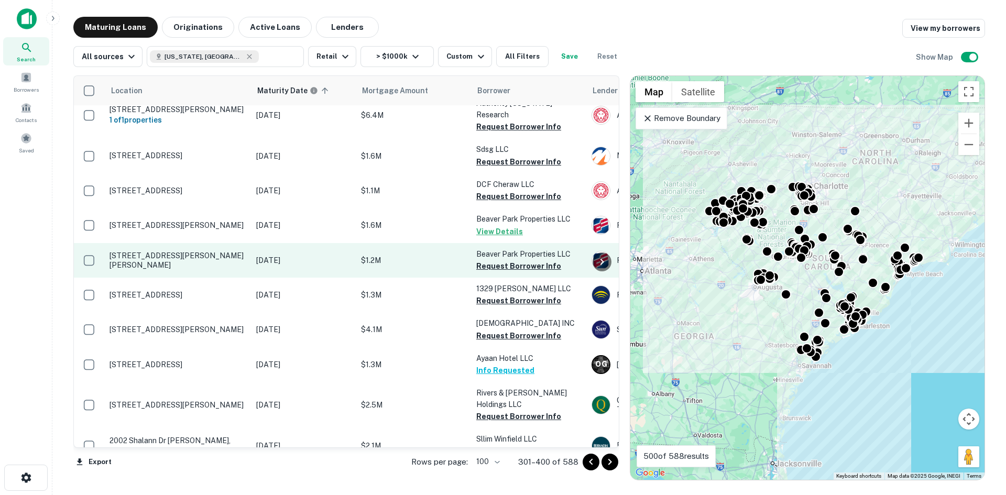
click at [175, 251] on p "[STREET_ADDRESS][PERSON_NAME][PERSON_NAME]" at bounding box center [178, 260] width 136 height 19
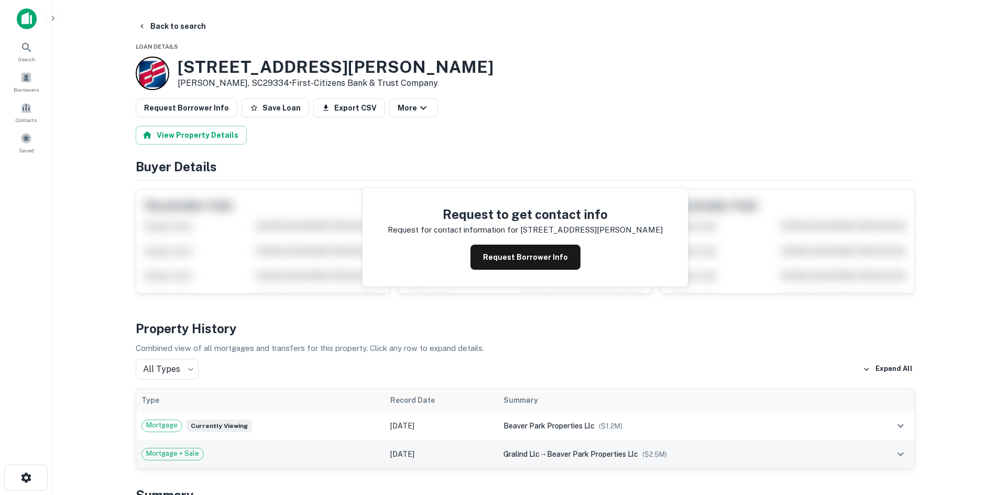
scroll to position [314, 0]
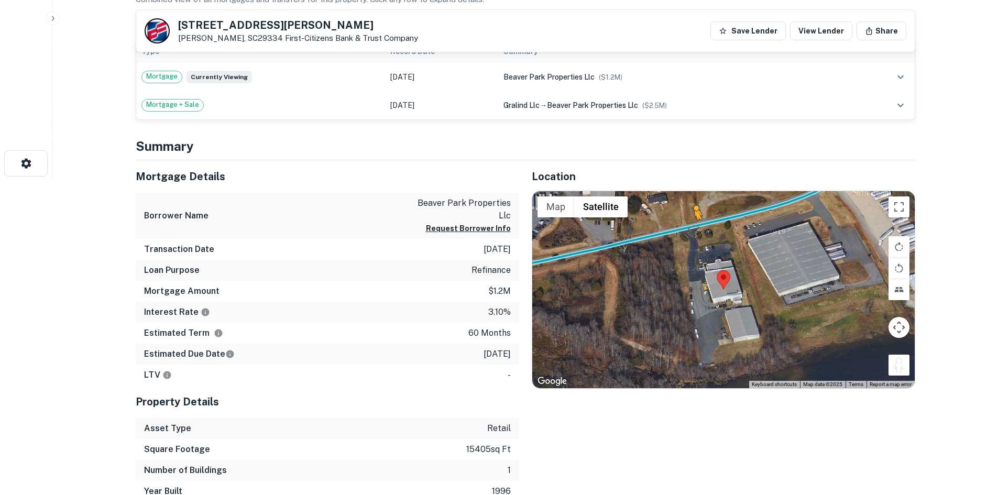
drag, startPoint x: 904, startPoint y: 362, endPoint x: 691, endPoint y: 229, distance: 251.4
click at [691, 229] on div "To activate drag with keyboard, press Alt + Enter. Once in keyboard drag state,…" at bounding box center [723, 289] width 383 height 197
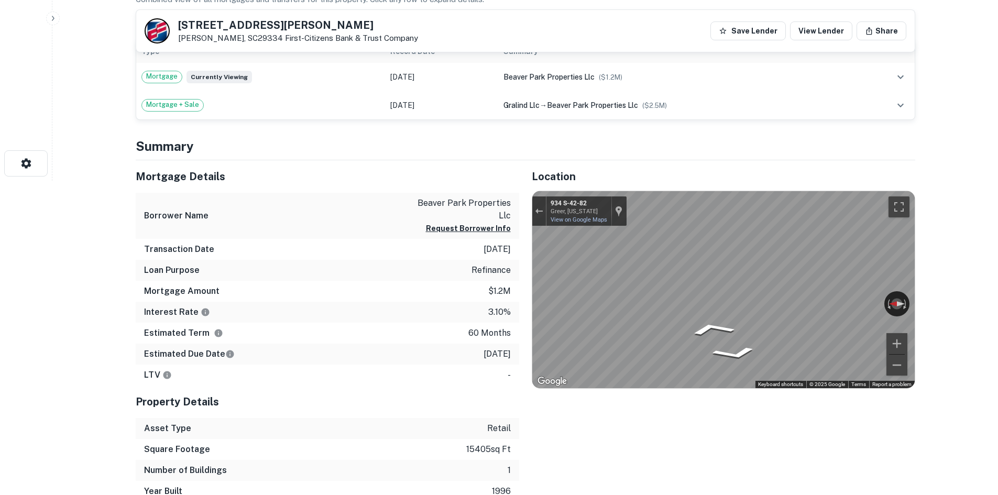
click at [520, 266] on div "Location ← Move left → Move right ↑ Move up ↓ Move down + Zoom in - Zoom out Ho…" at bounding box center [717, 331] width 396 height 342
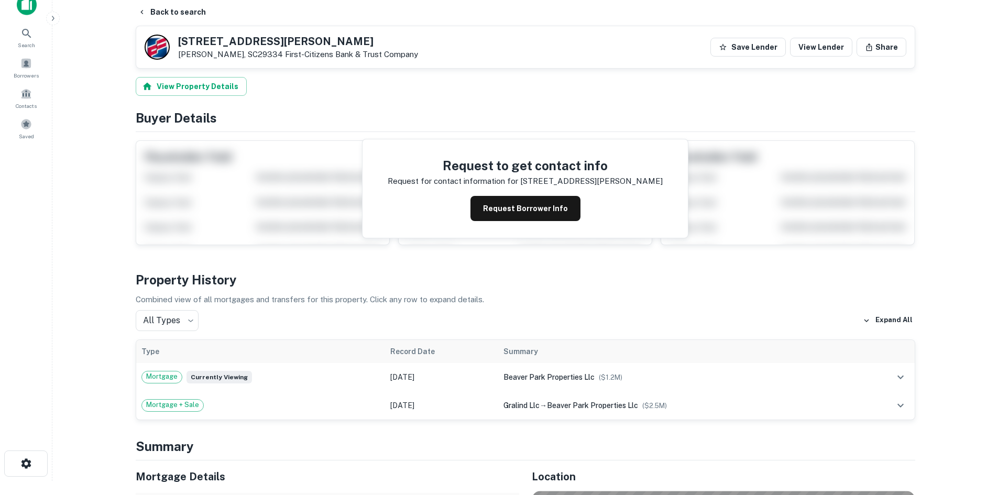
scroll to position [0, 0]
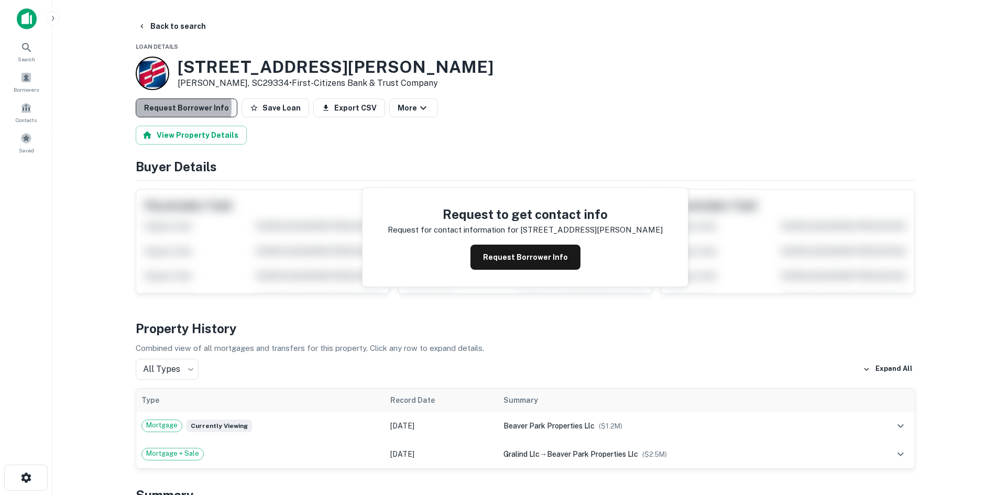
click at [152, 107] on button "Request Borrower Info" at bounding box center [187, 108] width 102 height 19
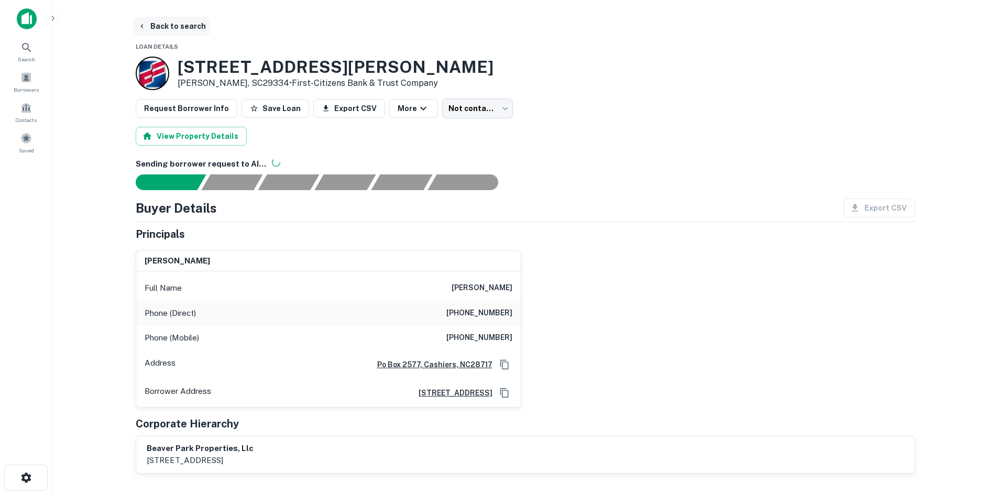
click at [193, 31] on button "Back to search" at bounding box center [172, 26] width 77 height 19
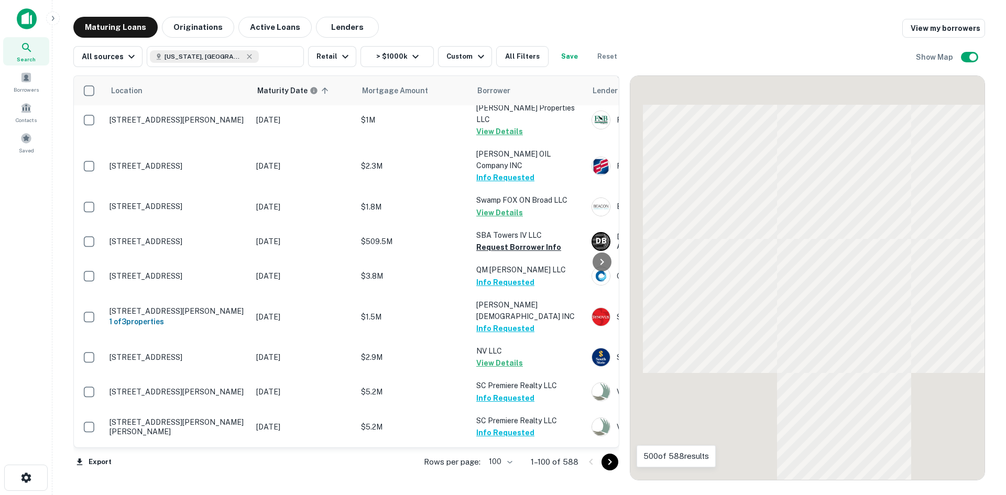
scroll to position [839, 0]
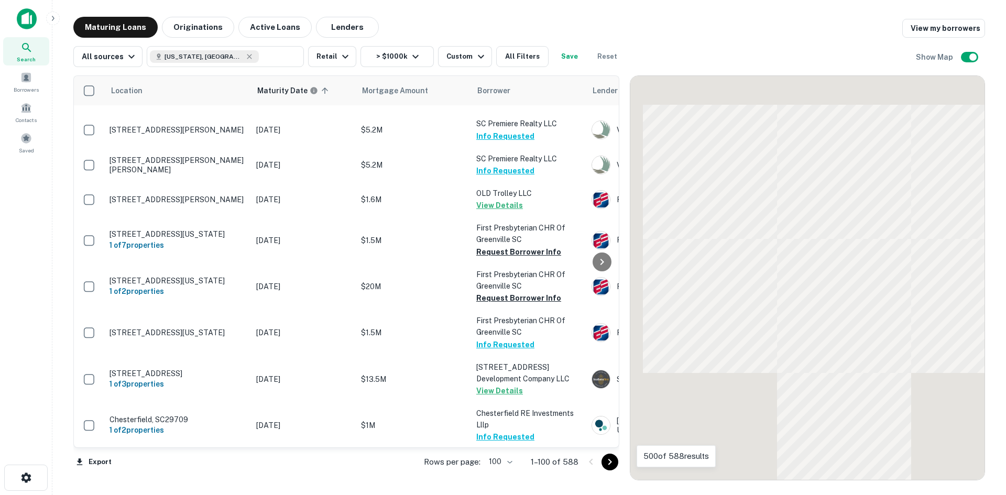
click at [607, 461] on icon "Go to next page" at bounding box center [610, 462] width 13 height 13
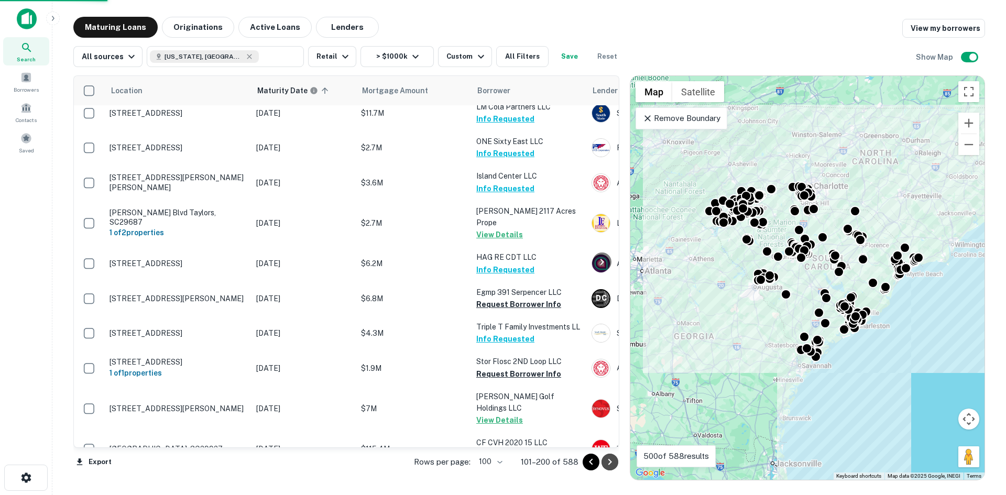
click at [607, 461] on icon "Go to next page" at bounding box center [610, 462] width 13 height 13
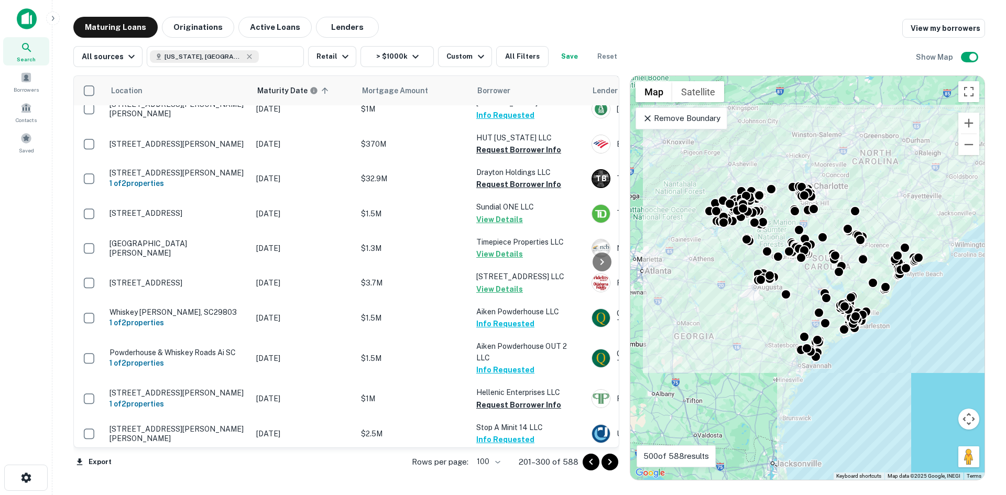
click at [607, 461] on icon "Go to next page" at bounding box center [610, 462] width 13 height 13
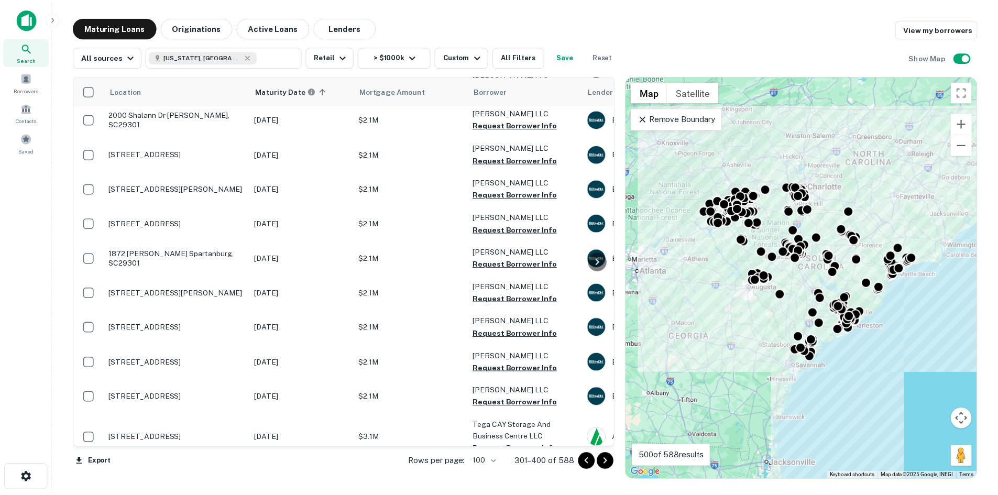
scroll to position [1834, 0]
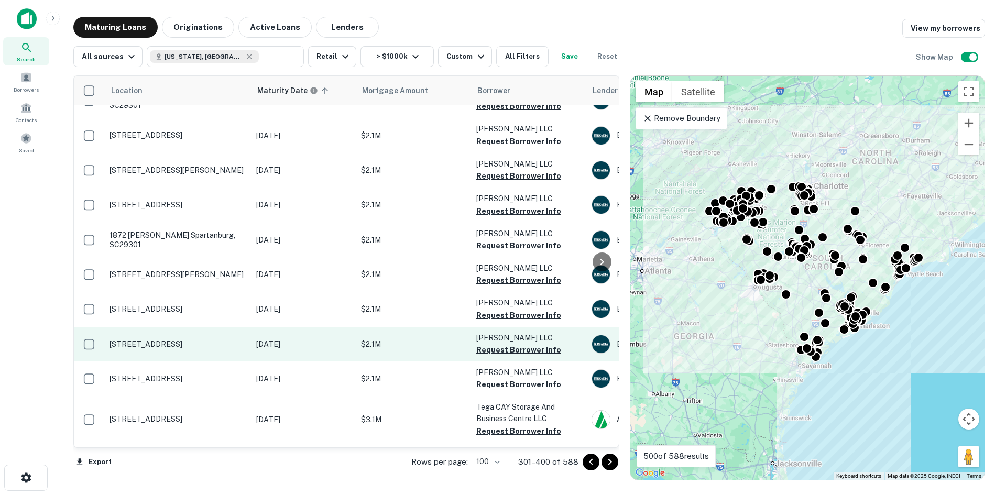
click at [181, 340] on p "510 Lavendula St Spartanburg, SC29301" at bounding box center [178, 344] width 136 height 9
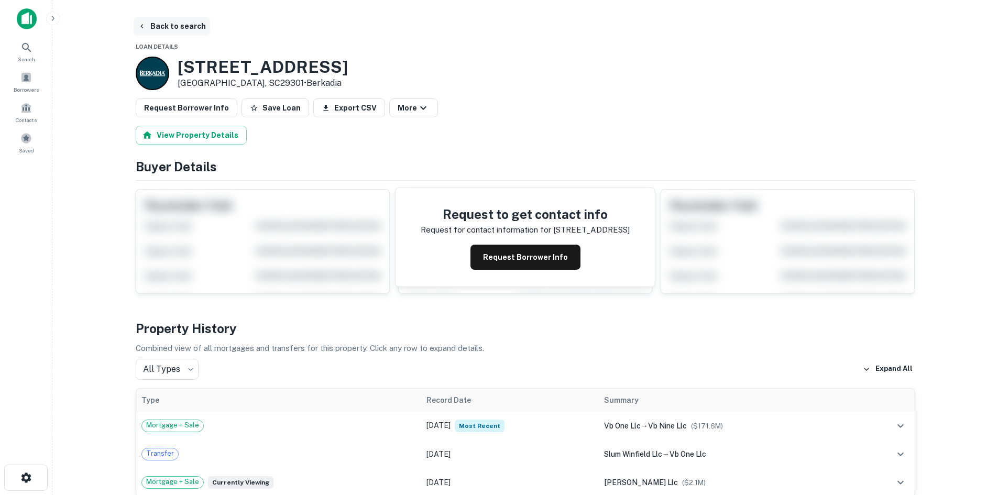
click at [178, 20] on button "Back to search" at bounding box center [172, 26] width 77 height 19
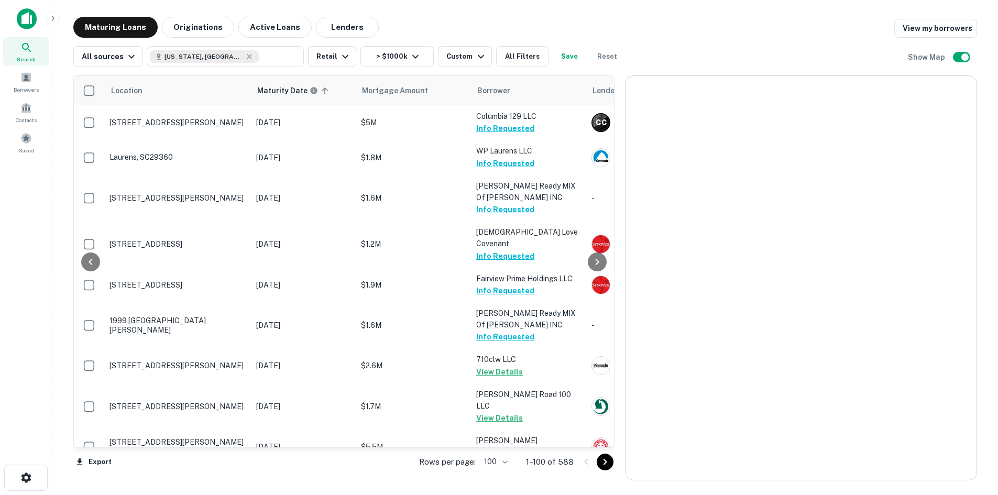
click at [612, 467] on icon "Go to next page" at bounding box center [605, 462] width 13 height 13
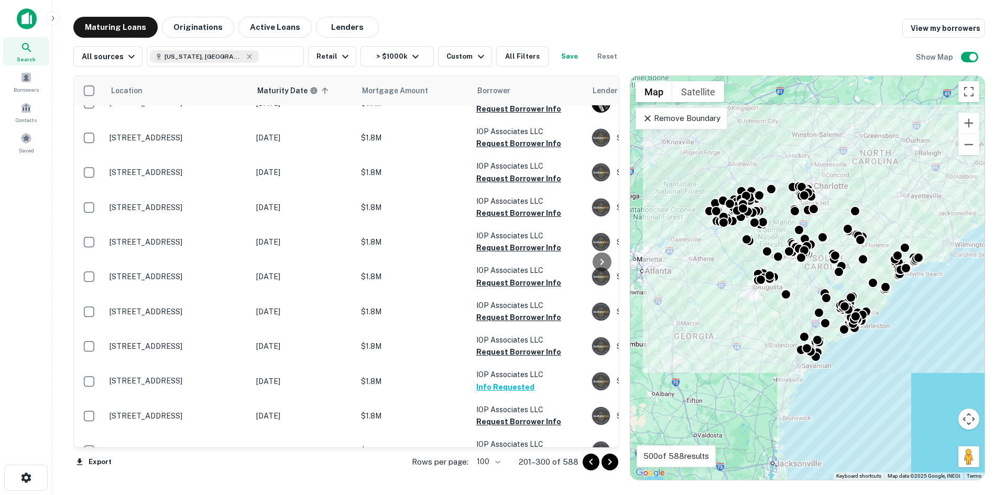
scroll to position [3236, 0]
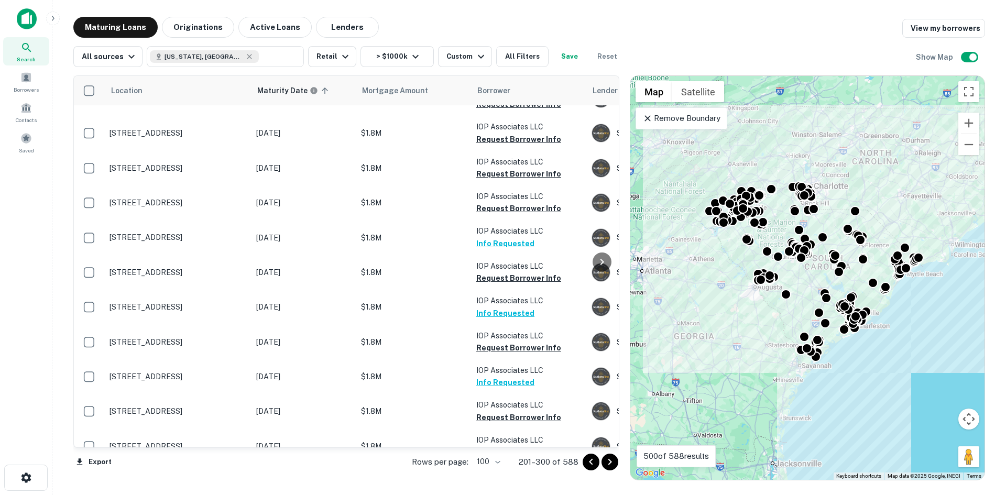
click at [614, 462] on icon "Go to next page" at bounding box center [610, 462] width 13 height 13
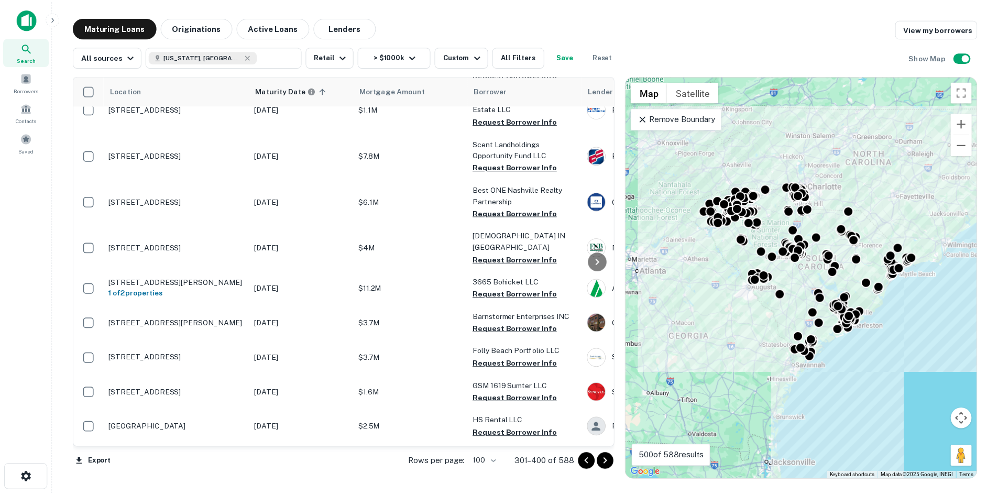
scroll to position [2911, 0]
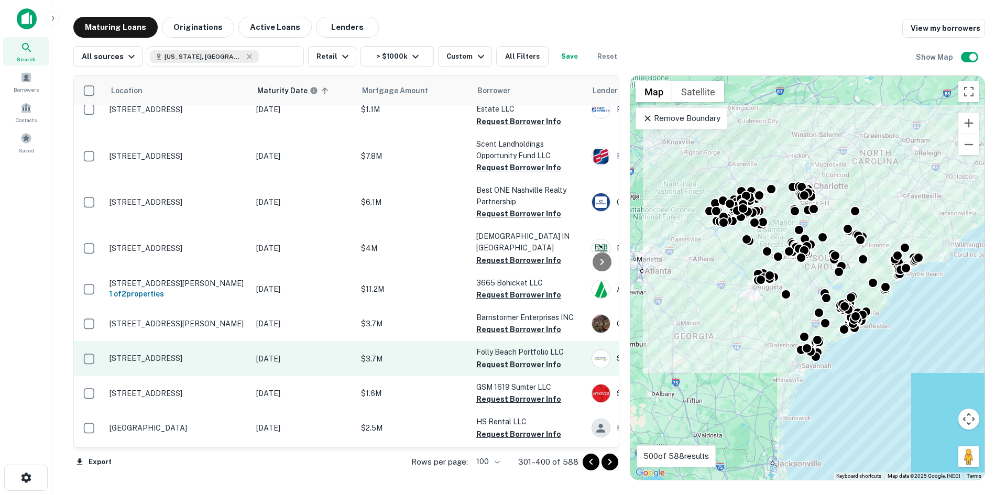
click at [182, 354] on p "115 E Arctic Avenue Ave Folly Beach, SC29439" at bounding box center [178, 358] width 136 height 9
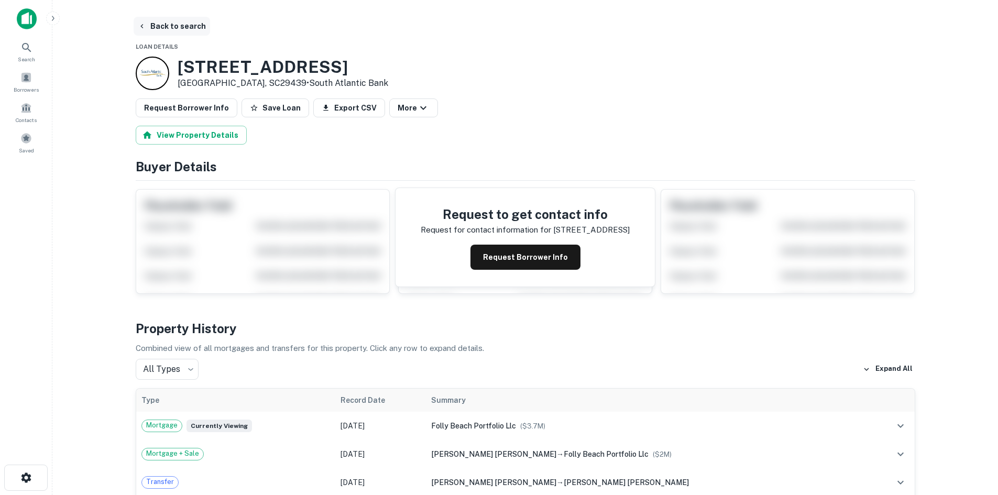
click at [170, 31] on button "Back to search" at bounding box center [172, 26] width 77 height 19
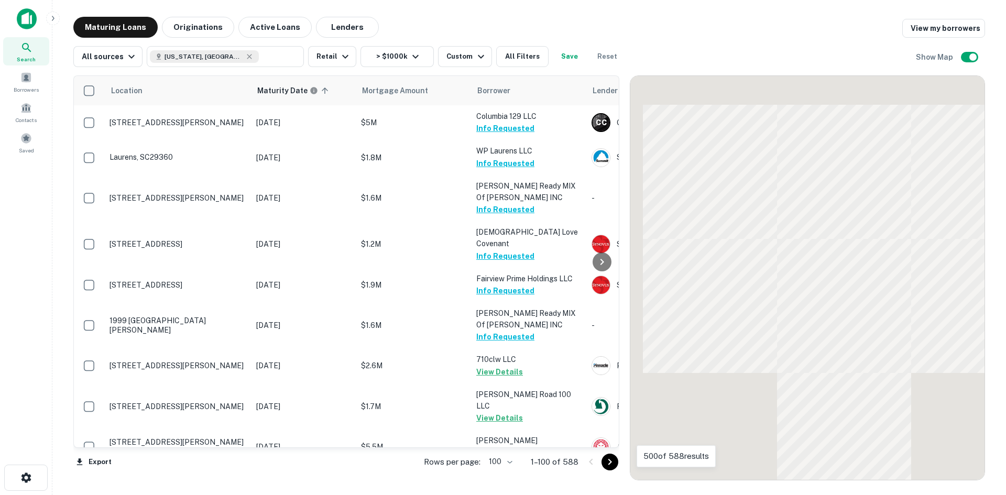
scroll to position [2391, 0]
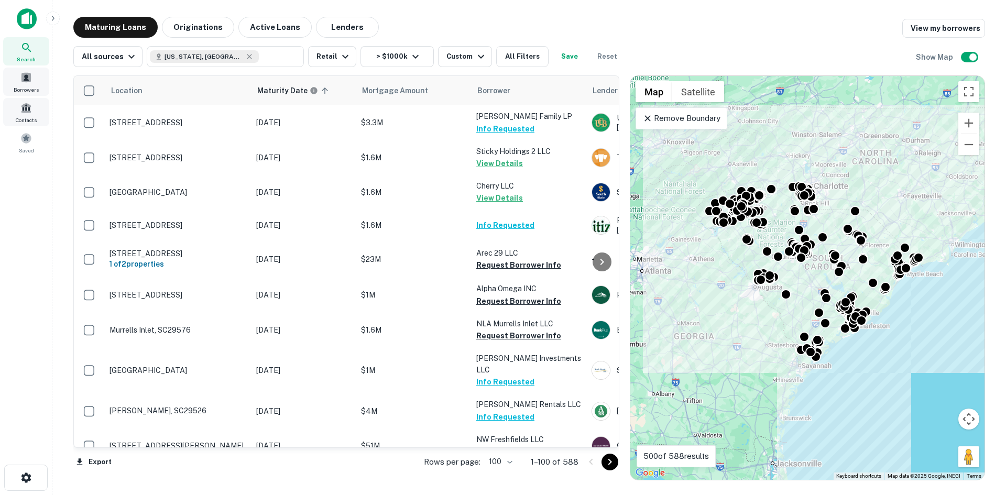
drag, startPoint x: 21, startPoint y: 88, endPoint x: 22, endPoint y: 99, distance: 11.0
click at [21, 88] on span "Borrowers" at bounding box center [26, 89] width 25 height 8
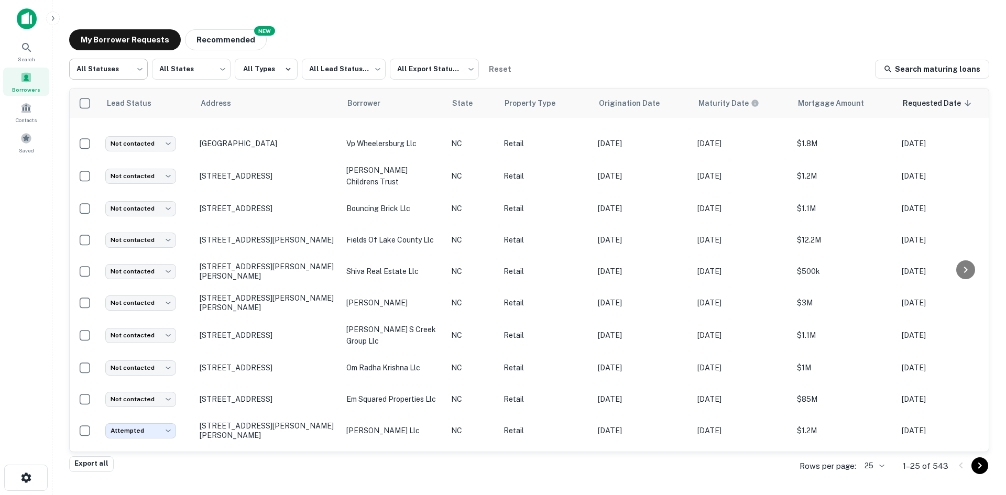
click at [121, 76] on body "Search Borrowers Contacts Saved My Borrower Requests NEW Recommended All Status…" at bounding box center [503, 247] width 1006 height 495
click at [121, 127] on li "Fulfilled" at bounding box center [108, 134] width 79 height 19
type input "*********"
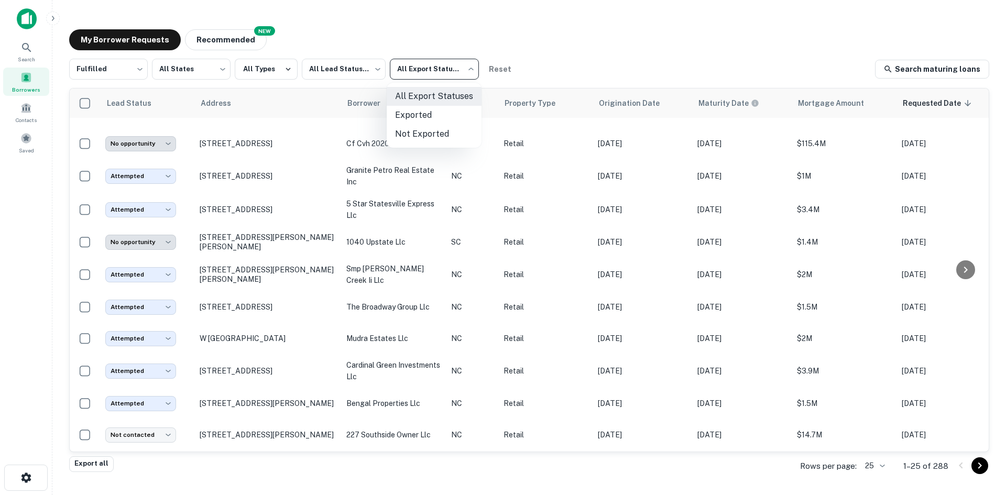
click at [424, 75] on body "Search Borrowers Contacts Saved My Borrower Requests NEW Recommended Fulfilled …" at bounding box center [503, 247] width 1006 height 495
click at [342, 64] on div at bounding box center [503, 247] width 1006 height 495
click at [342, 69] on body "Search Borrowers Contacts Saved My Borrower Requests NEW Recommended Fulfilled …" at bounding box center [503, 247] width 1006 height 495
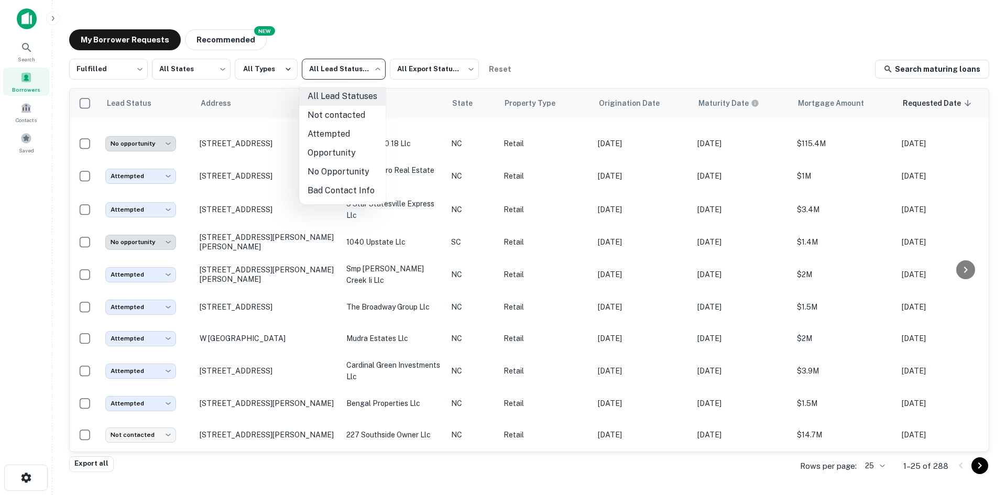
click at [343, 119] on li "Not contacted" at bounding box center [342, 115] width 86 height 19
type input "****"
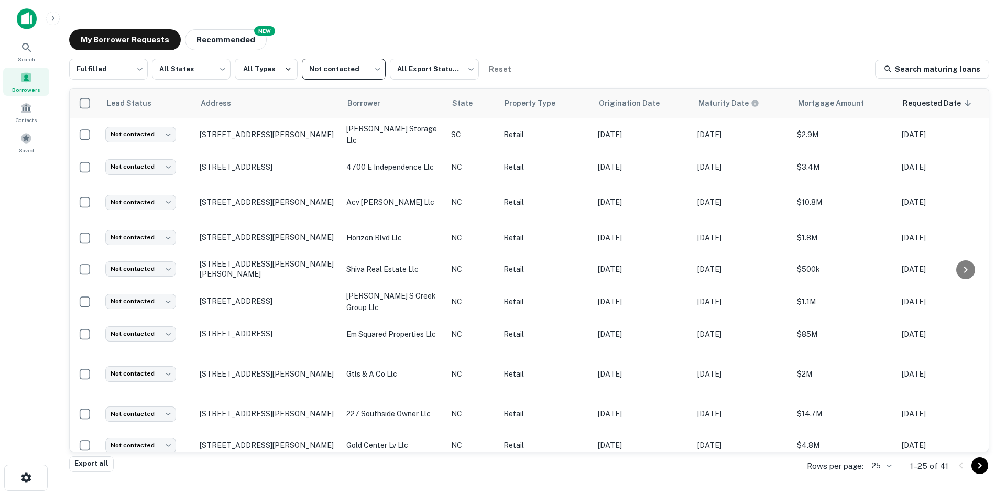
click at [889, 469] on body "Search Borrowers Contacts Saved My Borrower Requests NEW Recommended Fulfilled …" at bounding box center [503, 247] width 1006 height 495
click at [876, 442] on li "250" at bounding box center [883, 435] width 36 height 19
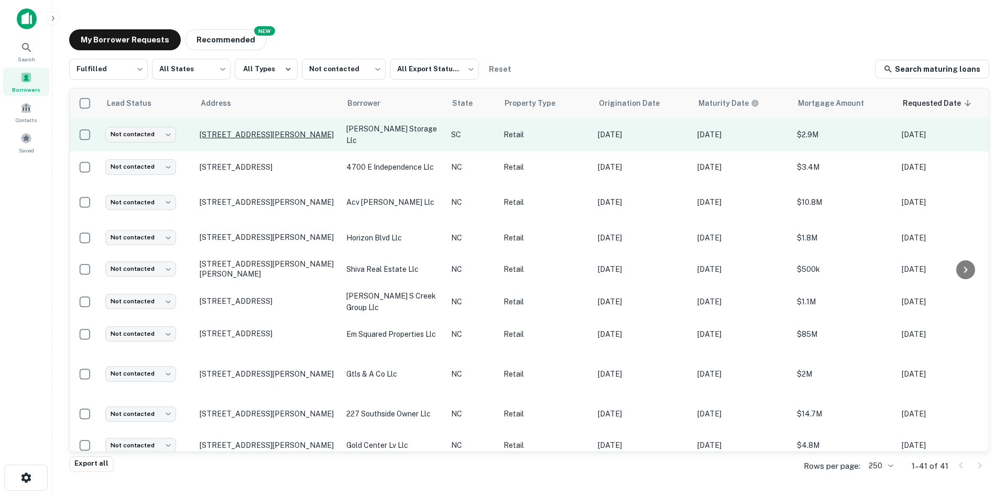
click at [270, 137] on p "[STREET_ADDRESS][PERSON_NAME]" at bounding box center [268, 134] width 136 height 9
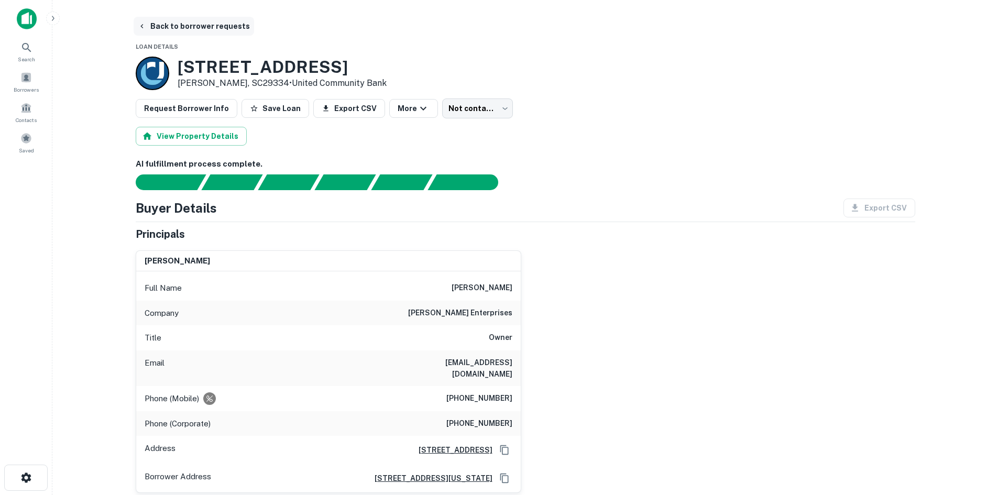
click at [208, 30] on button "Back to borrower requests" at bounding box center [194, 26] width 121 height 19
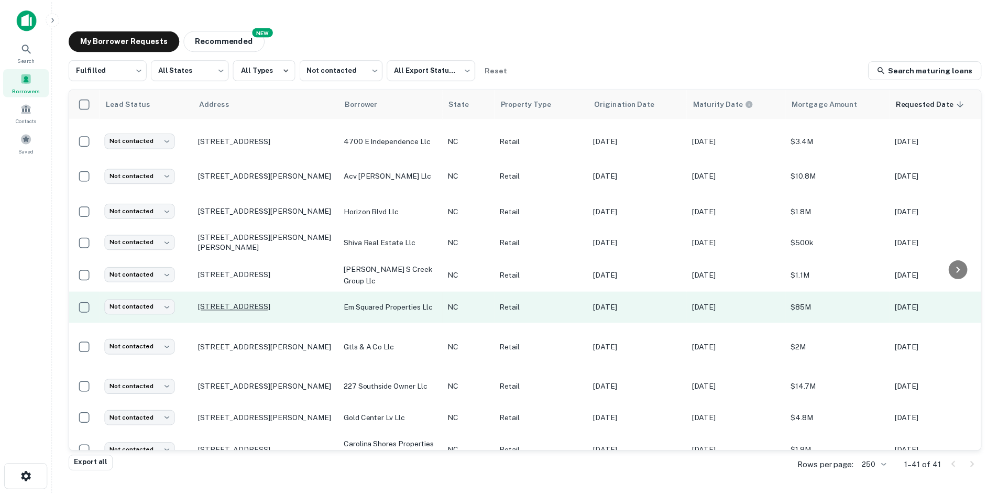
scroll to position [52, 0]
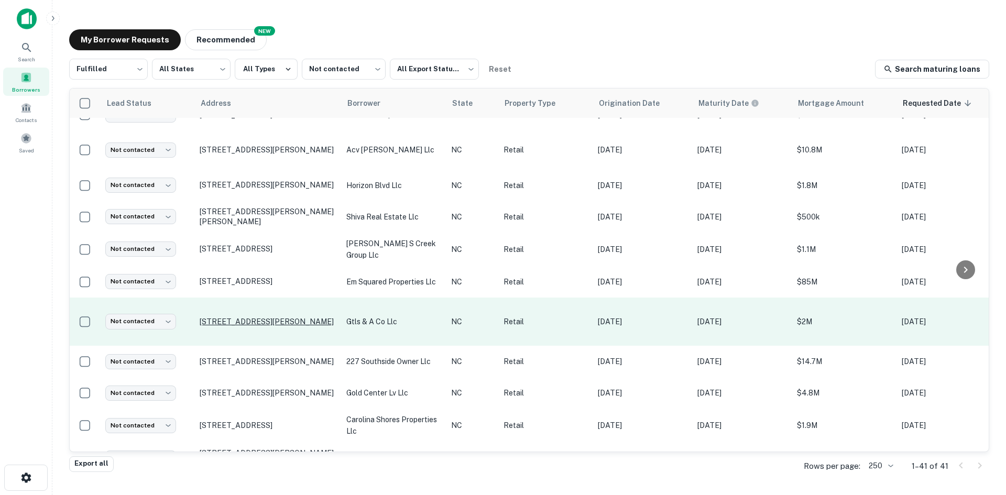
click at [225, 317] on p "[STREET_ADDRESS][PERSON_NAME]" at bounding box center [268, 321] width 136 height 9
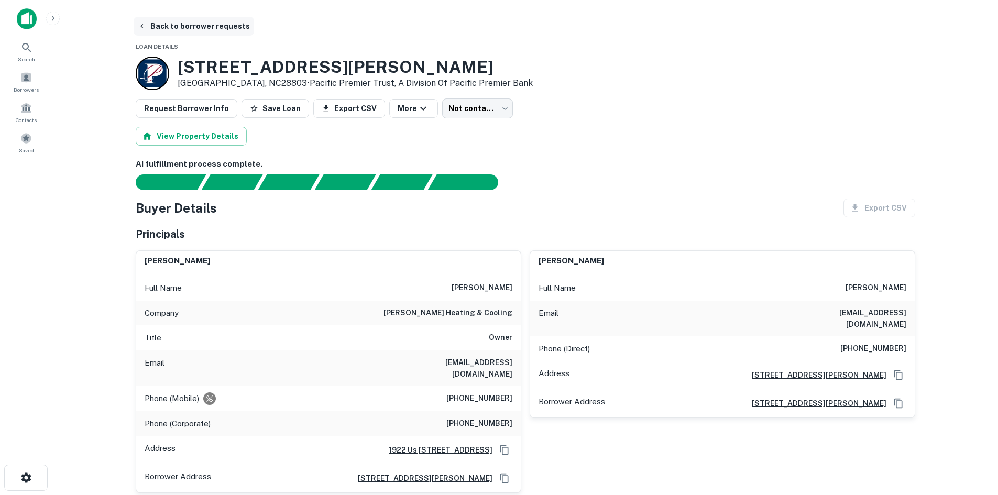
click at [196, 32] on button "Back to borrower requests" at bounding box center [194, 26] width 121 height 19
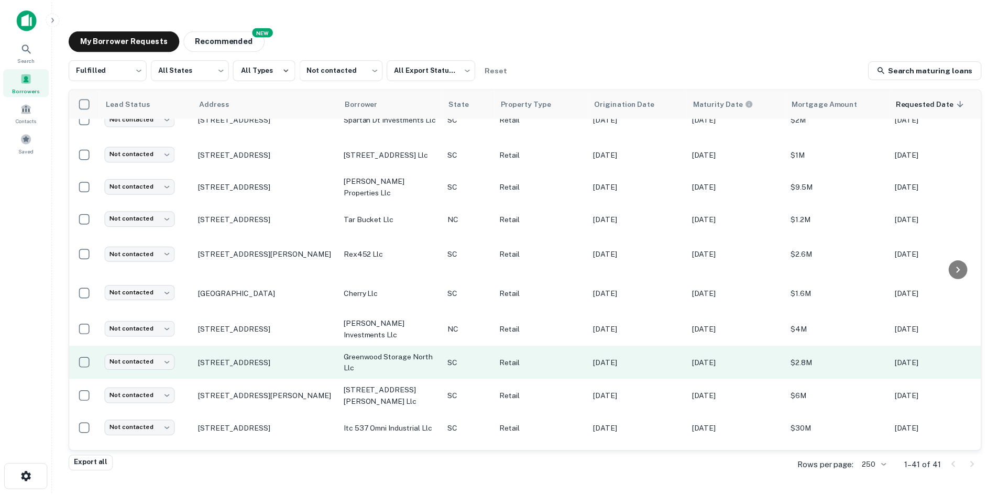
scroll to position [524, 0]
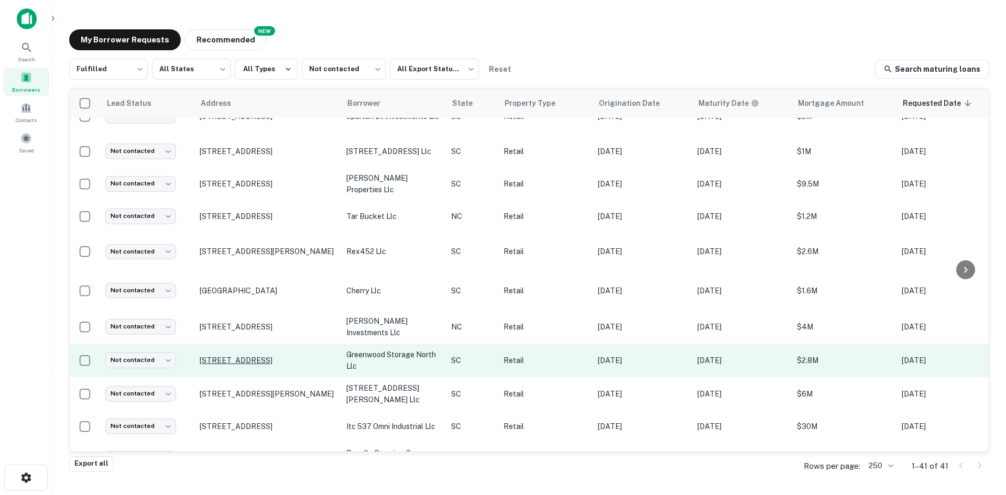
click at [295, 356] on p "[STREET_ADDRESS]" at bounding box center [268, 360] width 136 height 9
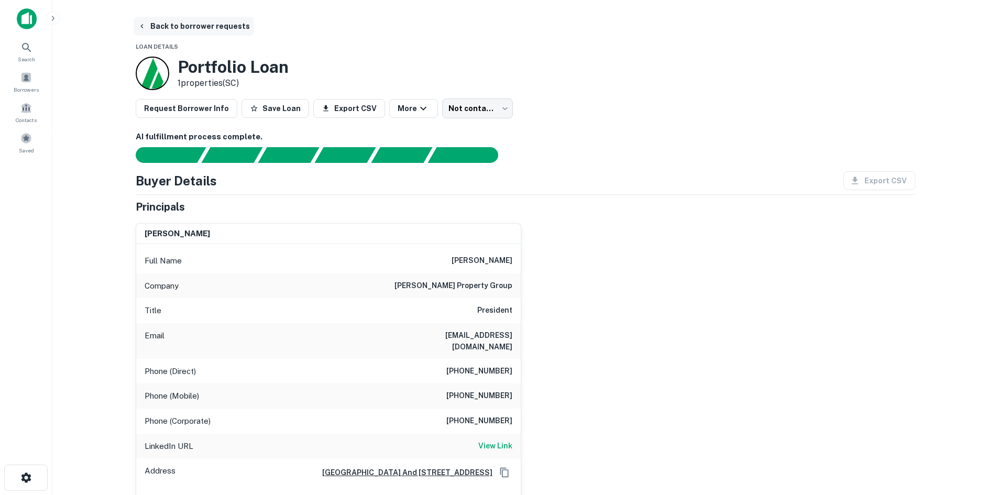
click at [210, 34] on button "Back to borrower requests" at bounding box center [194, 26] width 121 height 19
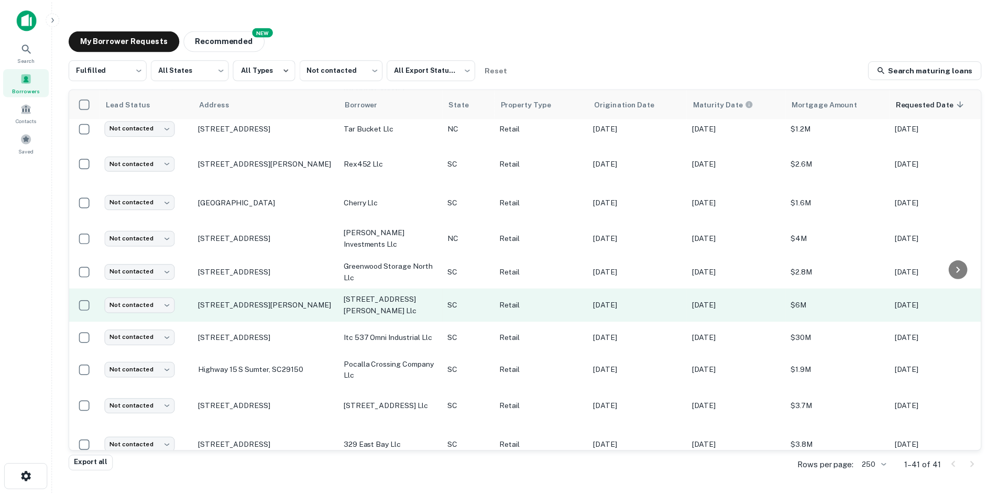
scroll to position [670, 0]
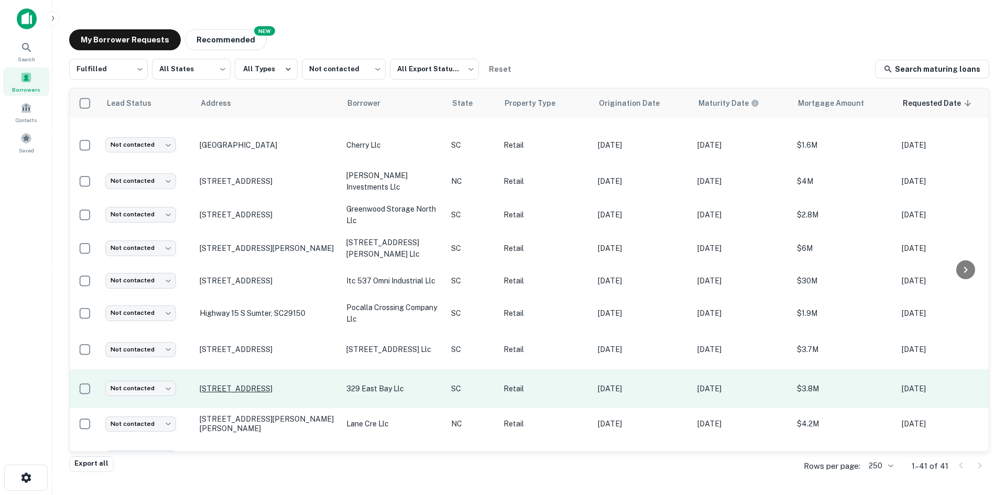
click at [268, 384] on p "38 Alexander St Charleston, SC29401" at bounding box center [268, 388] width 136 height 9
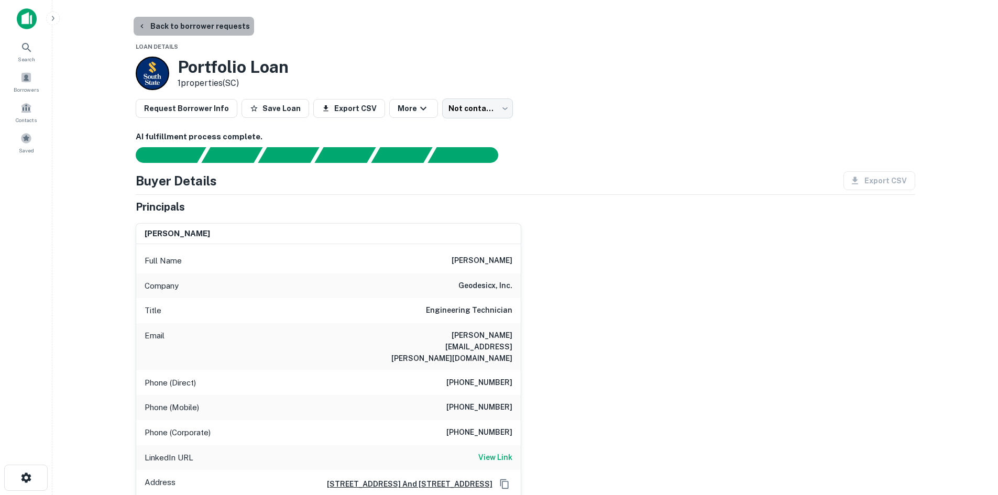
click at [227, 31] on button "Back to borrower requests" at bounding box center [194, 26] width 121 height 19
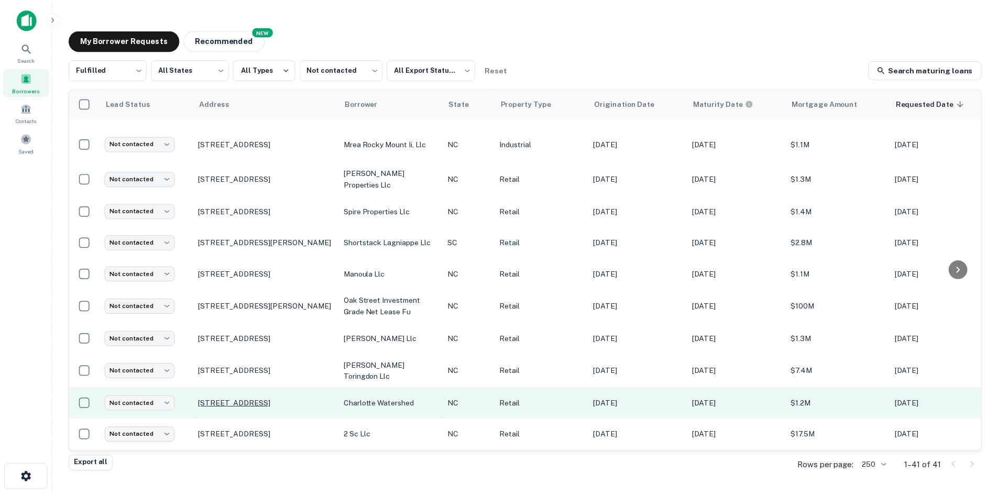
scroll to position [1044, 0]
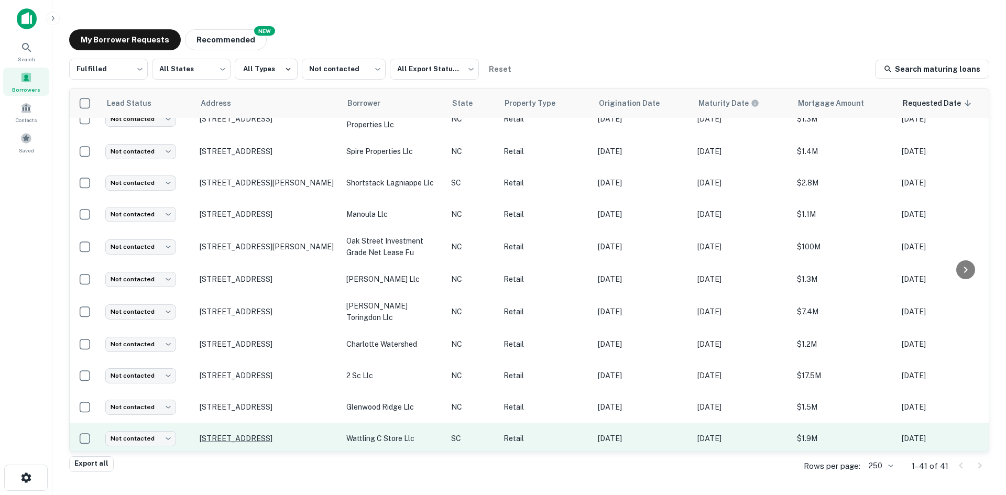
click at [278, 434] on p "209 Wattling Rd West Columbia, SC29170" at bounding box center [268, 438] width 136 height 9
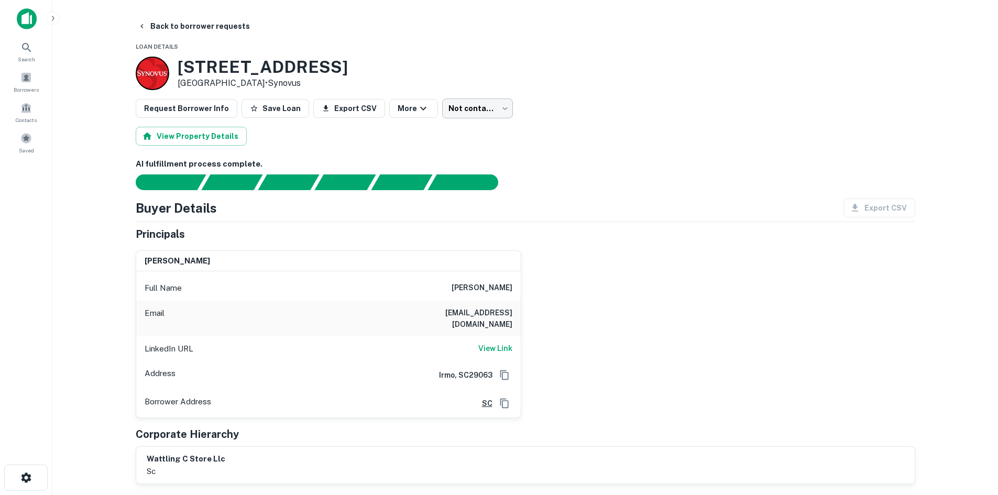
click at [448, 118] on body "Search Borrowers Contacts Saved Back to borrower requests Loan Details 209 Watt…" at bounding box center [499, 247] width 998 height 495
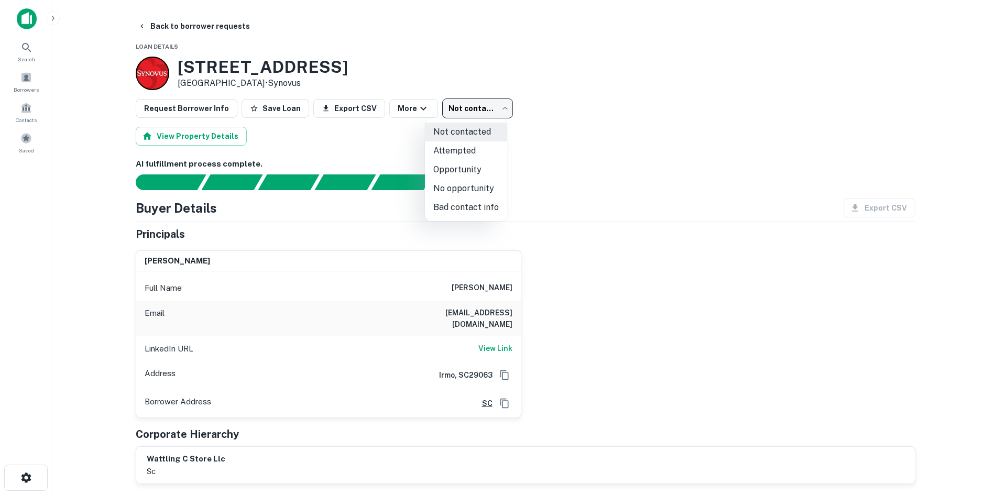
click at [459, 157] on li "Attempted" at bounding box center [466, 151] width 82 height 19
click at [473, 116] on body "Search Borrowers Contacts Saved Back to borrower requests Loan Details 209 Watt…" at bounding box center [503, 247] width 1006 height 495
click at [468, 167] on li "Opportunity" at bounding box center [466, 169] width 82 height 19
type input "**********"
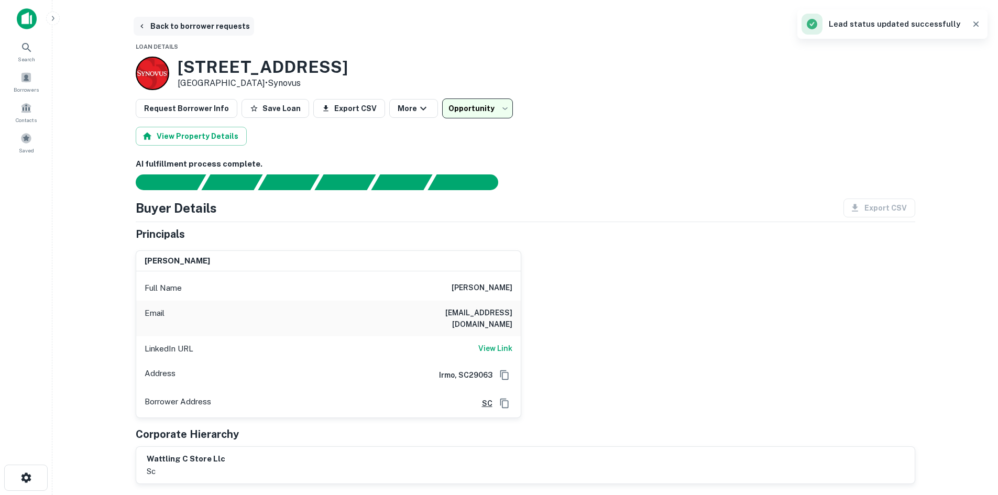
click at [183, 28] on button "Back to borrower requests" at bounding box center [194, 26] width 121 height 19
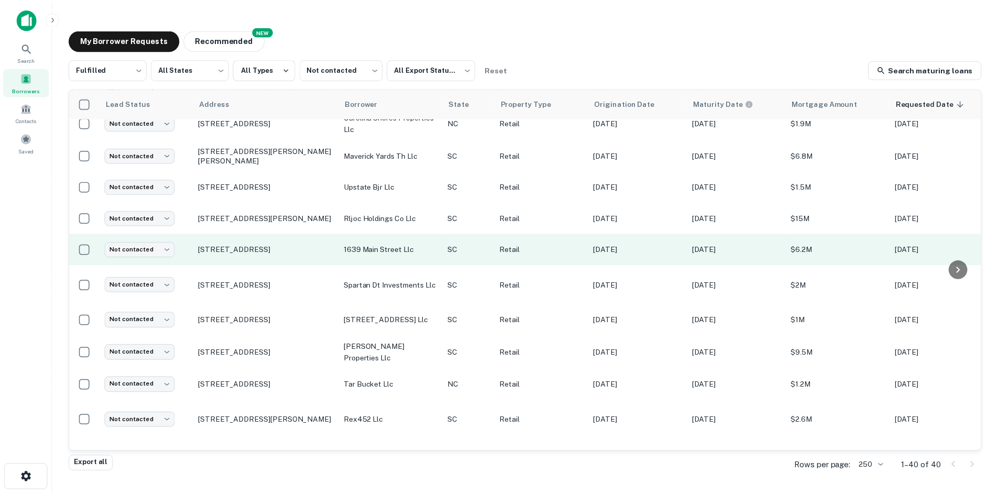
scroll to position [565, 0]
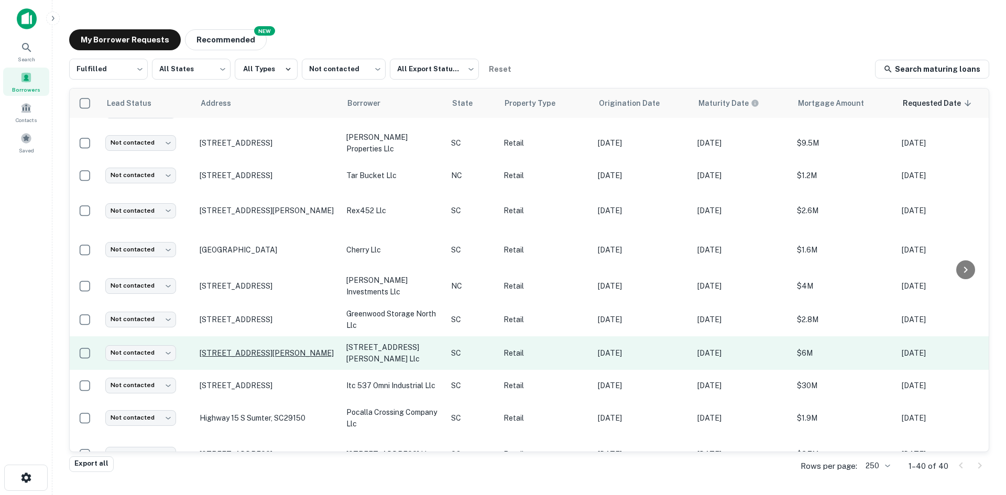
click at [253, 349] on p "51 George St Charleston, SC29401" at bounding box center [268, 353] width 136 height 9
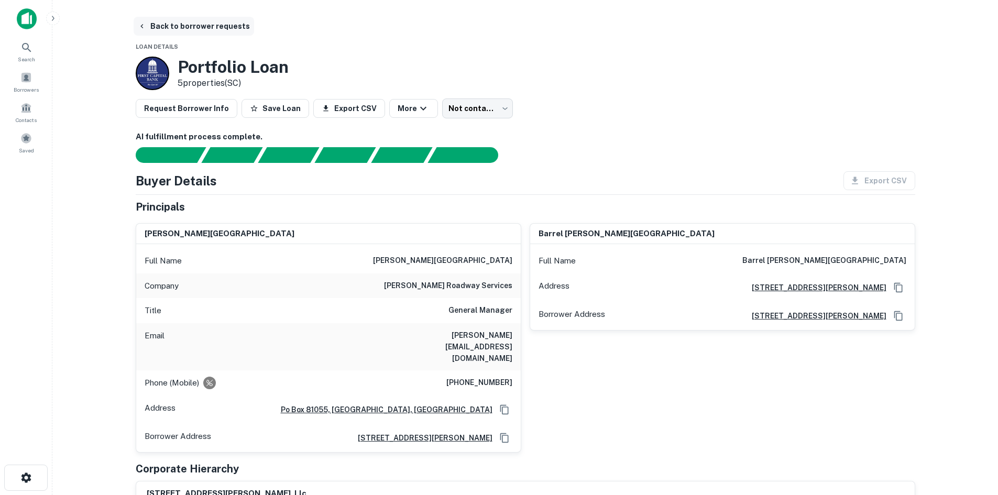
click at [208, 30] on button "Back to borrower requests" at bounding box center [194, 26] width 121 height 19
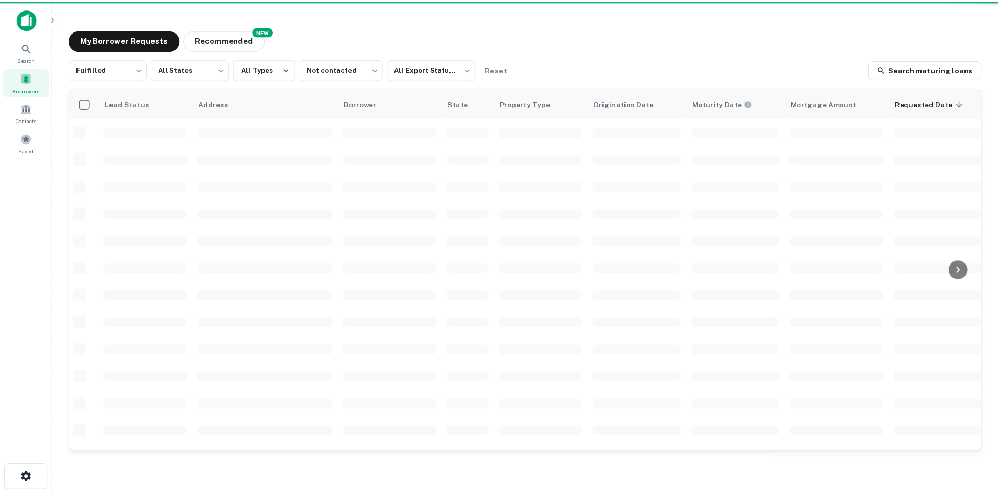
scroll to position [355, 0]
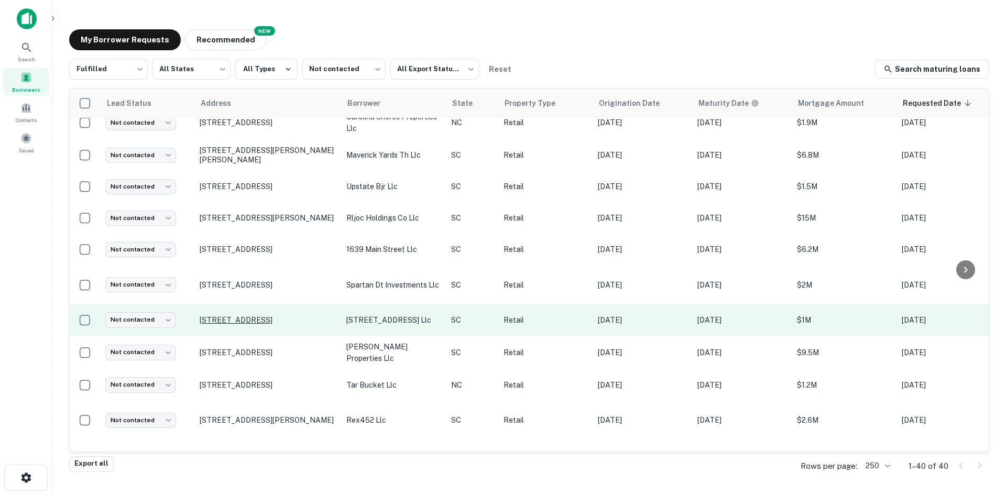
click at [241, 316] on p "4476 Leeds Pl W North Charleston, SC29405" at bounding box center [268, 320] width 136 height 9
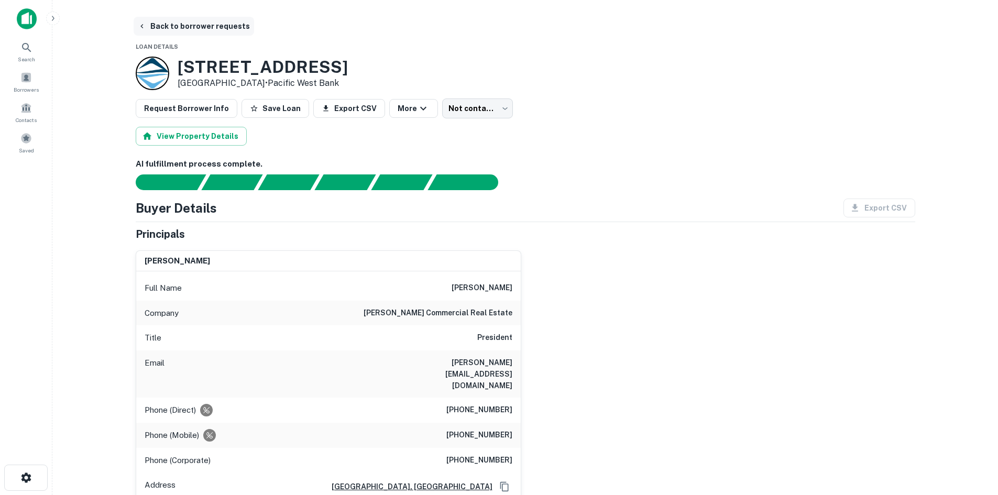
click at [187, 30] on button "Back to borrower requests" at bounding box center [194, 26] width 121 height 19
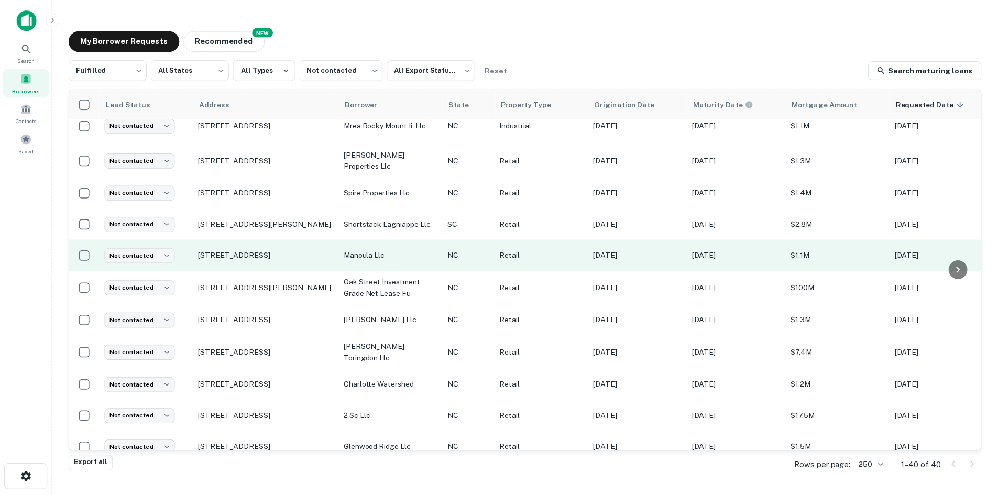
scroll to position [1013, 0]
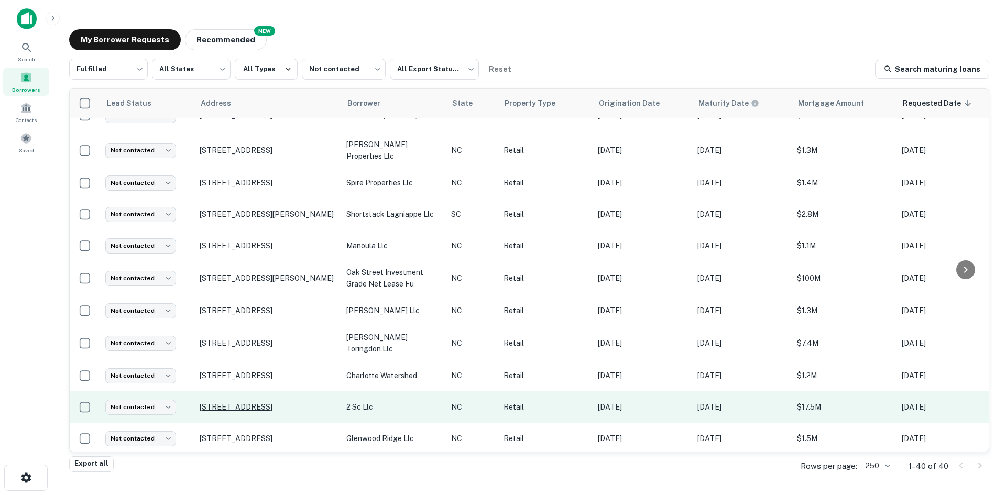
click at [235, 403] on p "1916 Ayrsley Town Blvd Charlotte, NC28273" at bounding box center [268, 407] width 136 height 9
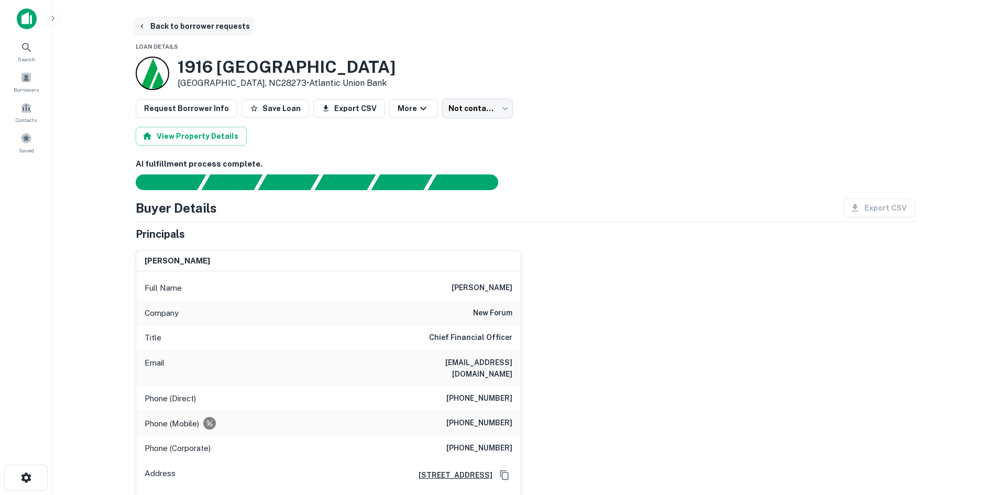
click at [169, 23] on button "Back to borrower requests" at bounding box center [194, 26] width 121 height 19
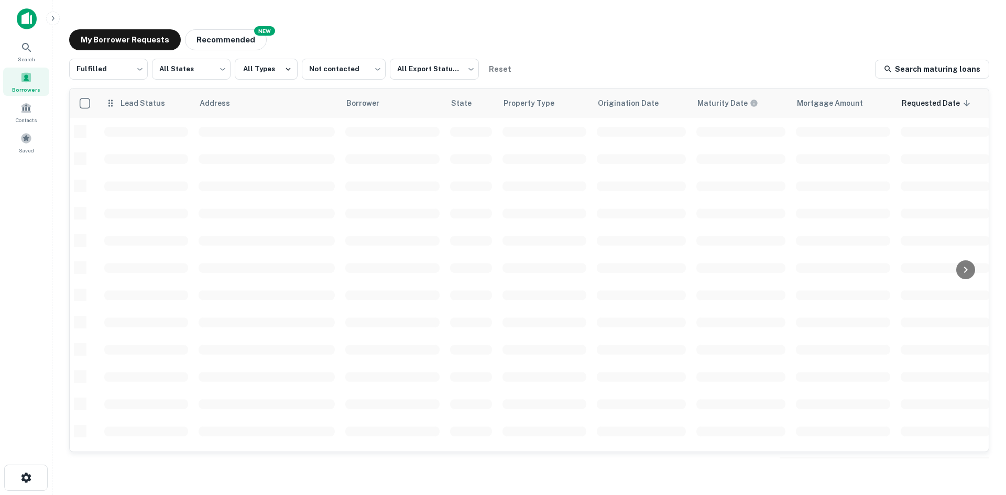
scroll to position [355, 0]
click at [126, 80] on body "Search Borrowers Contacts Saved My Borrower Requests NEW Recommended Fulfilled …" at bounding box center [503, 247] width 1006 height 495
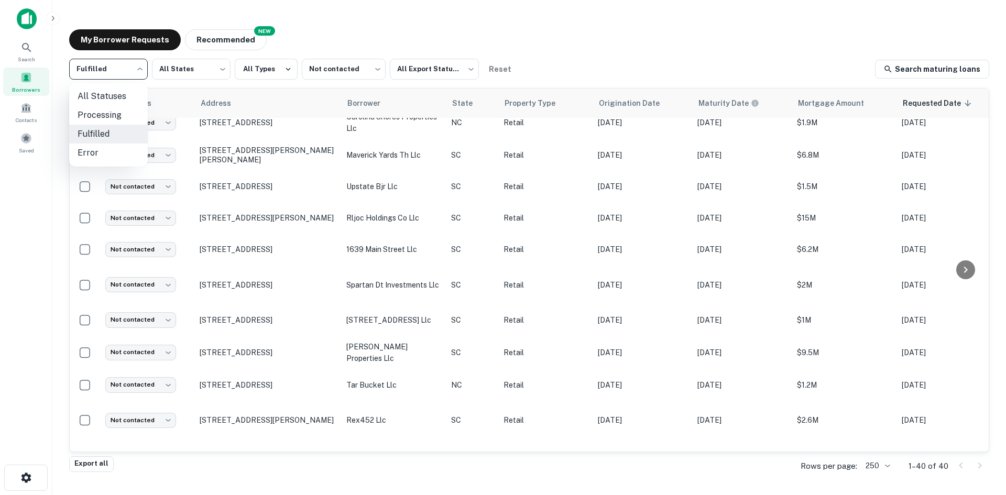
click at [361, 67] on div at bounding box center [503, 247] width 1006 height 495
click at [346, 70] on body "Search Borrowers Contacts Saved My Borrower Requests NEW Recommended Fulfilled …" at bounding box center [503, 247] width 1006 height 495
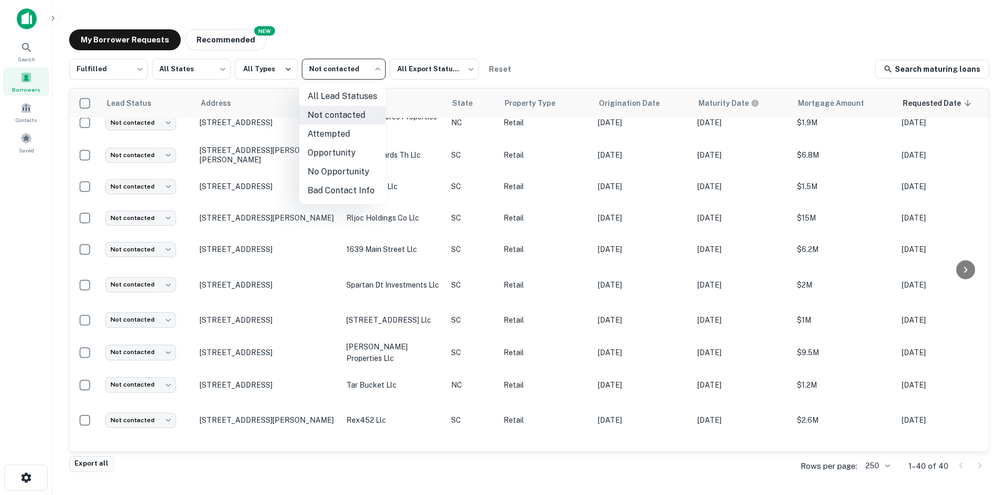
click at [349, 131] on li "Attempted" at bounding box center [342, 134] width 86 height 19
type input "*********"
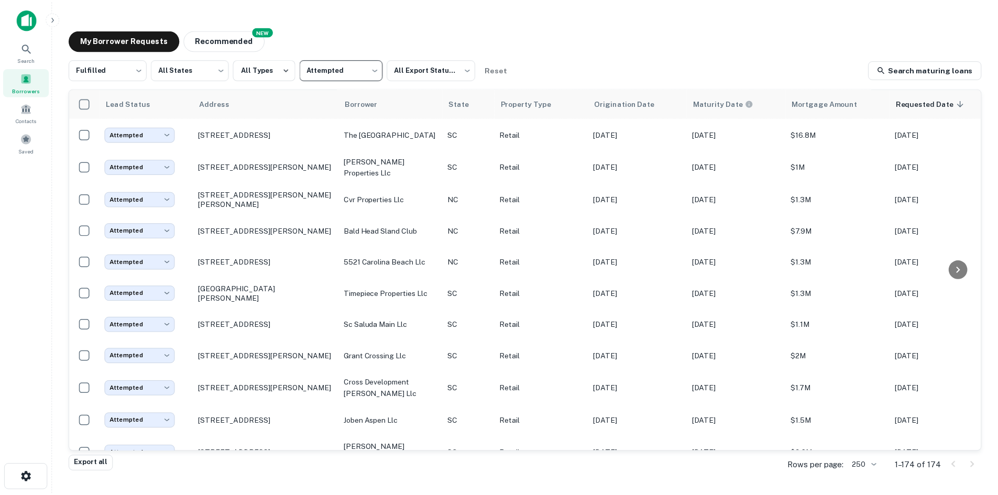
scroll to position [775, 0]
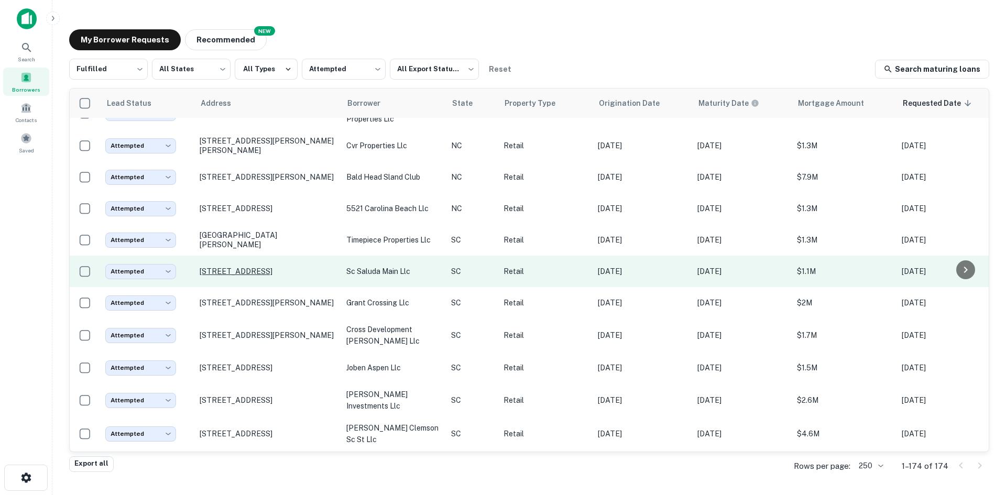
click at [263, 276] on p "[STREET_ADDRESS]" at bounding box center [268, 271] width 136 height 9
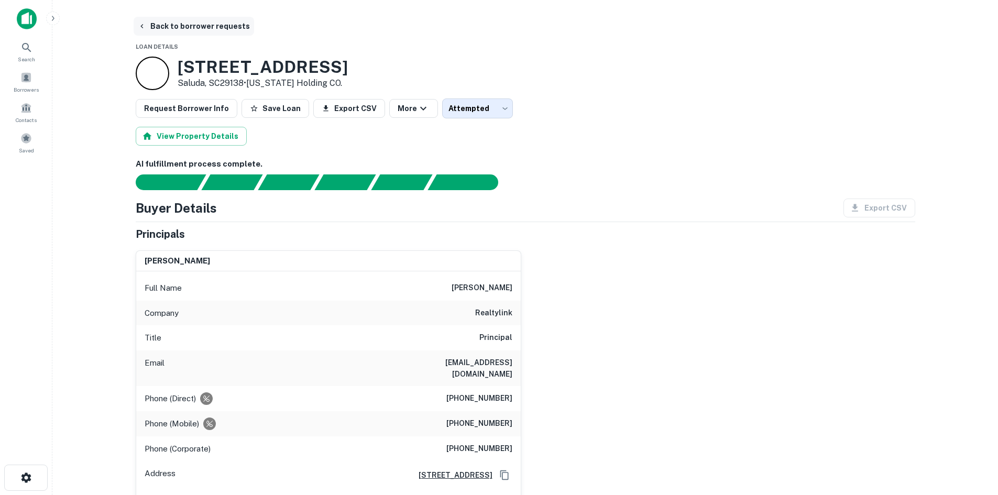
click at [184, 31] on button "Back to borrower requests" at bounding box center [194, 26] width 121 height 19
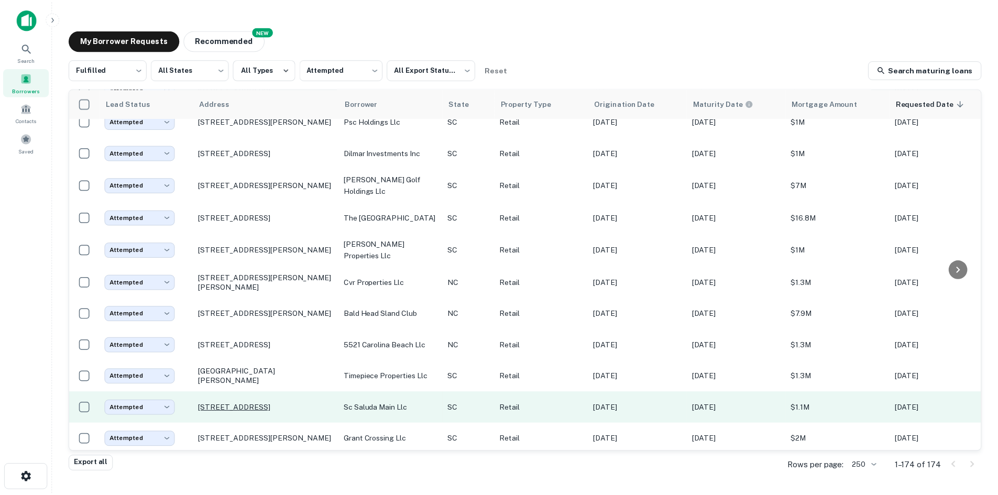
scroll to position [722, 0]
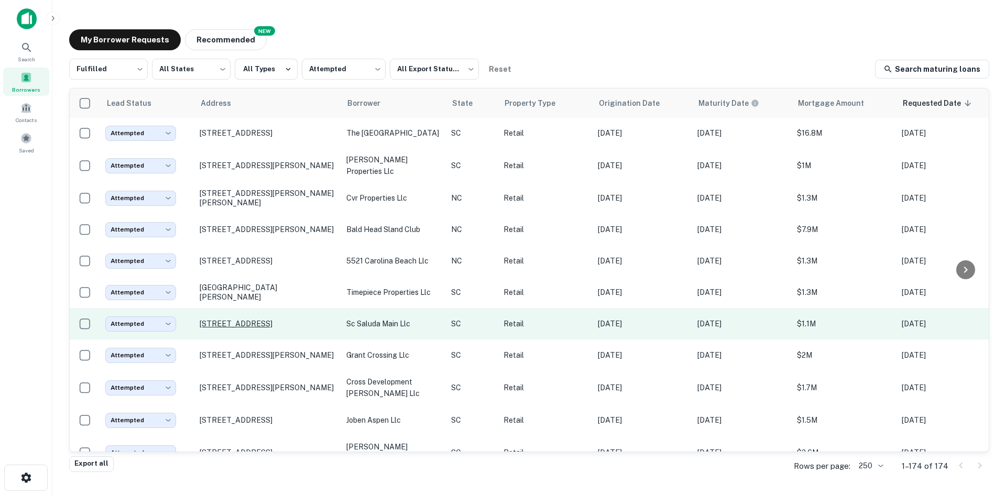
click at [266, 329] on p "[STREET_ADDRESS]" at bounding box center [268, 323] width 136 height 9
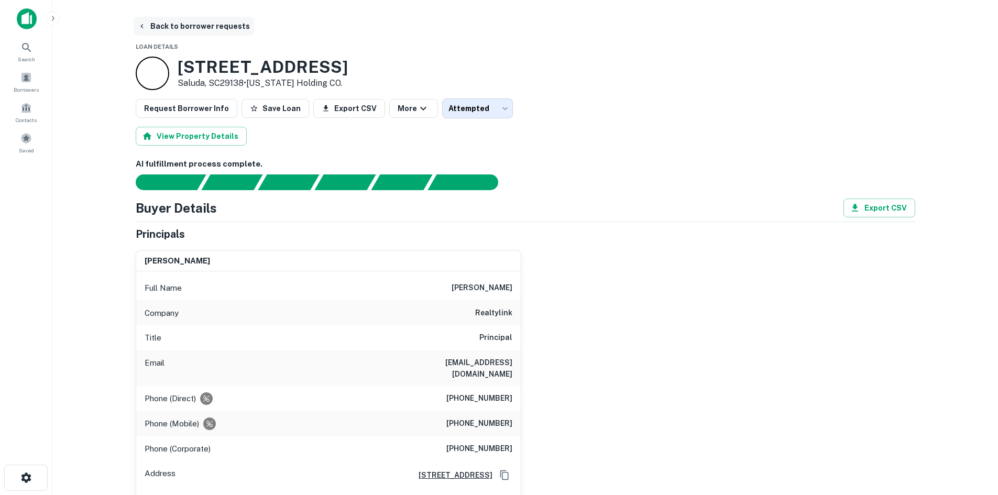
click at [159, 30] on button "Back to borrower requests" at bounding box center [194, 26] width 121 height 19
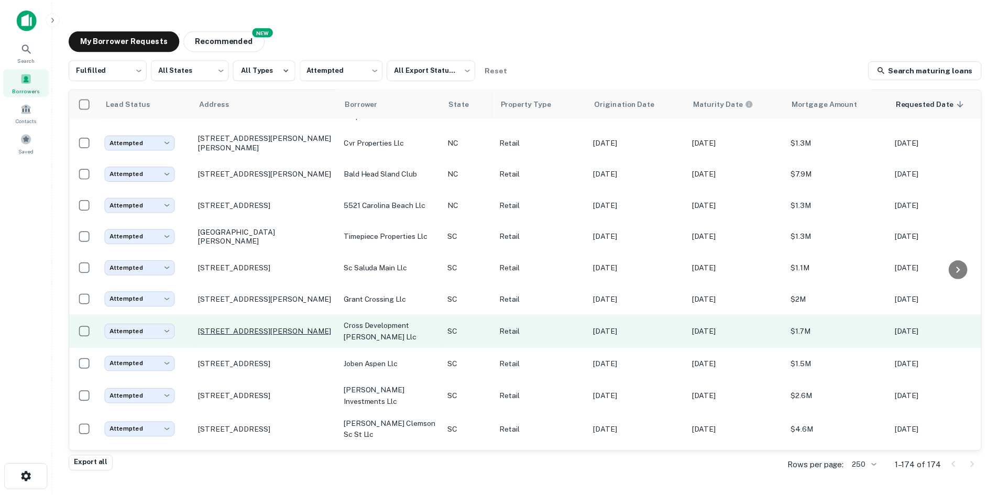
scroll to position [879, 0]
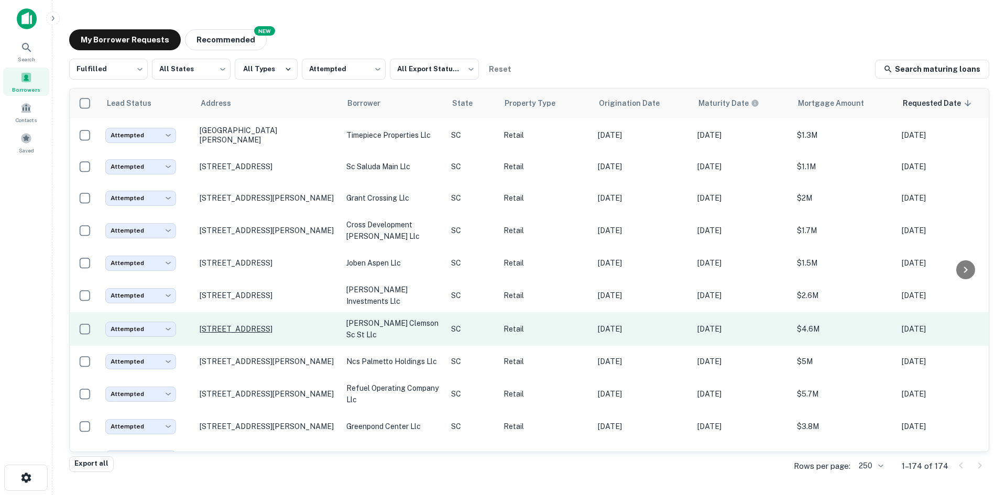
click at [244, 334] on p "[STREET_ADDRESS]" at bounding box center [268, 328] width 136 height 9
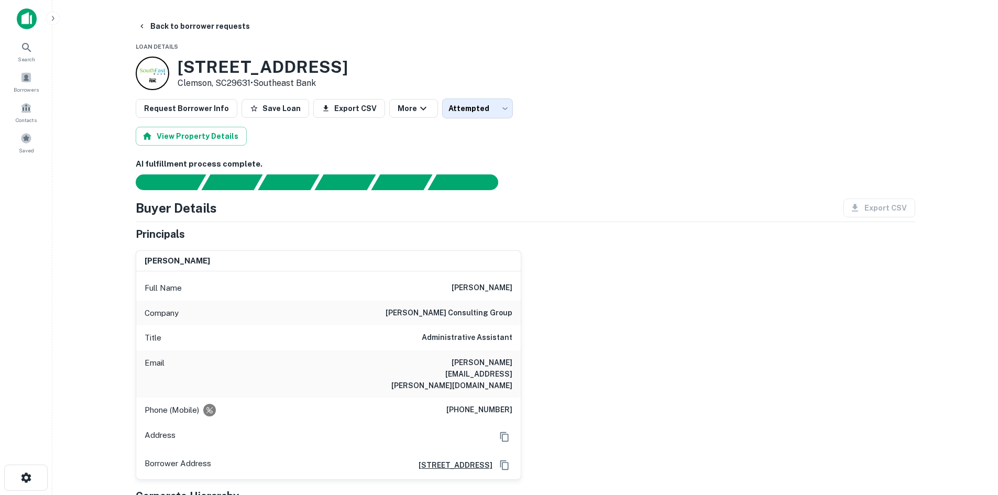
drag, startPoint x: 176, startPoint y: 62, endPoint x: 253, endPoint y: 82, distance: 79.2
click at [253, 82] on div "690 Old Greenville Hwy Clemson, SC29631 • Southeast Bank" at bounding box center [242, 74] width 212 height 34
copy div "[STREET_ADDRESS]"
click at [183, 28] on button "Back to borrower requests" at bounding box center [194, 26] width 121 height 19
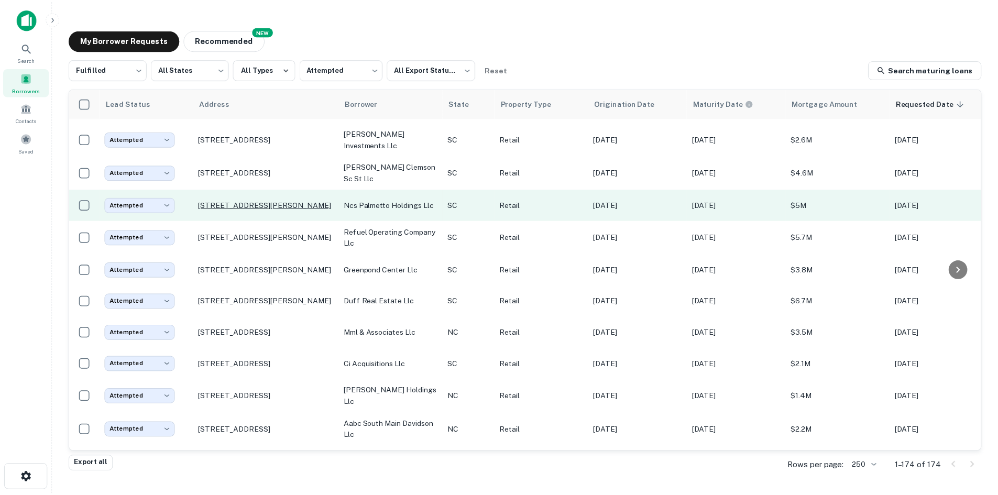
scroll to position [1037, 0]
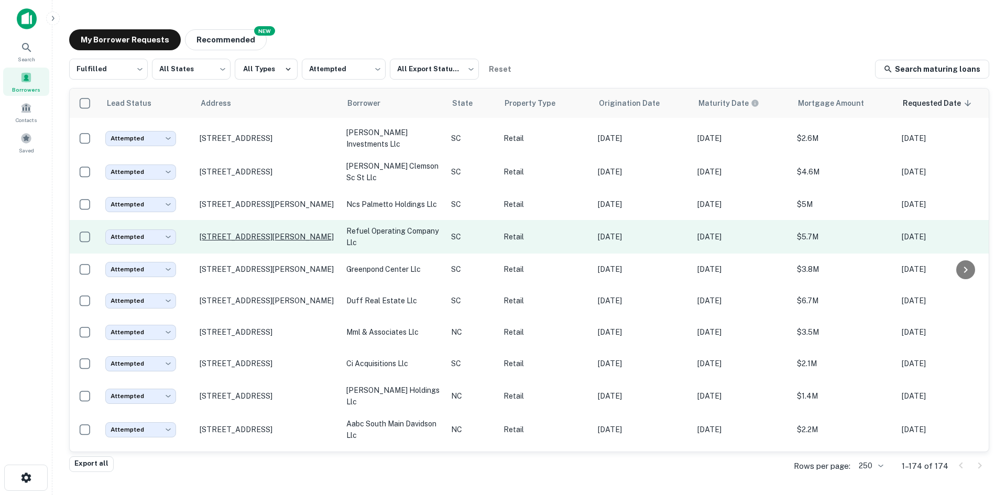
click at [265, 242] on p "[STREET_ADDRESS][PERSON_NAME]" at bounding box center [268, 236] width 136 height 9
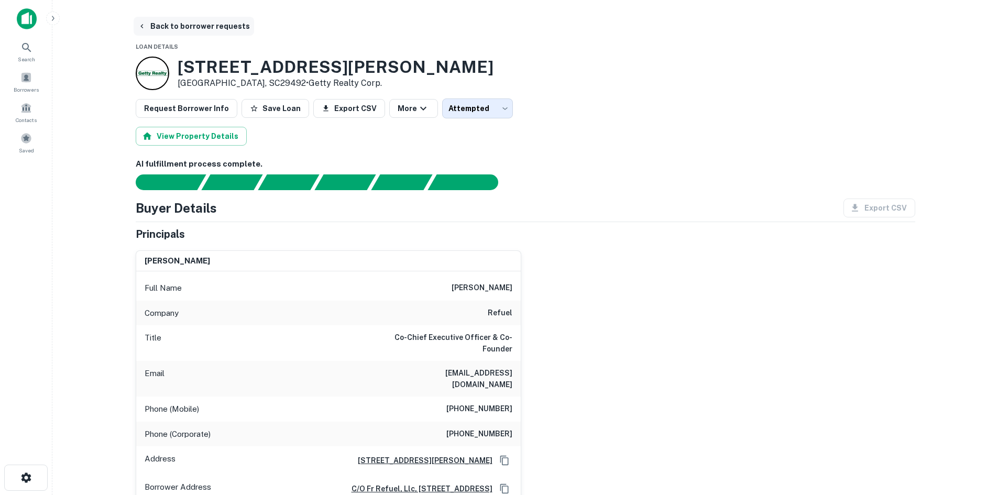
click at [179, 23] on button "Back to borrower requests" at bounding box center [194, 26] width 121 height 19
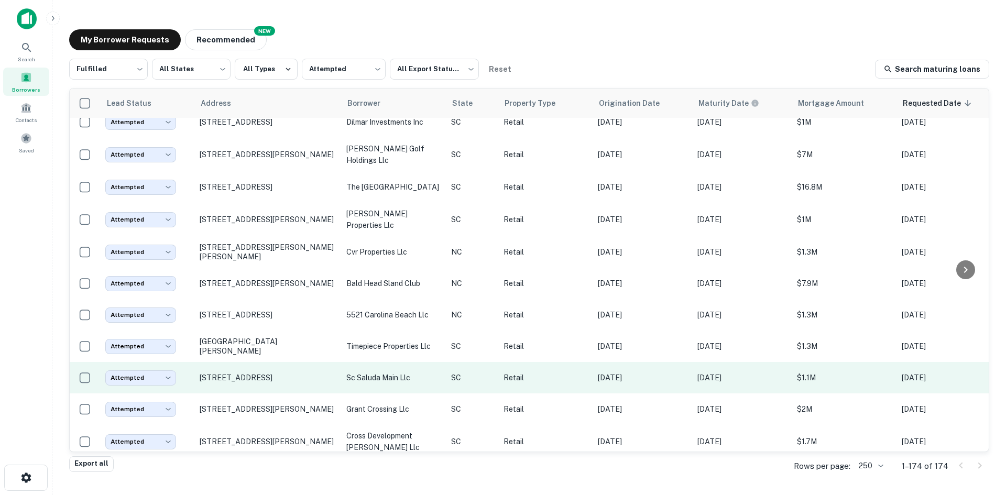
scroll to position [670, 0]
click at [277, 381] on p "[STREET_ADDRESS]" at bounding box center [268, 376] width 136 height 9
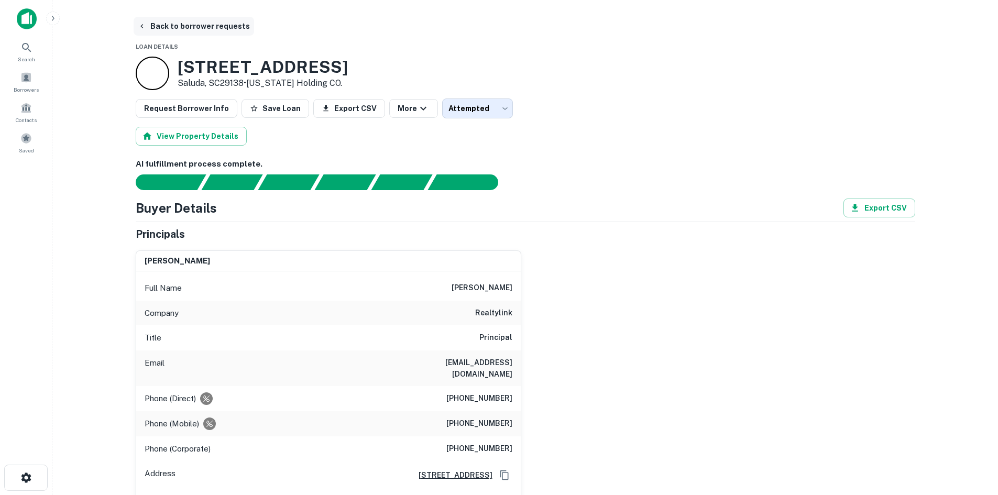
click at [173, 24] on button "Back to borrower requests" at bounding box center [194, 26] width 121 height 19
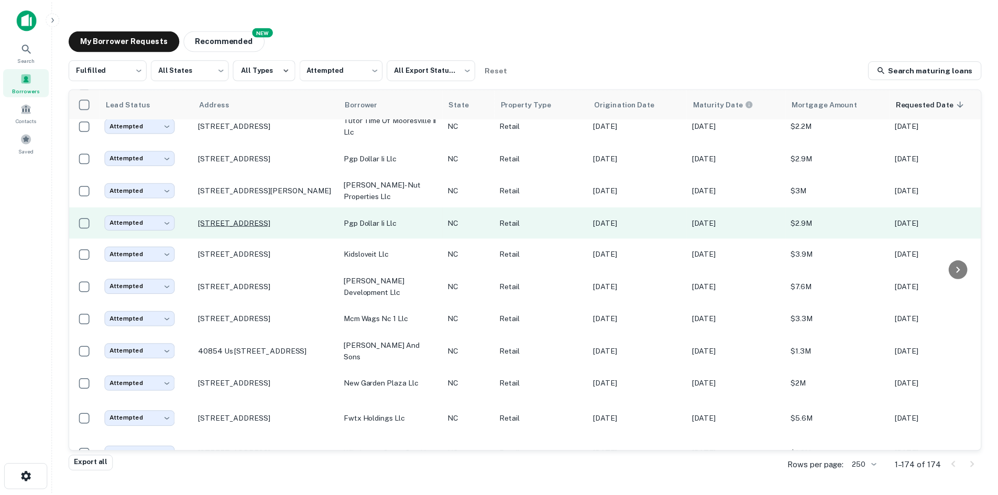
scroll to position [2504, 0]
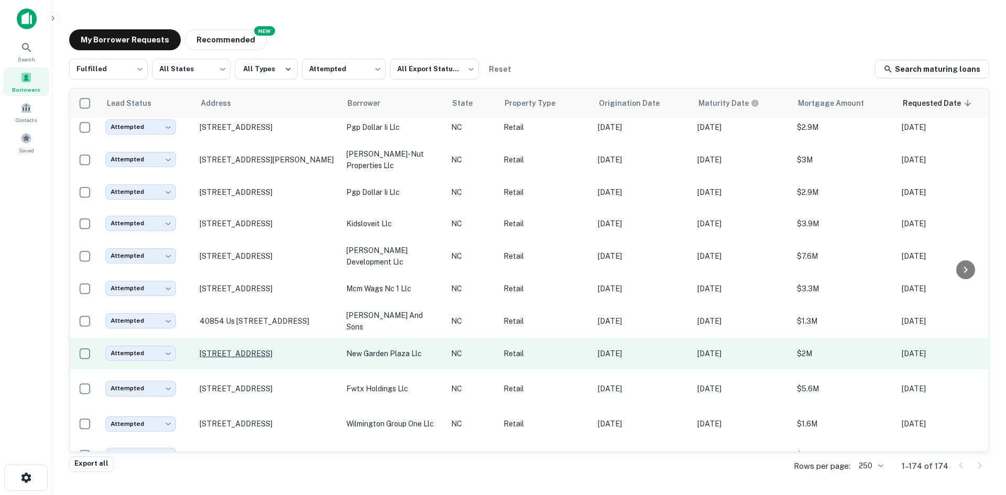
click at [255, 358] on p "[STREET_ADDRESS]" at bounding box center [268, 353] width 136 height 9
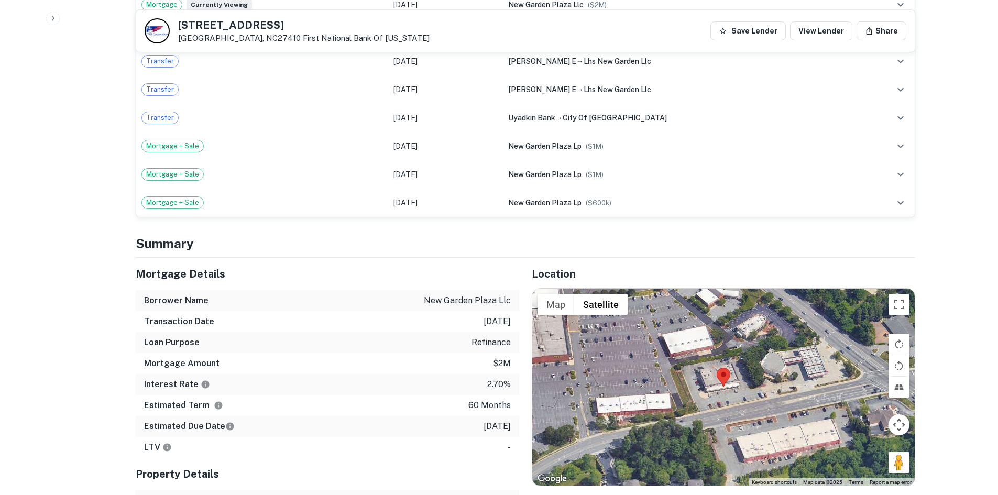
scroll to position [943, 0]
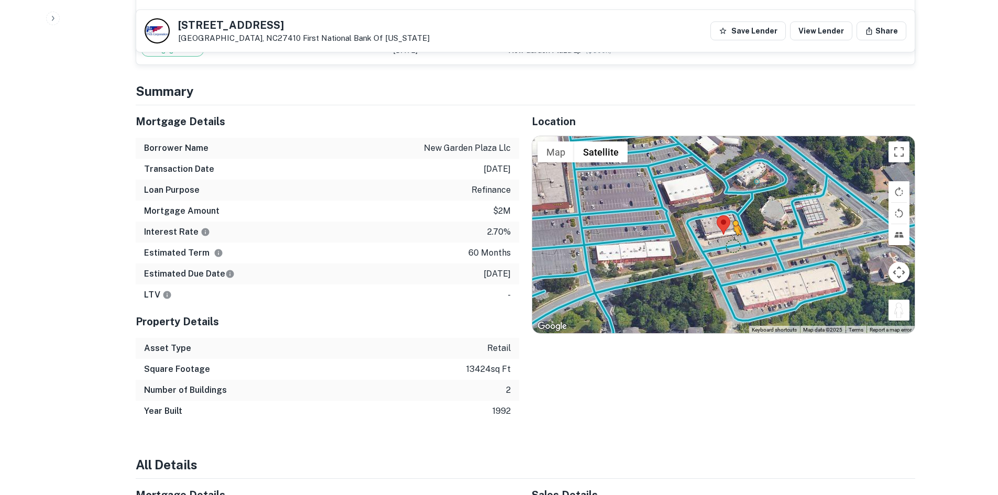
drag, startPoint x: 897, startPoint y: 285, endPoint x: 727, endPoint y: 221, distance: 181.3
click at [730, 222] on div "To activate drag with keyboard, press Alt + Enter. Once in keyboard drag state,…" at bounding box center [723, 234] width 383 height 197
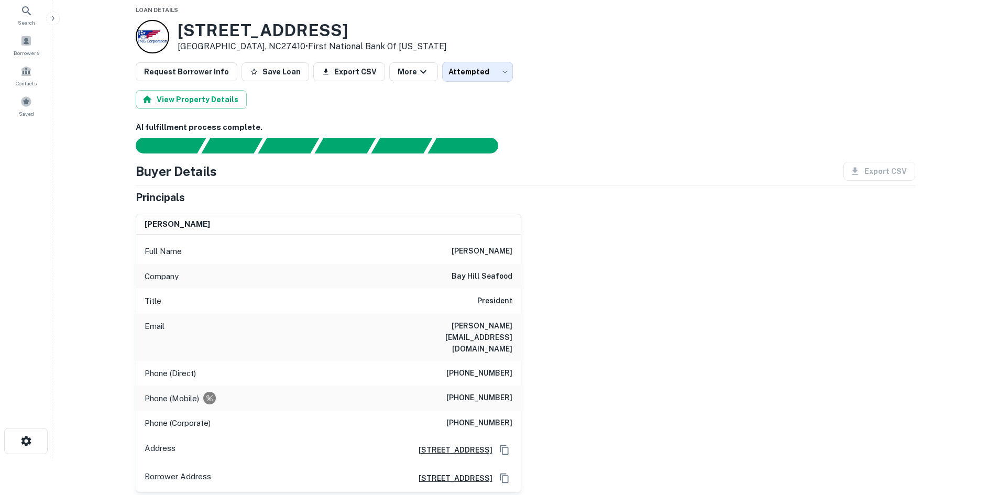
scroll to position [52, 0]
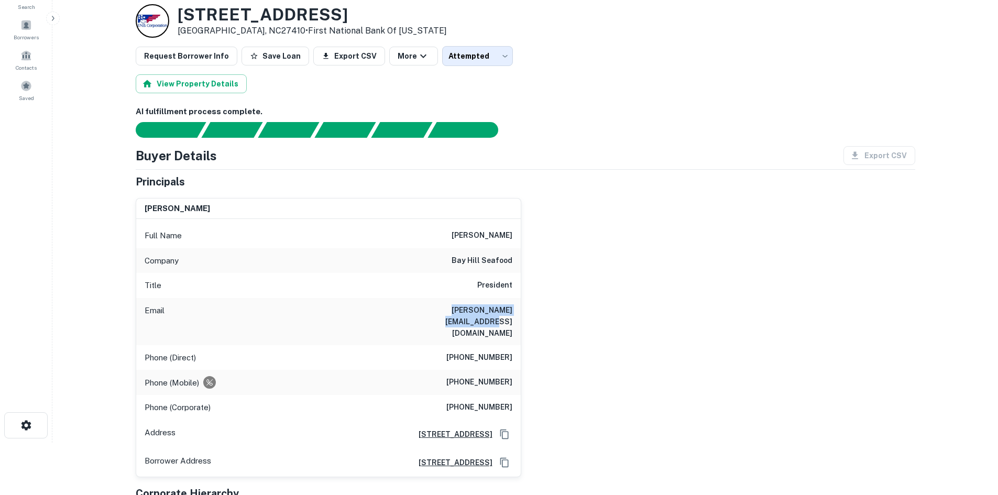
drag, startPoint x: 411, startPoint y: 309, endPoint x: 518, endPoint y: 316, distance: 107.2
click at [518, 316] on div "Email justin@bayhillseafood.com" at bounding box center [328, 321] width 385 height 47
copy h6 "justin@bayhillseafood.com"
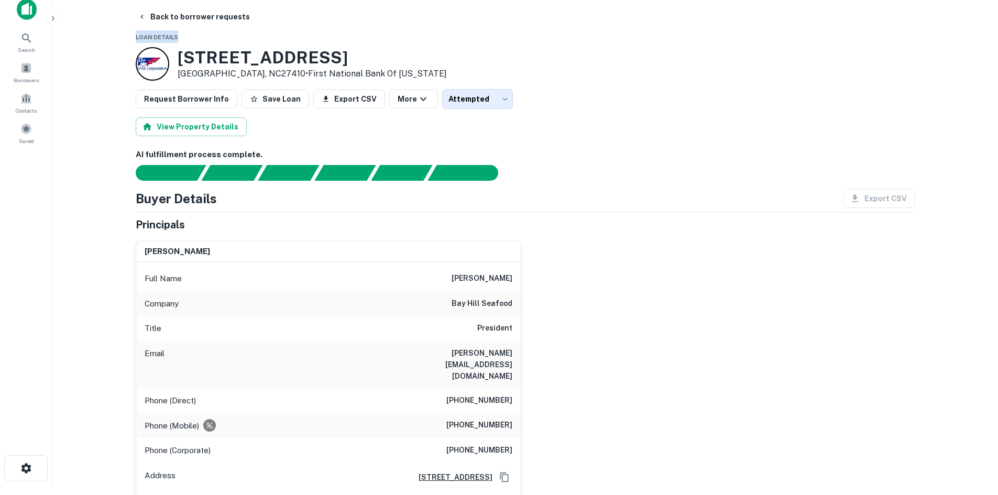
scroll to position [0, 0]
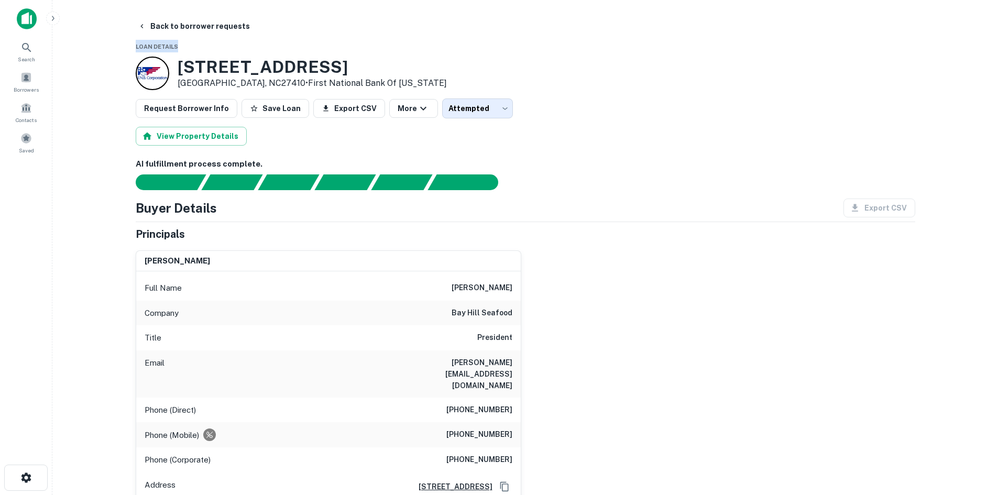
drag, startPoint x: 172, startPoint y: 11, endPoint x: 350, endPoint y: 61, distance: 185.2
click at [350, 61] on div "2109 New Garden Rd Greensboro, NC27410 • First National Bank Of Pennsylvania" at bounding box center [291, 74] width 311 height 34
copy div "2109 New Garden Rd"
click at [220, 63] on h3 "2109 New Garden Rd" at bounding box center [312, 67] width 269 height 20
click at [208, 64] on h3 "2109 New Garden Rd" at bounding box center [312, 67] width 269 height 20
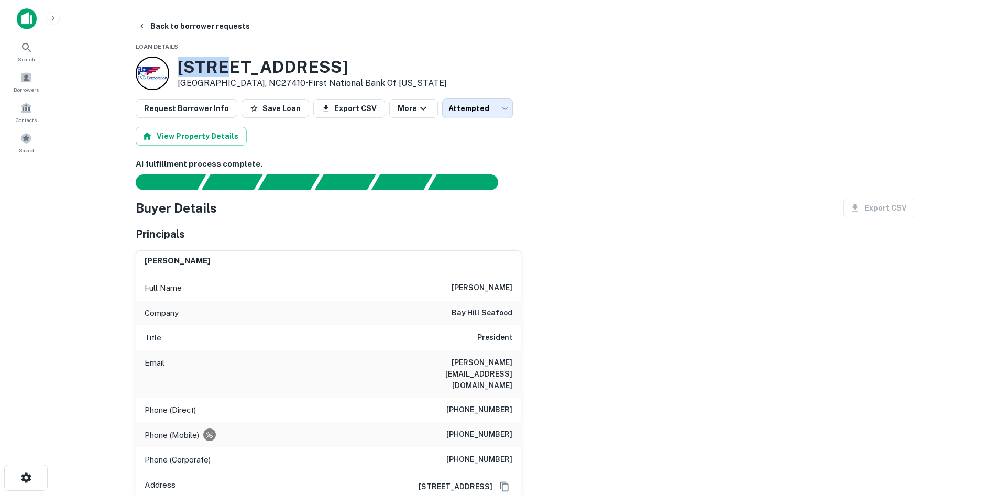
click at [208, 64] on h3 "2109 New Garden Rd" at bounding box center [312, 67] width 269 height 20
copy h3 "2109 New Garden Rd"
click at [181, 25] on button "Back to borrower requests" at bounding box center [194, 26] width 121 height 19
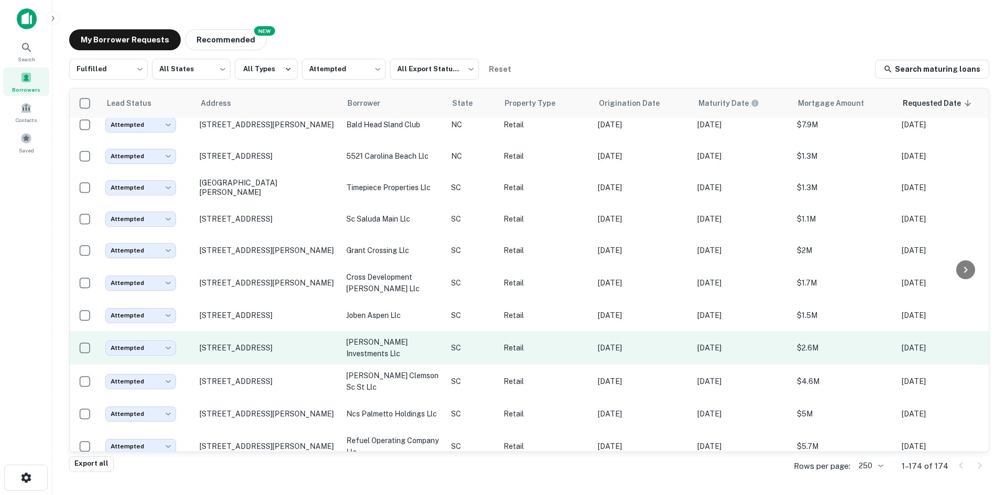
scroll to position [984, 0]
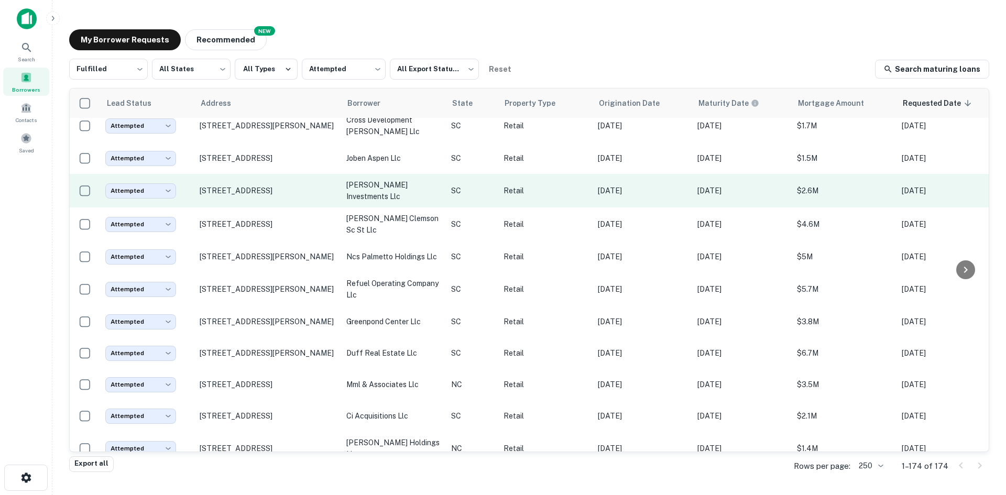
click at [255, 294] on p "[STREET_ADDRESS][PERSON_NAME]" at bounding box center [268, 289] width 136 height 9
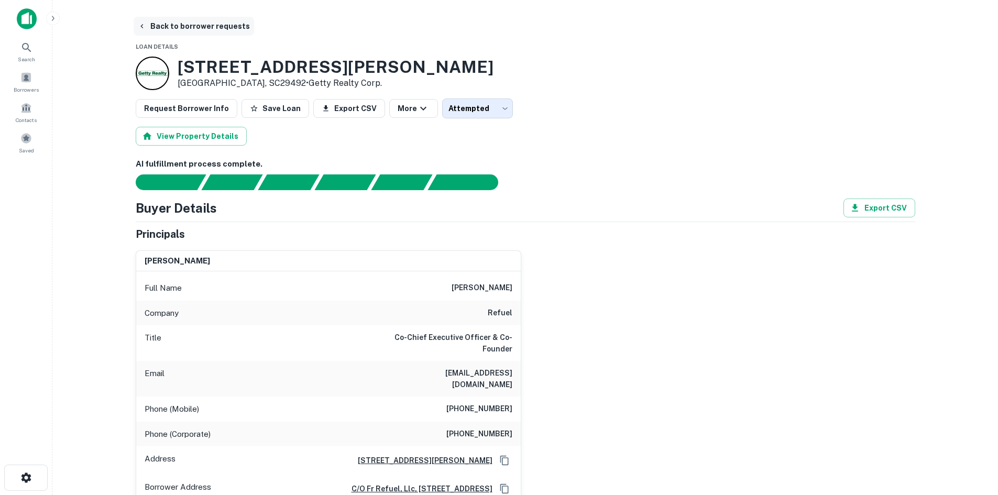
click at [172, 29] on button "Back to borrower requests" at bounding box center [194, 26] width 121 height 19
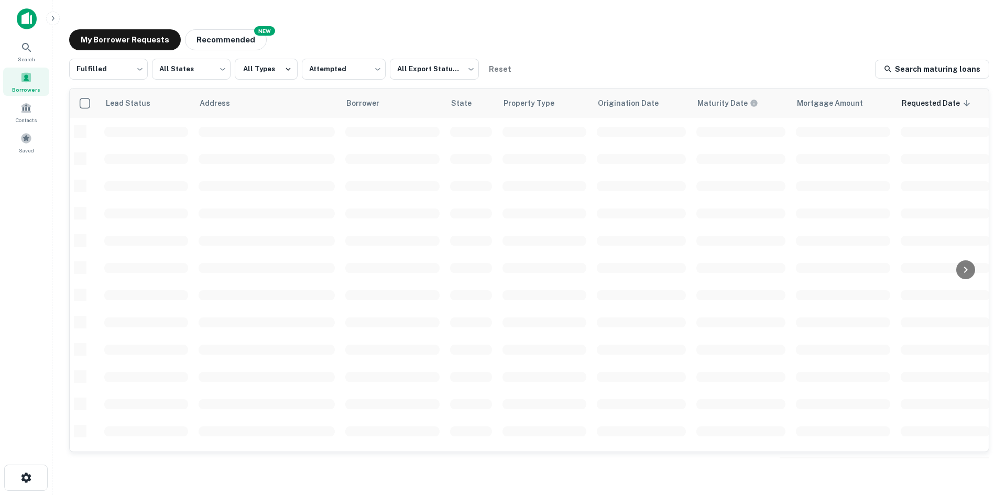
scroll to position [355, 0]
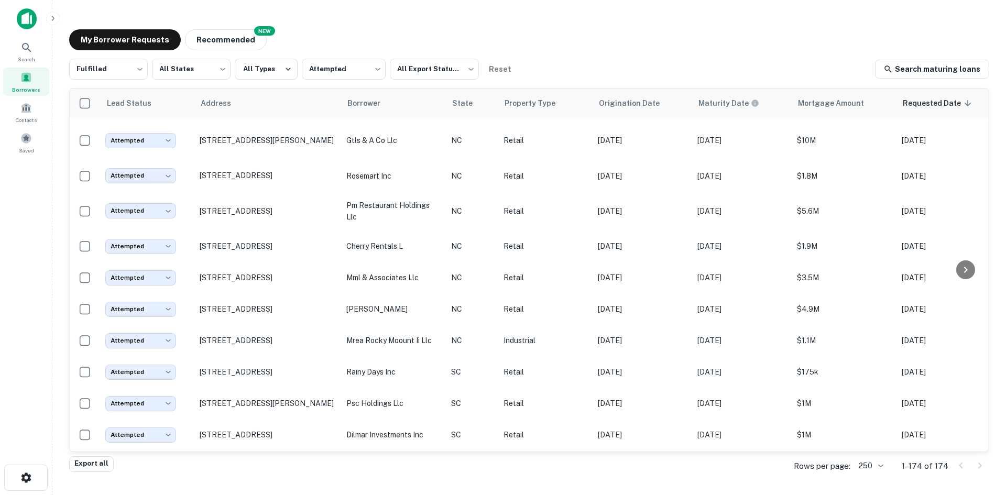
click at [882, 468] on body "Search Borrowers Contacts Saved My Borrower Requests NEW Recommended Fulfilled …" at bounding box center [503, 247] width 1006 height 495
click at [882, 468] on li "1000" at bounding box center [873, 473] width 36 height 19
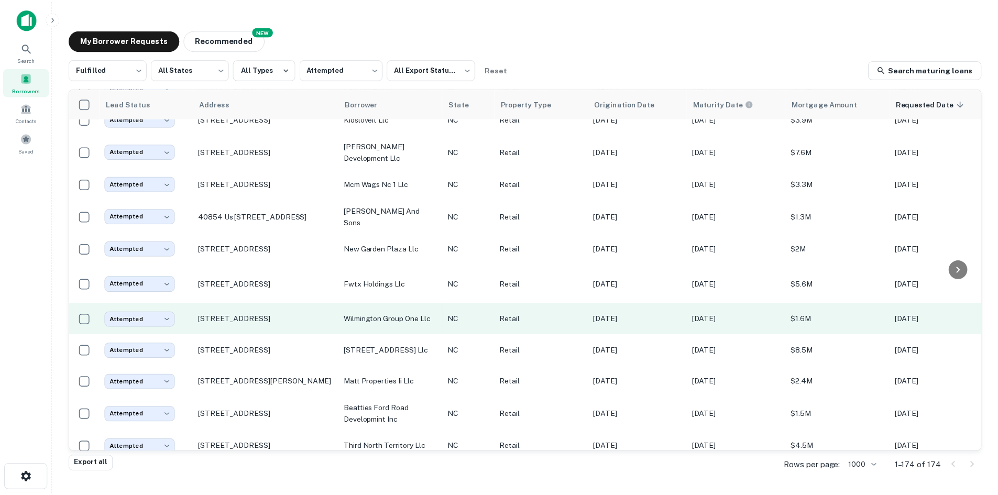
scroll to position [2557, 0]
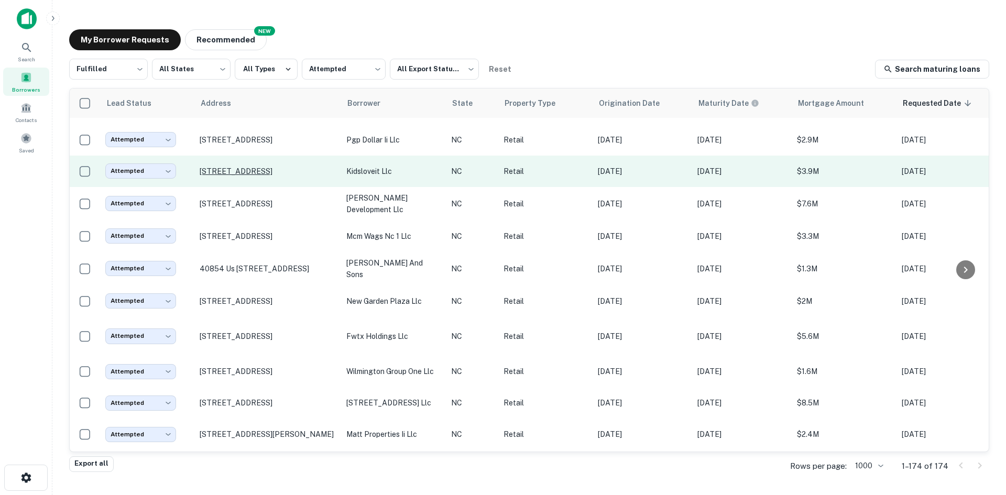
click at [244, 176] on p "[STREET_ADDRESS]" at bounding box center [268, 171] width 136 height 9
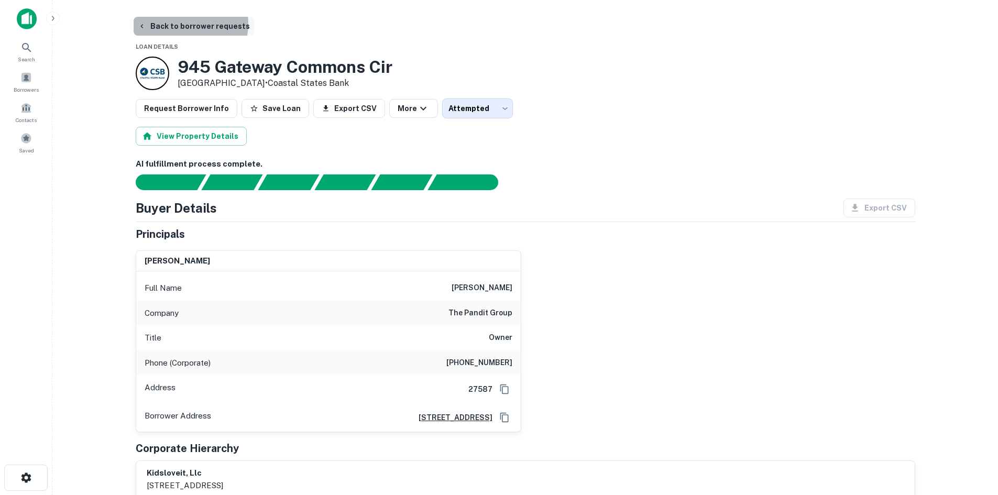
click at [180, 24] on button "Back to borrower requests" at bounding box center [194, 26] width 121 height 19
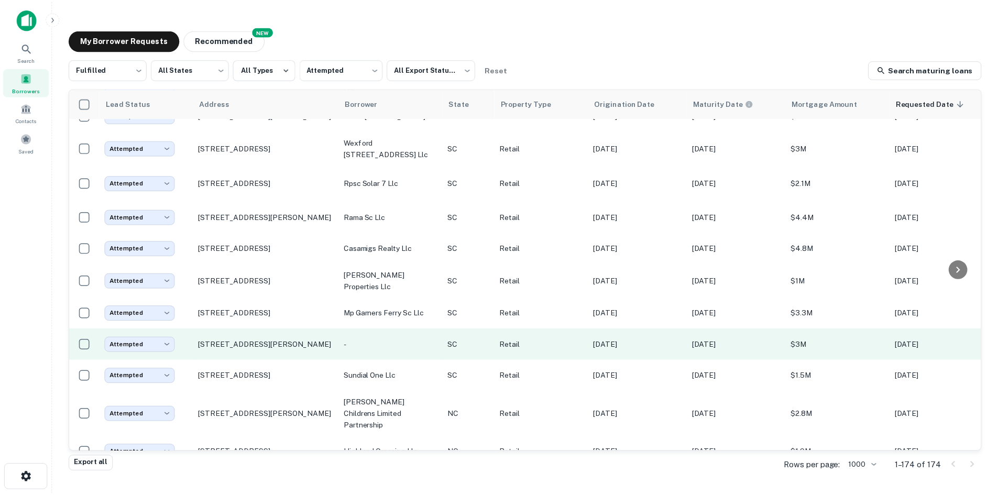
scroll to position [1980, 0]
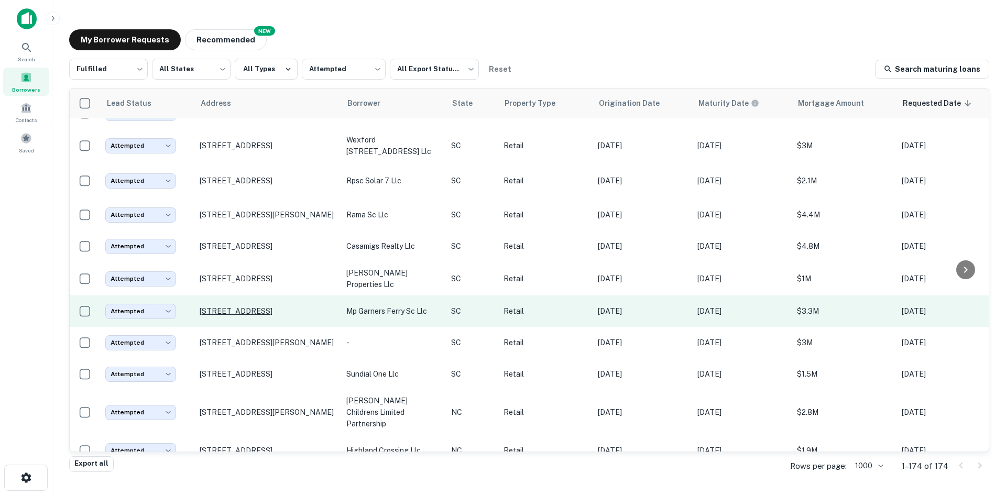
click at [266, 316] on p "[STREET_ADDRESS]" at bounding box center [268, 311] width 136 height 9
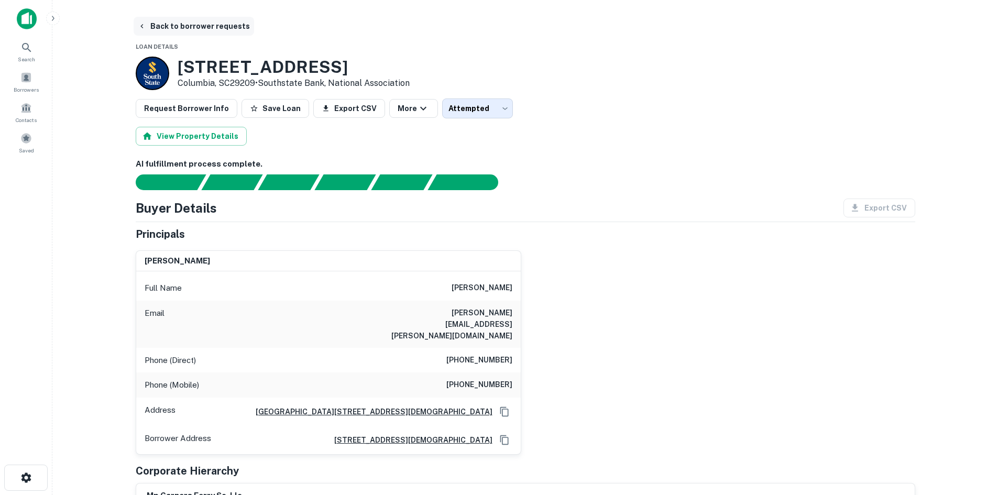
click at [214, 25] on button "Back to borrower requests" at bounding box center [194, 26] width 121 height 19
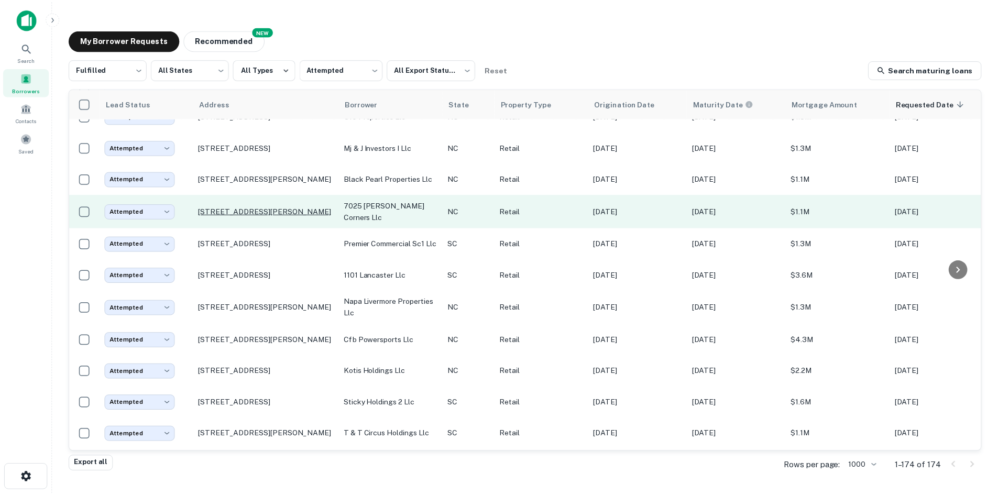
scroll to position [5177, 0]
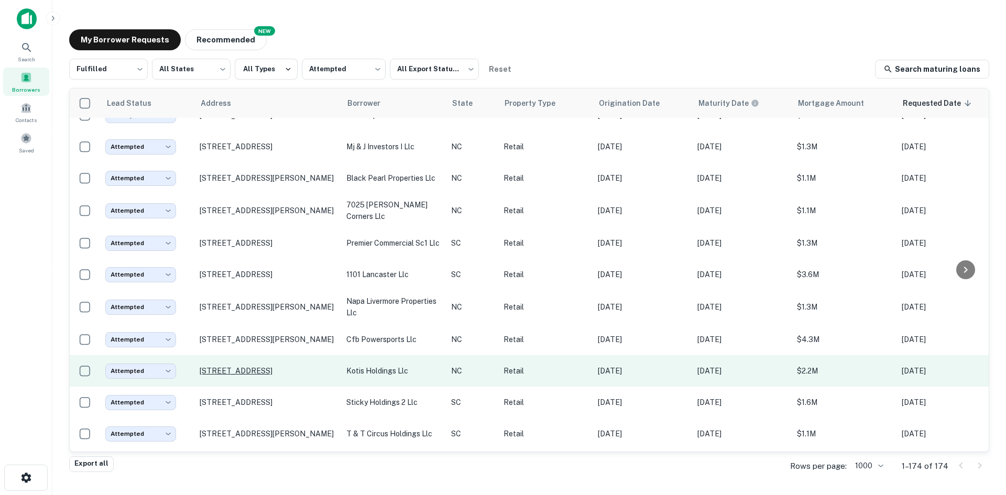
click at [247, 376] on p "[STREET_ADDRESS]" at bounding box center [268, 370] width 136 height 9
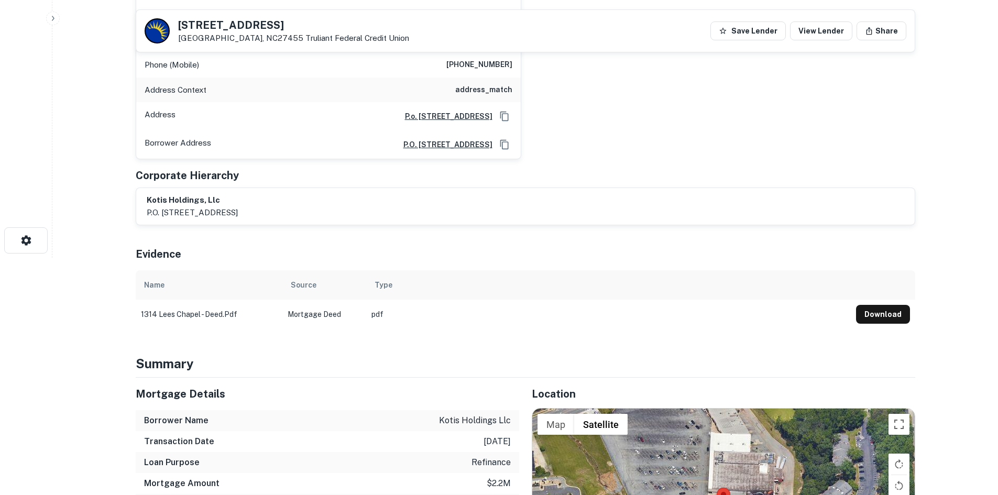
scroll to position [419, 0]
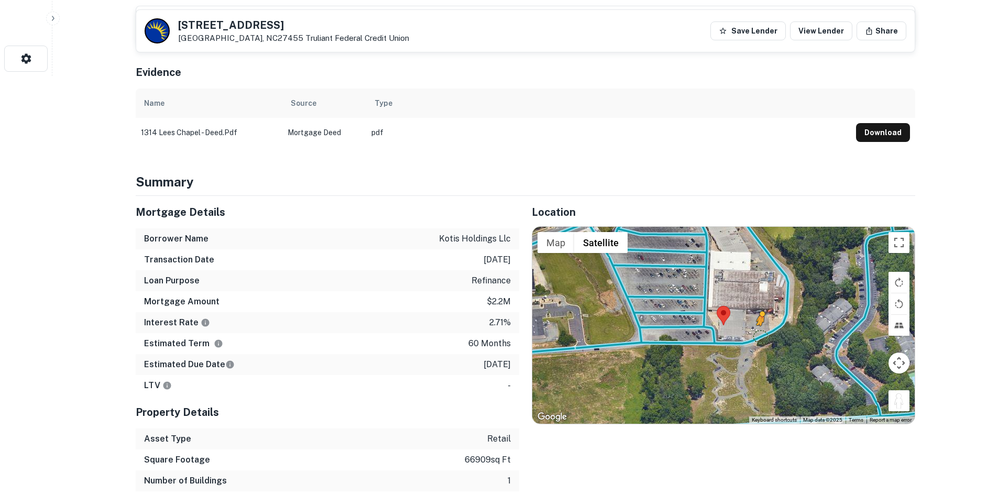
drag, startPoint x: 896, startPoint y: 400, endPoint x: 760, endPoint y: 333, distance: 150.9
click at [760, 333] on div "To activate drag with keyboard, press Alt + Enter. Once in keyboard drag state,…" at bounding box center [723, 325] width 383 height 197
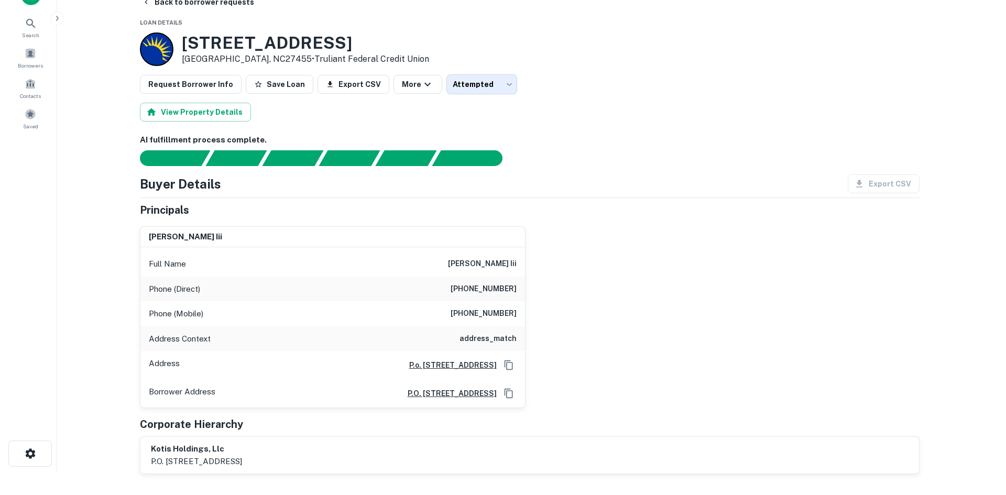
scroll to position [0, 0]
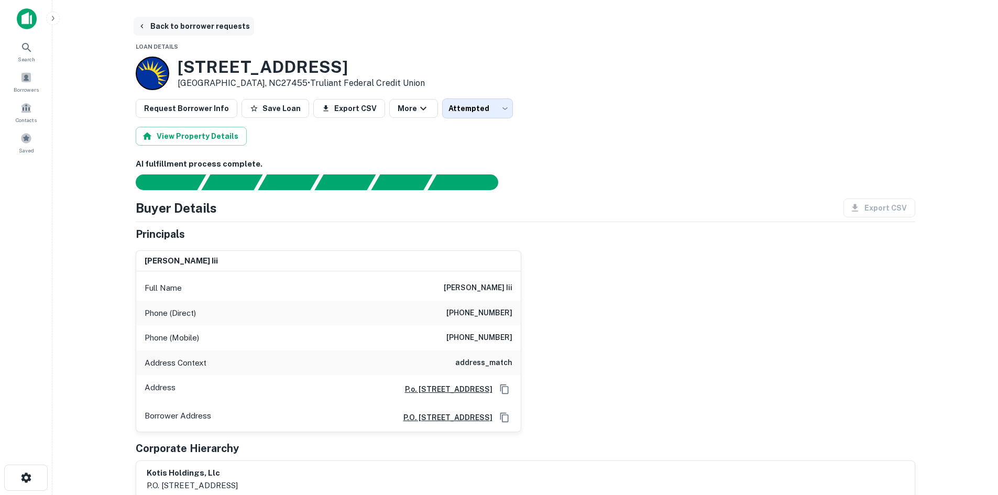
click at [187, 28] on button "Back to borrower requests" at bounding box center [194, 26] width 121 height 19
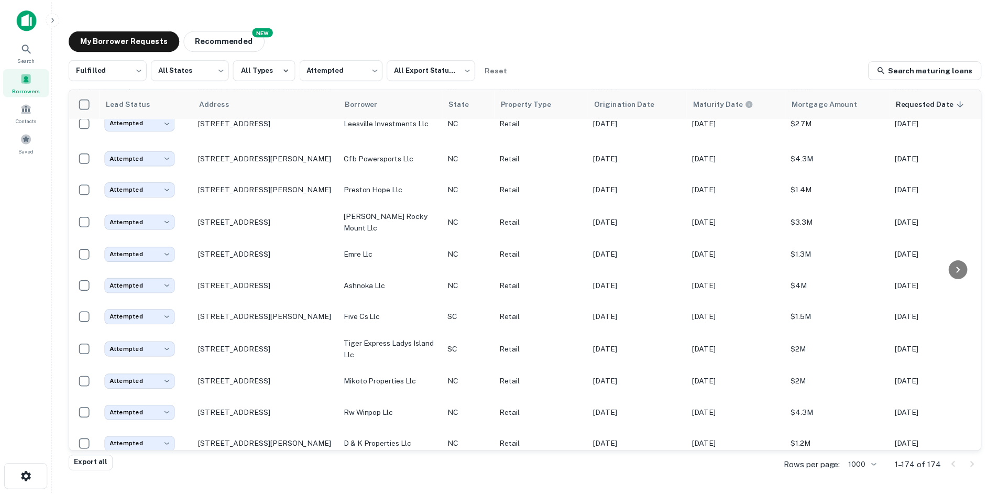
scroll to position [4863, 0]
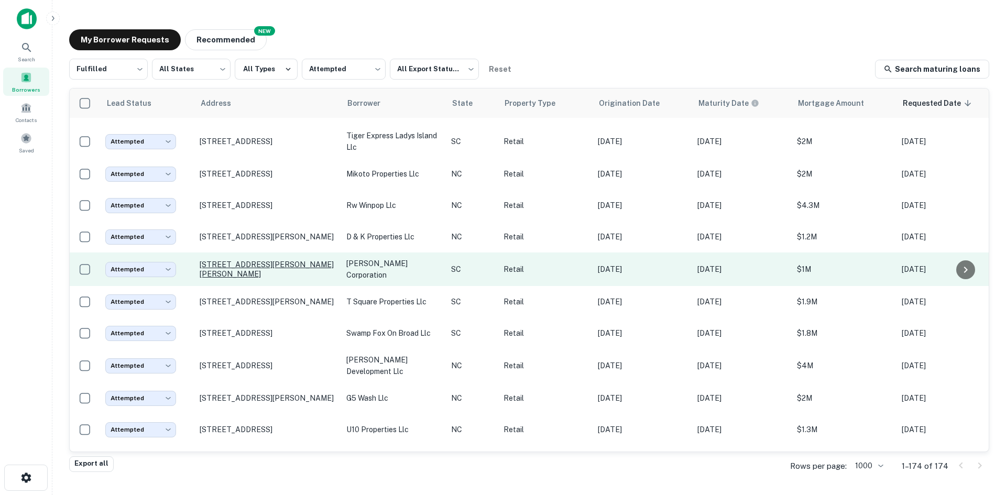
click at [240, 279] on p "[STREET_ADDRESS][PERSON_NAME][PERSON_NAME]" at bounding box center [268, 269] width 136 height 19
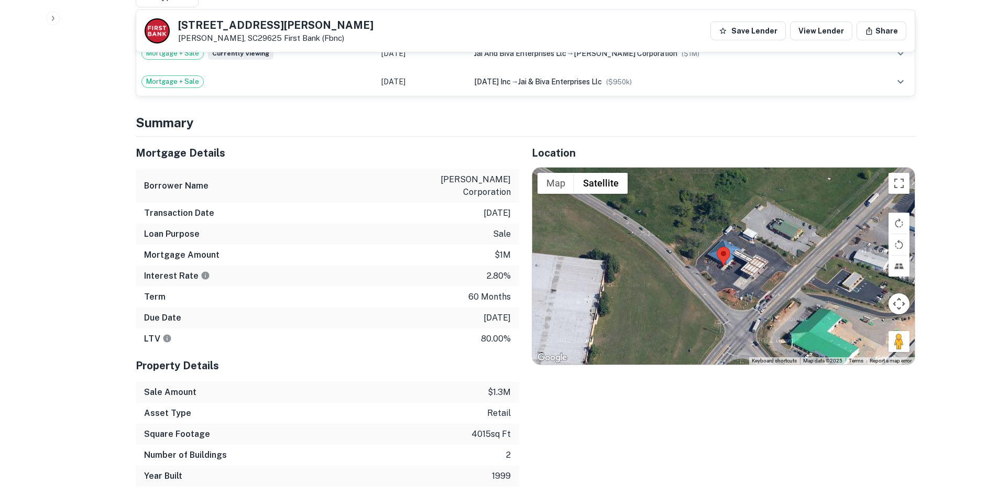
scroll to position [681, 0]
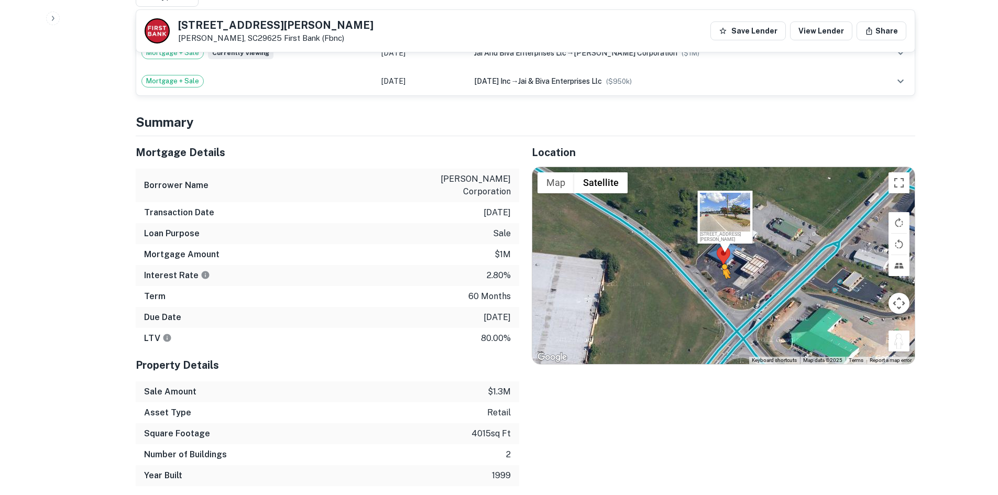
drag, startPoint x: 903, startPoint y: 347, endPoint x: 722, endPoint y: 289, distance: 189.6
click at [722, 289] on div "To activate drag with keyboard, press Alt + Enter. Once in keyboard drag state,…" at bounding box center [723, 265] width 383 height 197
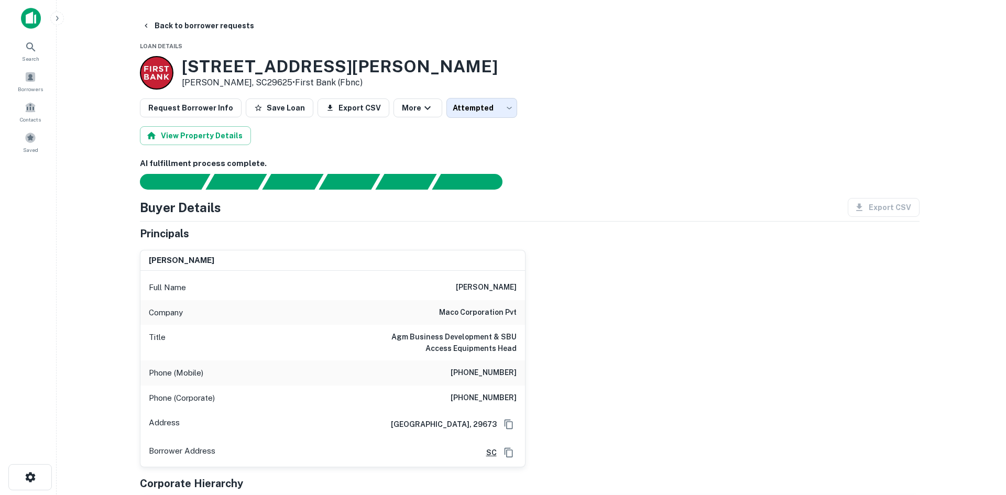
scroll to position [0, 0]
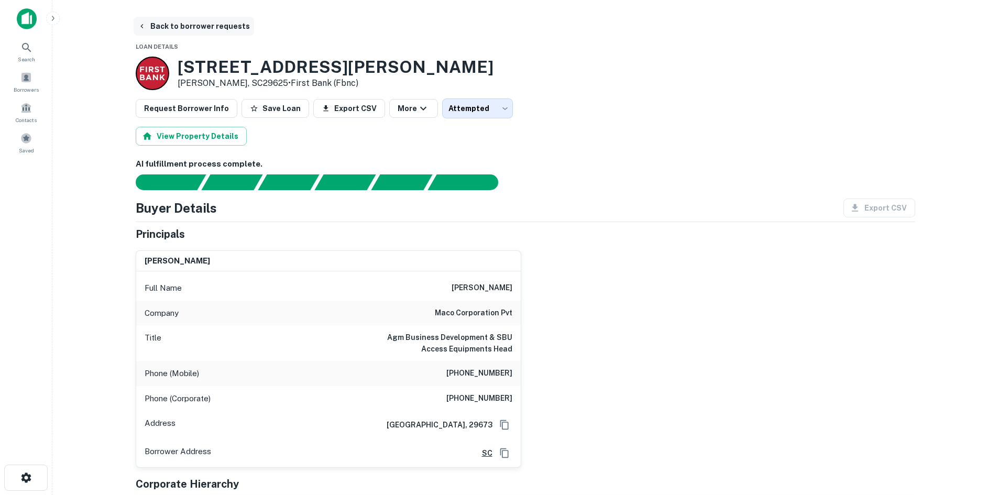
drag, startPoint x: 163, startPoint y: 22, endPoint x: 176, endPoint y: 30, distance: 15.6
click at [163, 22] on button "Back to borrower requests" at bounding box center [194, 26] width 121 height 19
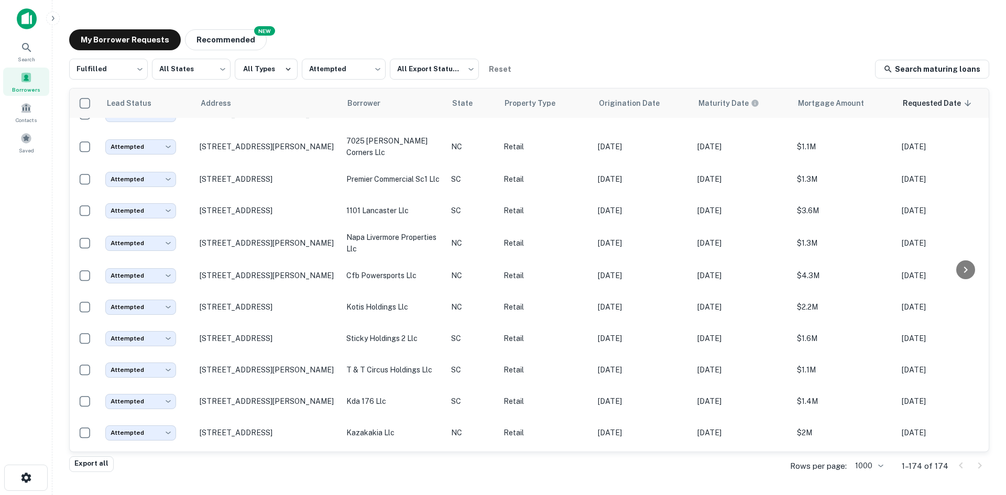
scroll to position [5346, 0]
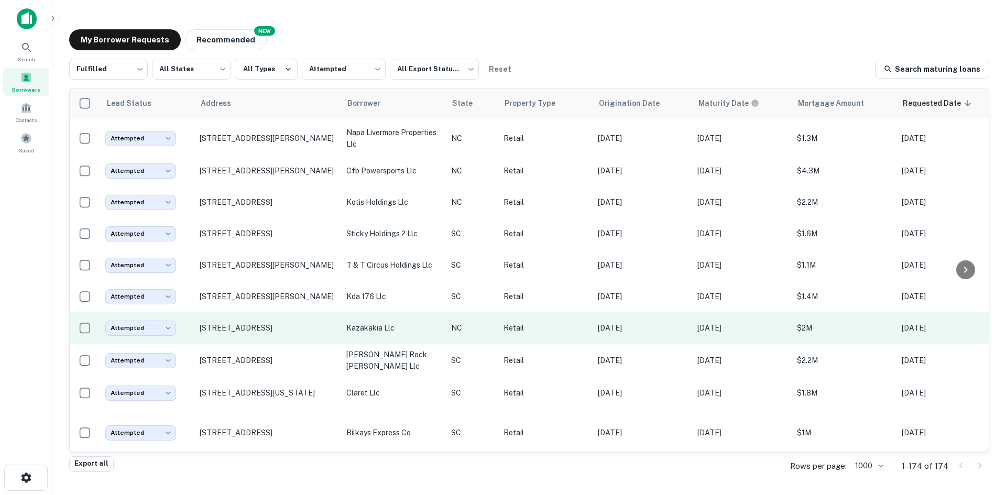
click at [240, 344] on td "[STREET_ADDRESS]" at bounding box center [267, 327] width 147 height 31
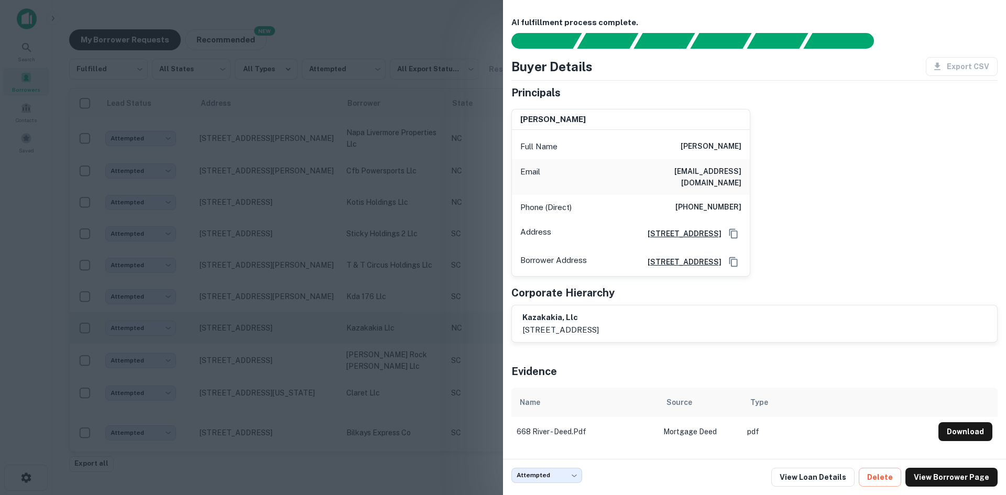
click at [240, 347] on div at bounding box center [503, 247] width 1006 height 495
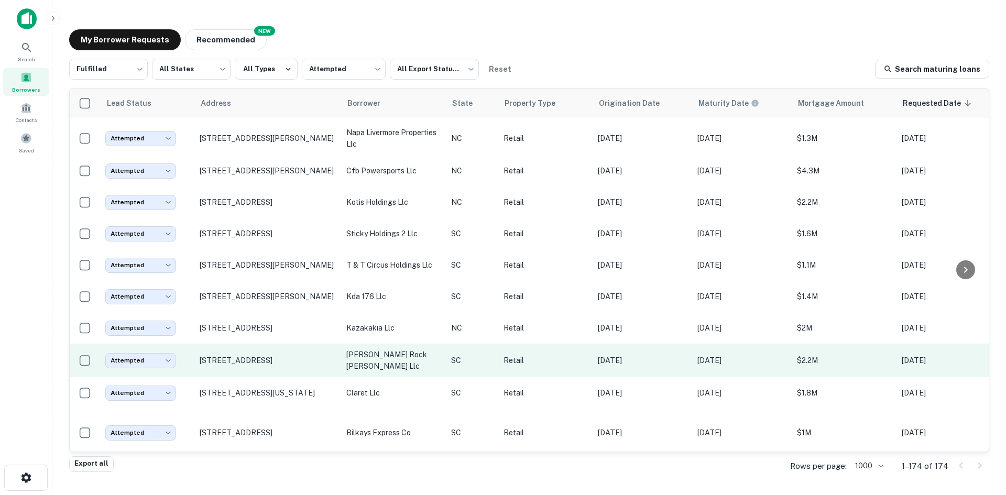
click at [241, 377] on td "[STREET_ADDRESS]" at bounding box center [267, 361] width 147 height 34
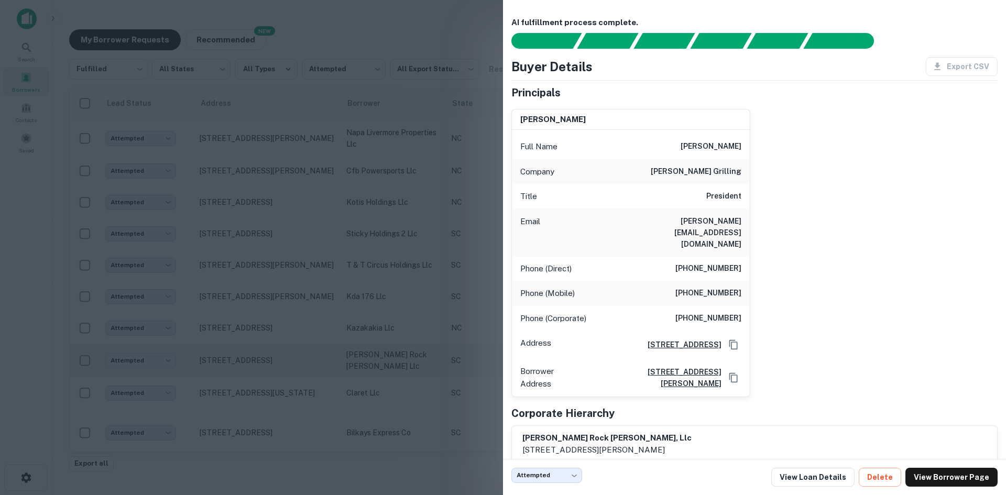
click at [241, 385] on div at bounding box center [503, 247] width 1006 height 495
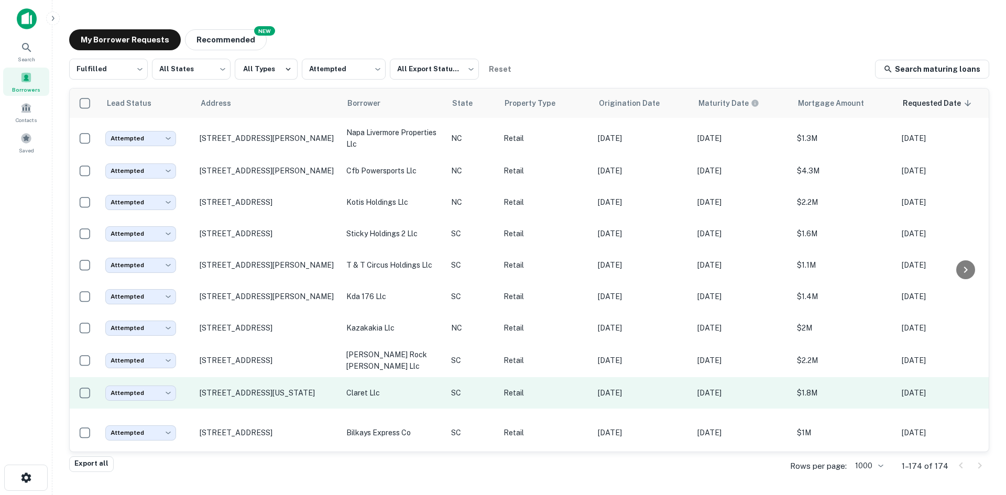
click at [244, 409] on td "[STREET_ADDRESS][US_STATE]" at bounding box center [267, 392] width 147 height 31
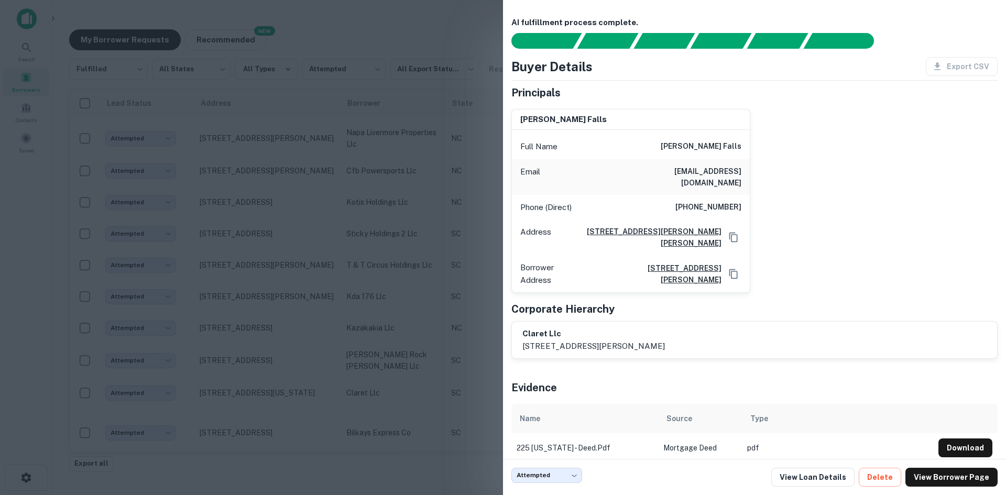
click at [537, 380] on h5 "Evidence" at bounding box center [535, 388] width 46 height 16
click at [373, 384] on div at bounding box center [503, 247] width 1006 height 495
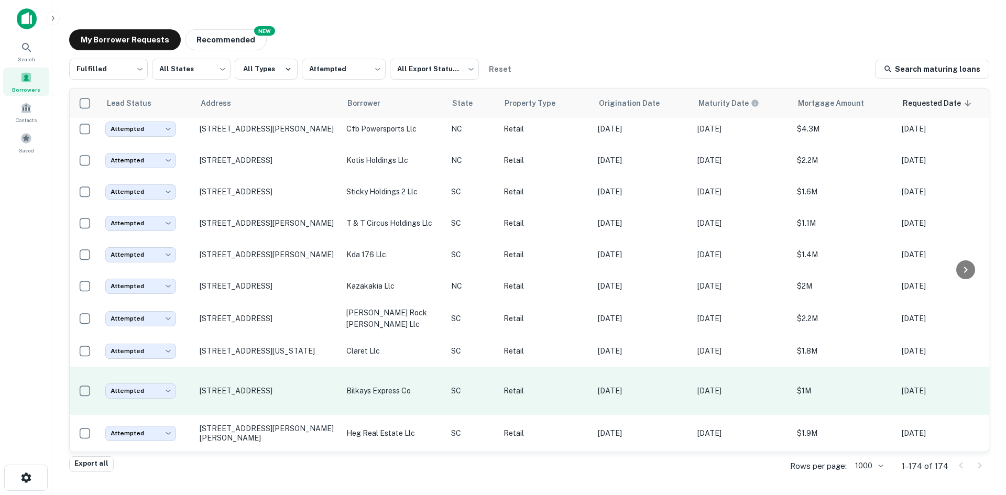
scroll to position [5408, 0]
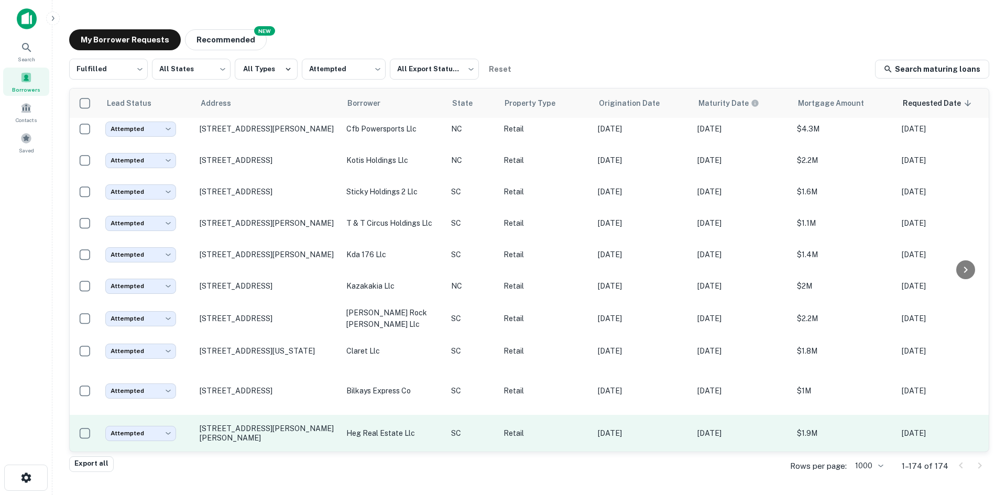
click at [274, 441] on td "[STREET_ADDRESS][PERSON_NAME][PERSON_NAME]" at bounding box center [267, 433] width 147 height 37
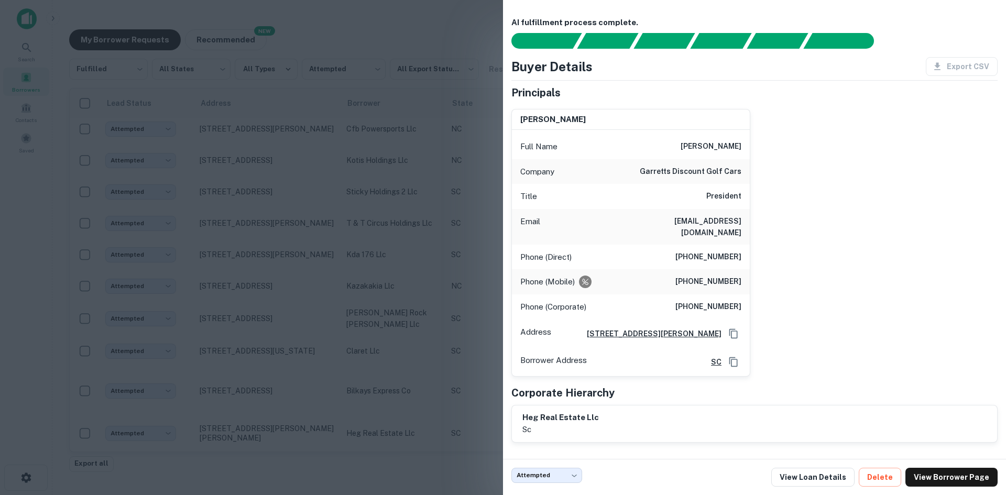
click at [269, 411] on div at bounding box center [503, 247] width 1006 height 495
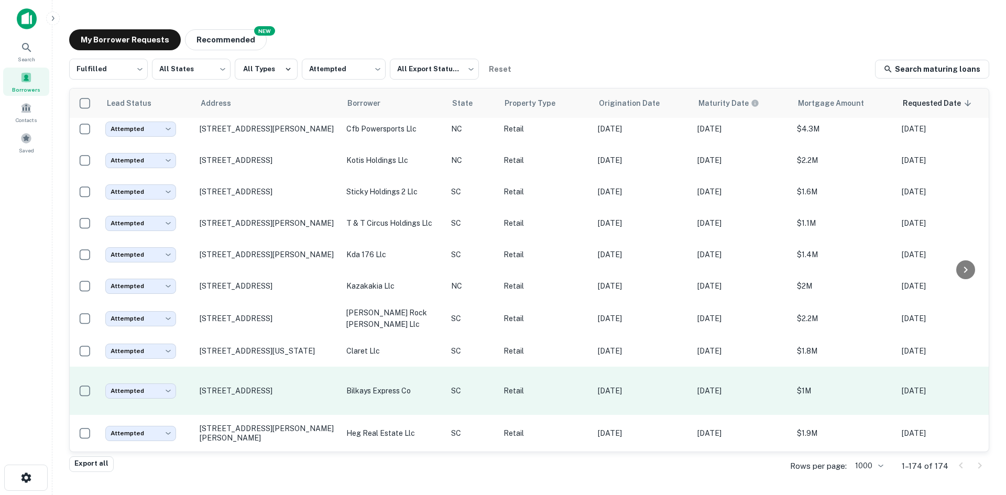
click at [268, 394] on td "[STREET_ADDRESS]" at bounding box center [267, 391] width 147 height 48
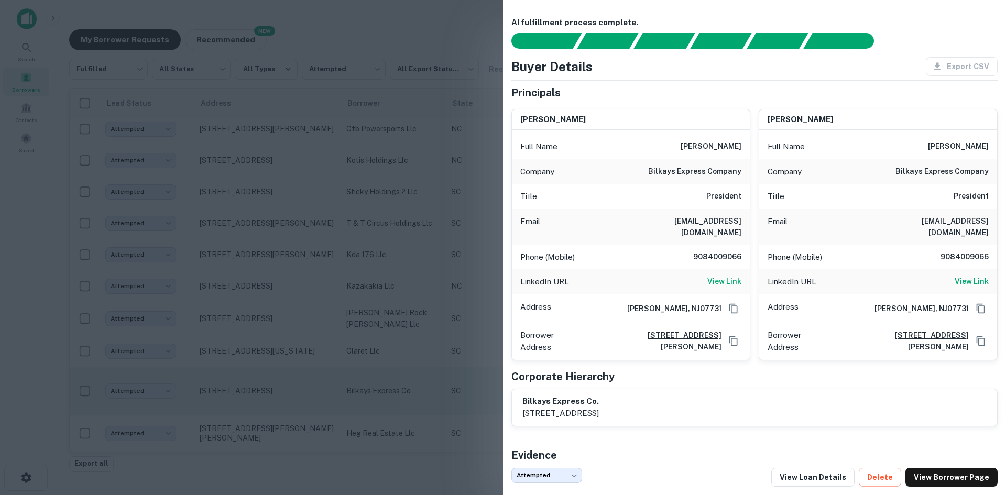
click at [268, 394] on div at bounding box center [503, 247] width 1006 height 495
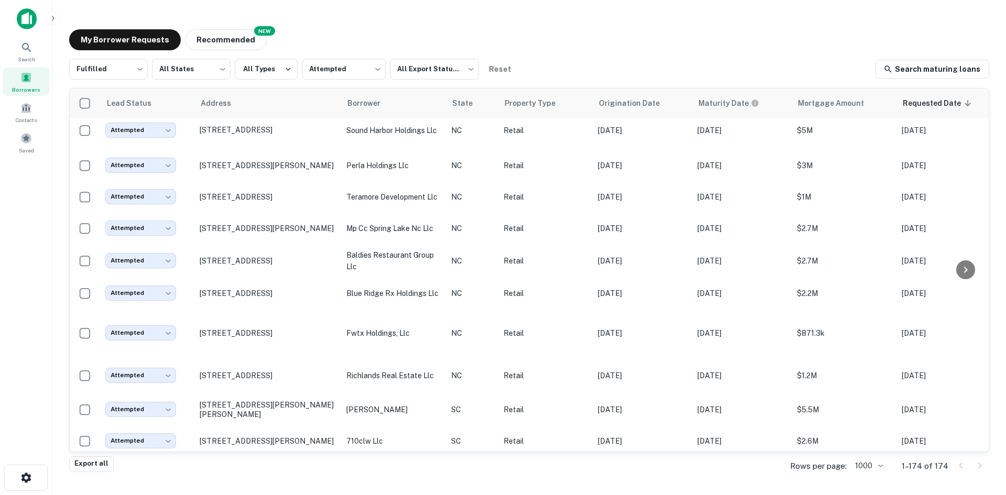
scroll to position [4045, 0]
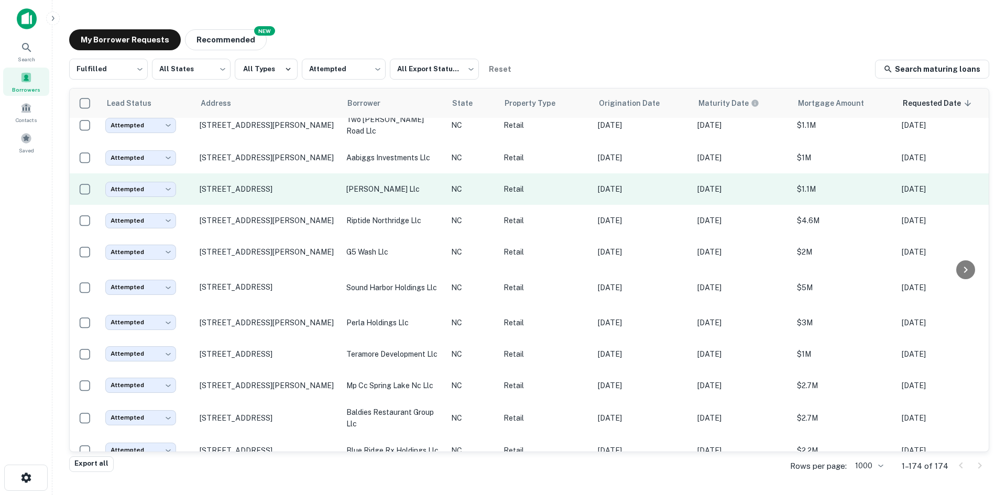
click at [265, 205] on td "[STREET_ADDRESS]" at bounding box center [267, 188] width 147 height 31
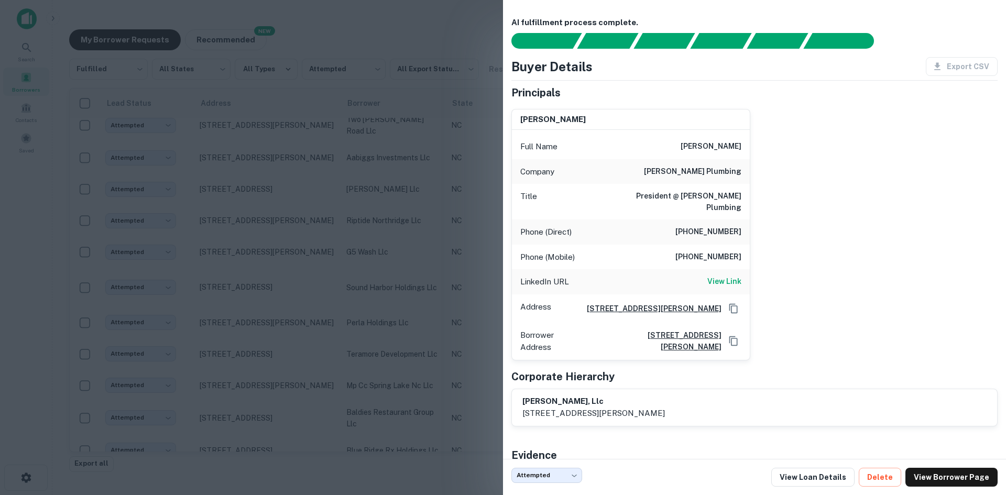
scroll to position [69, 0]
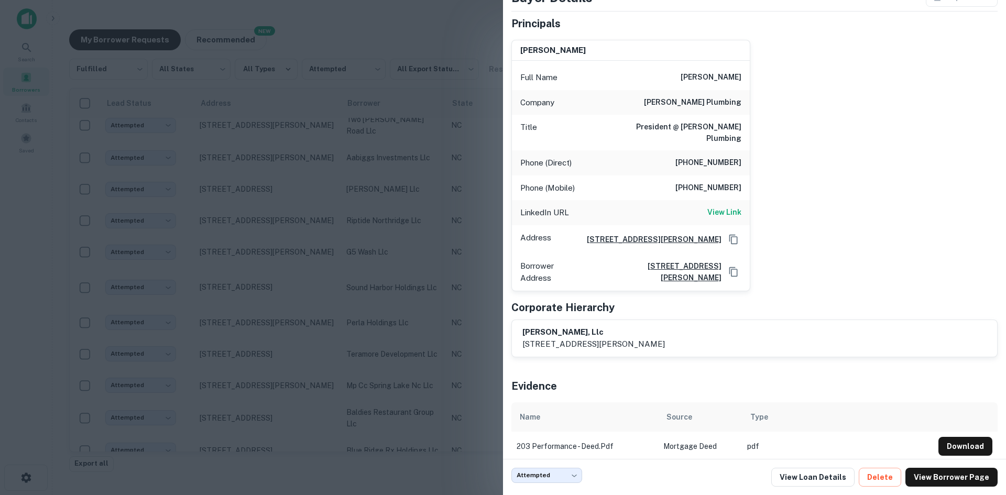
click at [285, 235] on div at bounding box center [503, 247] width 1006 height 495
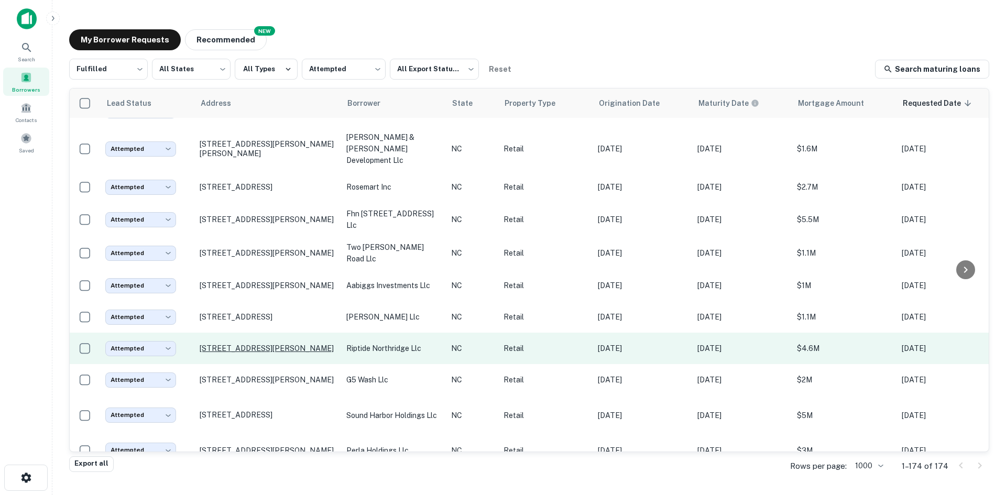
scroll to position [3888, 0]
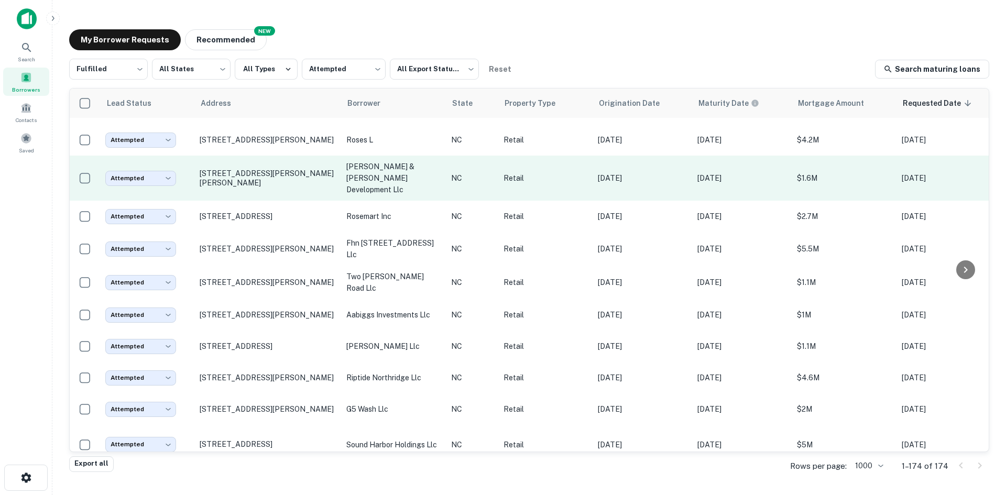
click at [248, 201] on td "[STREET_ADDRESS][PERSON_NAME][PERSON_NAME]" at bounding box center [267, 178] width 147 height 45
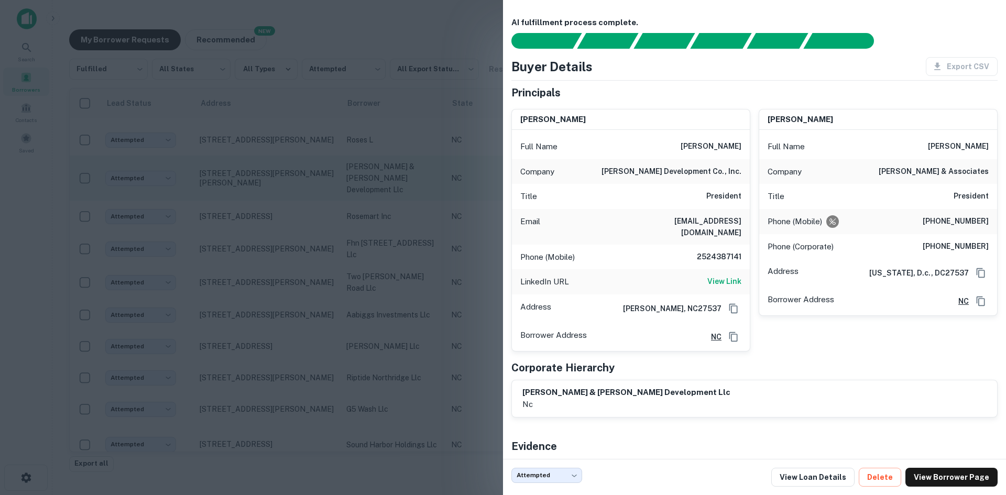
click at [248, 206] on div at bounding box center [503, 247] width 1006 height 495
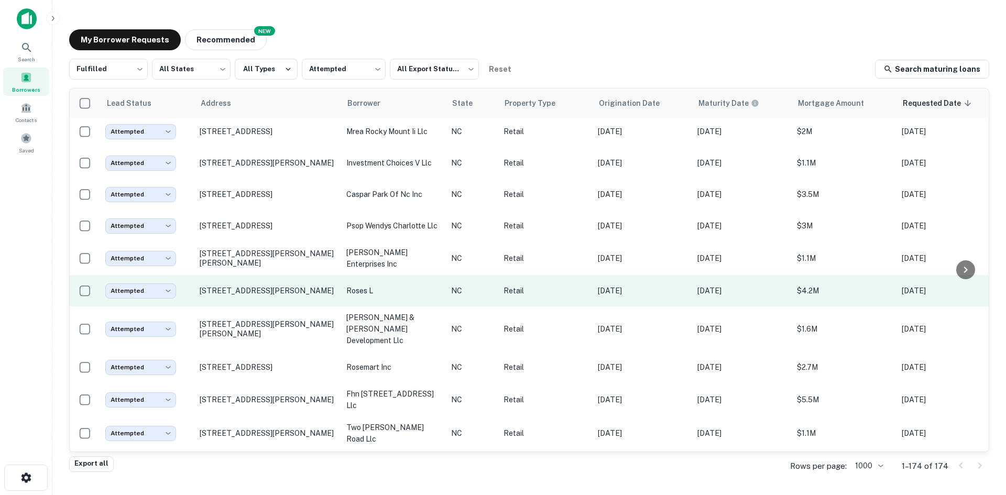
scroll to position [3731, 0]
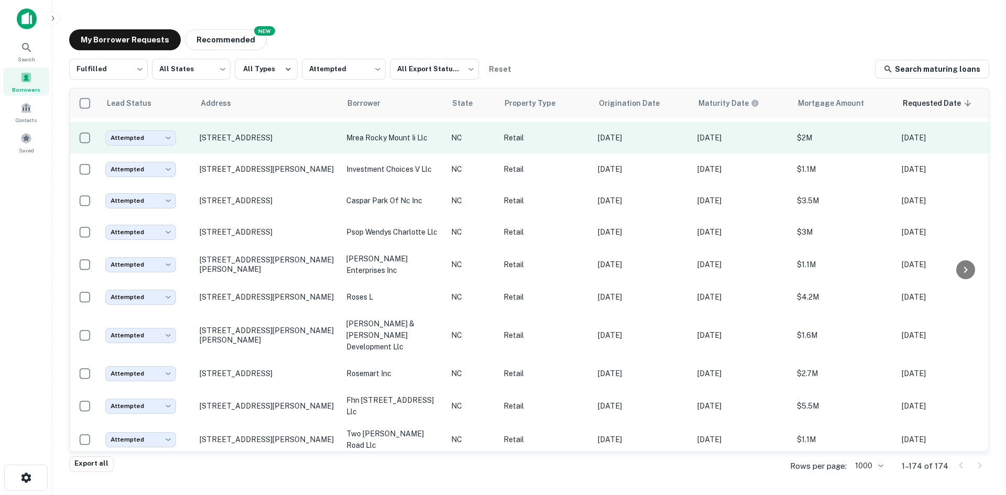
click at [236, 154] on td "[STREET_ADDRESS]" at bounding box center [267, 137] width 147 height 31
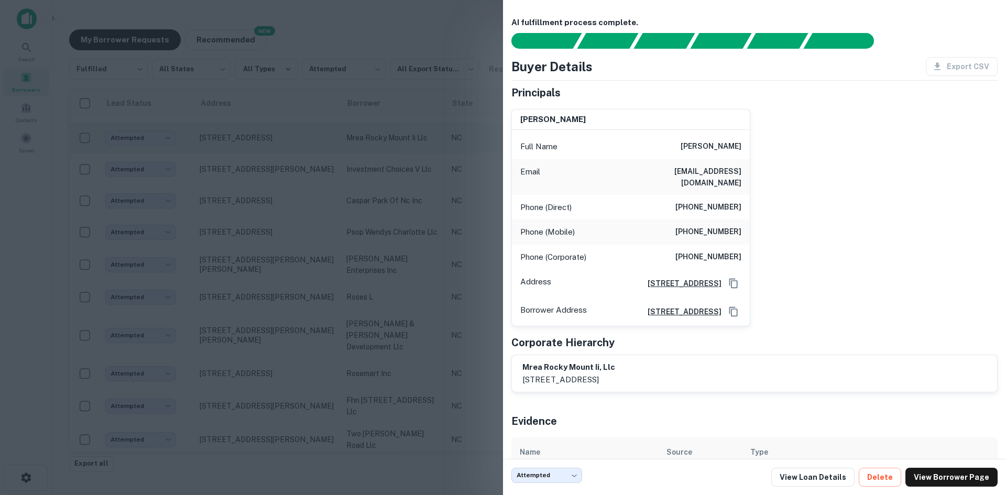
click at [236, 172] on div at bounding box center [503, 247] width 1006 height 495
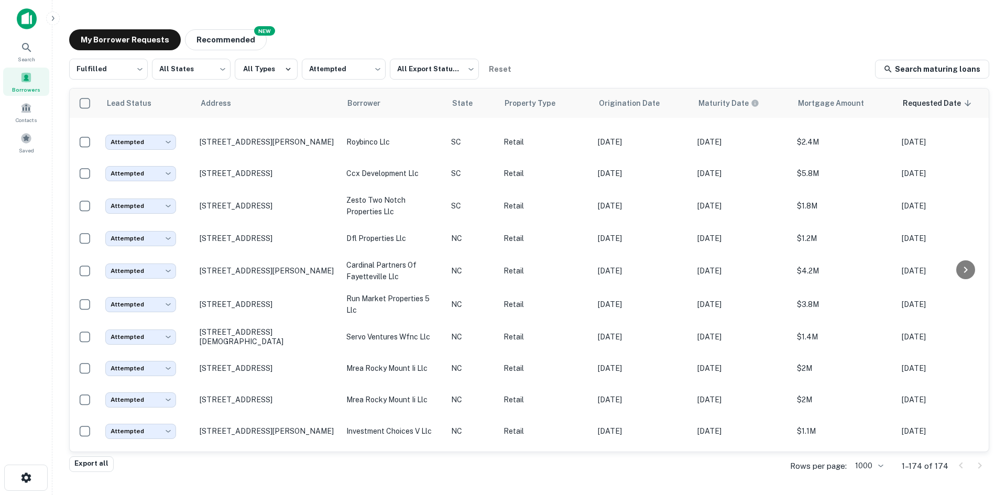
scroll to position [3364, 0]
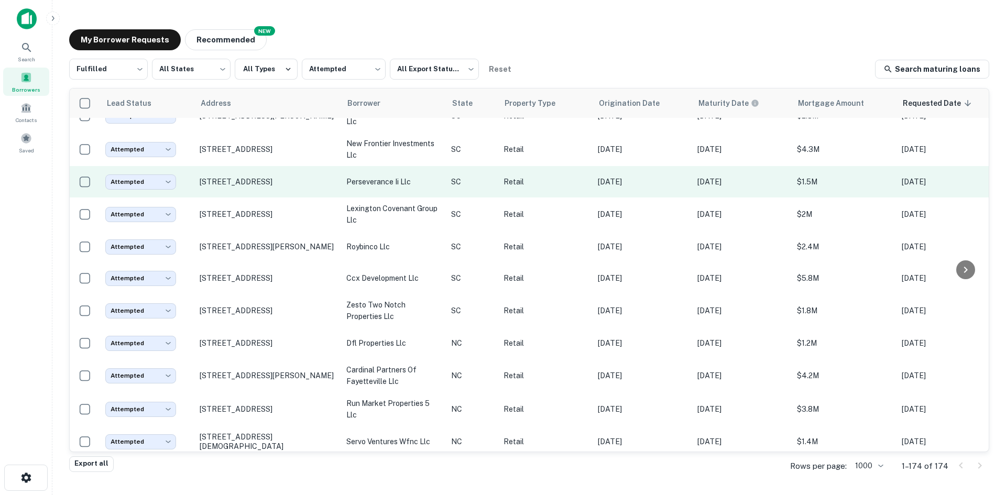
click at [240, 198] on td "[STREET_ADDRESS]" at bounding box center [267, 181] width 147 height 31
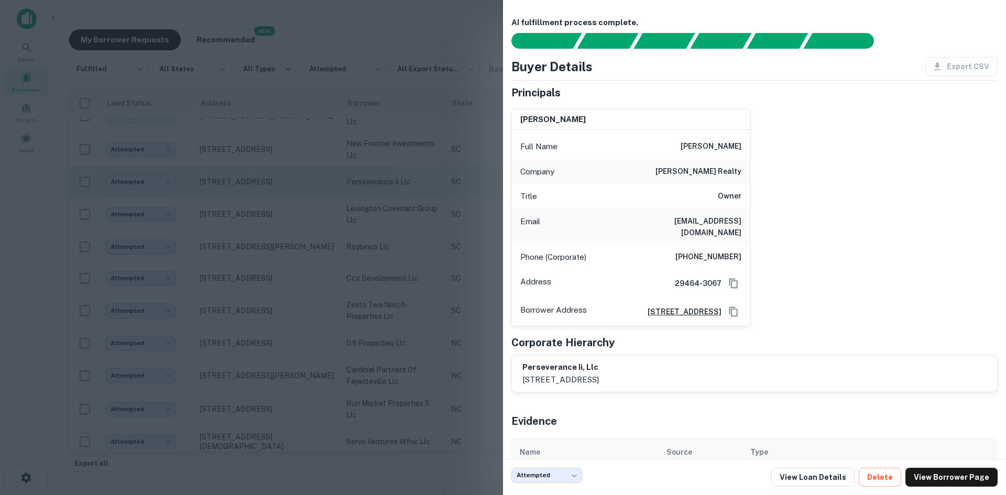
click at [240, 213] on div at bounding box center [503, 247] width 1006 height 495
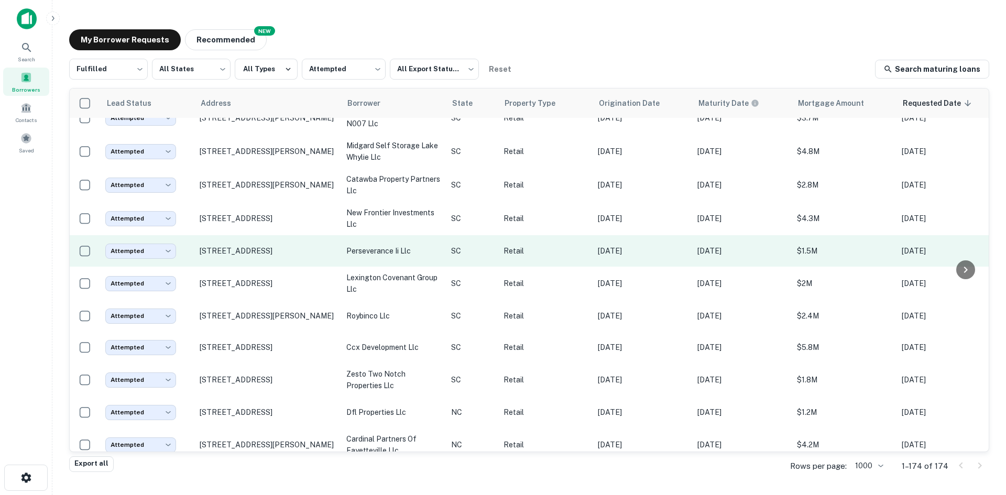
scroll to position [3154, 0]
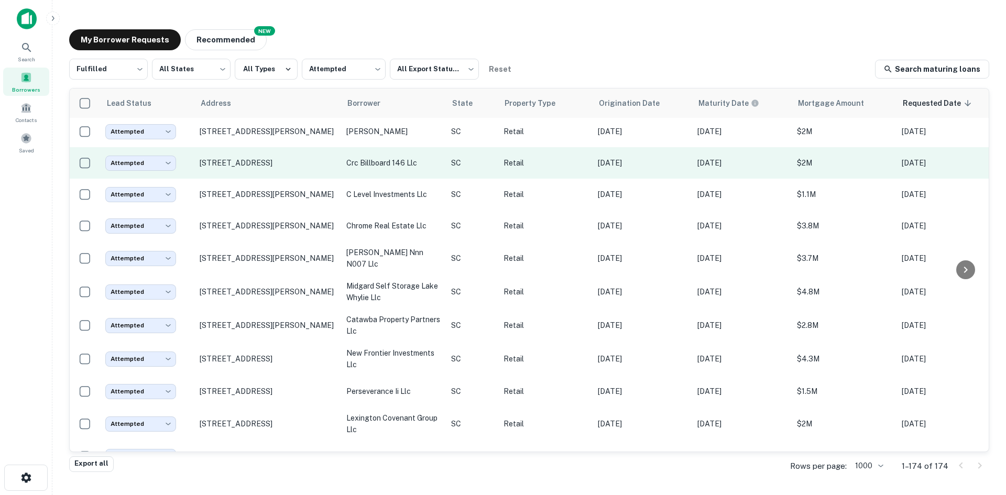
click at [242, 179] on td "[STREET_ADDRESS]" at bounding box center [267, 162] width 147 height 31
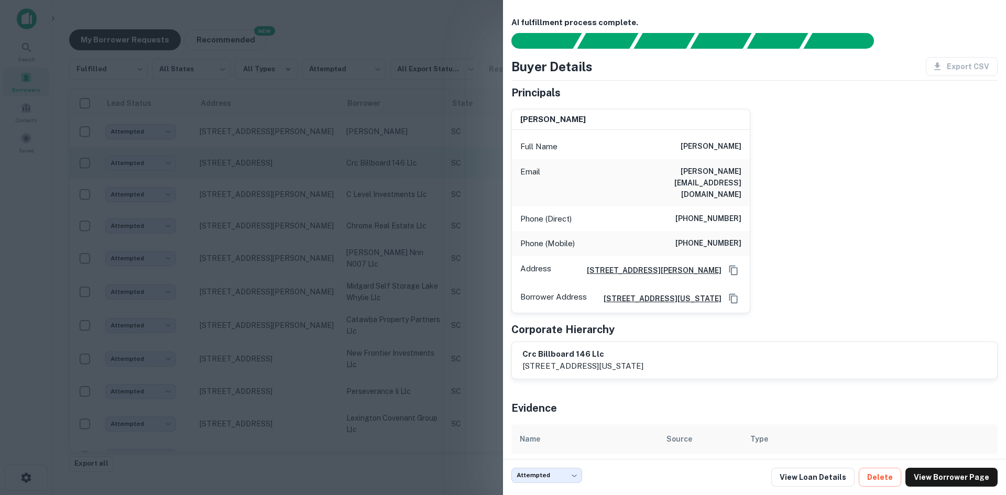
click at [242, 196] on div at bounding box center [503, 247] width 1006 height 495
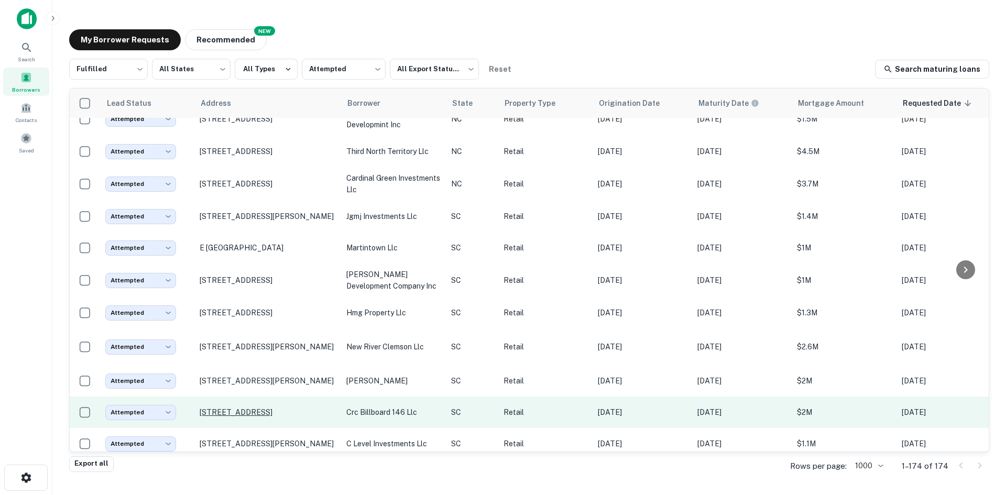
scroll to position [2840, 0]
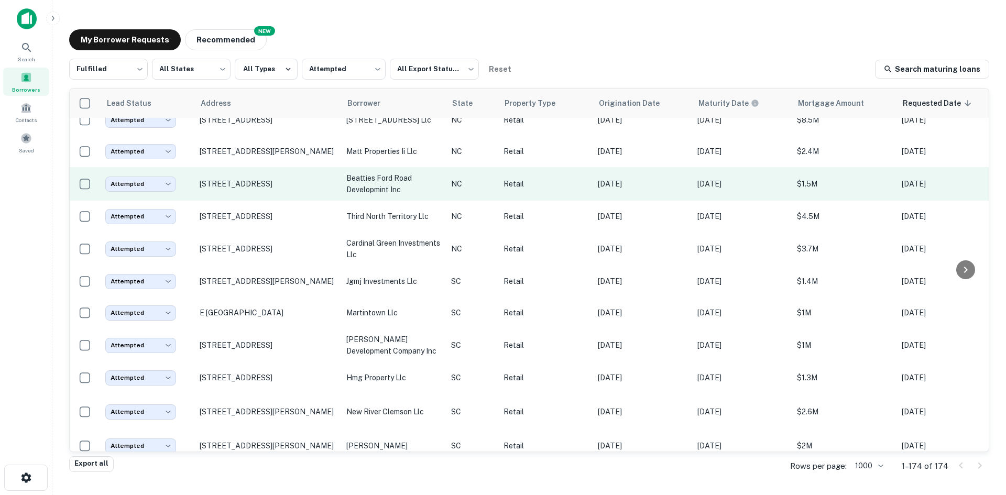
click at [240, 201] on td "[STREET_ADDRESS]" at bounding box center [267, 184] width 147 height 34
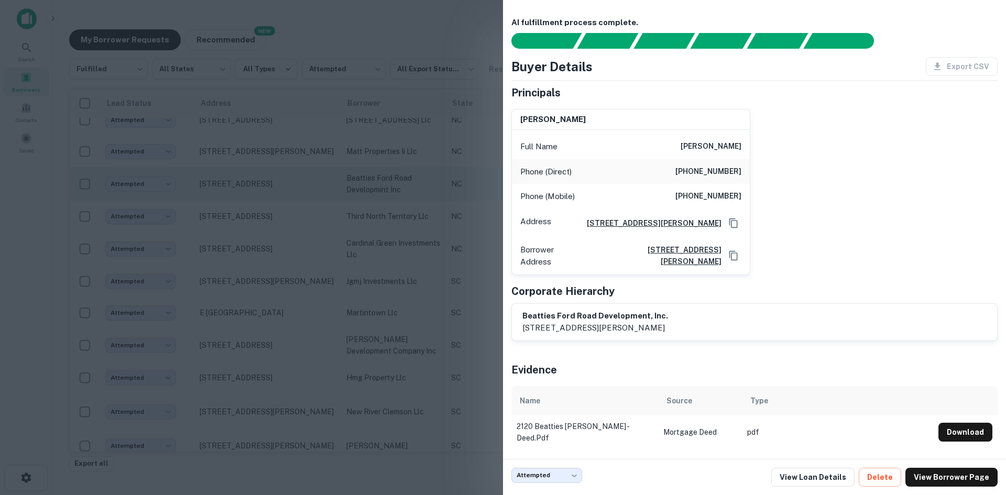
click at [240, 209] on div at bounding box center [503, 247] width 1006 height 495
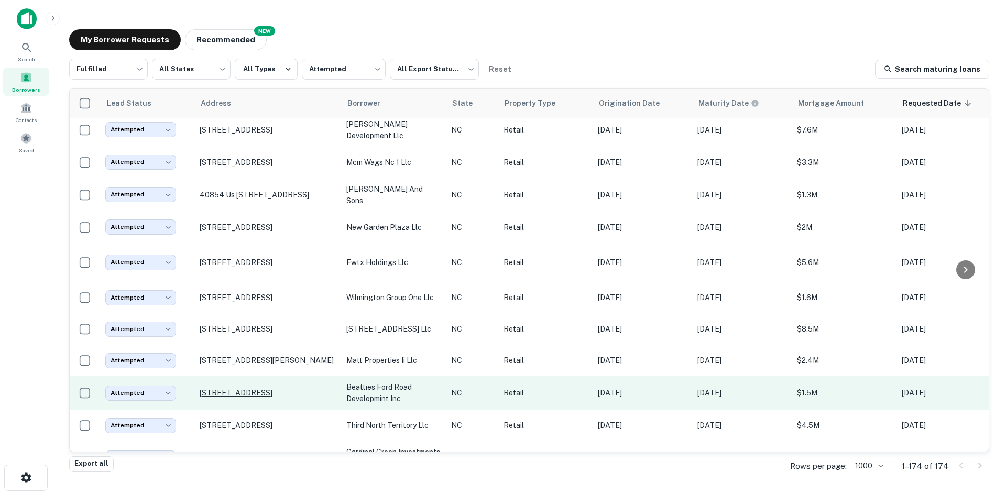
scroll to position [2630, 0]
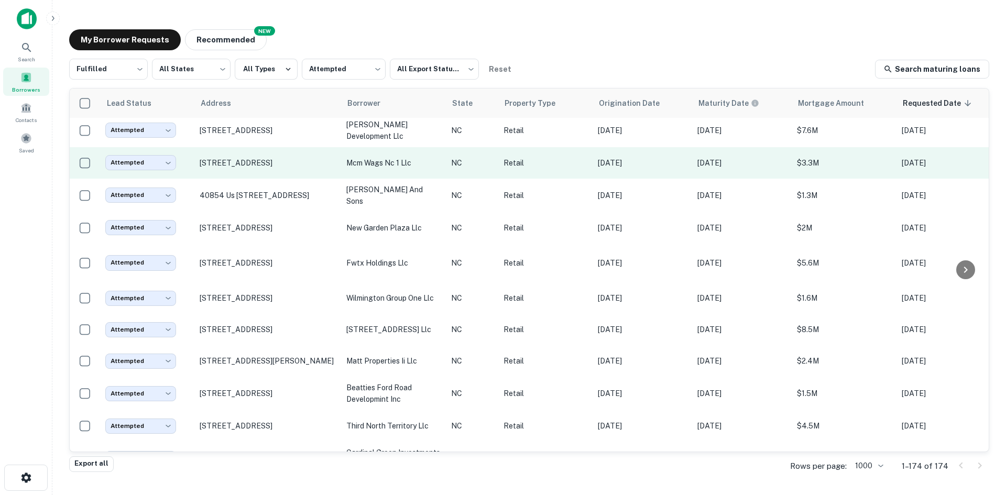
click at [241, 179] on td "[STREET_ADDRESS]" at bounding box center [267, 162] width 147 height 31
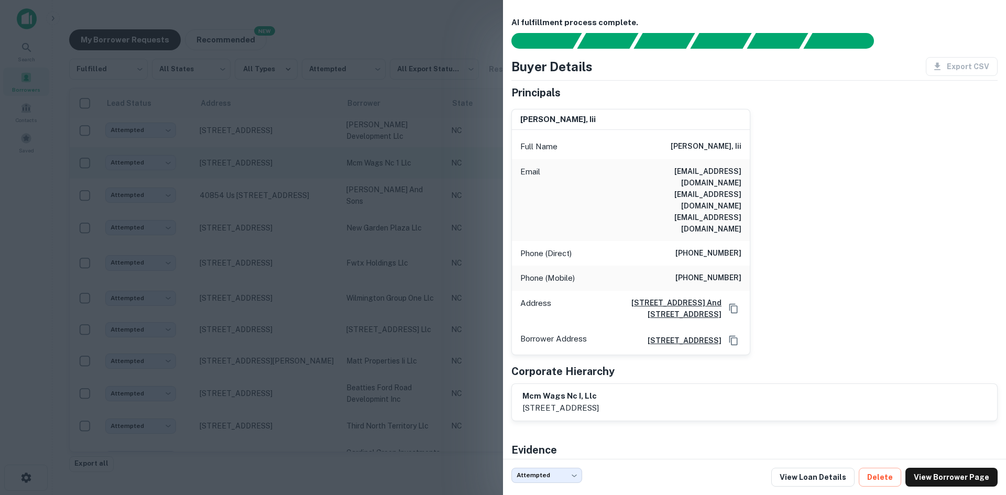
click at [241, 198] on div at bounding box center [503, 247] width 1006 height 495
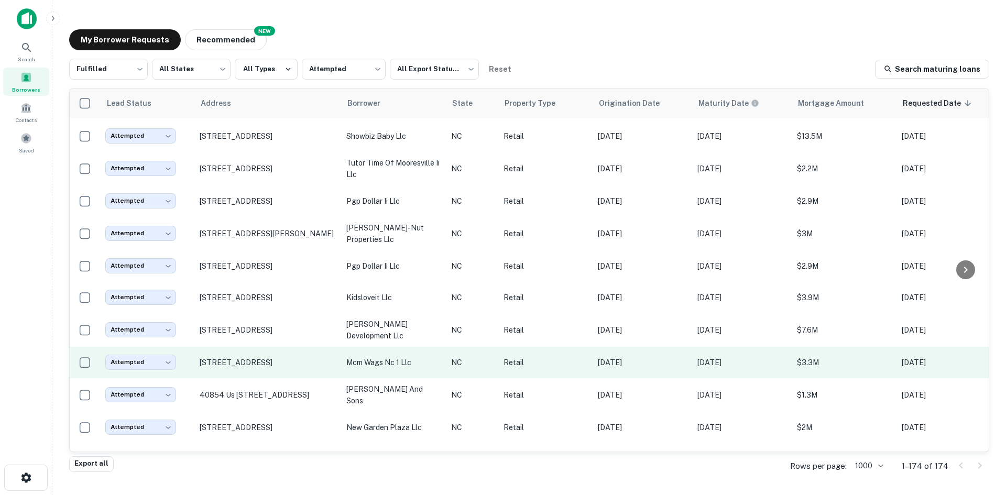
scroll to position [2420, 0]
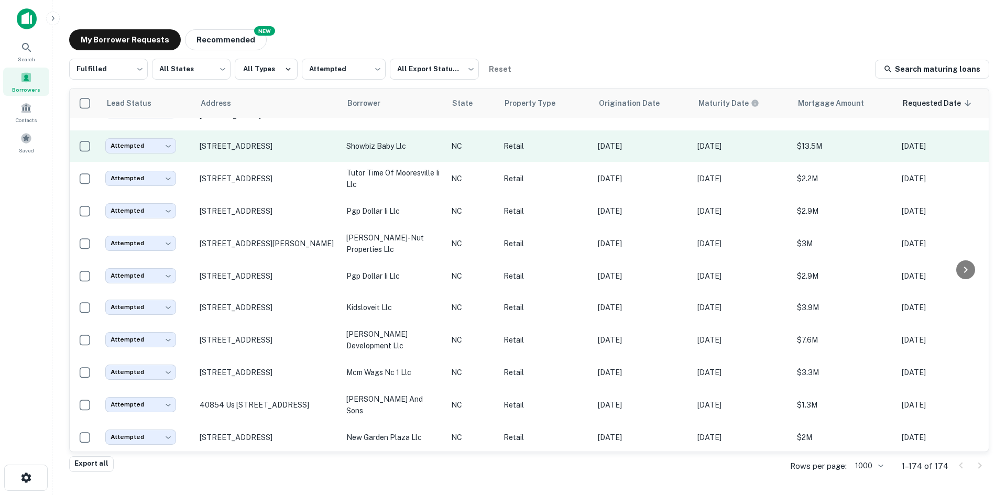
click at [242, 162] on td "[STREET_ADDRESS]" at bounding box center [267, 146] width 147 height 31
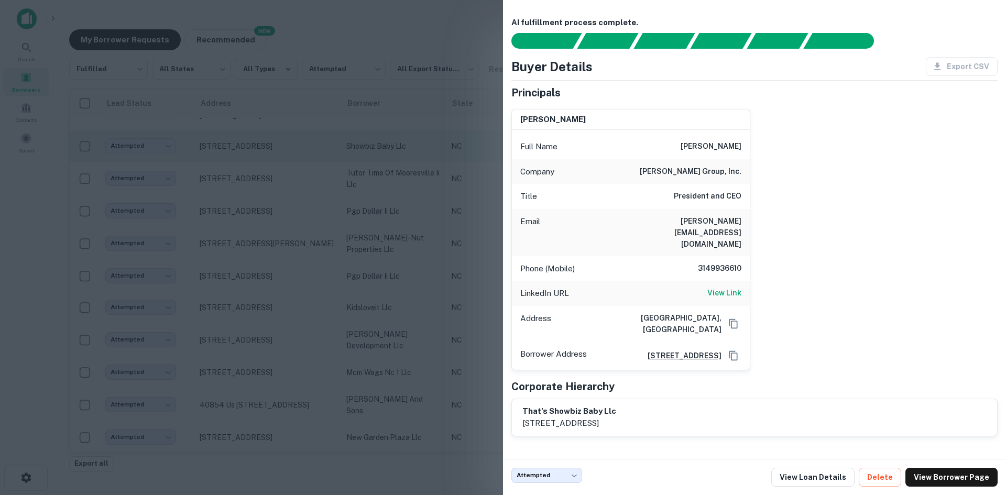
click at [242, 184] on div at bounding box center [503, 247] width 1006 height 495
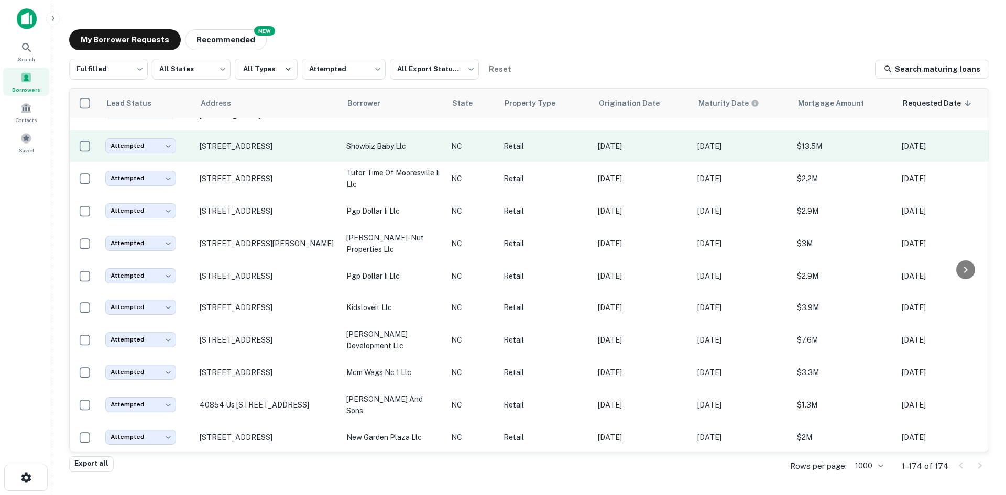
scroll to position [2263, 0]
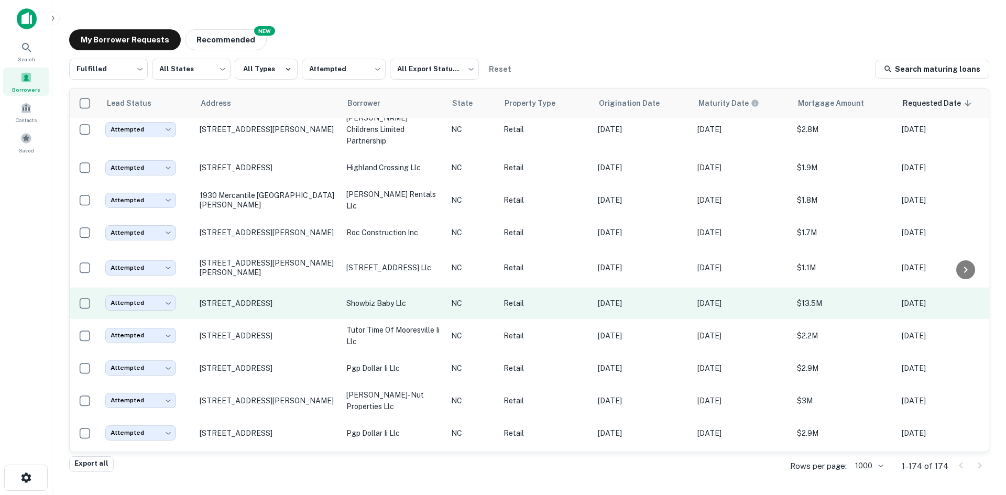
click at [241, 152] on td "[STREET_ADDRESS][PERSON_NAME]" at bounding box center [267, 129] width 147 height 45
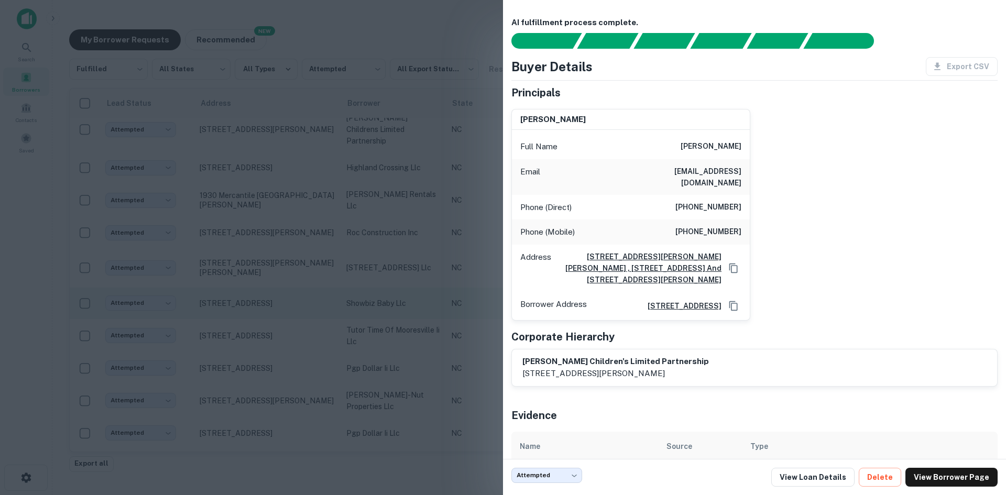
click at [241, 184] on div at bounding box center [503, 247] width 1006 height 495
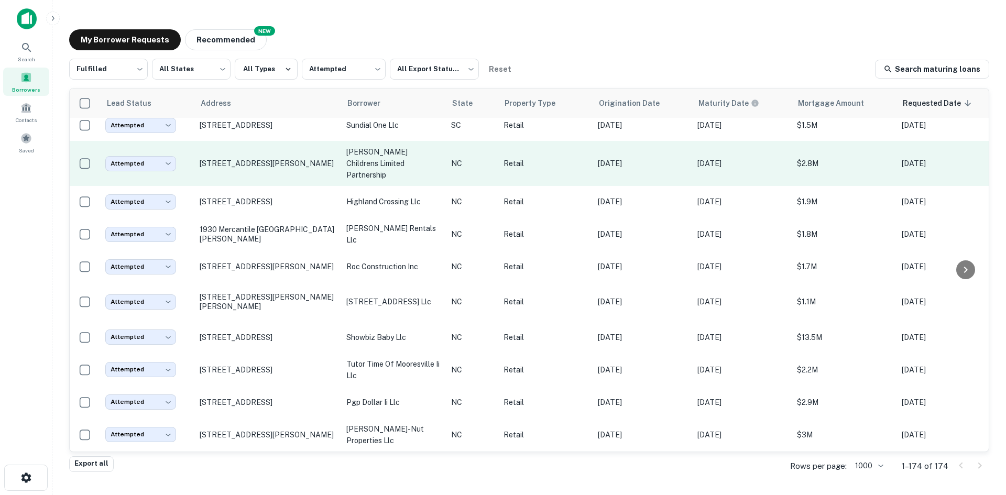
scroll to position [2211, 0]
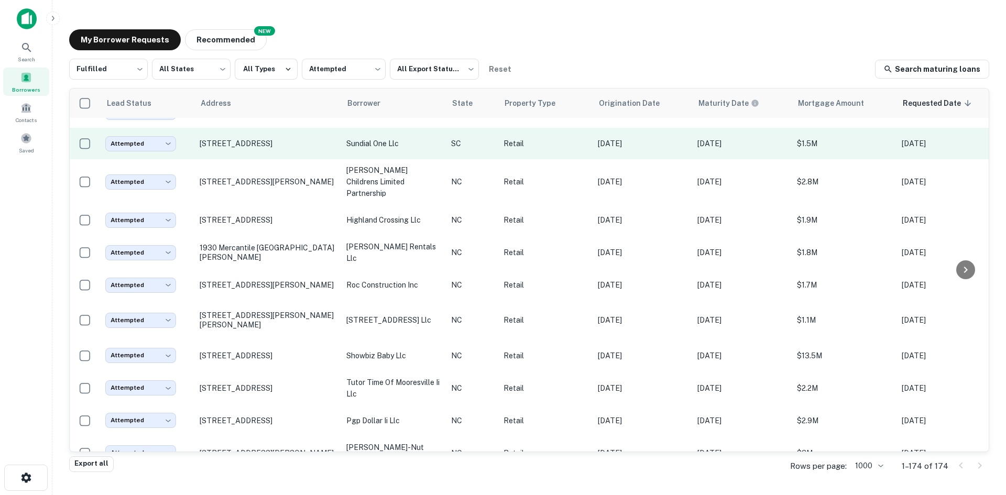
click at [238, 159] on td "[STREET_ADDRESS]" at bounding box center [267, 143] width 147 height 31
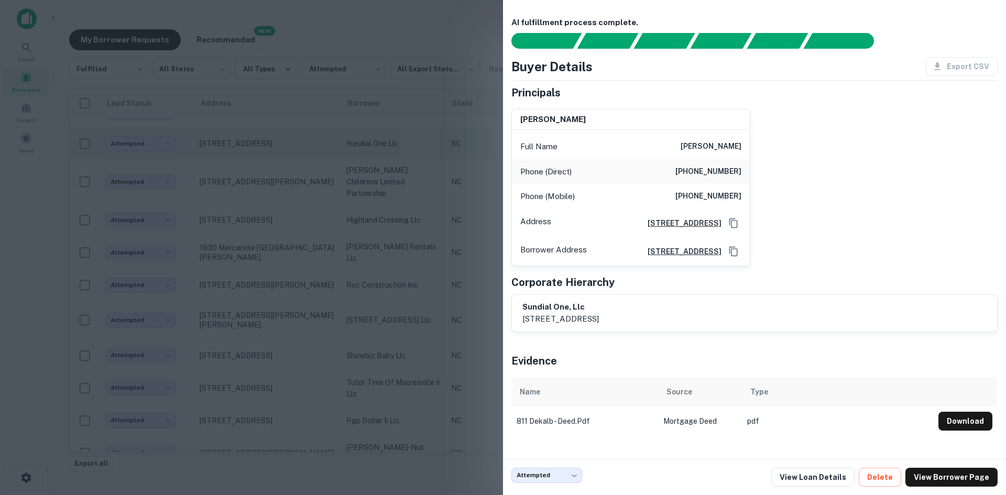
click at [238, 197] on div at bounding box center [503, 247] width 1006 height 495
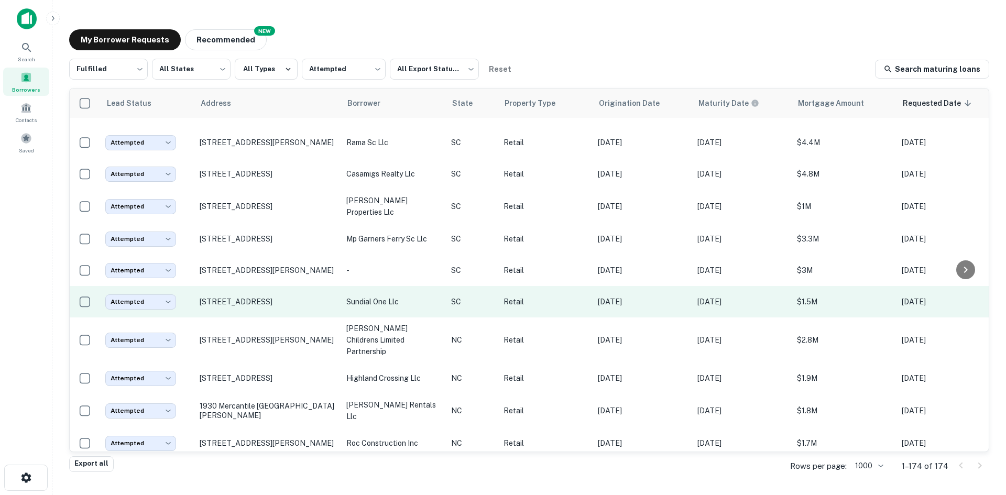
scroll to position [2001, 0]
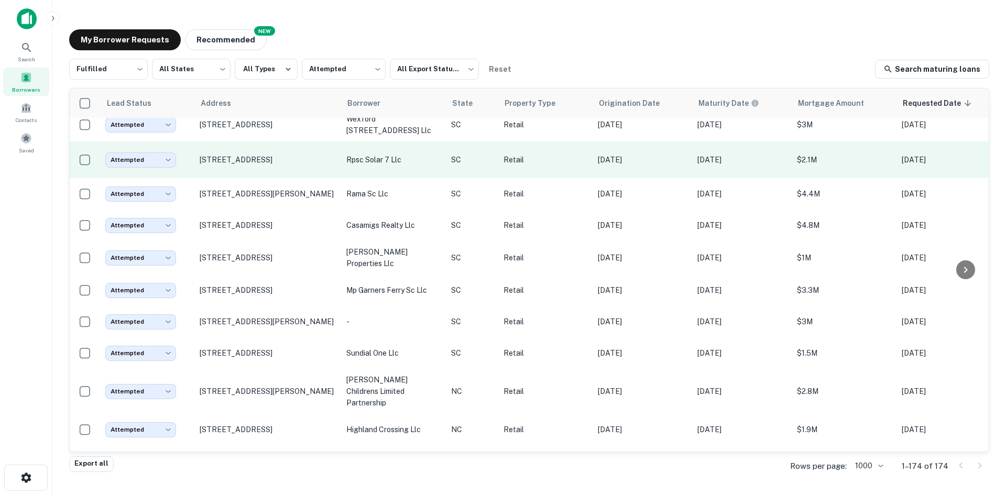
click at [235, 178] on td "[STREET_ADDRESS]" at bounding box center [267, 160] width 147 height 37
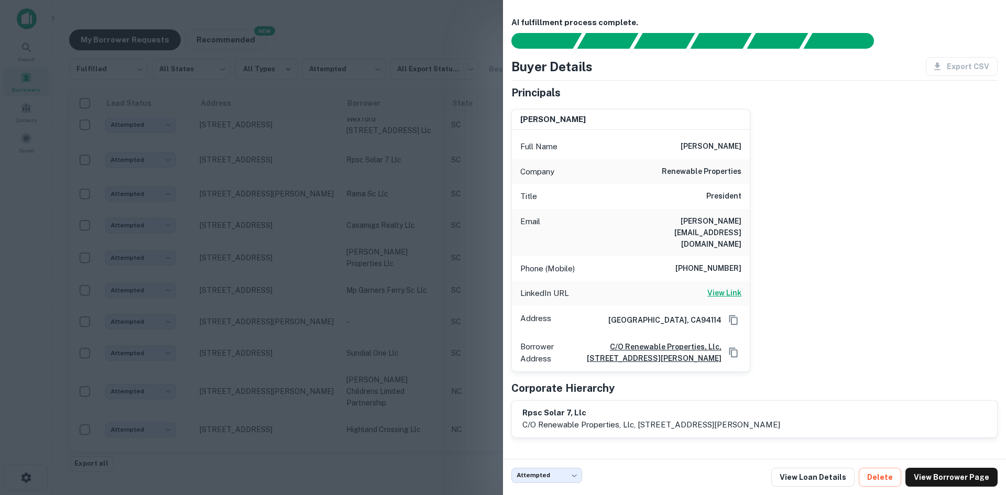
click at [716, 287] on h6 "View Link" at bounding box center [725, 293] width 34 height 12
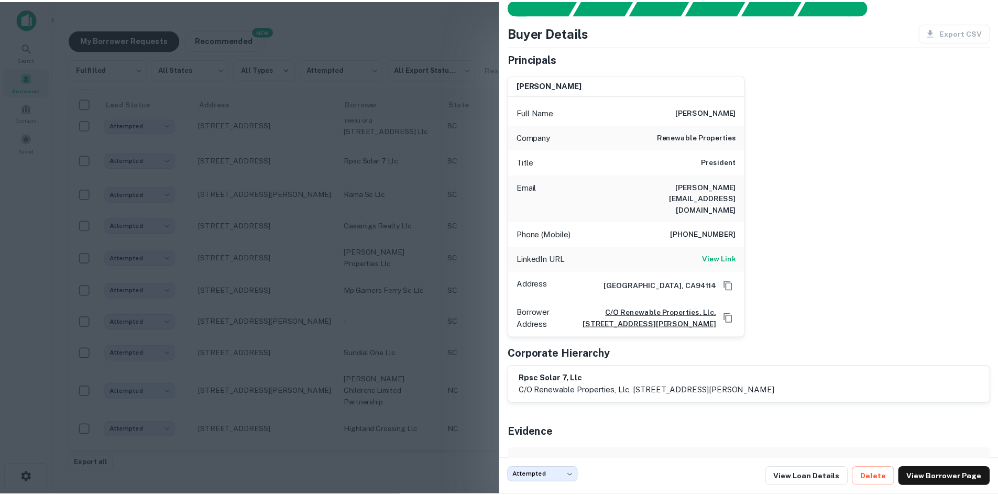
scroll to position [69, 0]
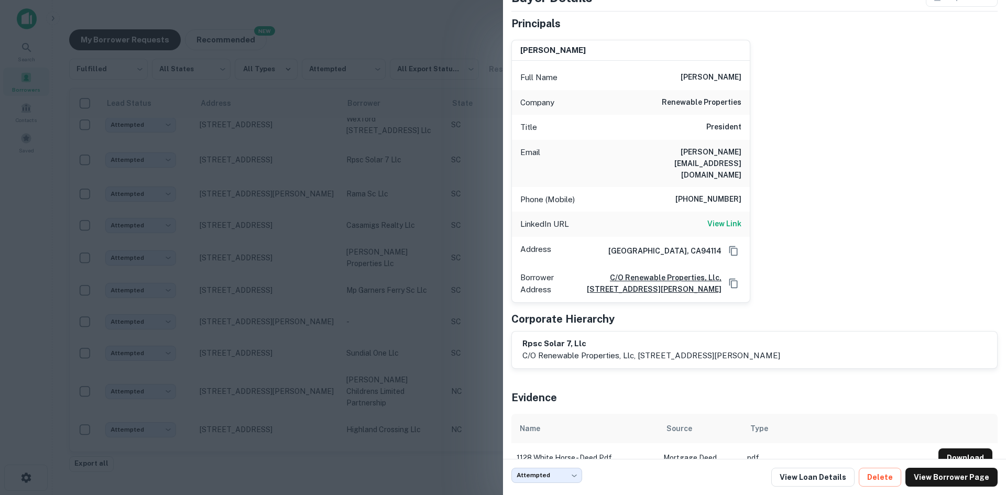
click at [295, 233] on div at bounding box center [503, 247] width 1006 height 495
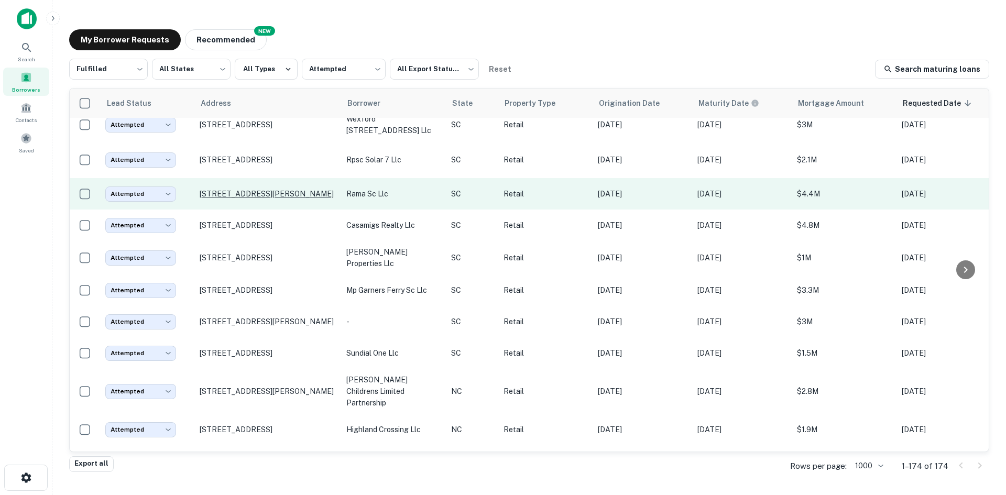
click at [280, 199] on p "[STREET_ADDRESS][PERSON_NAME]" at bounding box center [268, 193] width 136 height 9
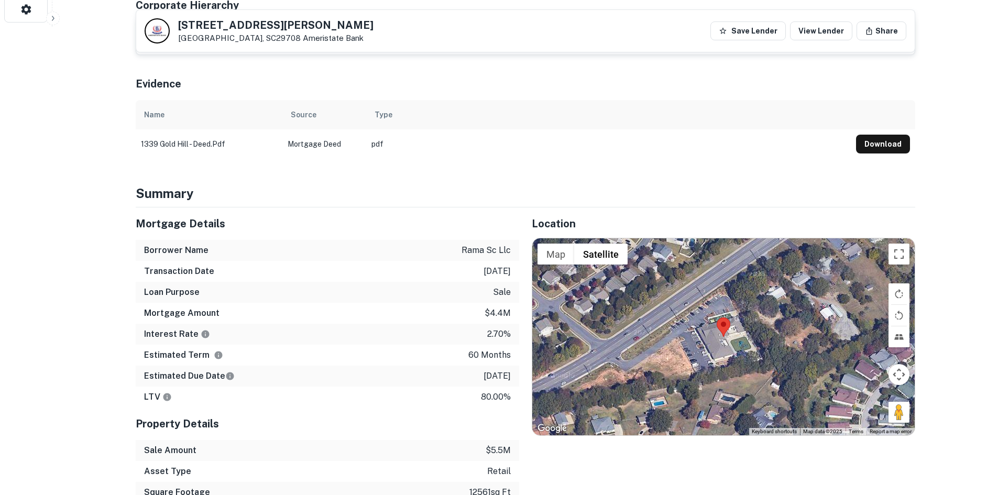
scroll to position [472, 0]
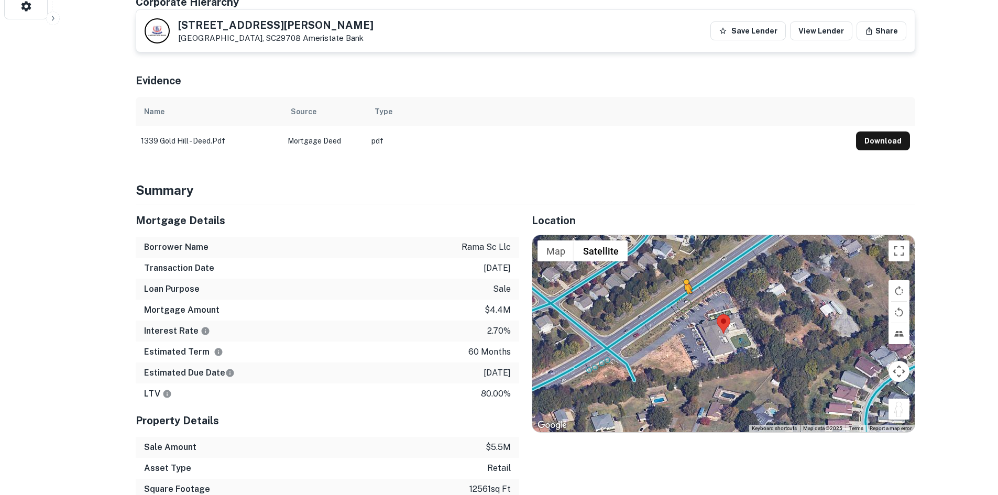
drag, startPoint x: 897, startPoint y: 404, endPoint x: 684, endPoint y: 293, distance: 240.0
click at [684, 293] on div "To activate drag with keyboard, press Alt + Enter. Once in keyboard drag state,…" at bounding box center [723, 333] width 383 height 197
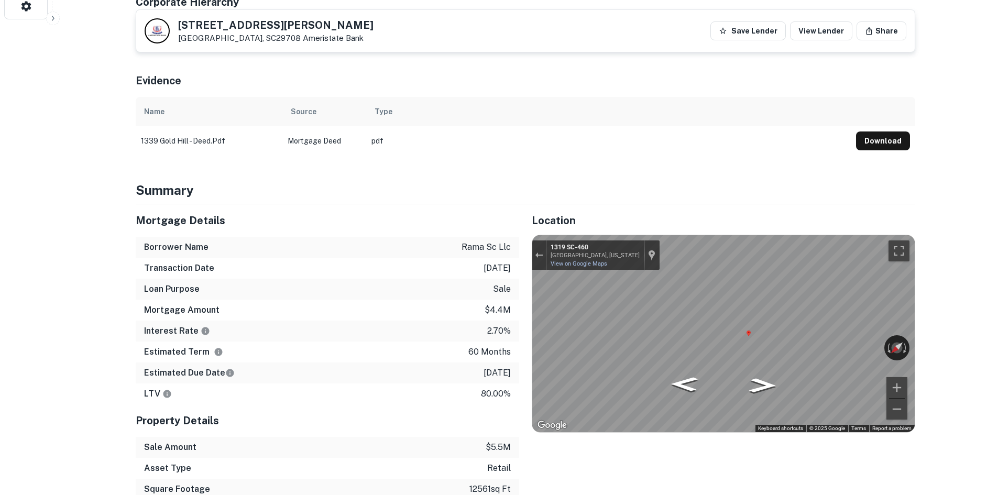
click at [511, 292] on div "Mortgage Details Borrower Name rama sc llc Transaction Date 3/11/2021 Loan Purp…" at bounding box center [519, 362] width 792 height 317
click at [516, 318] on div "Mortgage Details Borrower Name rama sc llc Transaction Date 3/11/2021 Loan Purp…" at bounding box center [519, 362] width 792 height 317
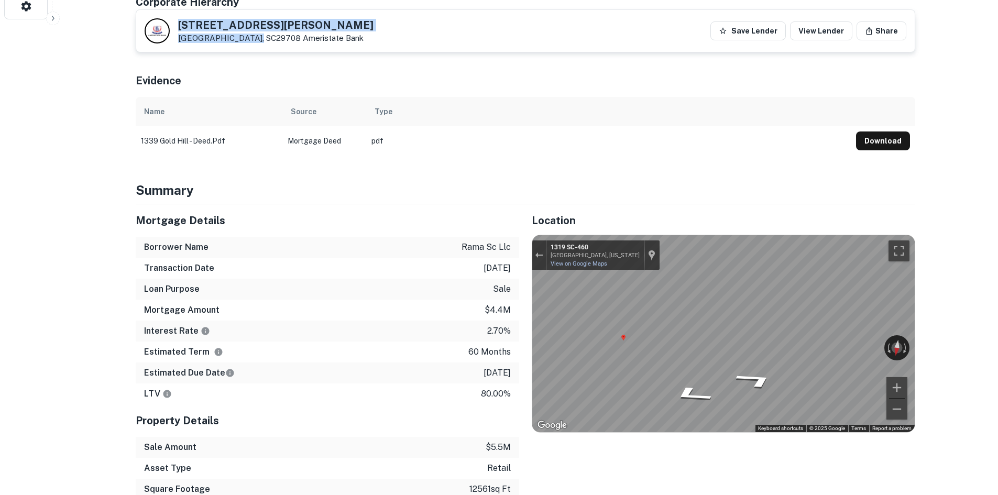
drag, startPoint x: 174, startPoint y: 21, endPoint x: 246, endPoint y: 41, distance: 74.9
click at [246, 41] on div "1339 Gold Hill Rd Fort Mill, SC29708 Ameristate Bank" at bounding box center [259, 30] width 229 height 25
copy div "[STREET_ADDRESS][PERSON_NAME]"
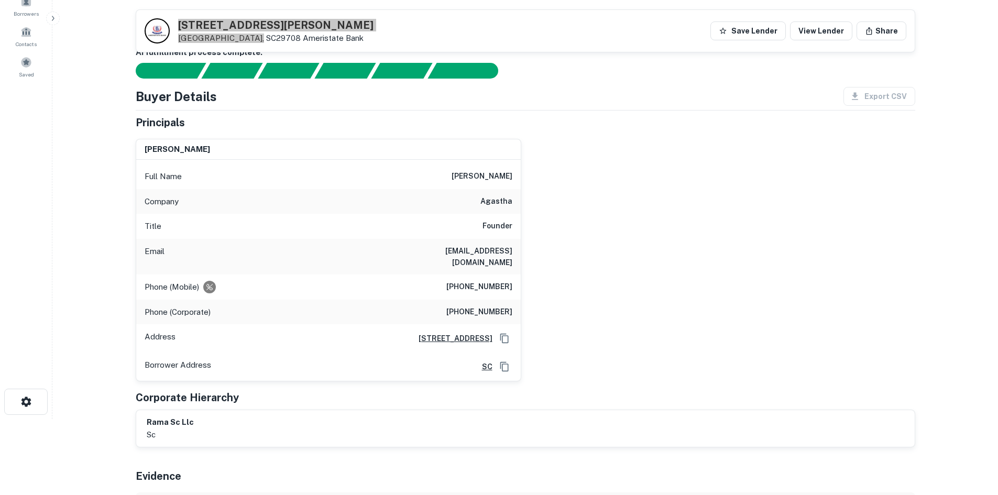
scroll to position [0, 0]
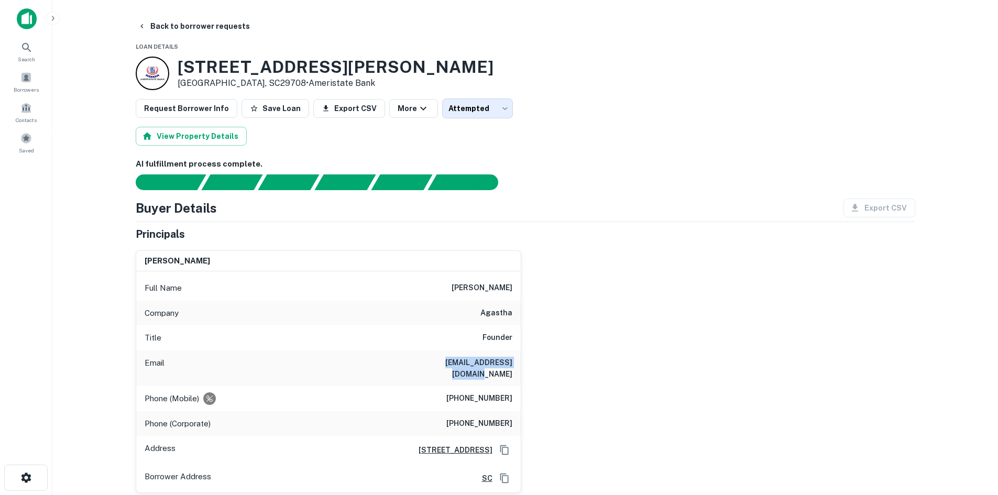
drag, startPoint x: 415, startPoint y: 368, endPoint x: 513, endPoint y: 366, distance: 98.0
click at [513, 366] on div "Email mkorrapati@agastha.com" at bounding box center [328, 369] width 385 height 36
copy h6 "mkorrapati@agastha.com"
drag, startPoint x: 179, startPoint y: 66, endPoint x: 343, endPoint y: 71, distance: 164.7
click at [343, 71] on div "1339 Gold Hill Rd Fort Mill, SC29708 • Ameristate Bank" at bounding box center [526, 74] width 780 height 34
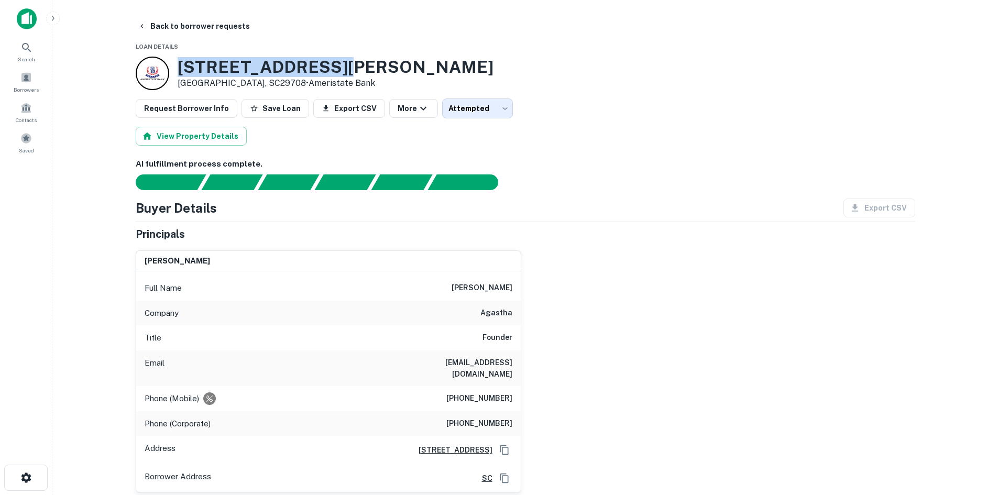
copy h3 "1339 Gold Hill Rd"
click at [200, 19] on button "Back to borrower requests" at bounding box center [194, 26] width 121 height 19
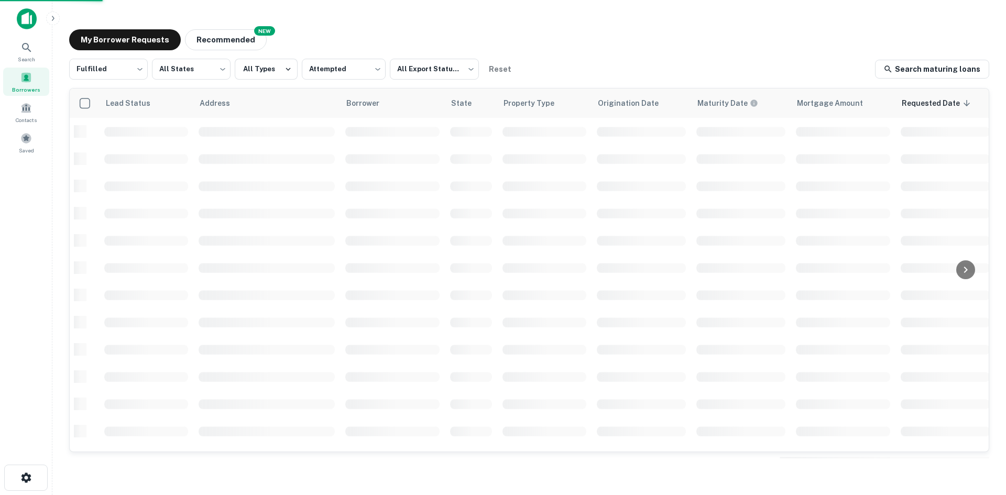
scroll to position [355, 0]
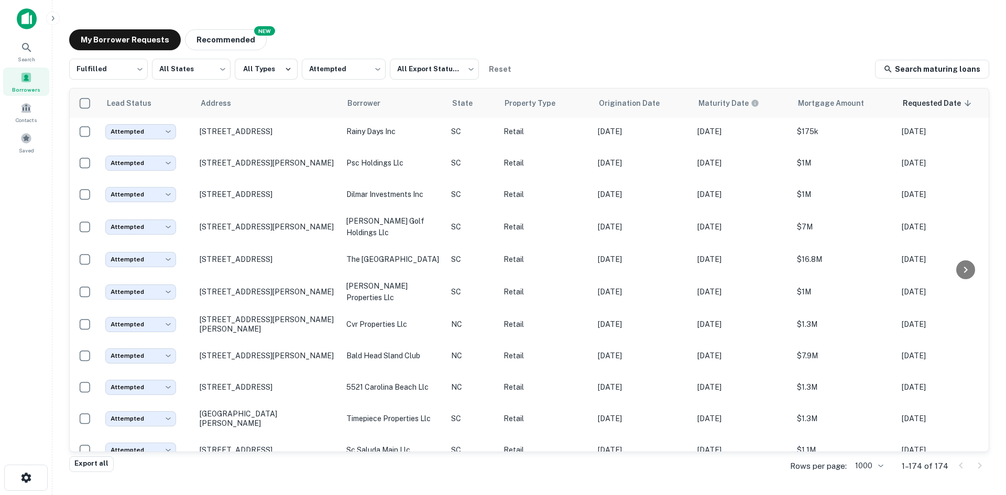
scroll to position [775, 0]
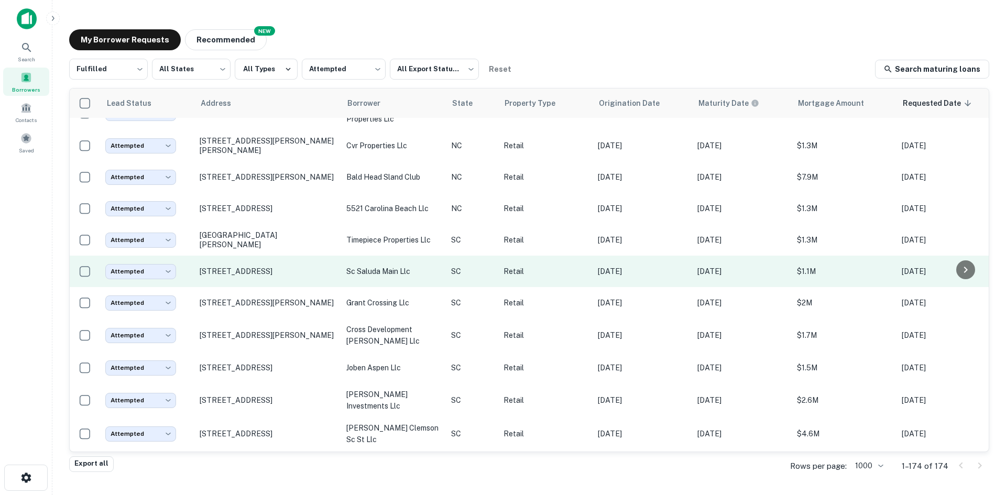
click at [299, 283] on td "[STREET_ADDRESS]" at bounding box center [267, 271] width 147 height 31
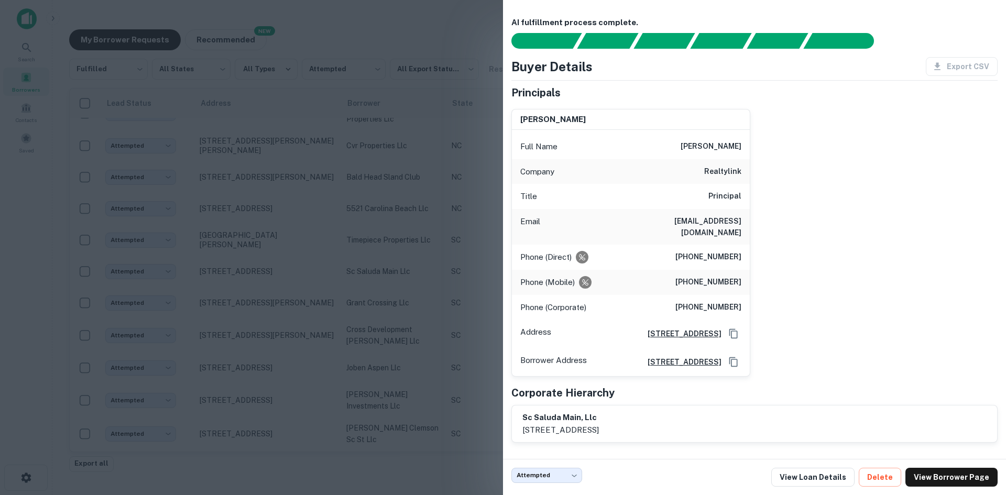
click at [278, 291] on div at bounding box center [503, 247] width 1006 height 495
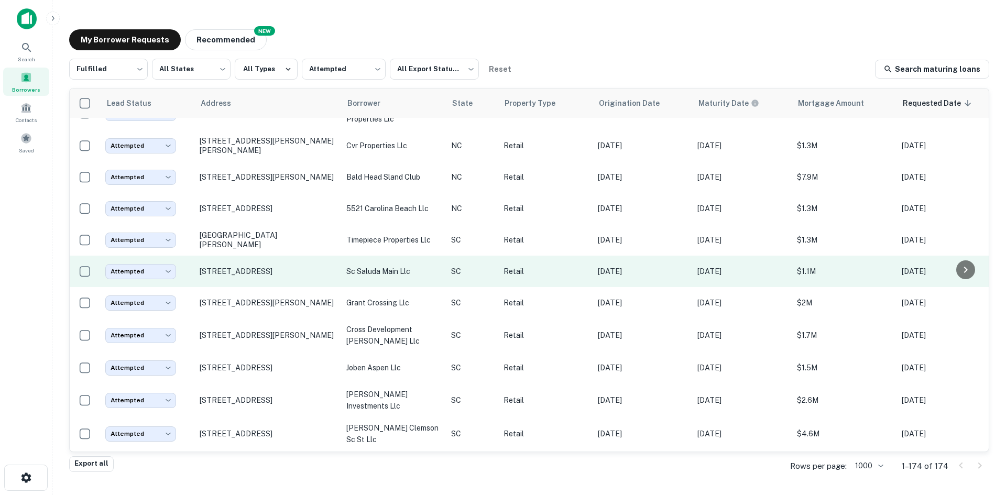
click at [285, 287] on td "[STREET_ADDRESS]" at bounding box center [267, 271] width 147 height 31
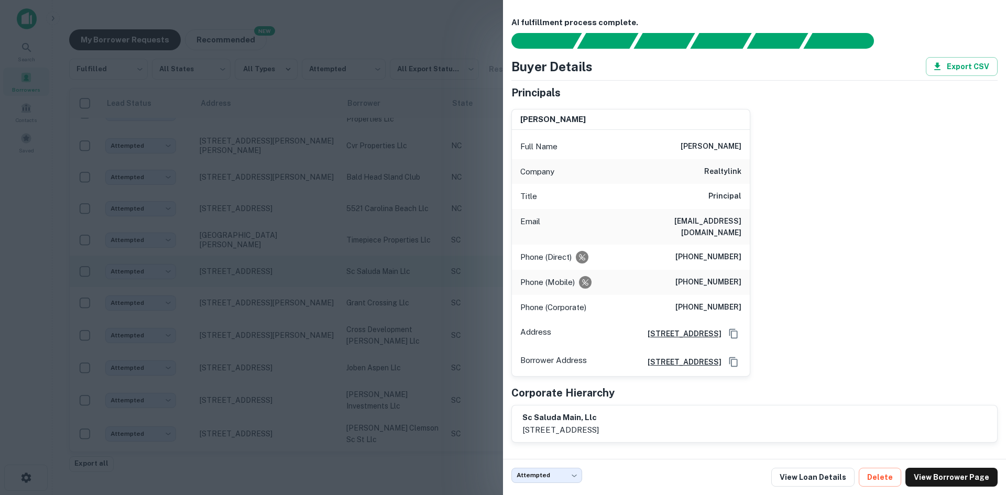
click at [285, 297] on div at bounding box center [503, 247] width 1006 height 495
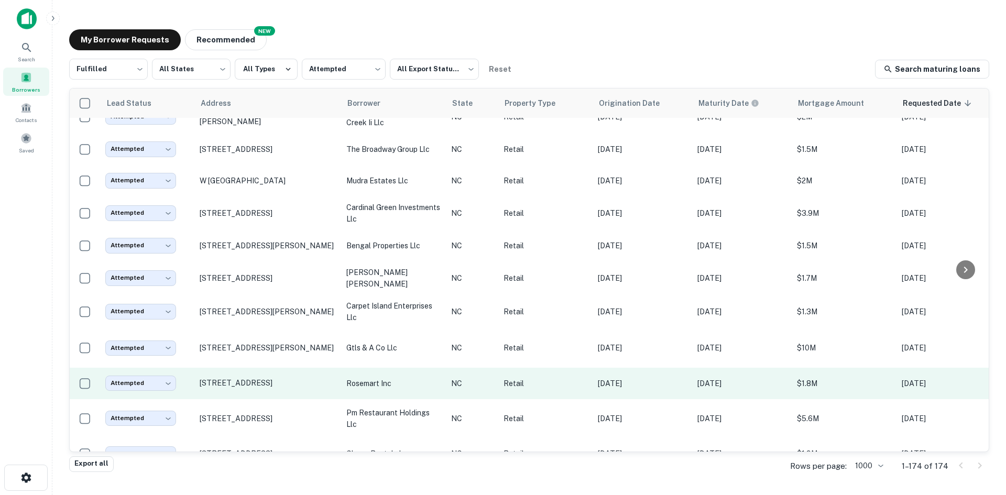
scroll to position [146, 0]
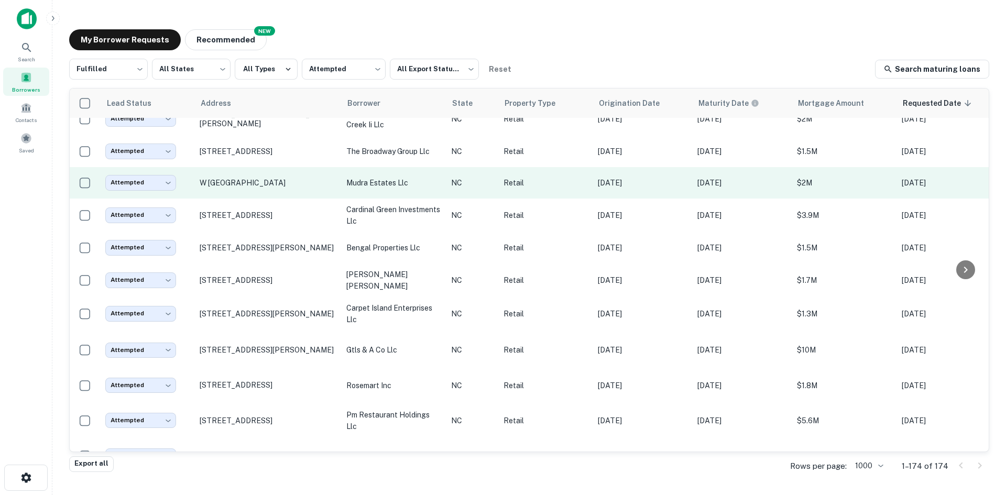
click at [277, 197] on td "W [GEOGRAPHIC_DATA]" at bounding box center [267, 182] width 147 height 31
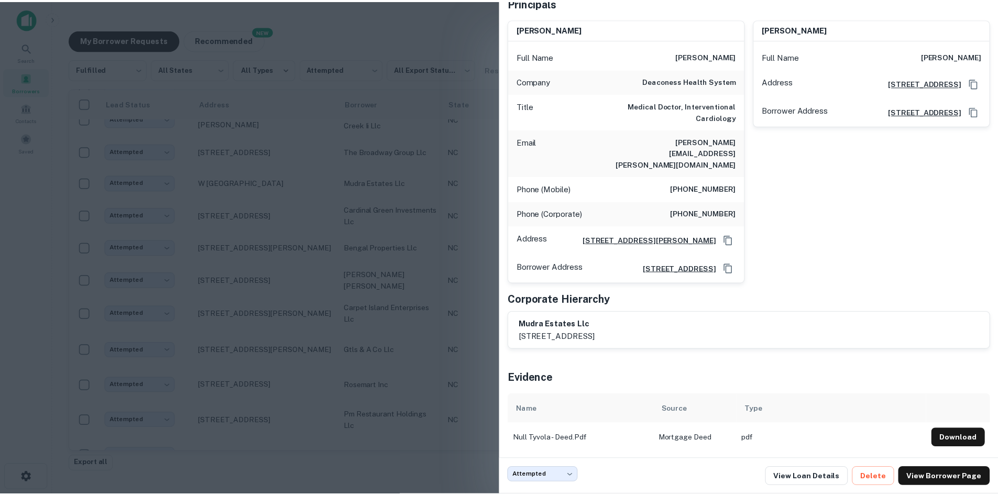
scroll to position [0, 0]
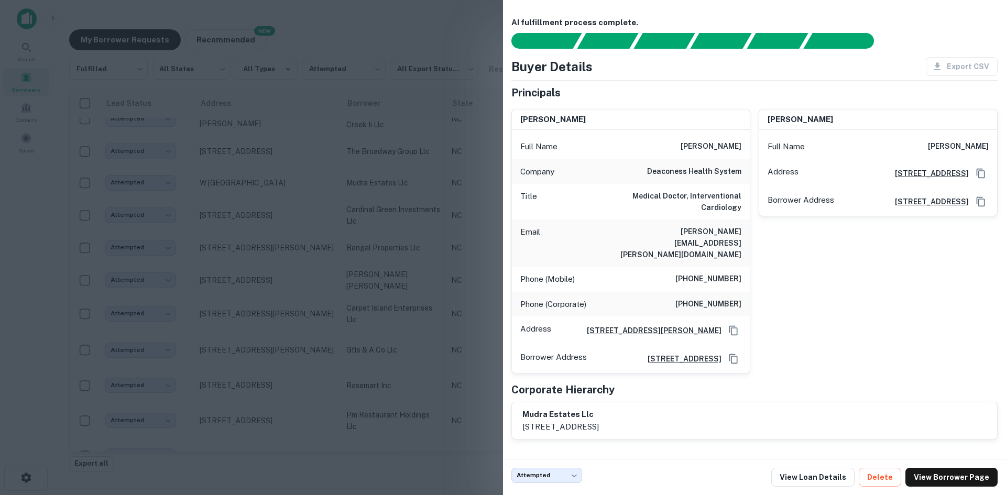
click at [277, 212] on div at bounding box center [503, 247] width 1006 height 495
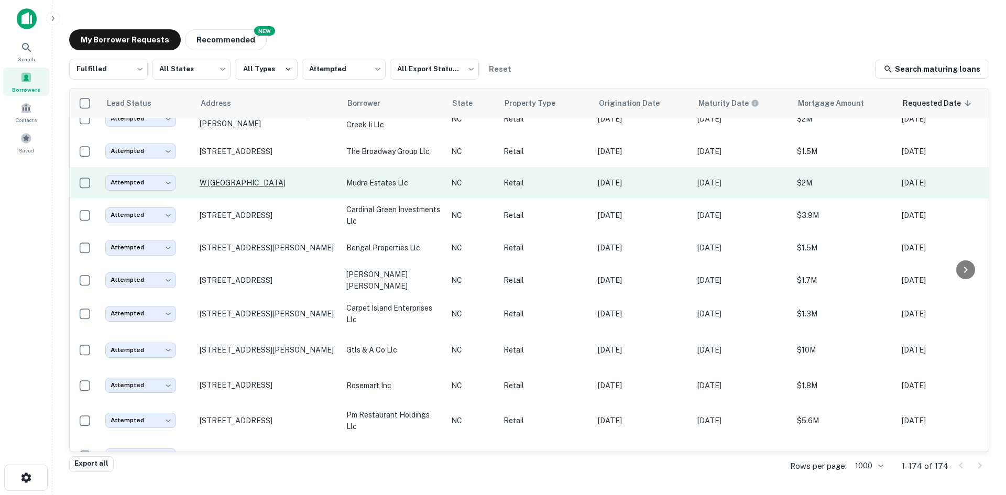
click at [265, 188] on p "W [GEOGRAPHIC_DATA]" at bounding box center [268, 182] width 136 height 9
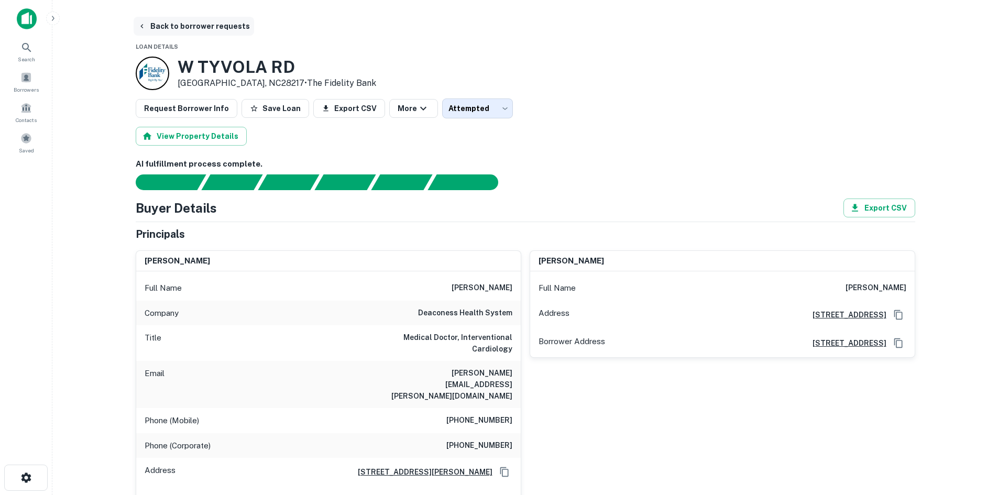
click at [169, 22] on button "Back to borrower requests" at bounding box center [194, 26] width 121 height 19
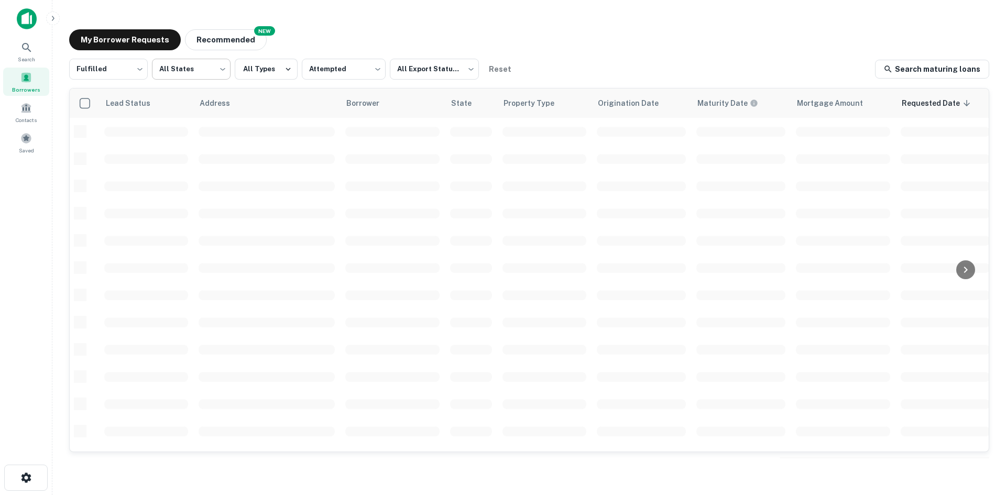
scroll to position [146, 0]
